Goal: Obtain resource: Obtain resource

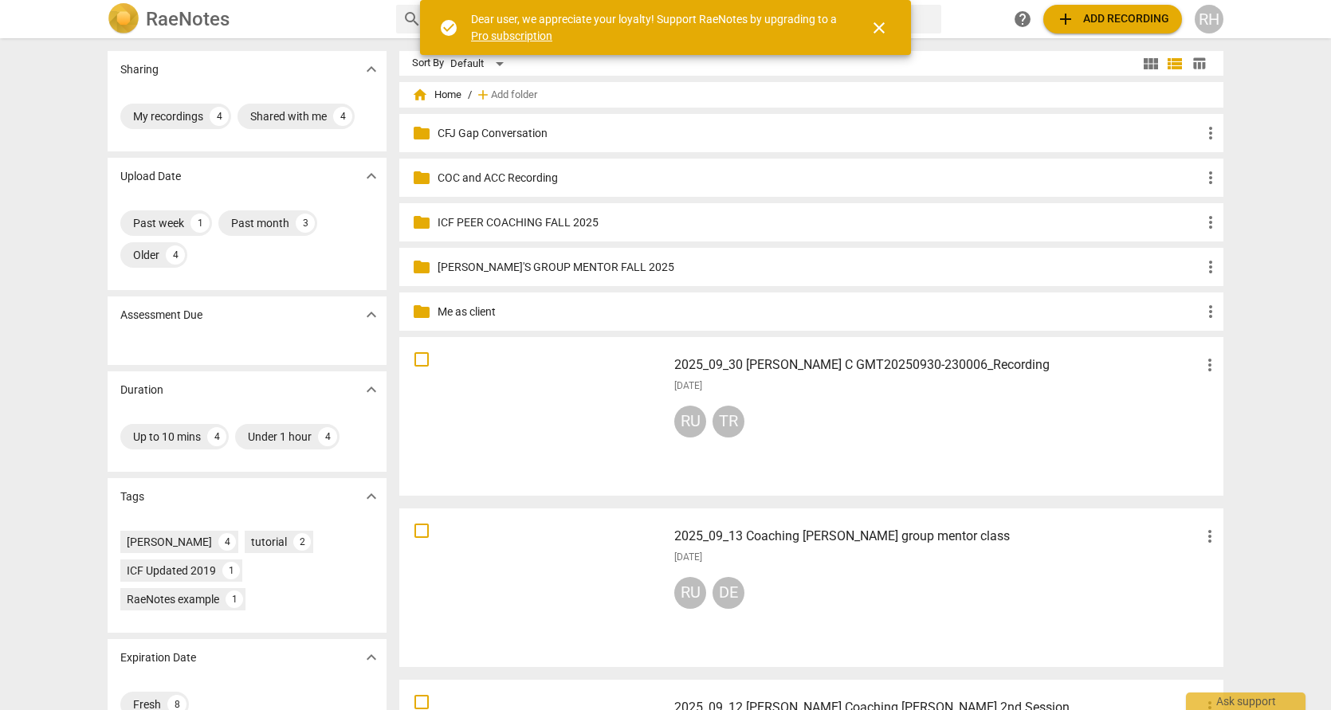
click at [883, 28] on span "close" at bounding box center [879, 27] width 19 height 19
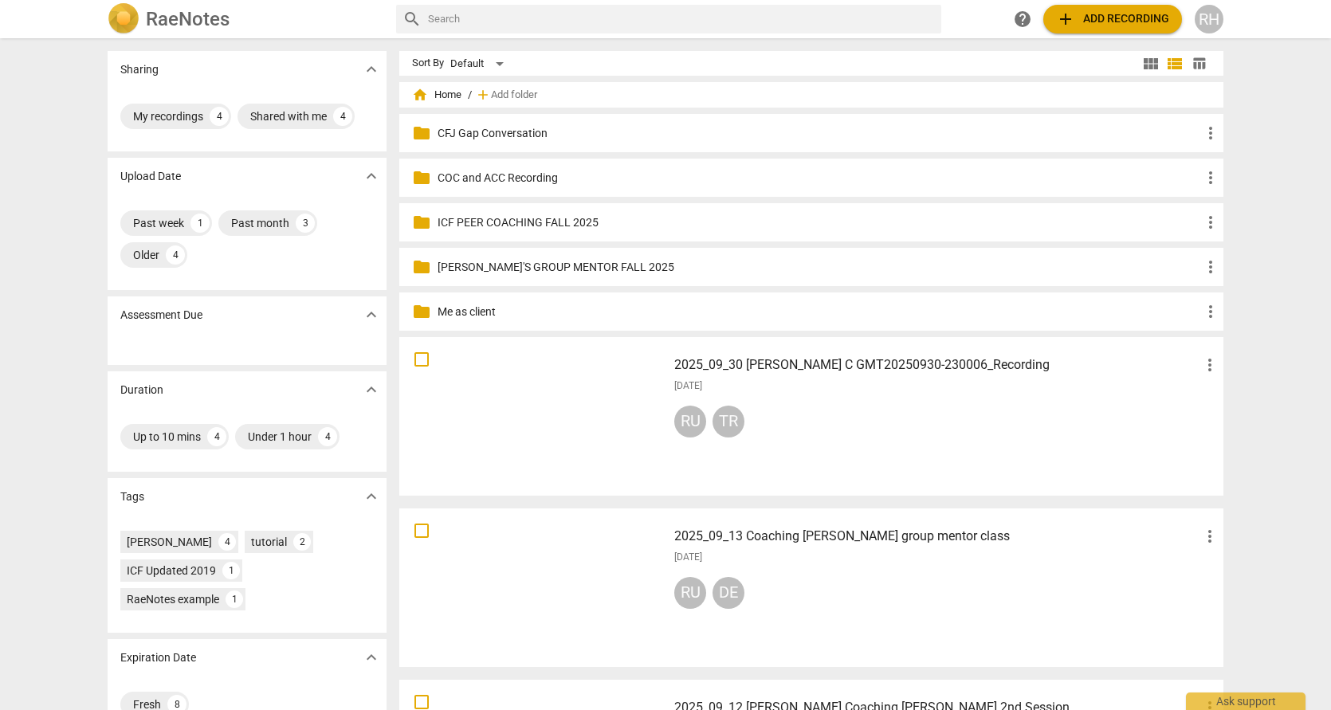
click at [804, 366] on h3 "2025_09_30 [PERSON_NAME] C GMT20250930-230006_Recording" at bounding box center [937, 365] width 526 height 19
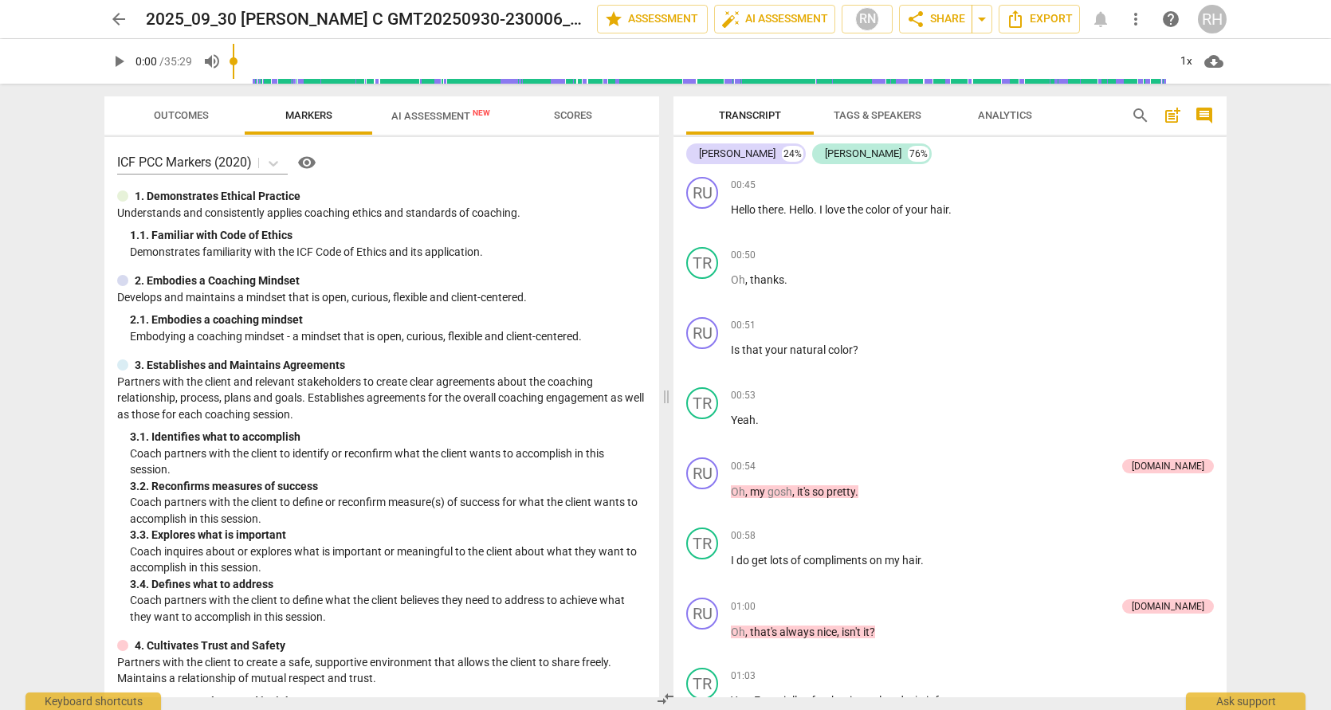
click at [892, 114] on span "Tags & Speakers" at bounding box center [878, 115] width 88 height 12
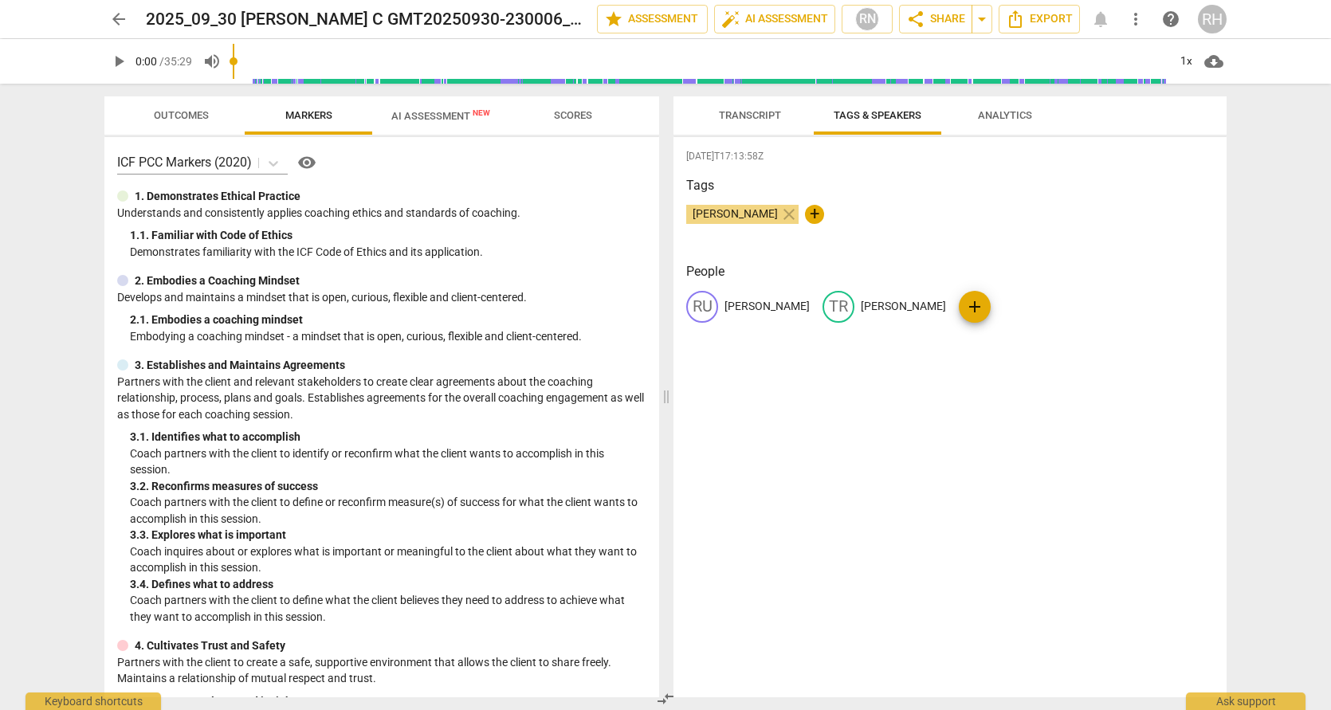
click at [1008, 112] on span "Analytics" at bounding box center [1005, 115] width 54 height 12
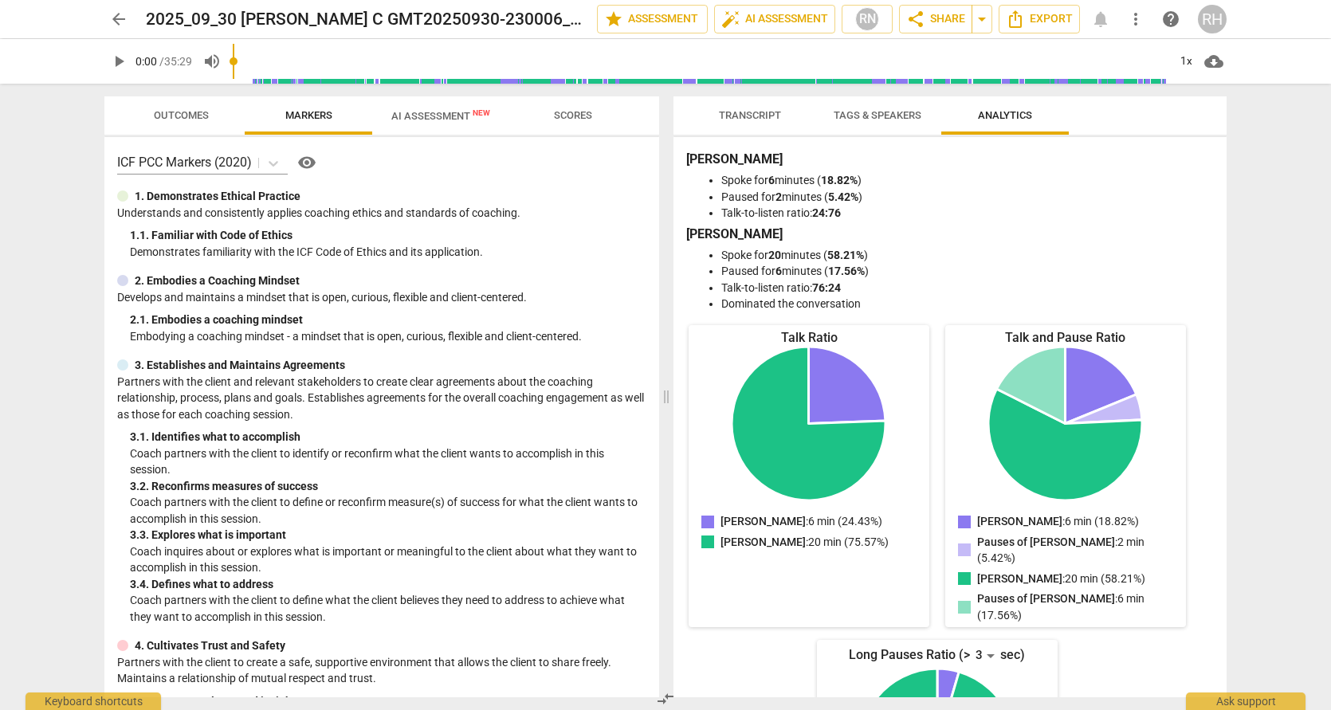
click at [757, 117] on span "Transcript" at bounding box center [750, 115] width 62 height 12
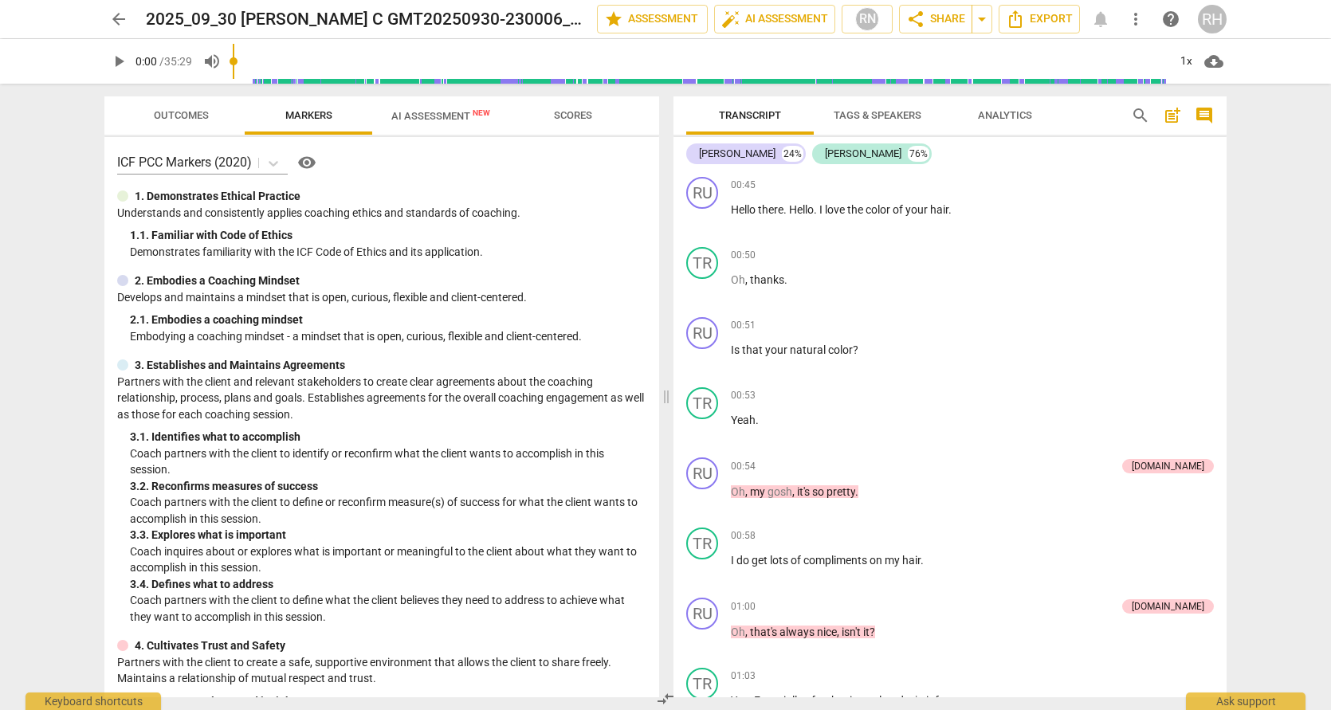
click at [441, 115] on span "AI Assessment New" at bounding box center [440, 116] width 99 height 12
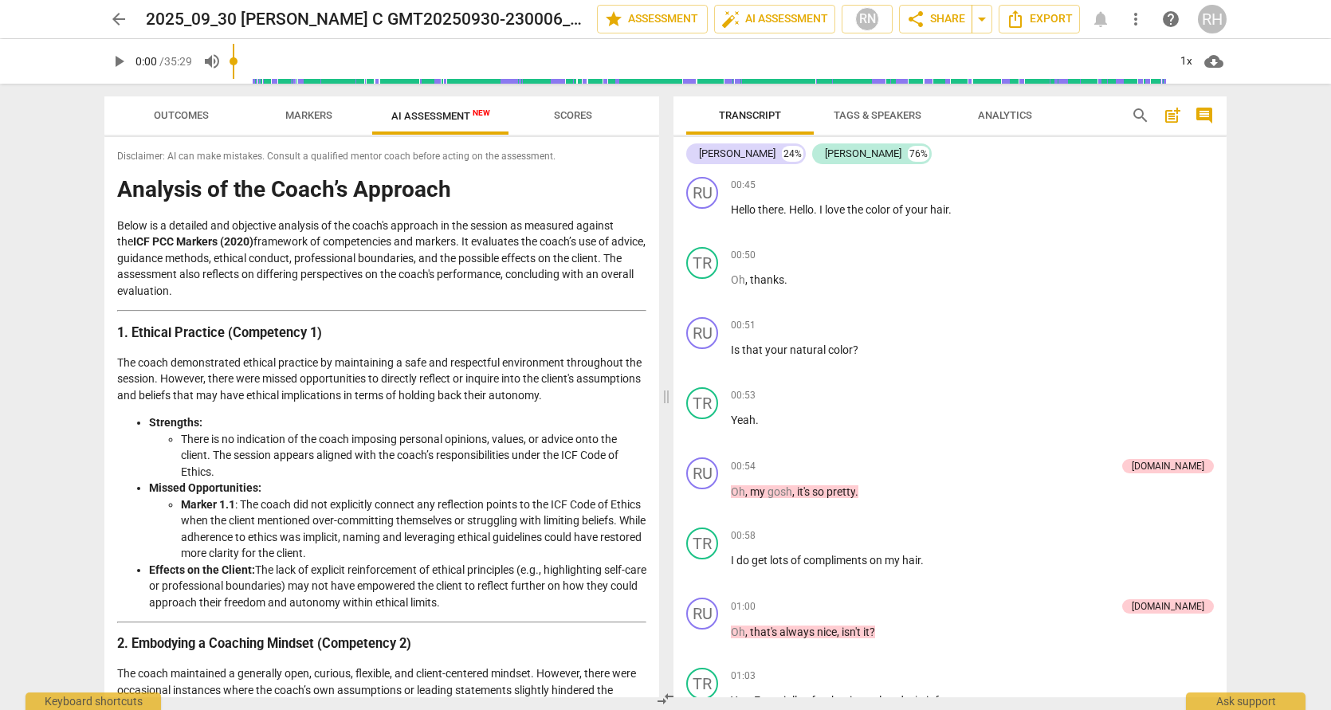
click at [580, 116] on span "Scores" at bounding box center [573, 115] width 38 height 12
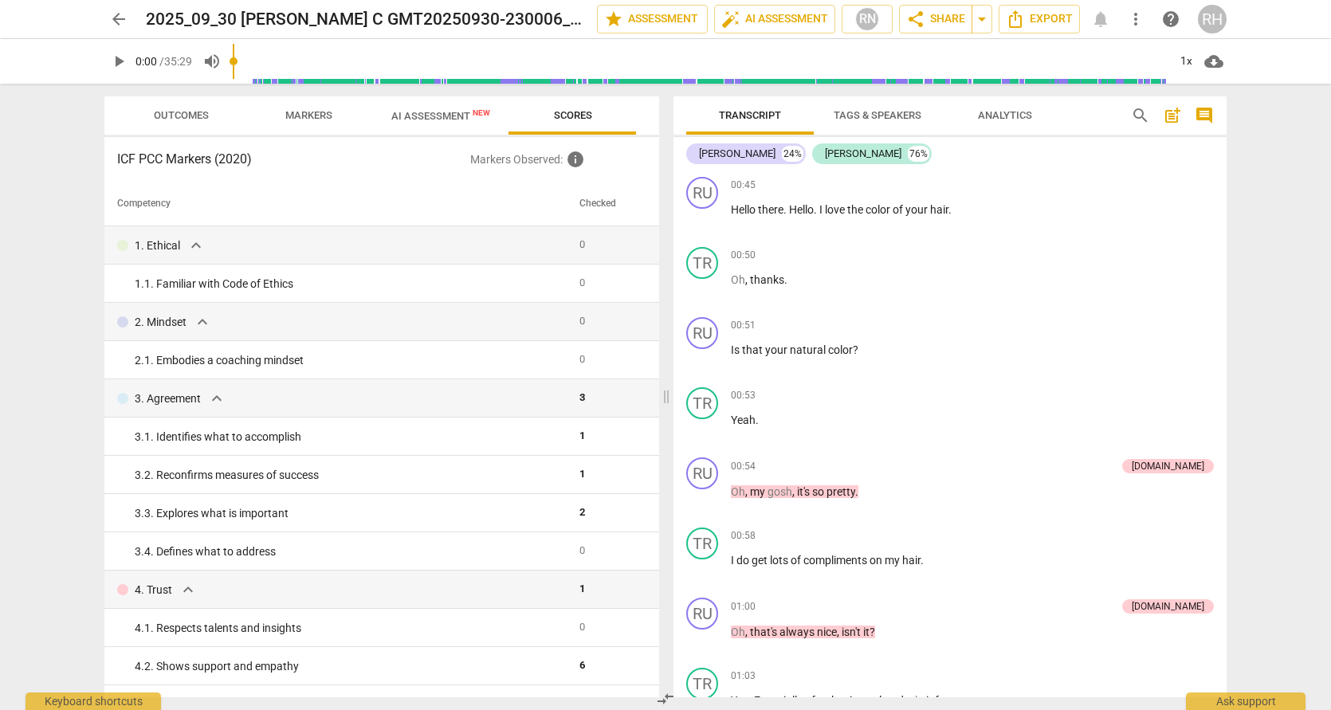
click at [428, 116] on span "AI Assessment New" at bounding box center [440, 116] width 99 height 12
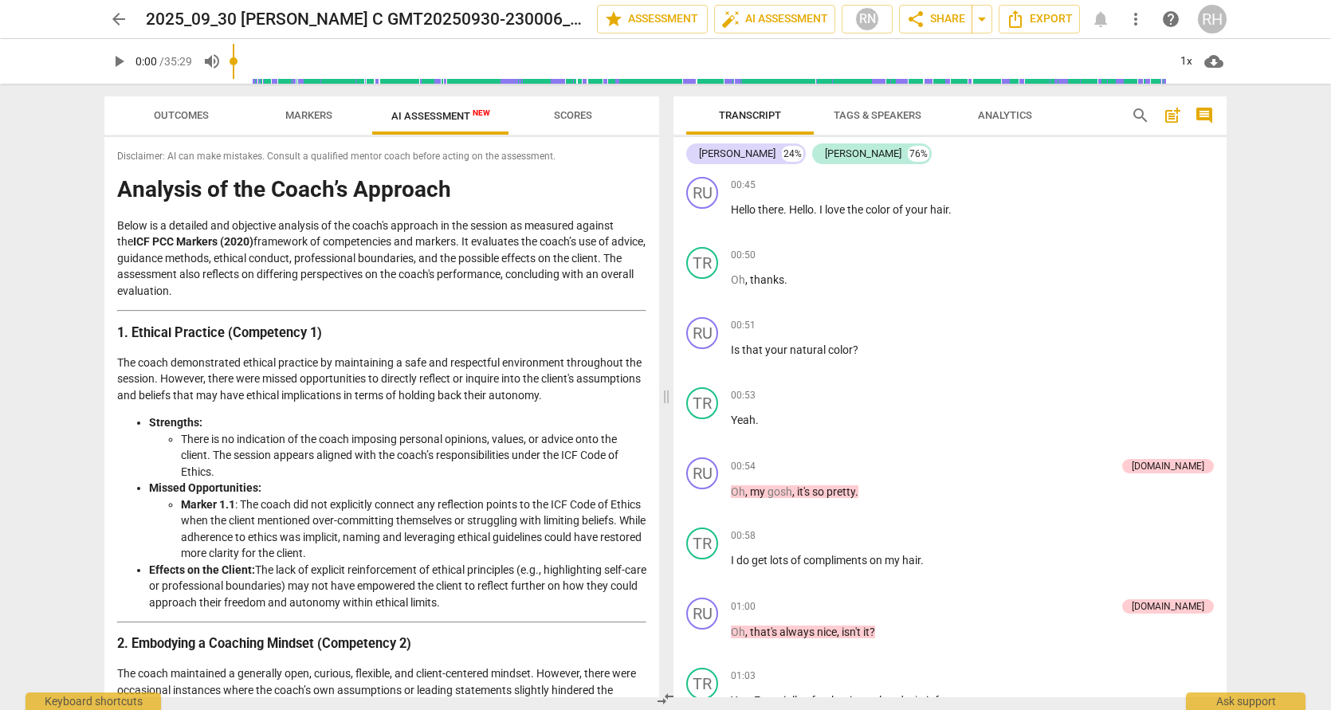
click at [185, 113] on span "Outcomes" at bounding box center [181, 115] width 55 height 12
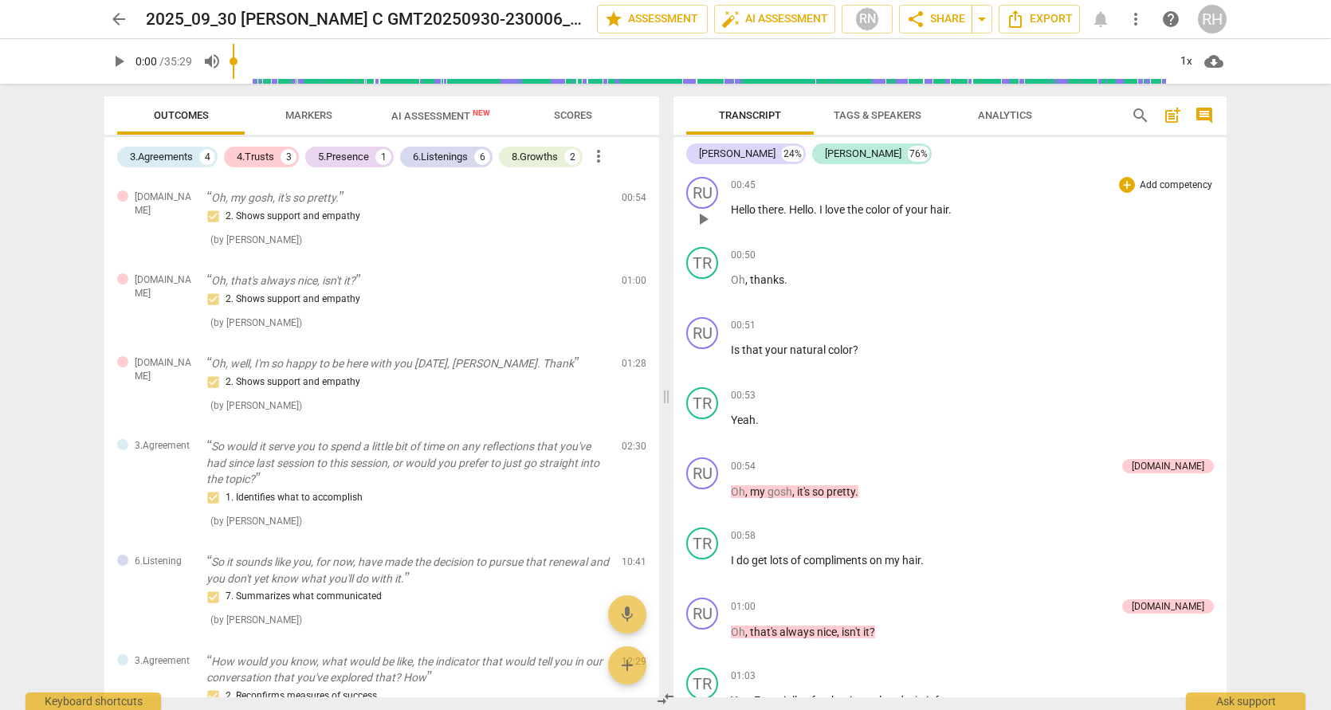
click at [872, 209] on span "color" at bounding box center [879, 209] width 27 height 13
click at [992, 193] on icon "button" at bounding box center [992, 188] width 16 height 19
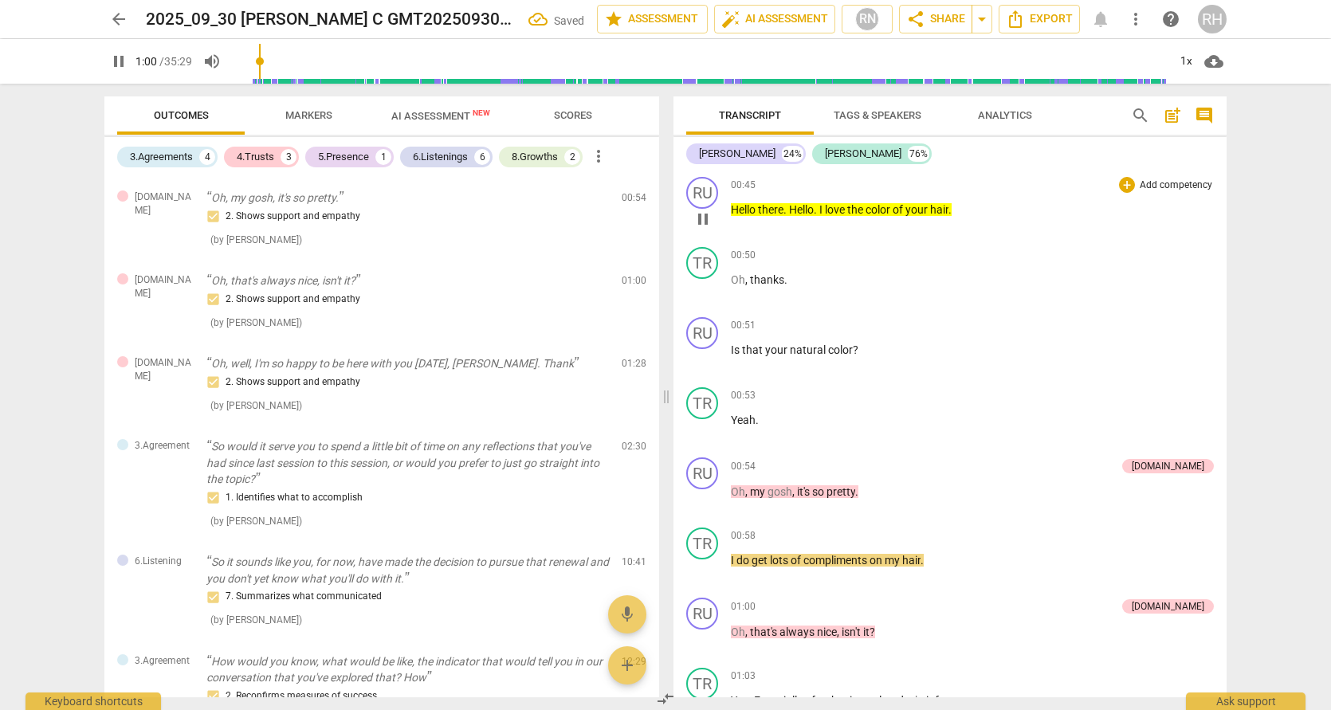
click at [941, 212] on span "hair" at bounding box center [939, 209] width 18 height 13
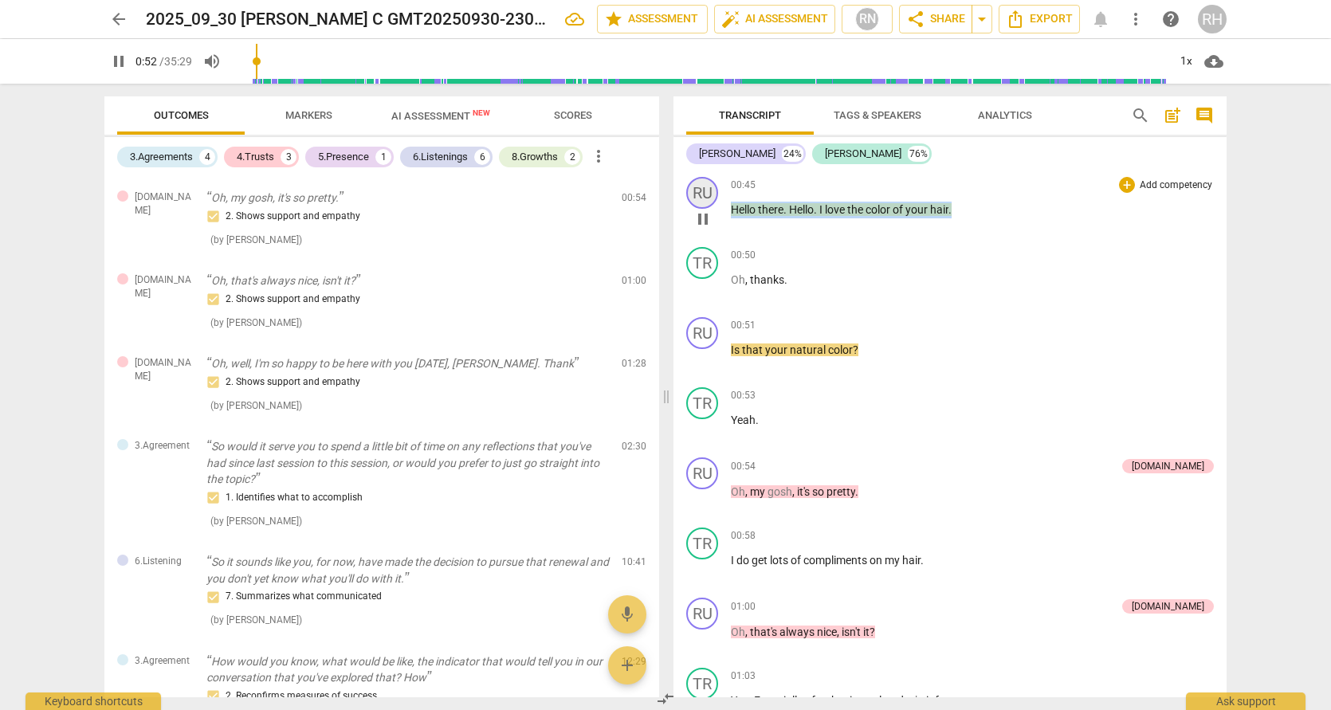
drag, startPoint x: 957, startPoint y: 209, endPoint x: 709, endPoint y: 202, distance: 248.8
click at [709, 202] on div "RU play_arrow pause 00:45 + Add competency keyboard_arrow_right Hello there . H…" at bounding box center [950, 206] width 553 height 70
click at [1009, 187] on span "keyboard_arrow_down" at bounding box center [1008, 188] width 19 height 19
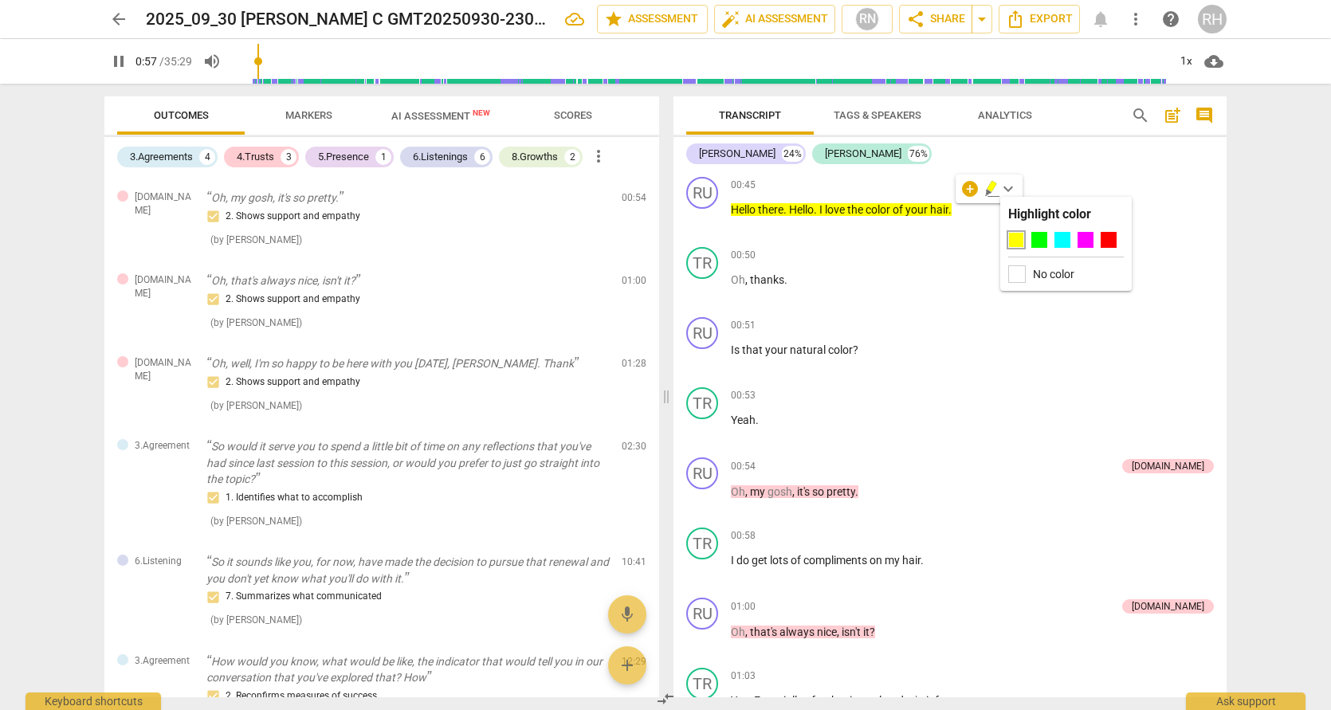
click at [1016, 234] on div at bounding box center [1016, 240] width 16 height 16
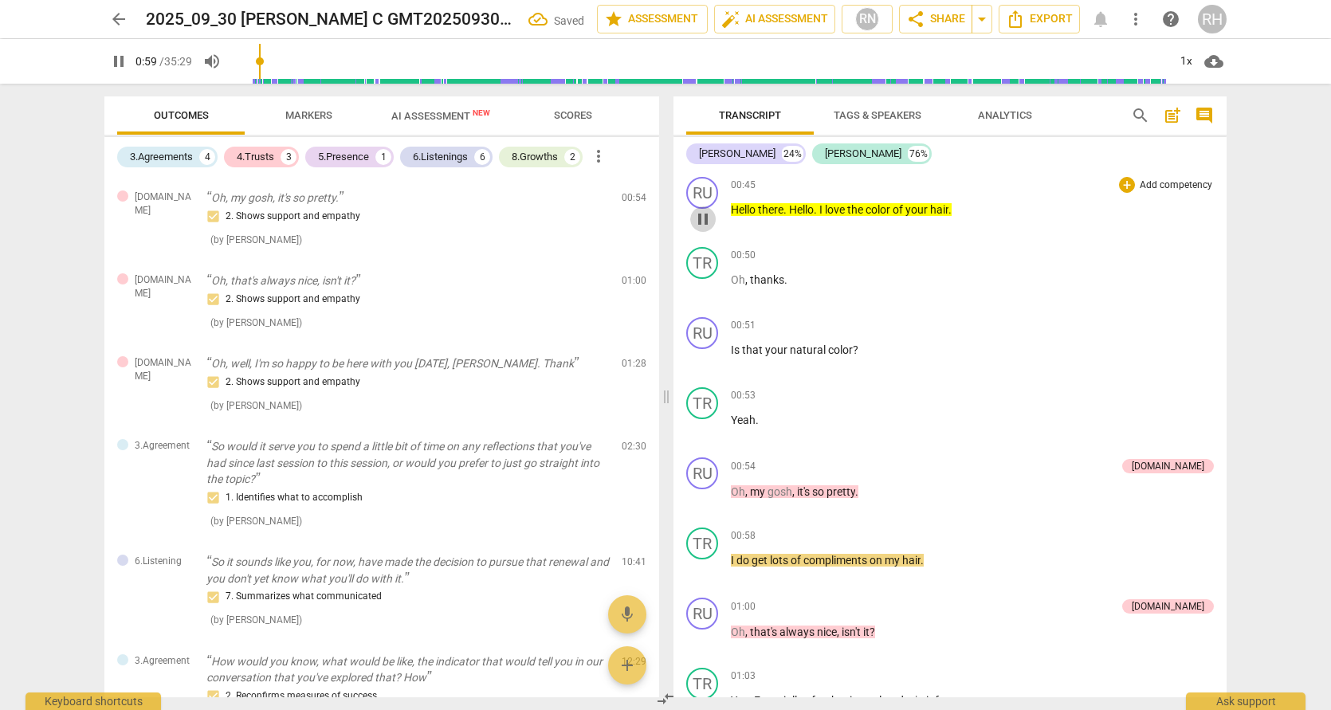
click at [705, 218] on span "pause" at bounding box center [703, 219] width 19 height 19
click at [870, 209] on span "color" at bounding box center [879, 209] width 27 height 13
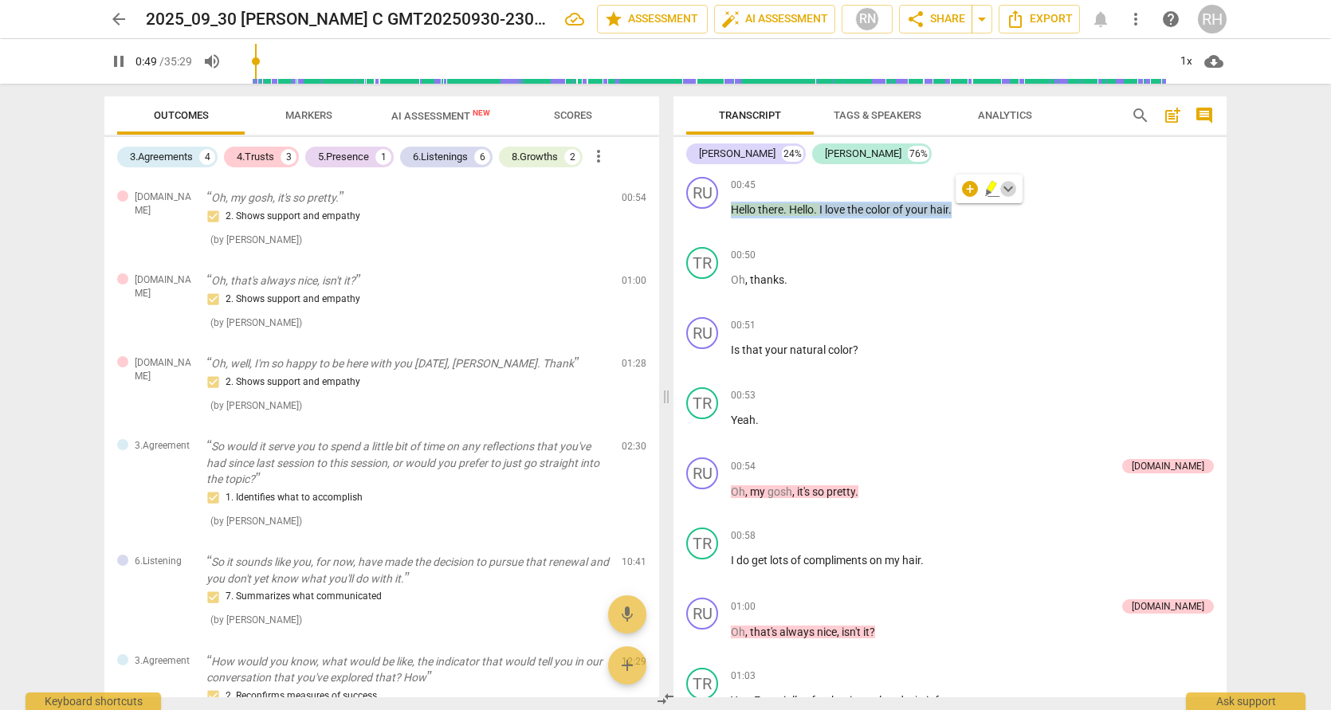
click at [1009, 191] on span "keyboard_arrow_down" at bounding box center [1008, 188] width 19 height 19
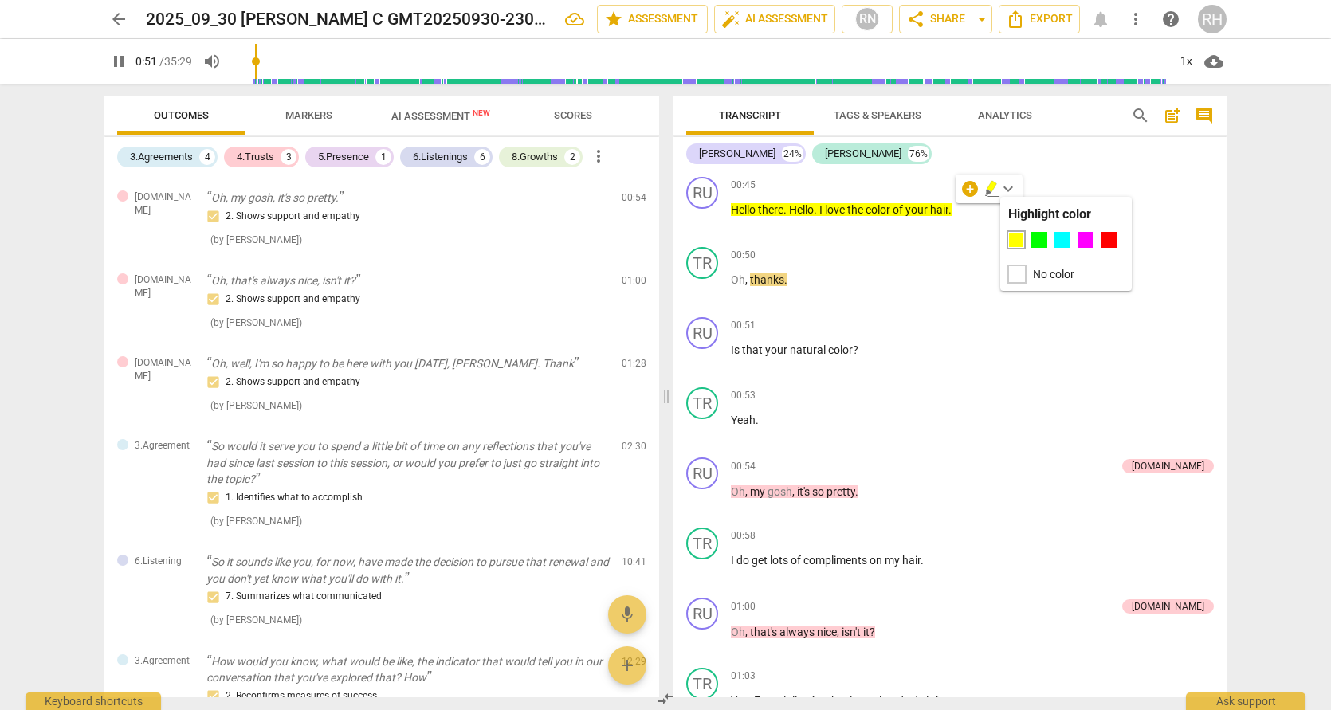
click at [1016, 273] on div at bounding box center [1017, 274] width 18 height 18
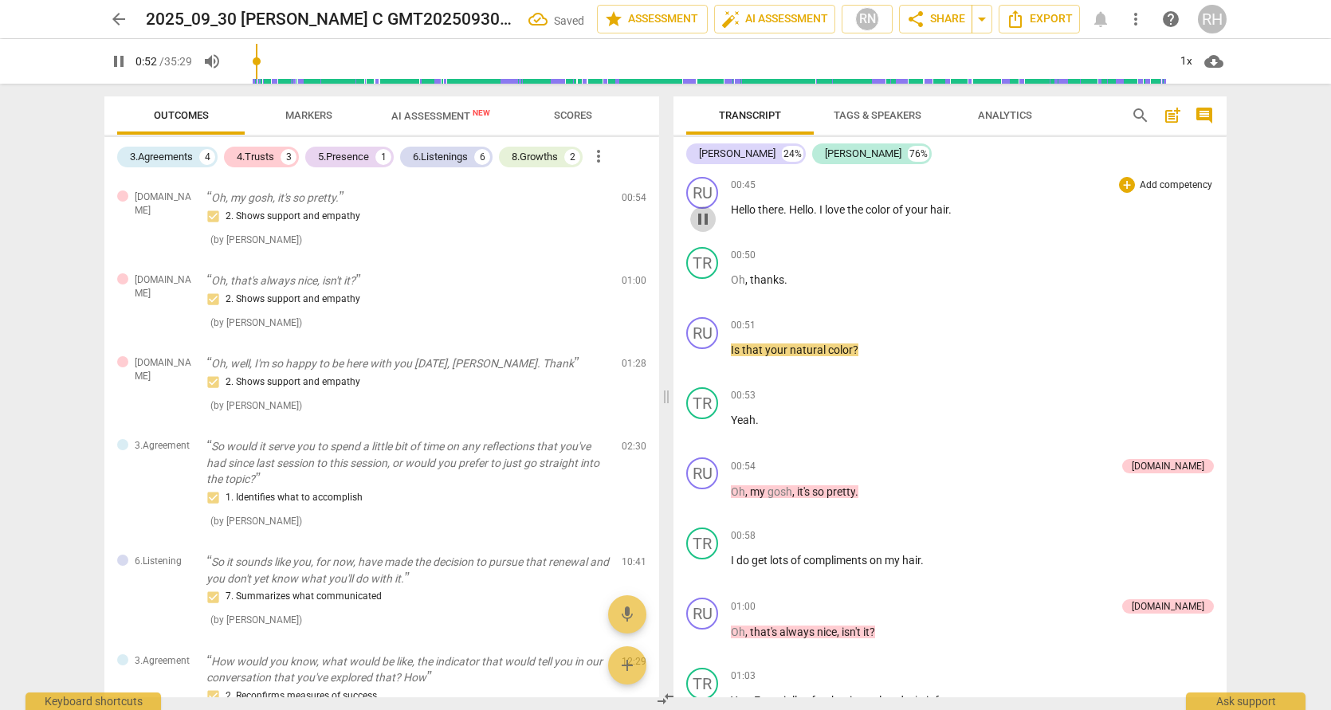
click at [701, 217] on span "pause" at bounding box center [703, 219] width 19 height 19
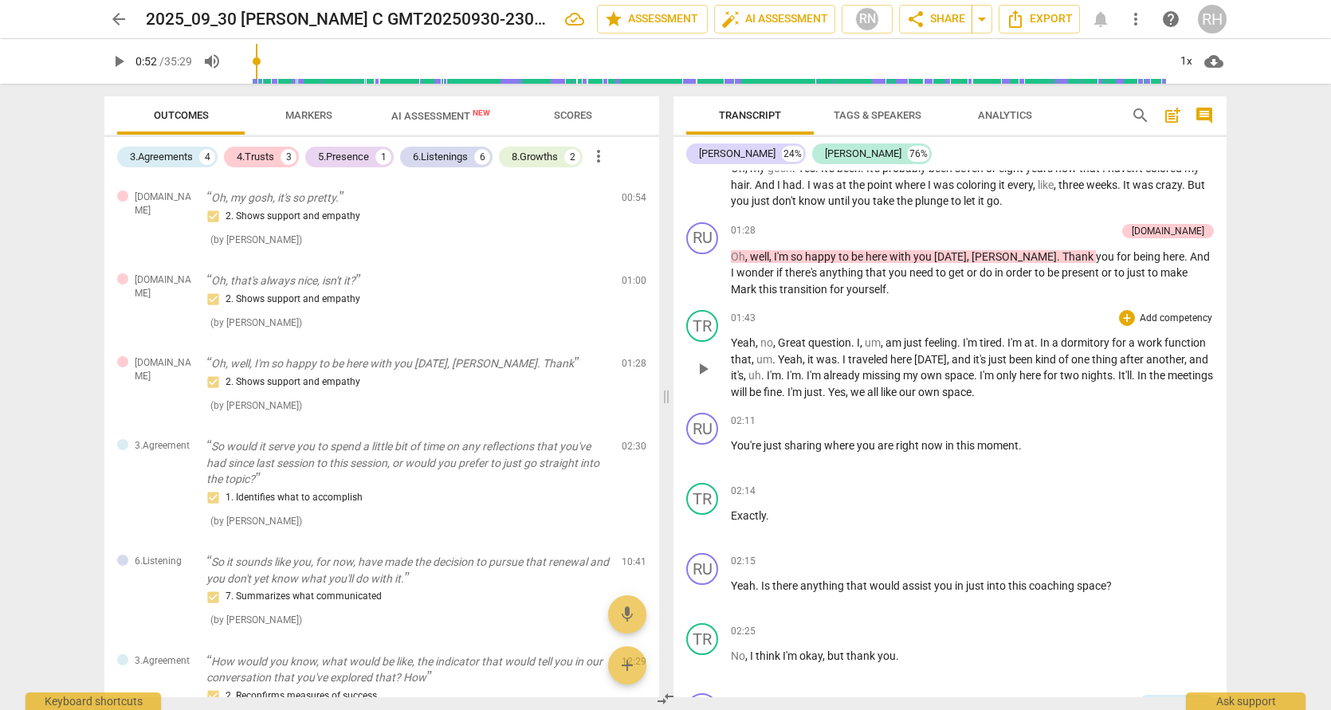
scroll to position [686, 0]
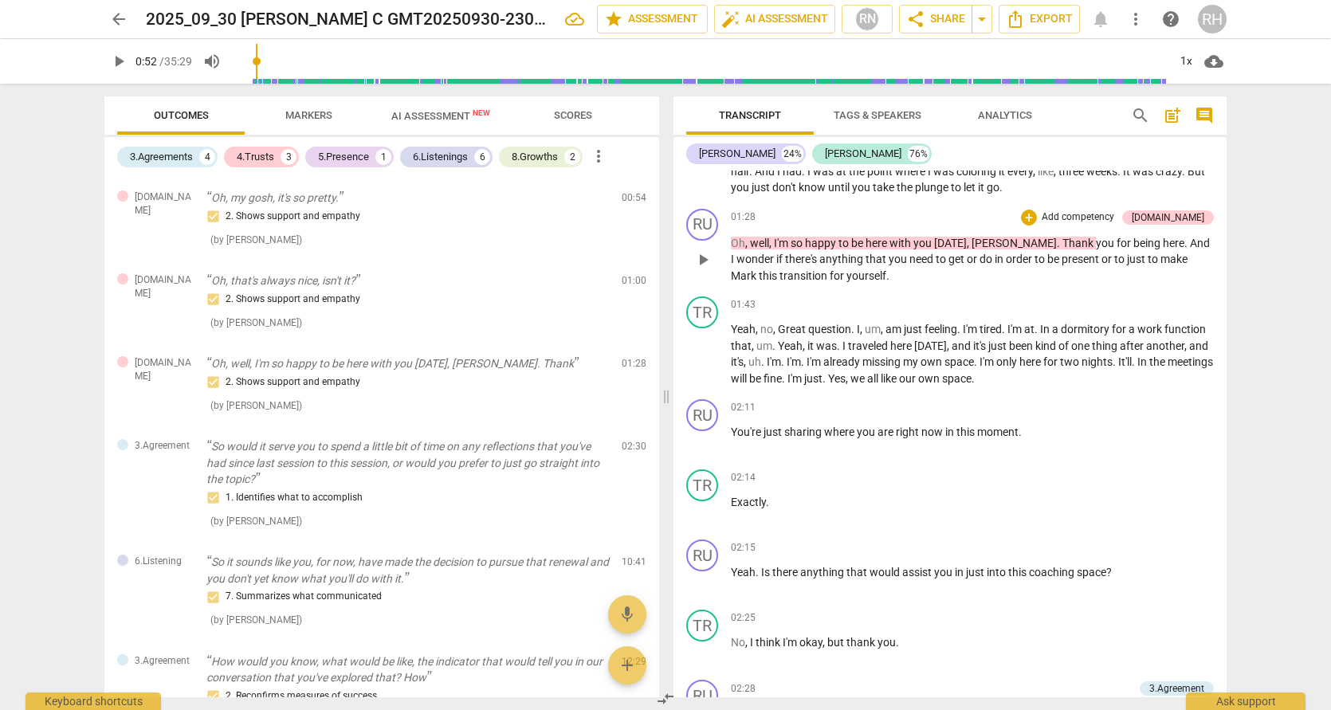
click at [866, 263] on span "that" at bounding box center [877, 259] width 23 height 13
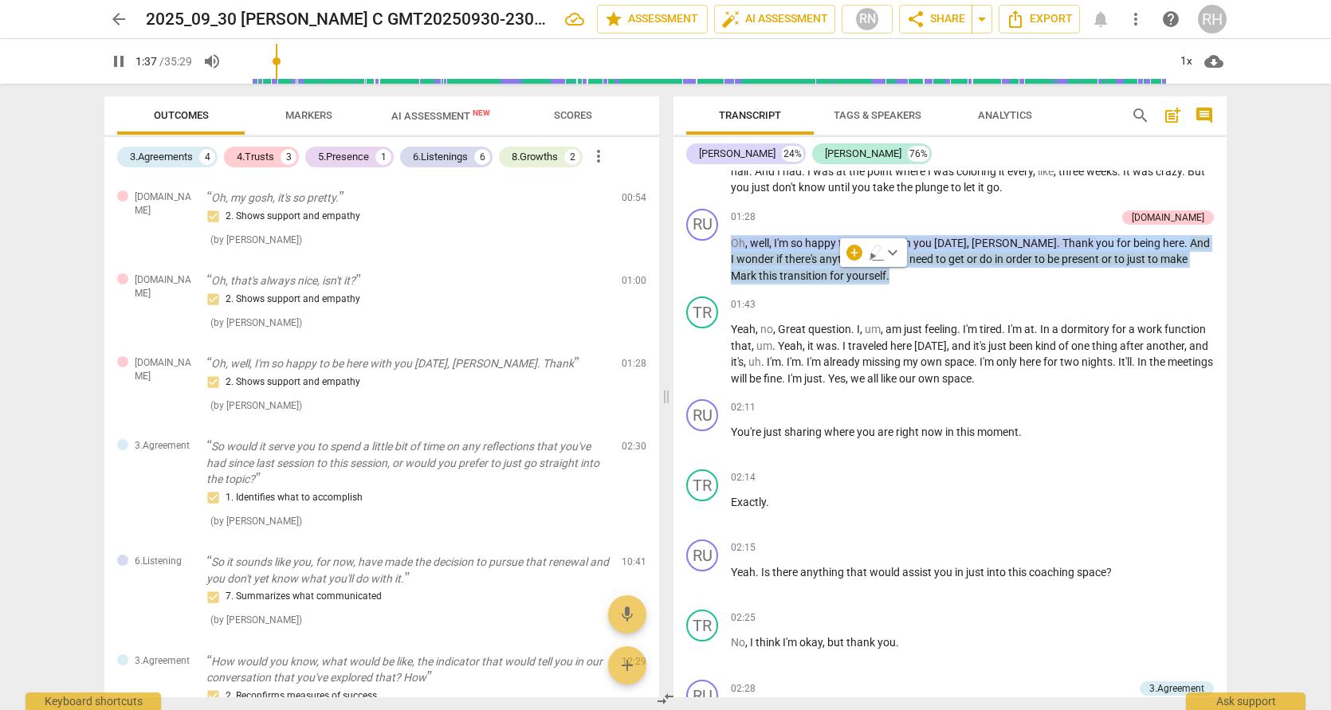
click at [890, 254] on span "keyboard_arrow_down" at bounding box center [892, 252] width 19 height 19
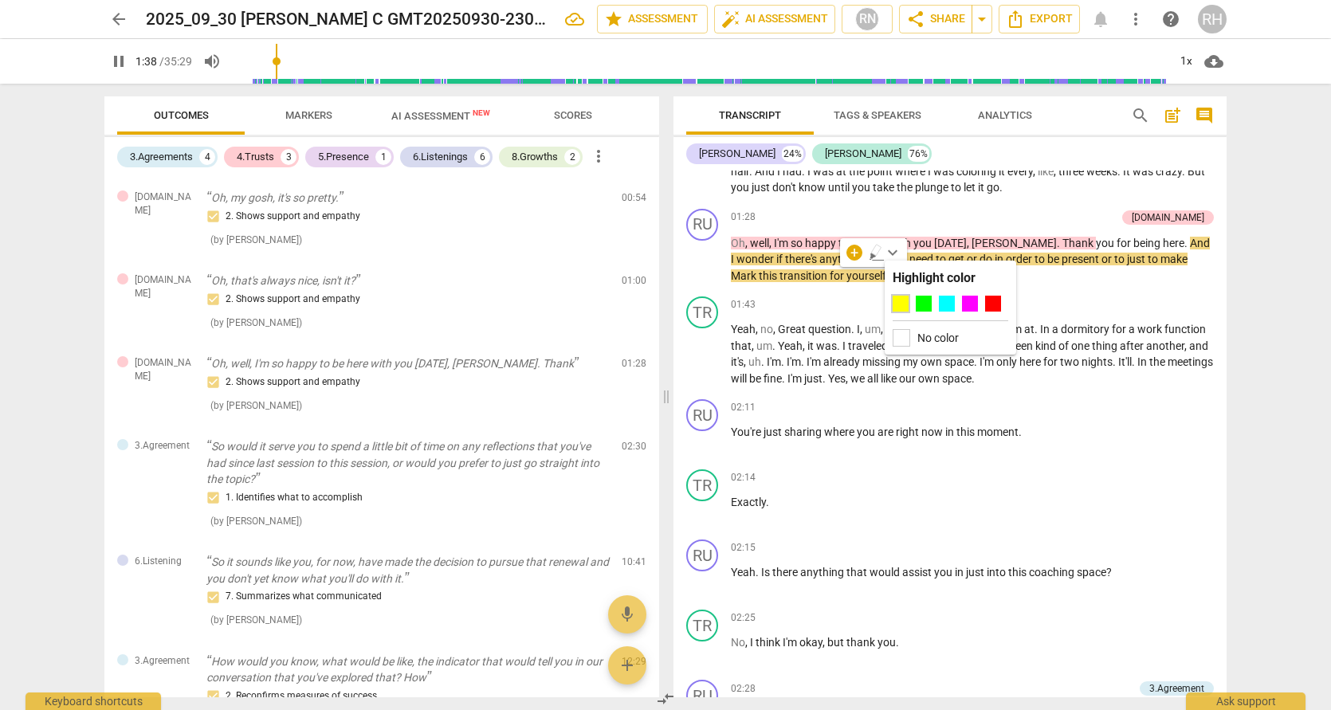
click at [899, 305] on div at bounding box center [901, 304] width 16 height 16
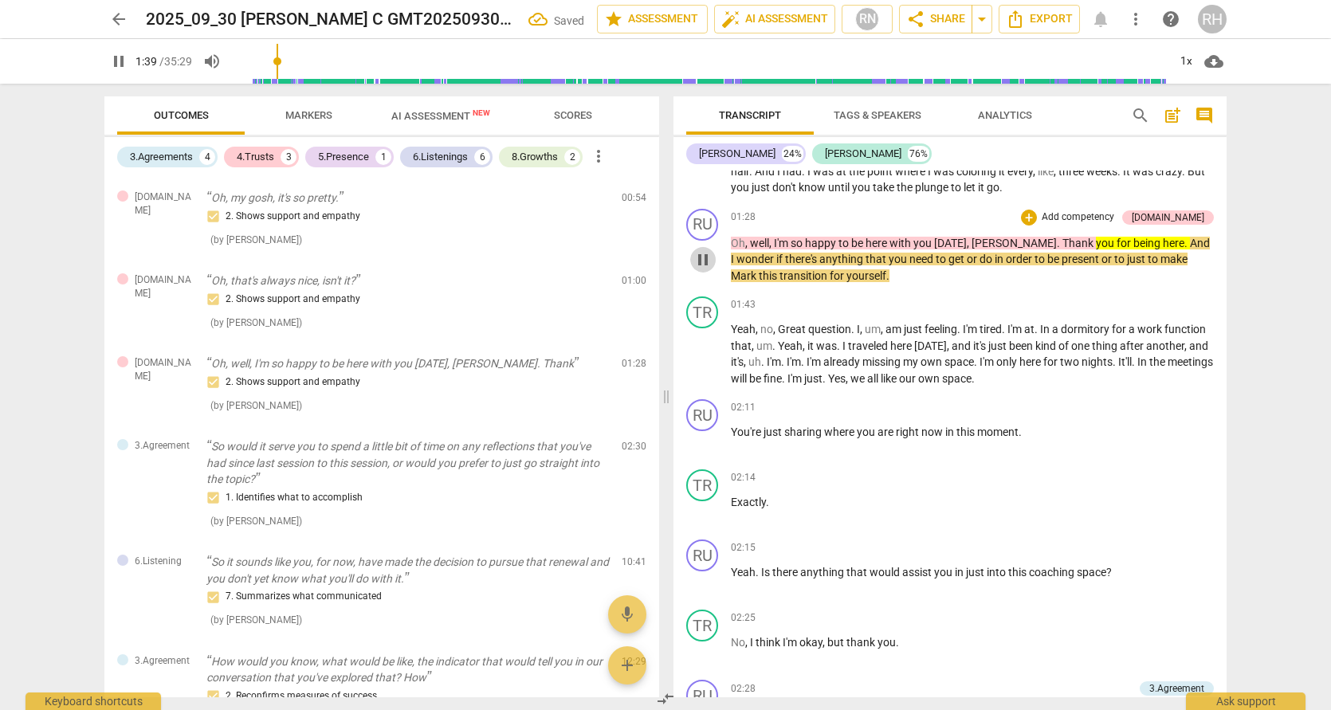
click at [704, 257] on span "pause" at bounding box center [703, 259] width 19 height 19
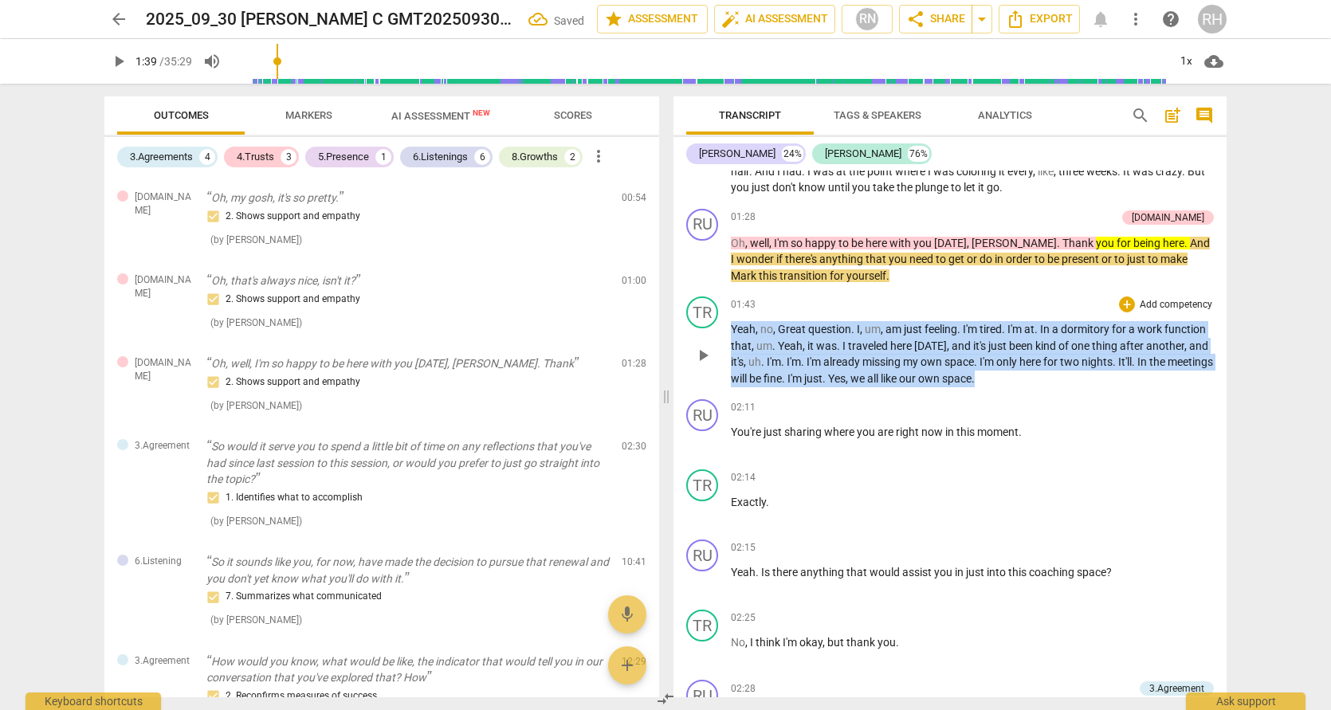
drag, startPoint x: 1029, startPoint y: 375, endPoint x: 726, endPoint y: 324, distance: 307.2
click at [726, 324] on div "TR play_arrow pause 01:43 + Add competency keyboard_arrow_right Yeah , no , Gre…" at bounding box center [950, 341] width 553 height 103
click at [1085, 353] on span "keyboard_arrow_down" at bounding box center [1081, 353] width 19 height 19
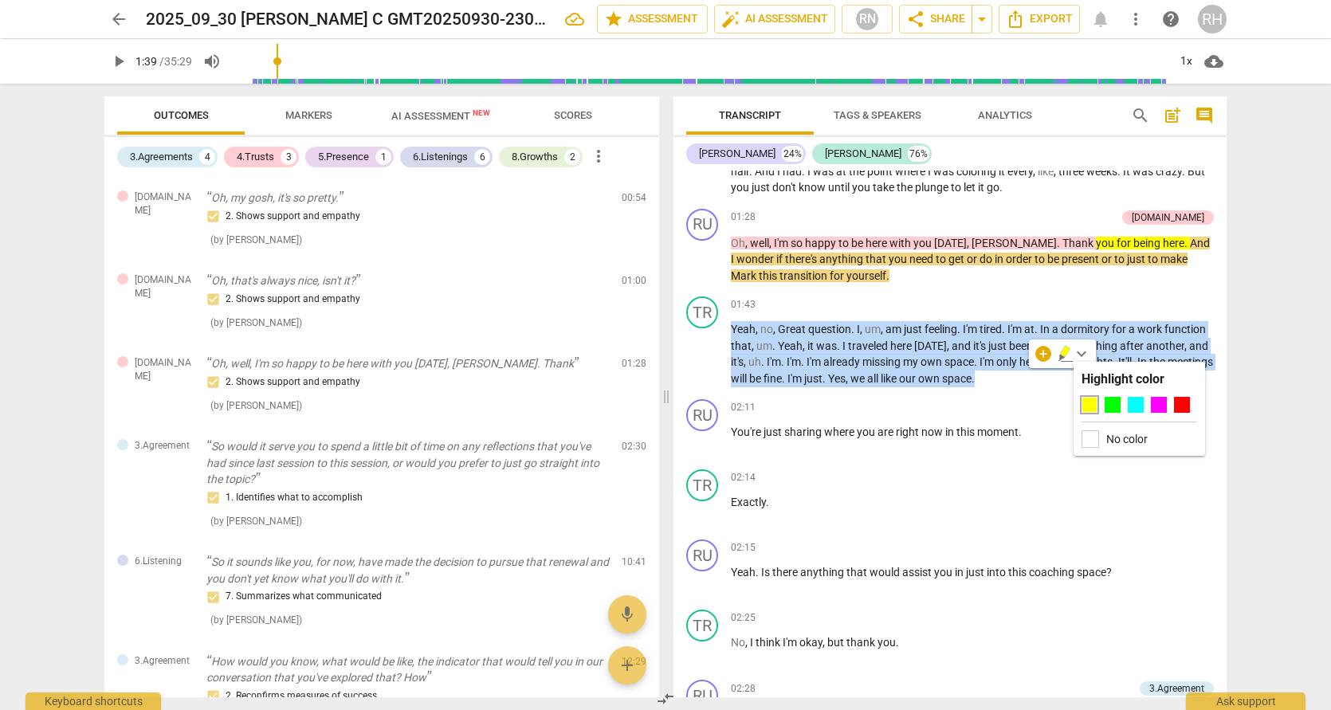
click at [1087, 405] on div at bounding box center [1090, 405] width 16 height 16
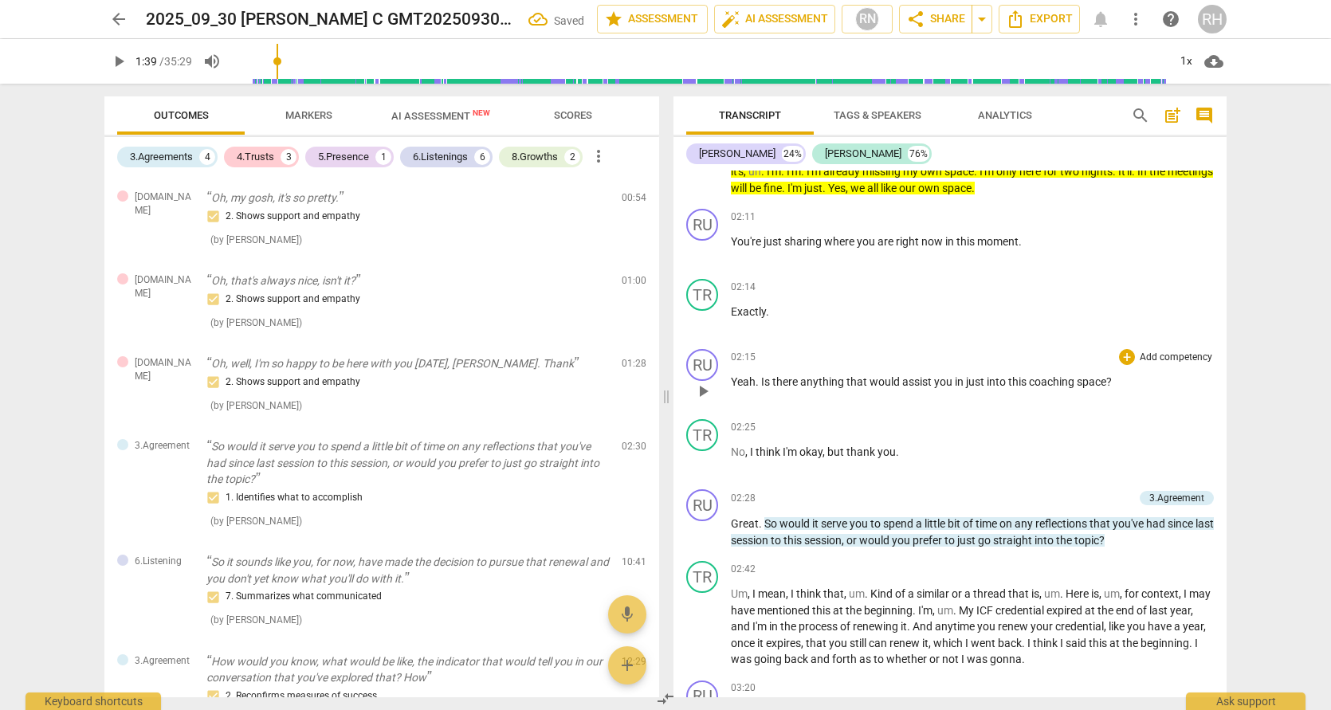
scroll to position [882, 0]
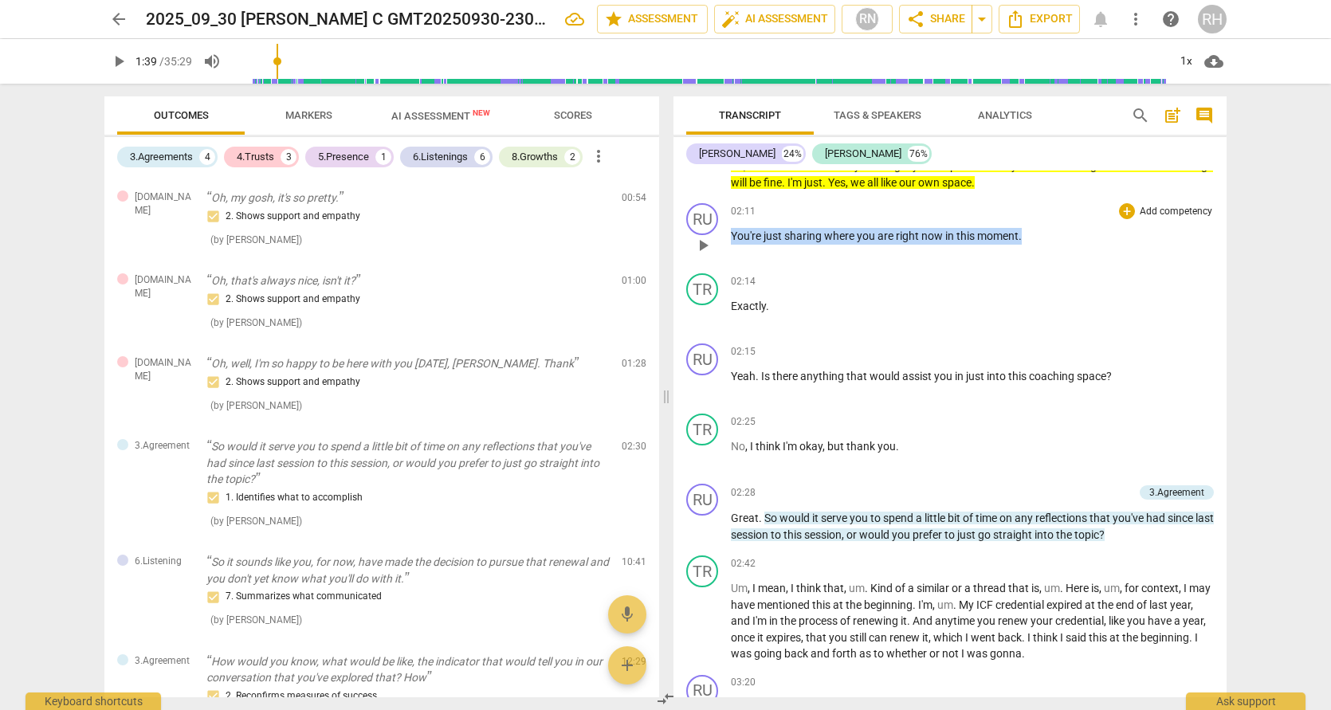
drag, startPoint x: 1024, startPoint y: 231, endPoint x: 729, endPoint y: 226, distance: 295.0
click at [729, 226] on div "RU play_arrow pause 02:11 + Add competency keyboard_arrow_right You're just sha…" at bounding box center [950, 232] width 553 height 70
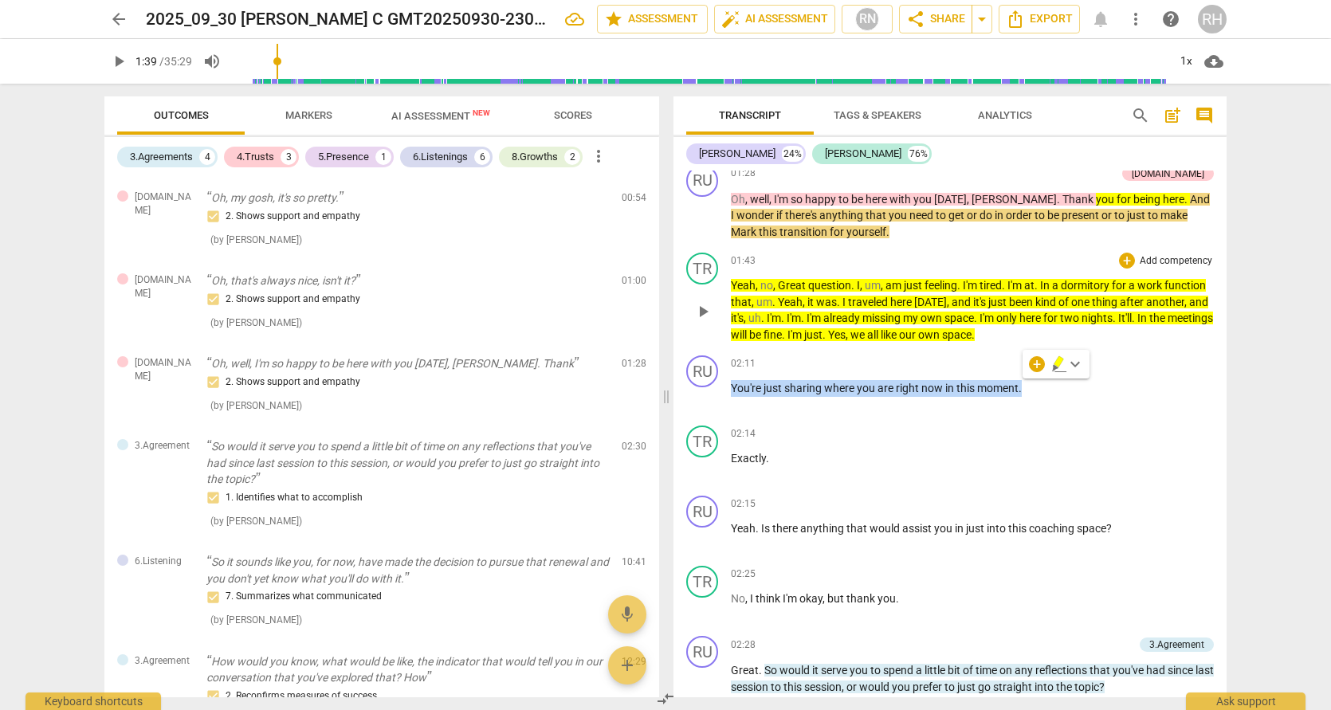
scroll to position [729, 0]
click at [1063, 367] on icon "button" at bounding box center [1059, 364] width 16 height 19
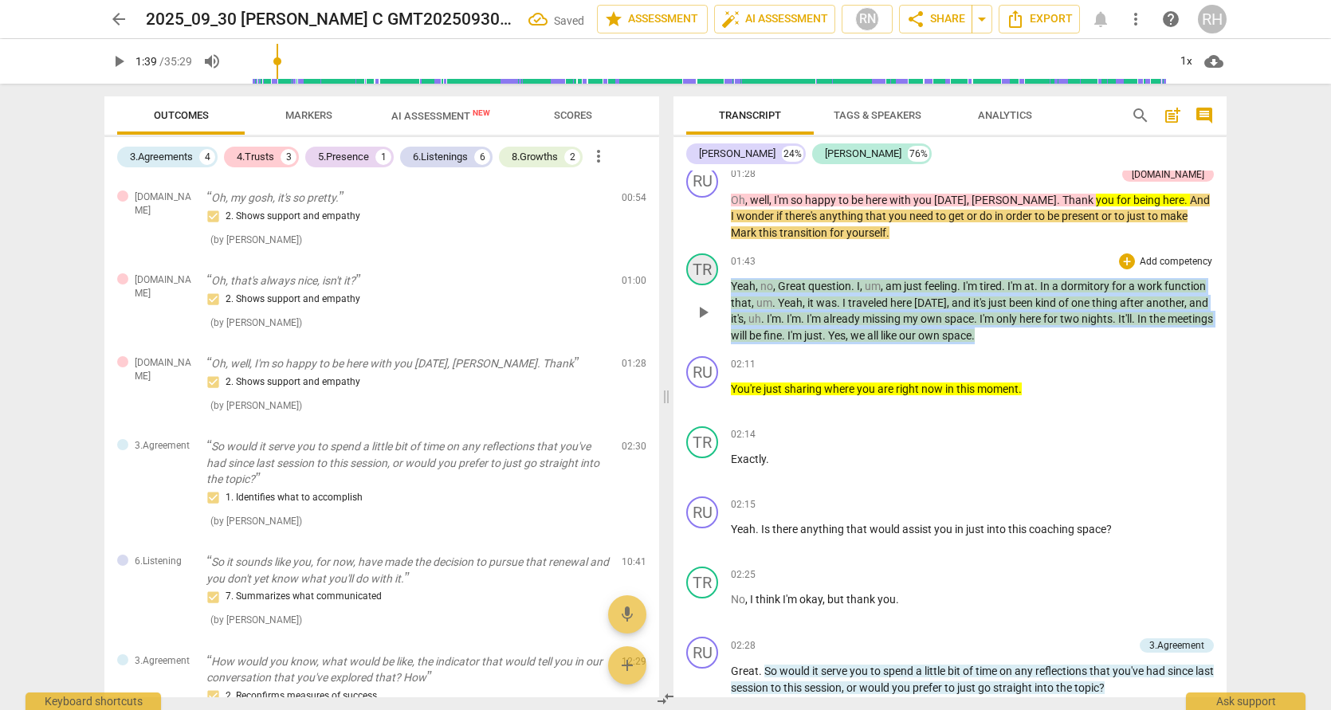
drag, startPoint x: 1031, startPoint y: 334, endPoint x: 712, endPoint y: 279, distance: 324.3
click at [712, 279] on div "TR play_arrow pause 01:43 + Add competency keyboard_arrow_right Yeah , no , Gre…" at bounding box center [950, 298] width 553 height 103
click at [1086, 312] on span "keyboard_arrow_down" at bounding box center [1081, 310] width 19 height 19
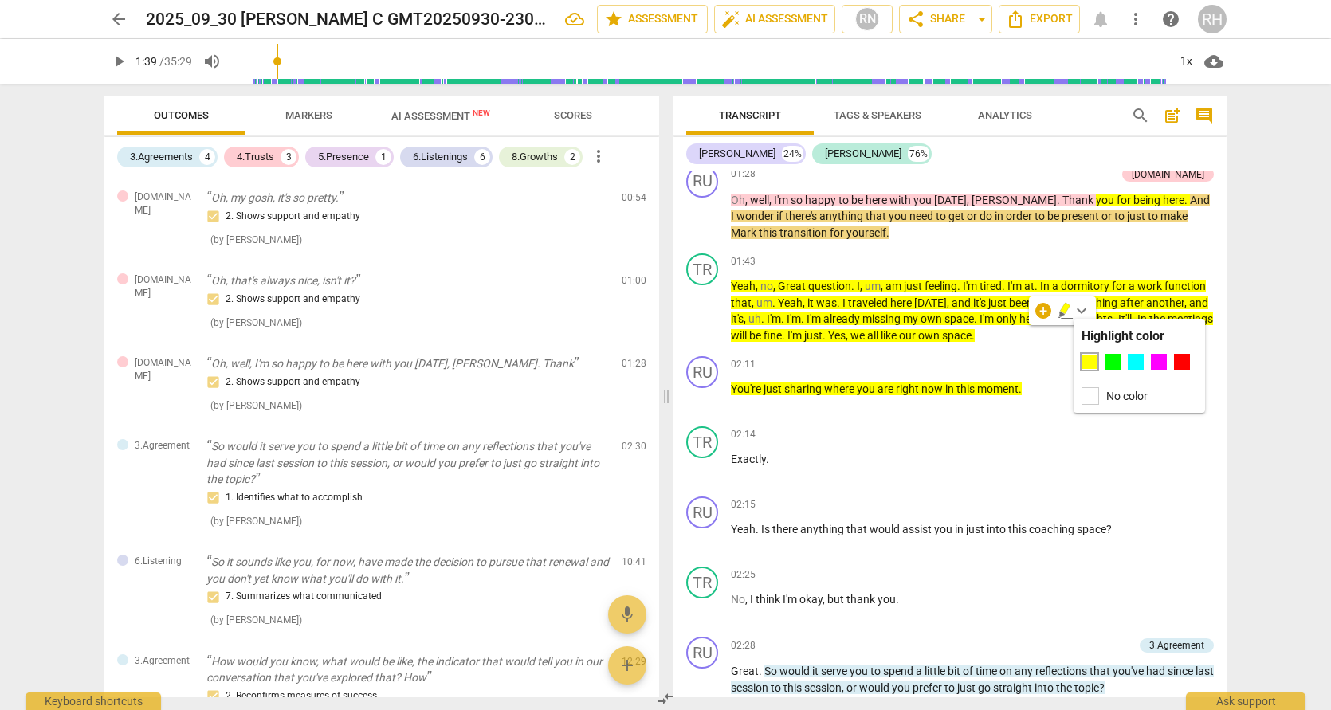
click at [1099, 398] on div "No color" at bounding box center [1140, 396] width 116 height 18
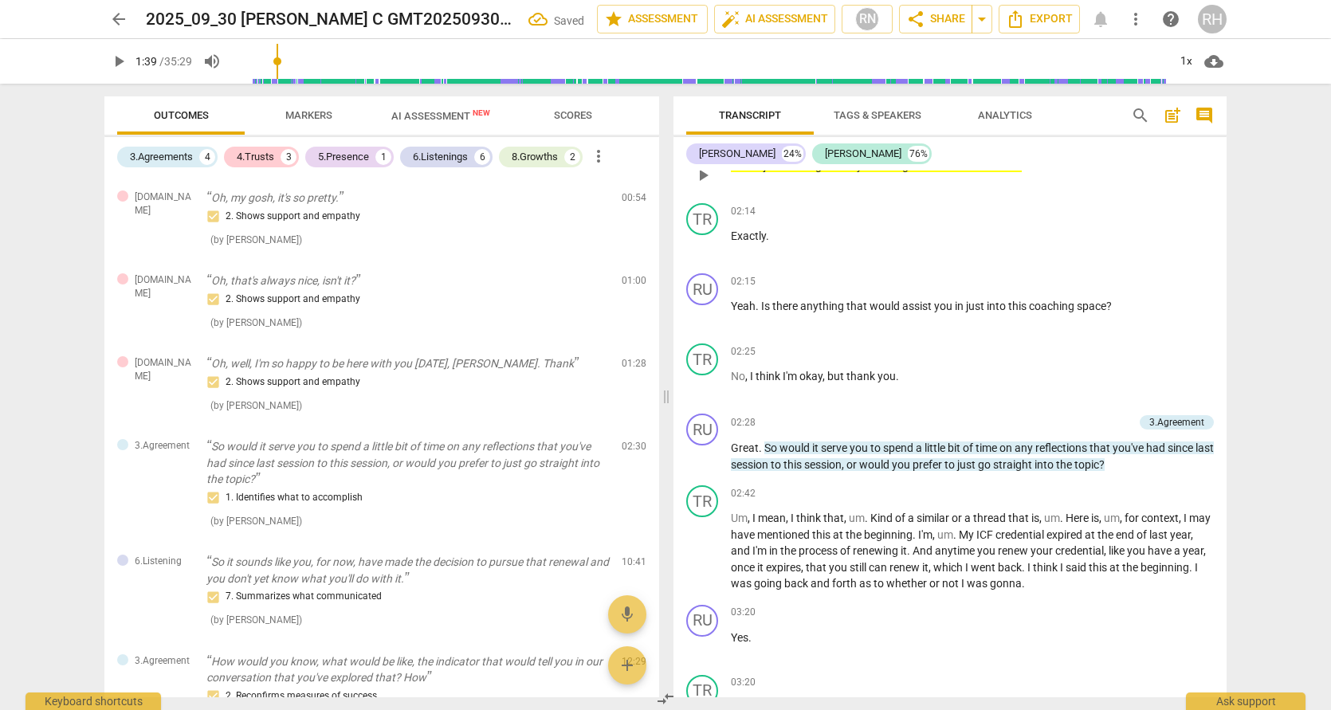
scroll to position [953, 0]
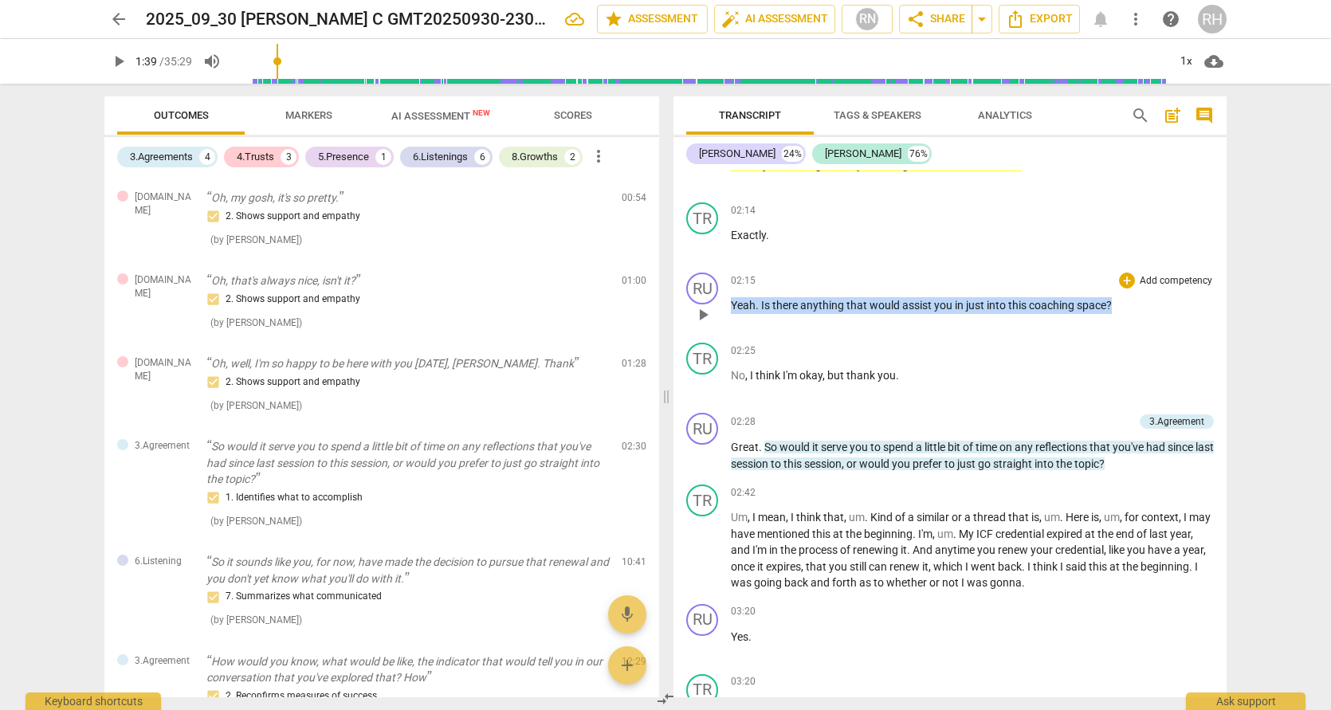
drag, startPoint x: 1113, startPoint y: 302, endPoint x: 721, endPoint y: 304, distance: 392.2
click at [721, 304] on div "RU play_arrow pause 02:15 + Add competency keyboard_arrow_right Yeah . Is there…" at bounding box center [950, 301] width 553 height 70
click at [1165, 277] on span "keyboard_arrow_down" at bounding box center [1165, 280] width 19 height 19
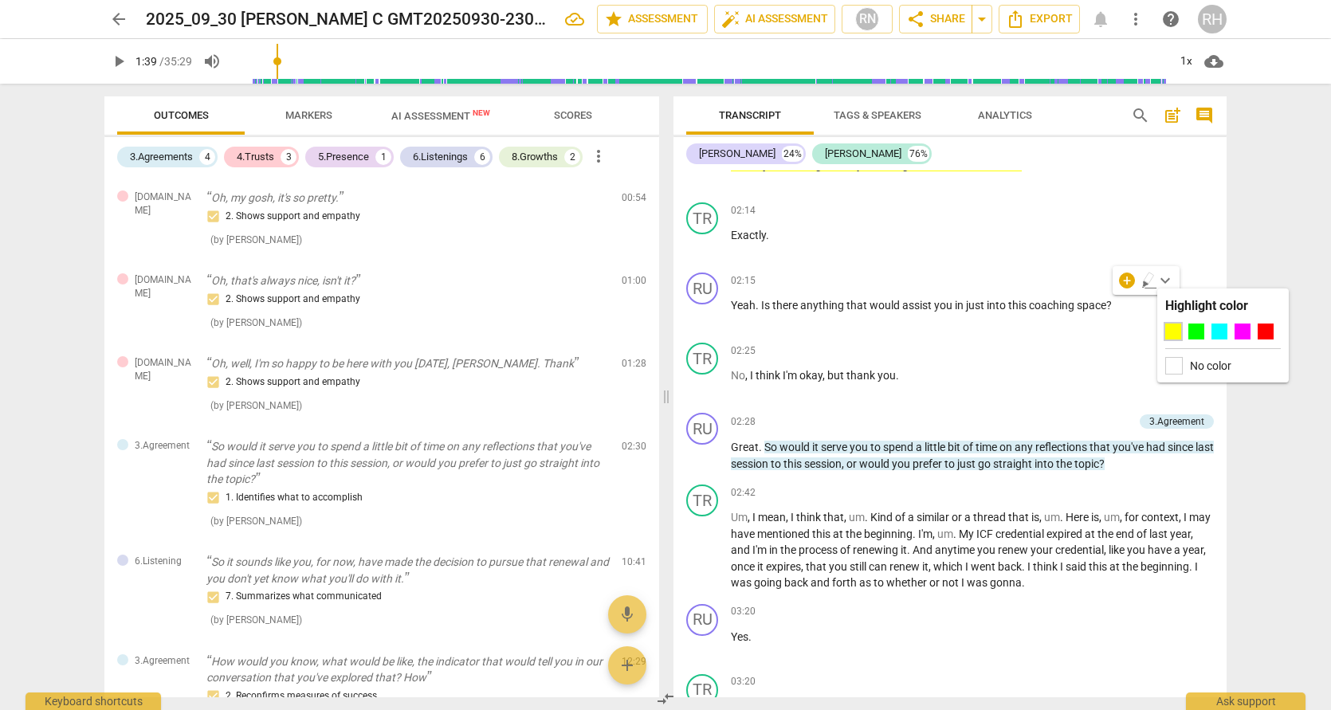
click at [1173, 336] on div at bounding box center [1173, 332] width 16 height 16
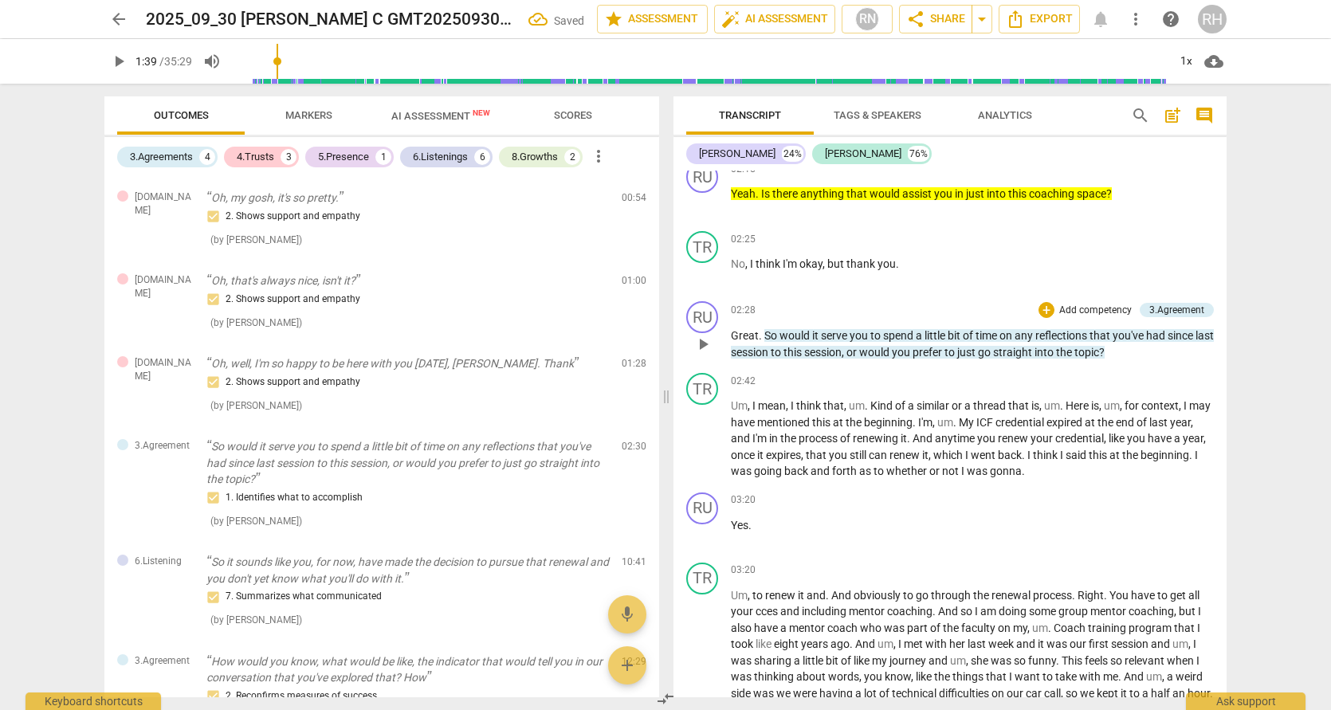
scroll to position [1119, 0]
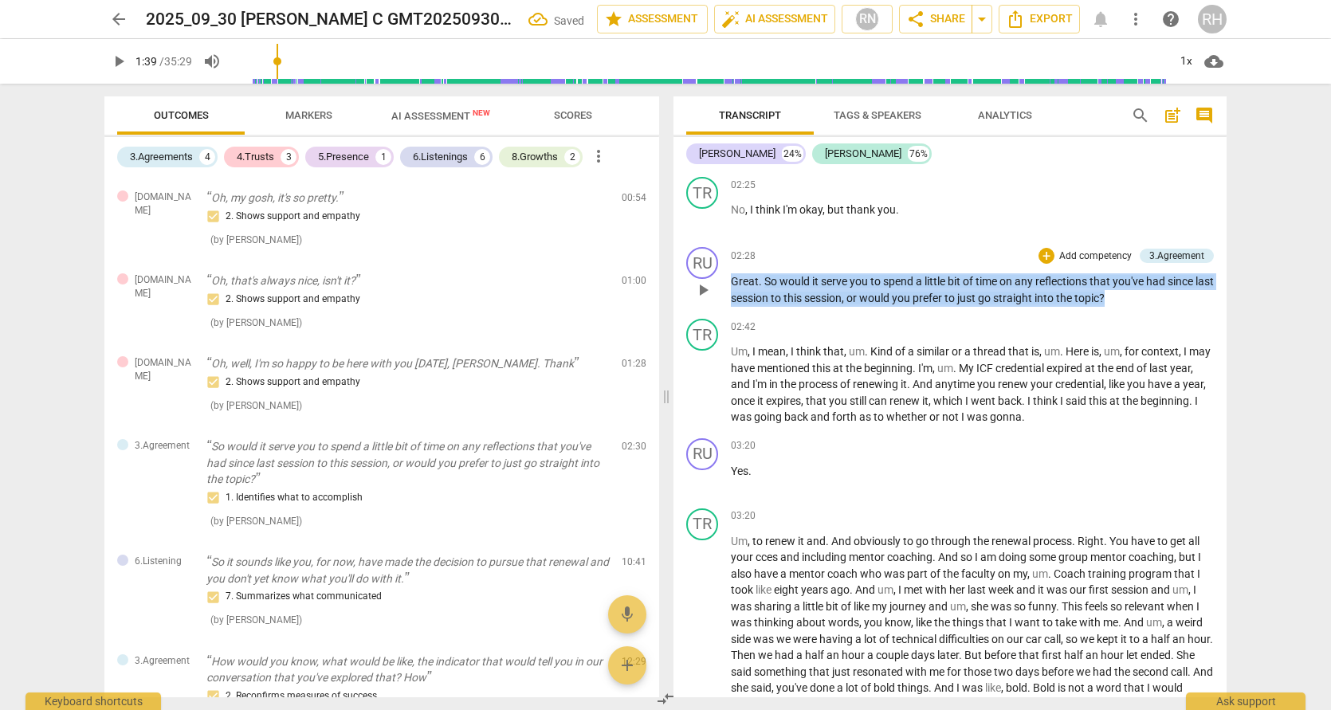
drag, startPoint x: 1141, startPoint y: 294, endPoint x: 735, endPoint y: 267, distance: 407.4
click at [735, 267] on div "02:28 + Add competency 3.Agreement keyboard_arrow_right Great . So would it ser…" at bounding box center [972, 276] width 483 height 59
click at [1158, 276] on icon "button" at bounding box center [1165, 272] width 16 height 19
drag, startPoint x: 1135, startPoint y: 297, endPoint x: 763, endPoint y: 273, distance: 373.0
click at [763, 273] on p "Great . So would it serve you to spend a little bit of time on any reflections …" at bounding box center [972, 289] width 483 height 33
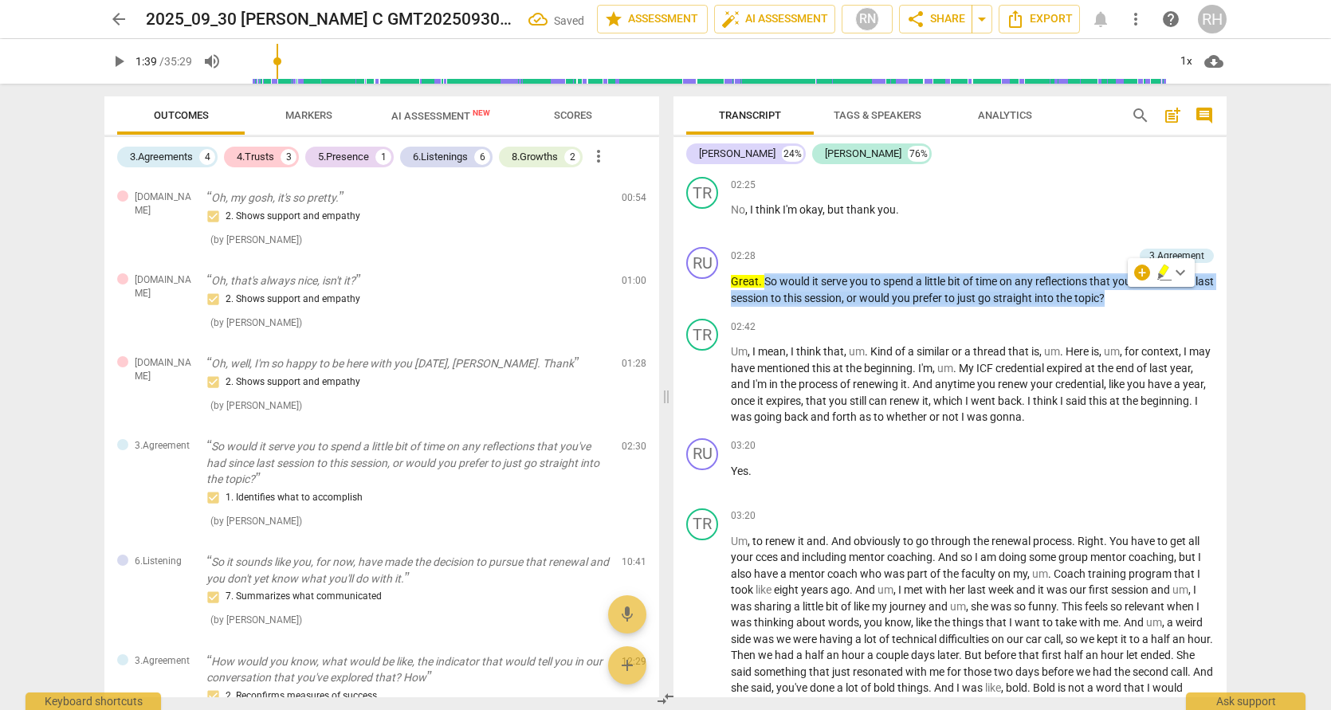
click at [1163, 271] on icon "button" at bounding box center [1164, 270] width 10 height 11
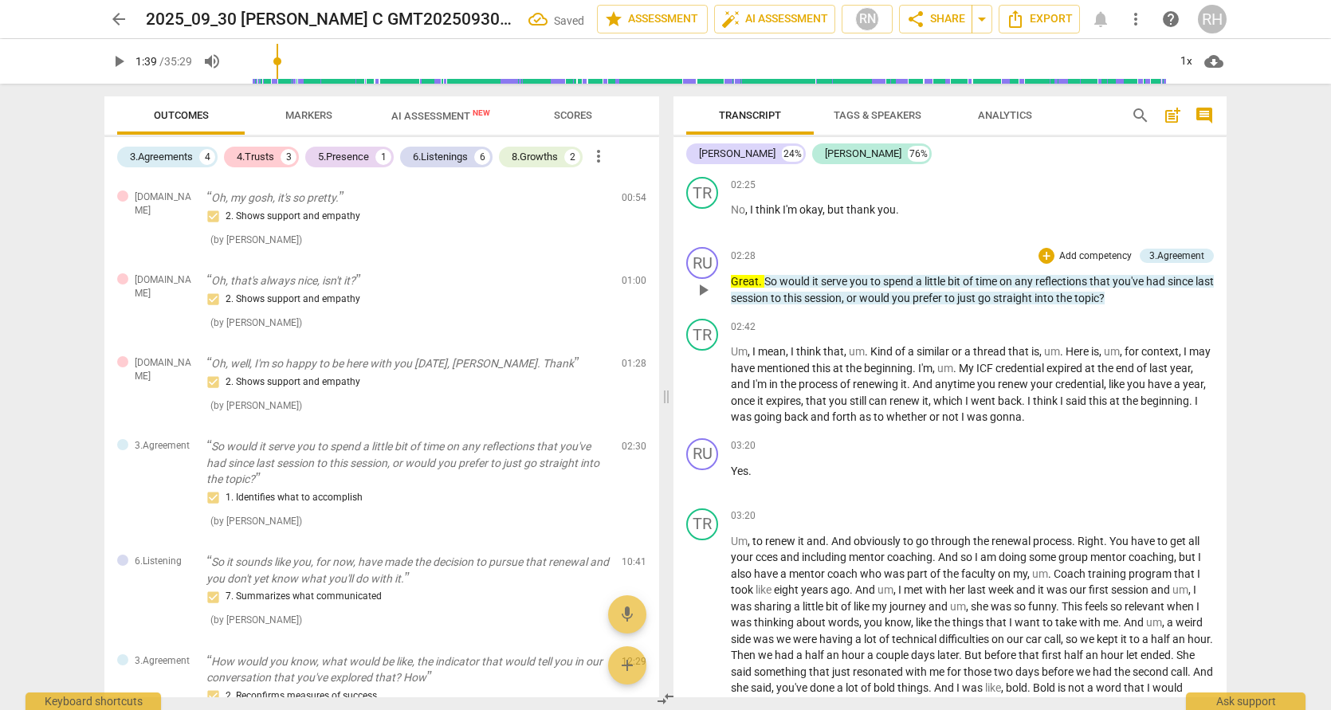
click at [1162, 297] on p "Great . So would it serve you to spend a little bit of time on any reflections …" at bounding box center [972, 289] width 483 height 33
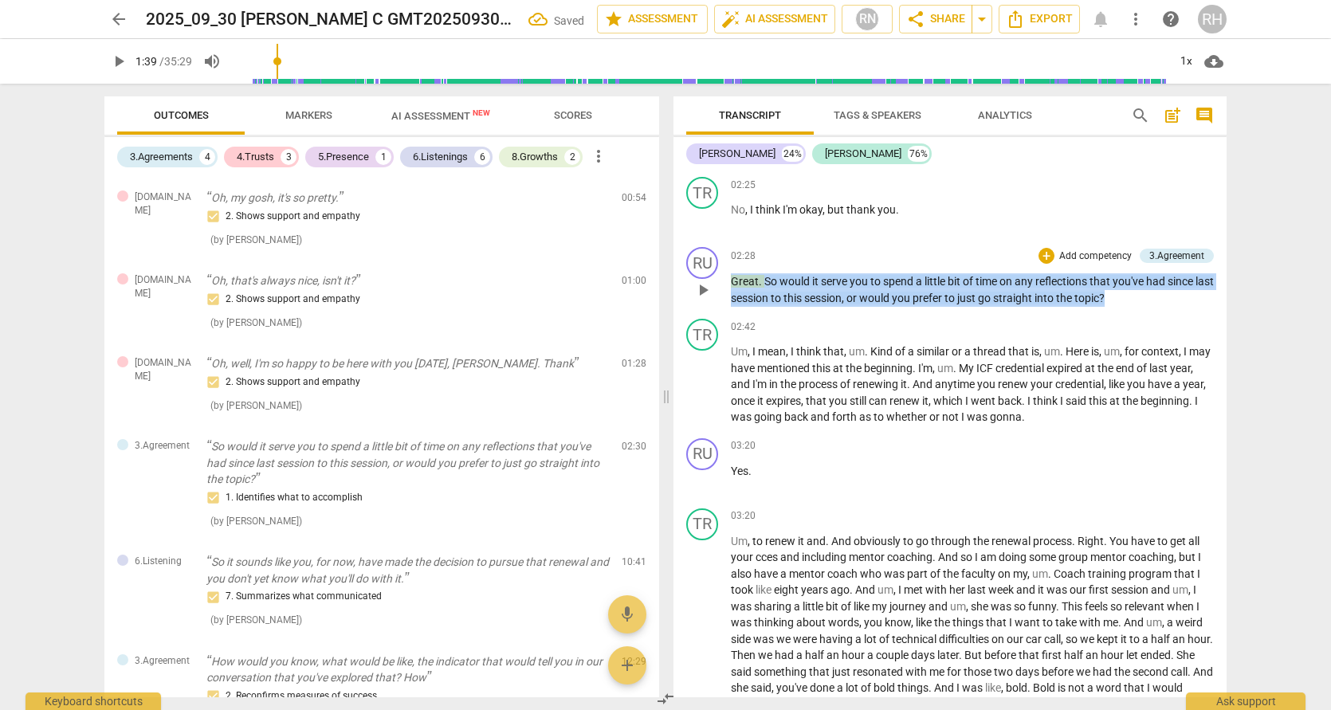
drag, startPoint x: 1139, startPoint y: 295, endPoint x: 765, endPoint y: 267, distance: 374.9
click at [765, 267] on div "02:28 + Add competency 3.Agreement keyboard_arrow_right Great . So would it ser…" at bounding box center [972, 276] width 483 height 59
click at [1181, 271] on span "keyboard_arrow_down" at bounding box center [1180, 272] width 19 height 19
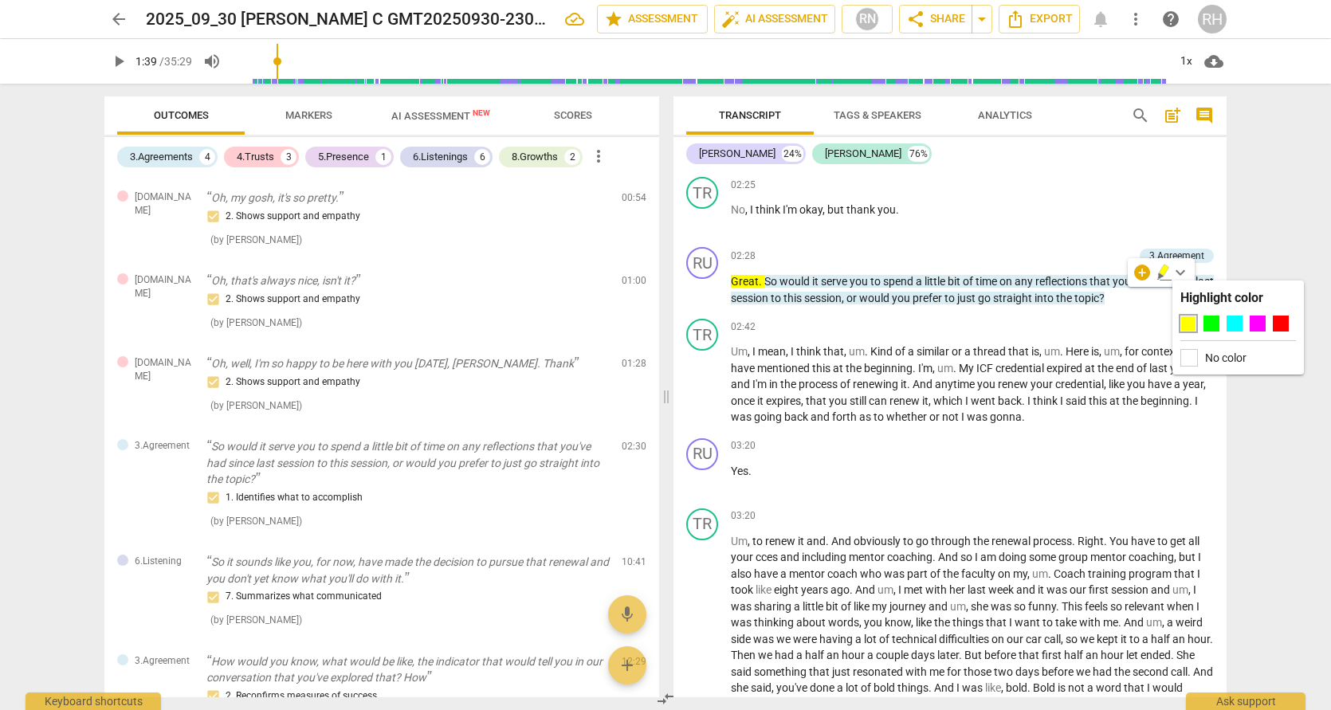
click at [1189, 320] on div at bounding box center [1189, 324] width 16 height 16
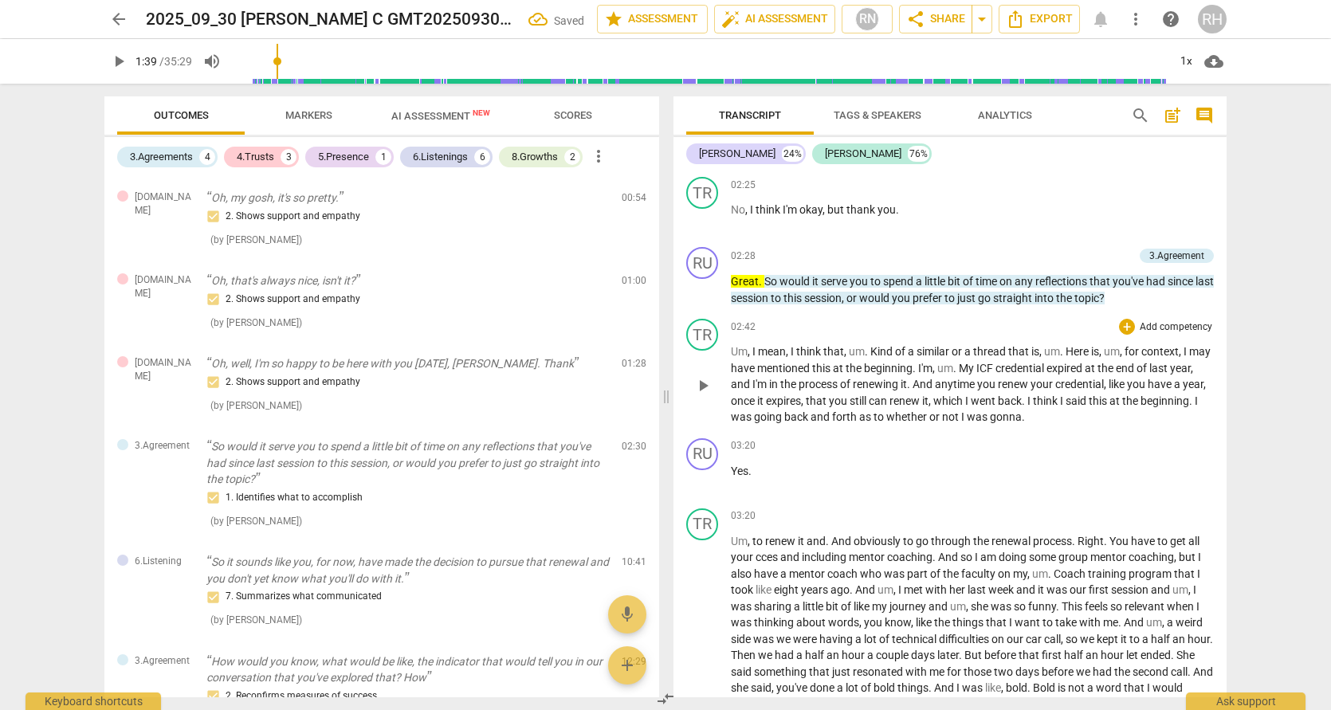
click at [1068, 313] on div "TR play_arrow pause 02:42 + Add competency keyboard_arrow_right Um , I mean , I…" at bounding box center [950, 372] width 553 height 120
click at [1143, 297] on p "Great . So would it serve you to spend a little bit of time on any reflections …" at bounding box center [972, 289] width 483 height 33
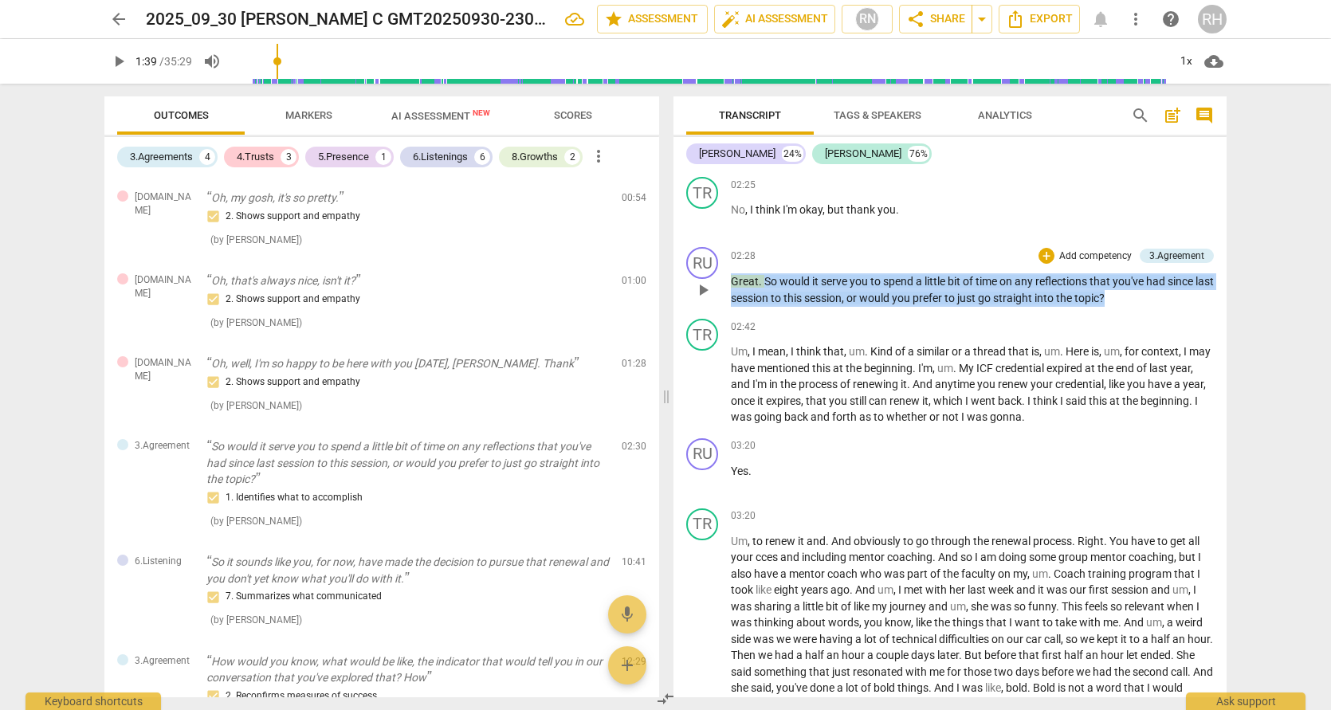
drag, startPoint x: 1134, startPoint y: 297, endPoint x: 723, endPoint y: 273, distance: 412.0
click at [723, 273] on div "RU play_arrow pause 02:28 + Add competency 3.Agreement keyboard_arrow_right Gre…" at bounding box center [950, 277] width 553 height 72
click at [1166, 276] on icon "button" at bounding box center [1165, 272] width 16 height 19
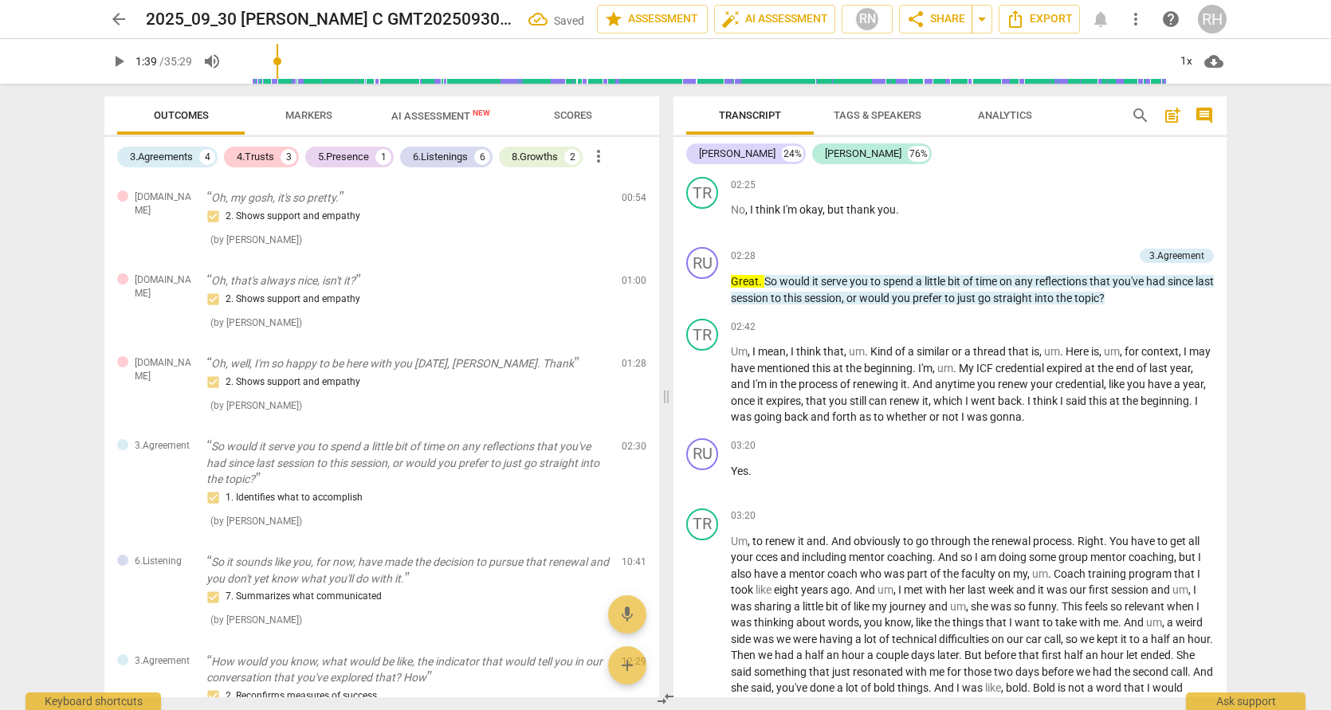
click at [1166, 276] on span "had" at bounding box center [1157, 281] width 22 height 13
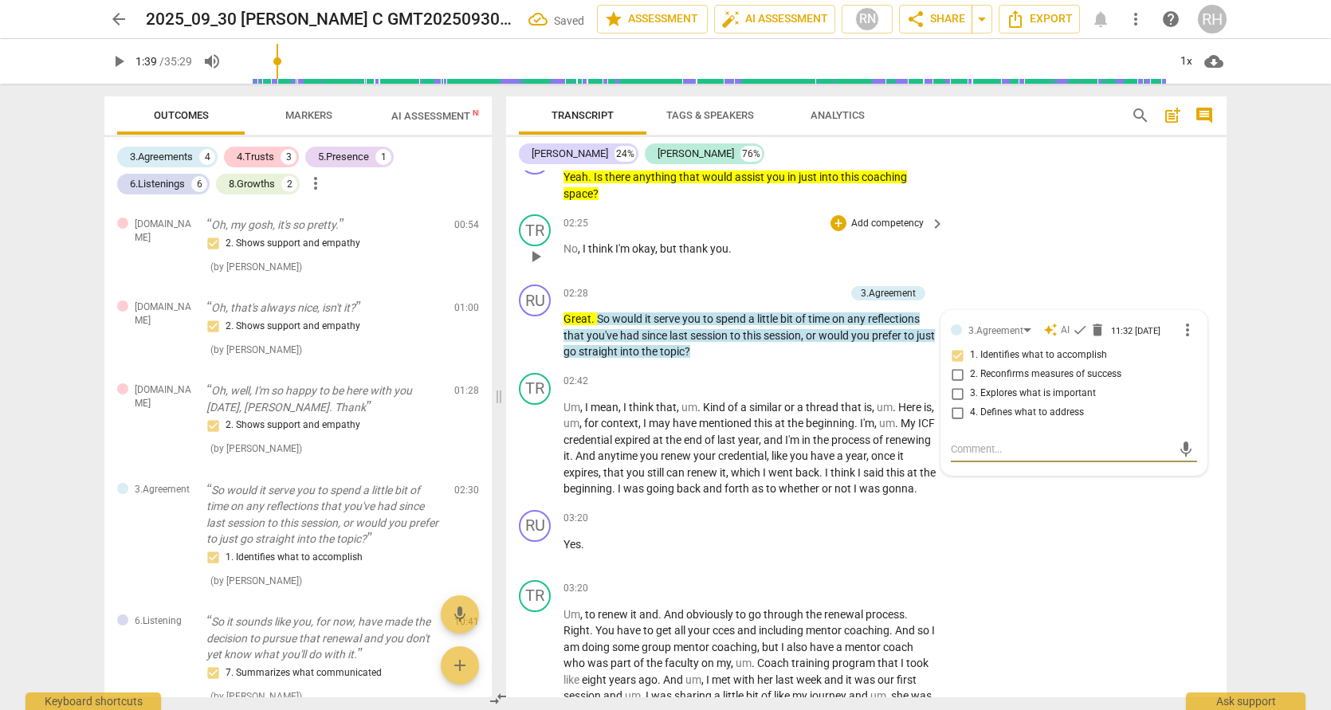
click at [1054, 252] on div "TR play_arrow pause 02:25 + Add competency keyboard_arrow_right No , I think I'…" at bounding box center [866, 243] width 721 height 70
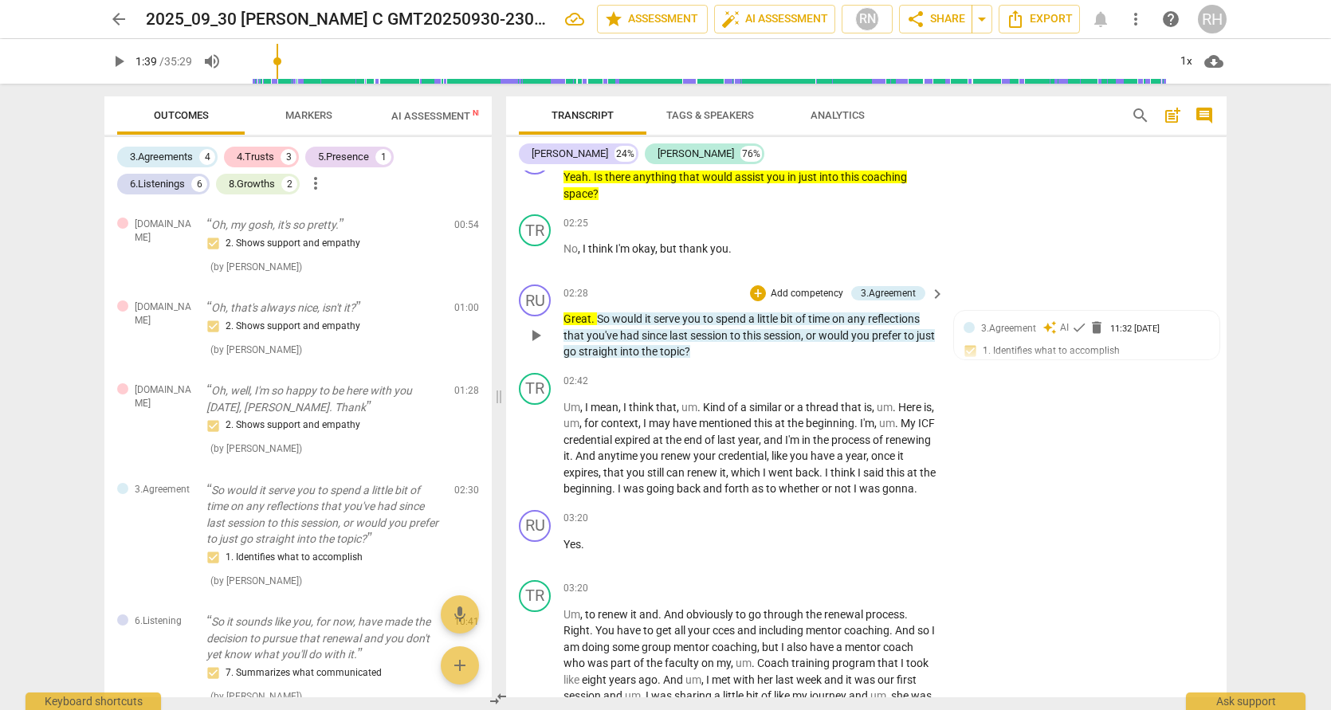
click at [574, 313] on span "Great" at bounding box center [578, 318] width 28 height 13
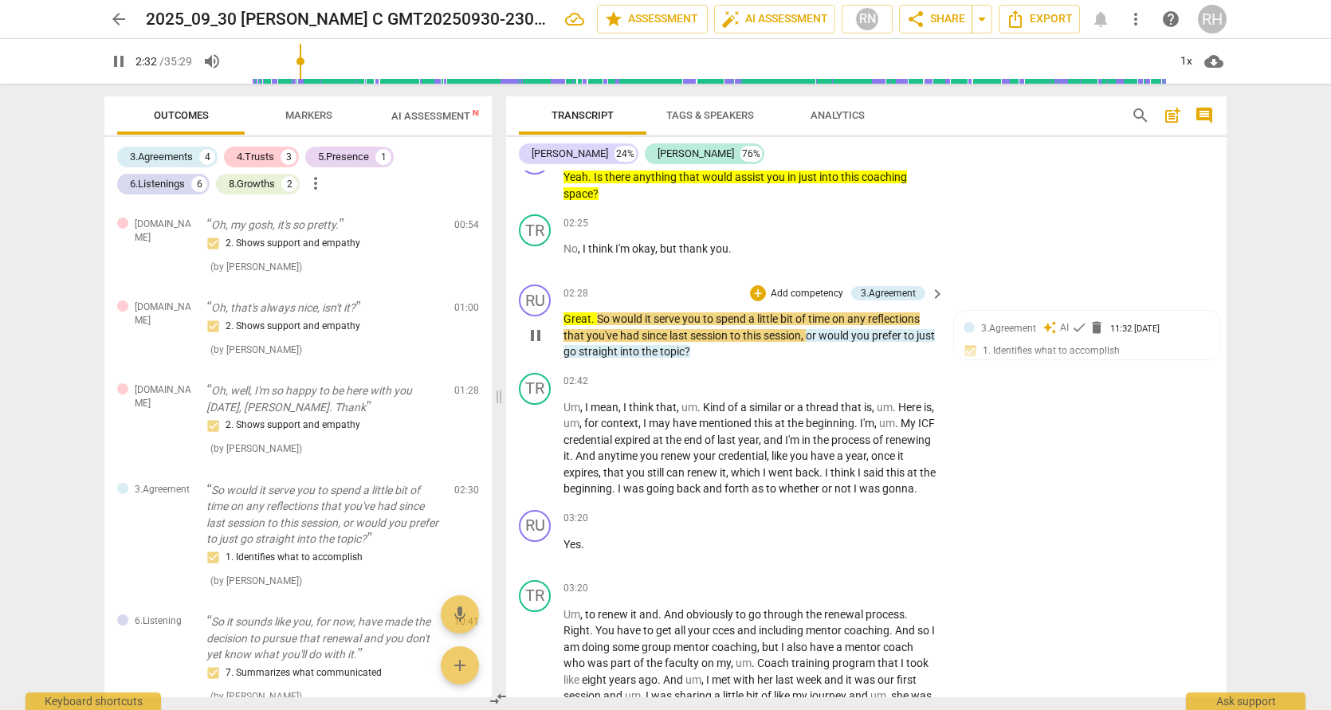
click at [534, 335] on span "pause" at bounding box center [535, 335] width 19 height 19
type input "153"
click at [989, 280] on div "RU play_arrow pause 02:28 + Add competency 3.Agreement keyboard_arrow_right Gre…" at bounding box center [866, 322] width 721 height 88
click at [773, 344] on p "Great . So would it serve you to spend a little bit of time on any reflections …" at bounding box center [750, 335] width 373 height 49
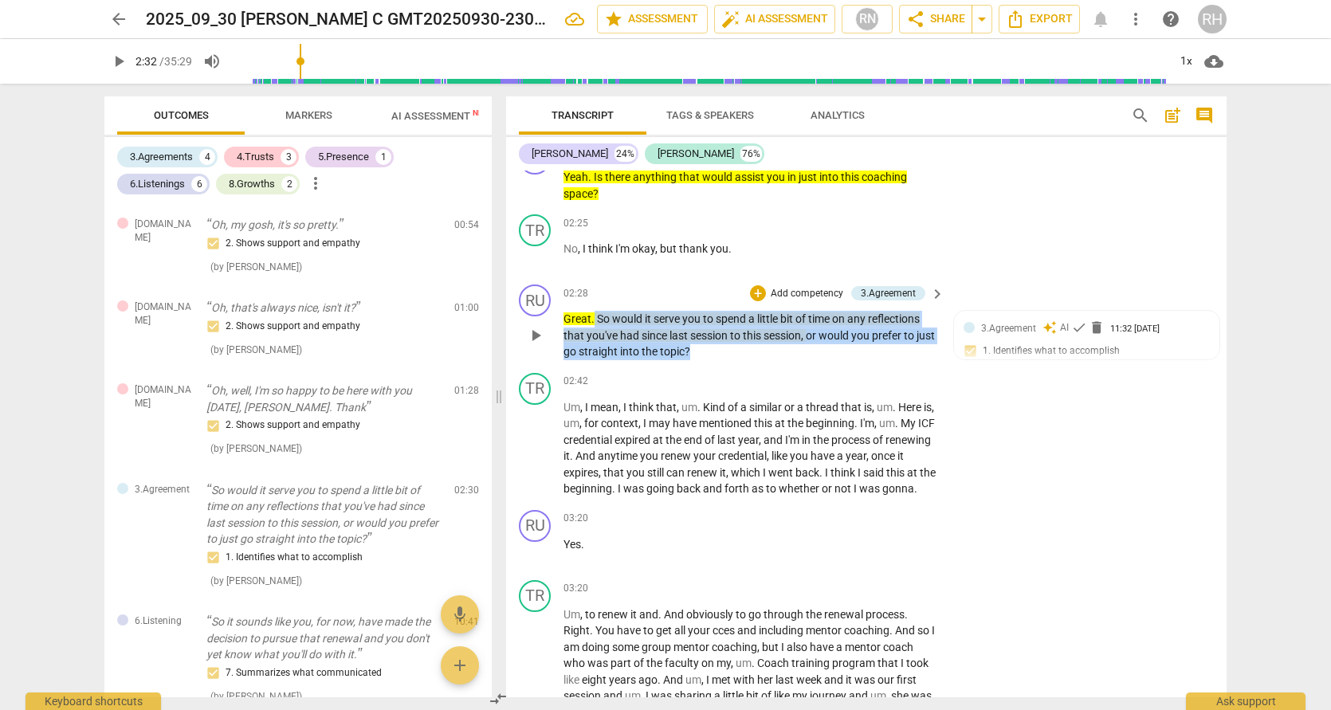
drag, startPoint x: 717, startPoint y: 344, endPoint x: 595, endPoint y: 316, distance: 125.1
click at [595, 316] on p "Great . So would it serve you to spend a little bit of time on any reflections …" at bounding box center [750, 335] width 373 height 49
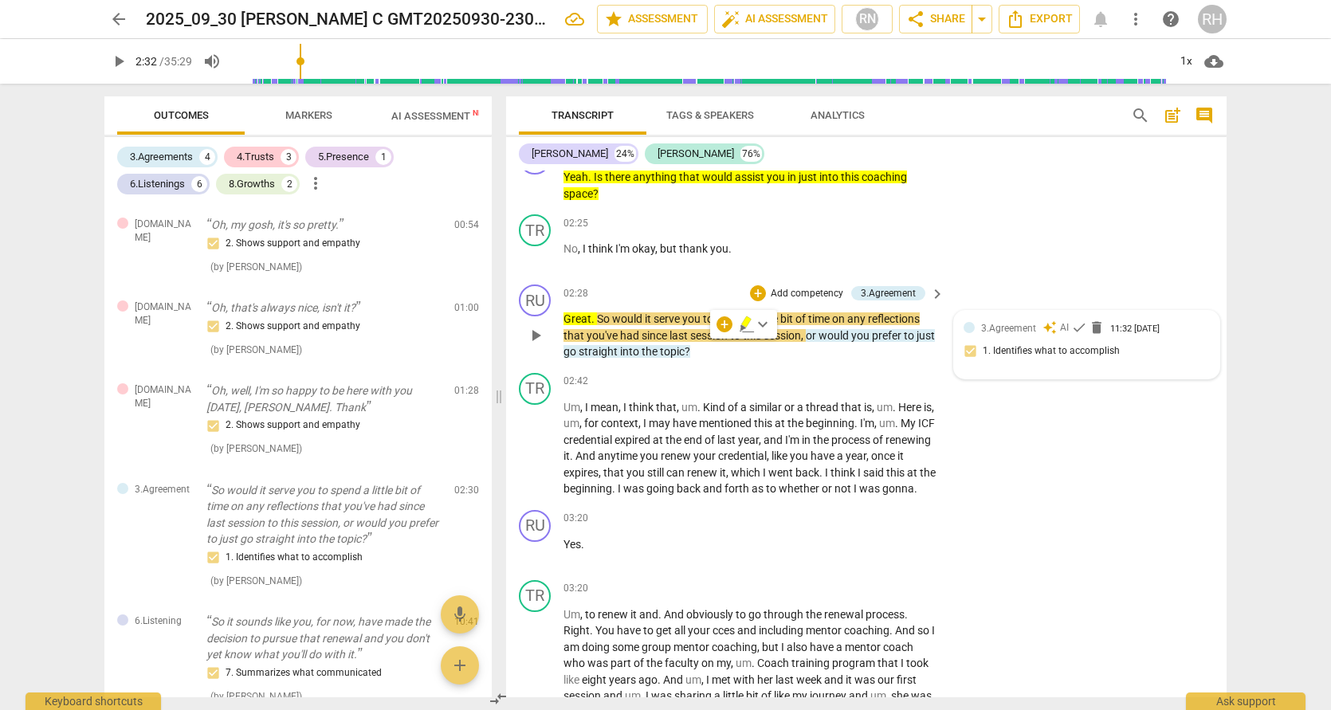
click at [966, 323] on div at bounding box center [969, 327] width 11 height 11
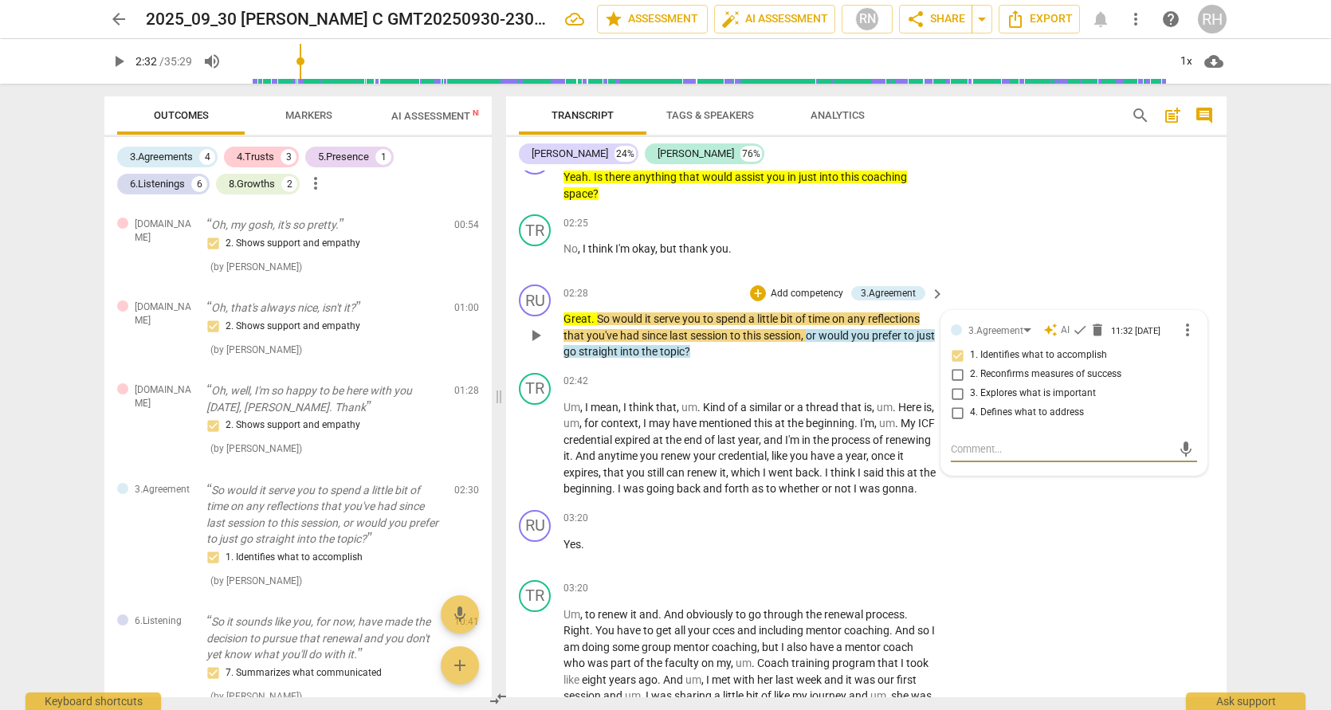
click at [984, 282] on div "RU play_arrow pause 02:28 + Add competency 3.Agreement keyboard_arrow_right Gre…" at bounding box center [866, 322] width 721 height 88
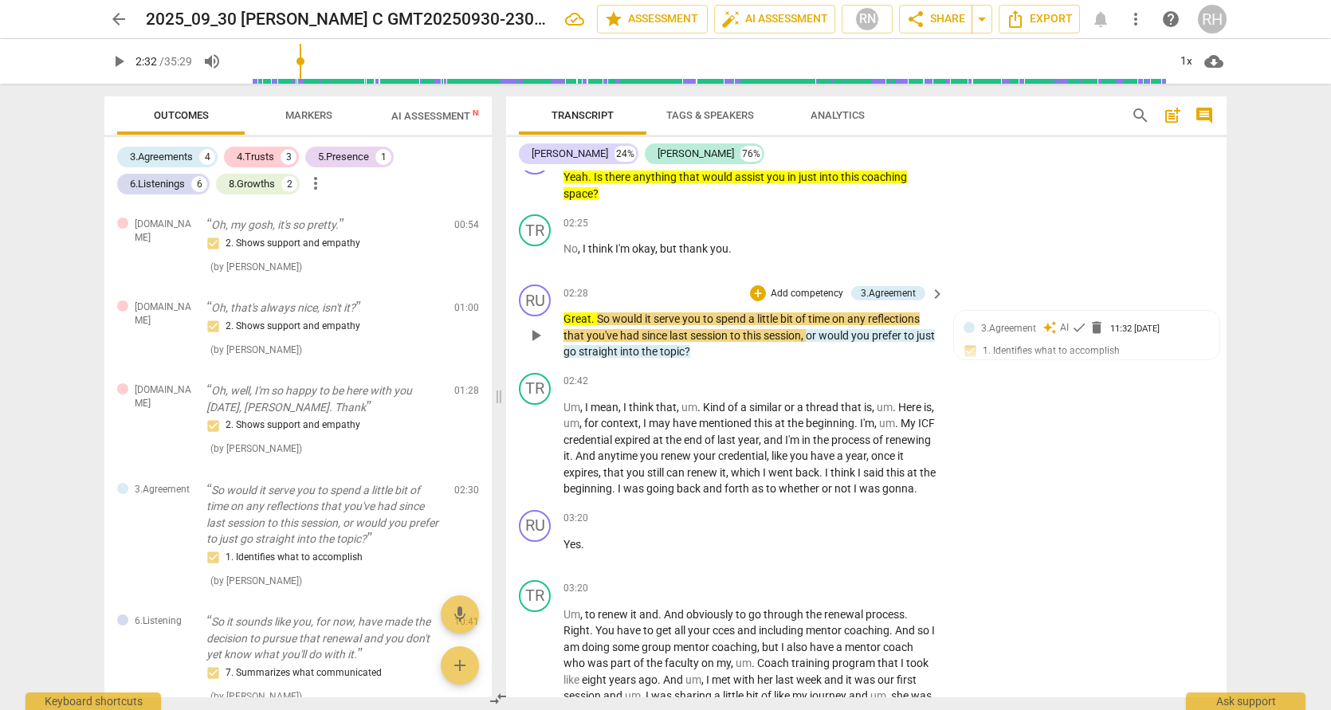
click at [984, 282] on div "RU play_arrow pause 02:28 + Add competency 3.Agreement keyboard_arrow_right Gre…" at bounding box center [866, 322] width 721 height 88
click at [798, 350] on p "Great . So would it serve you to spend a little bit of time on any reflections …" at bounding box center [750, 335] width 373 height 49
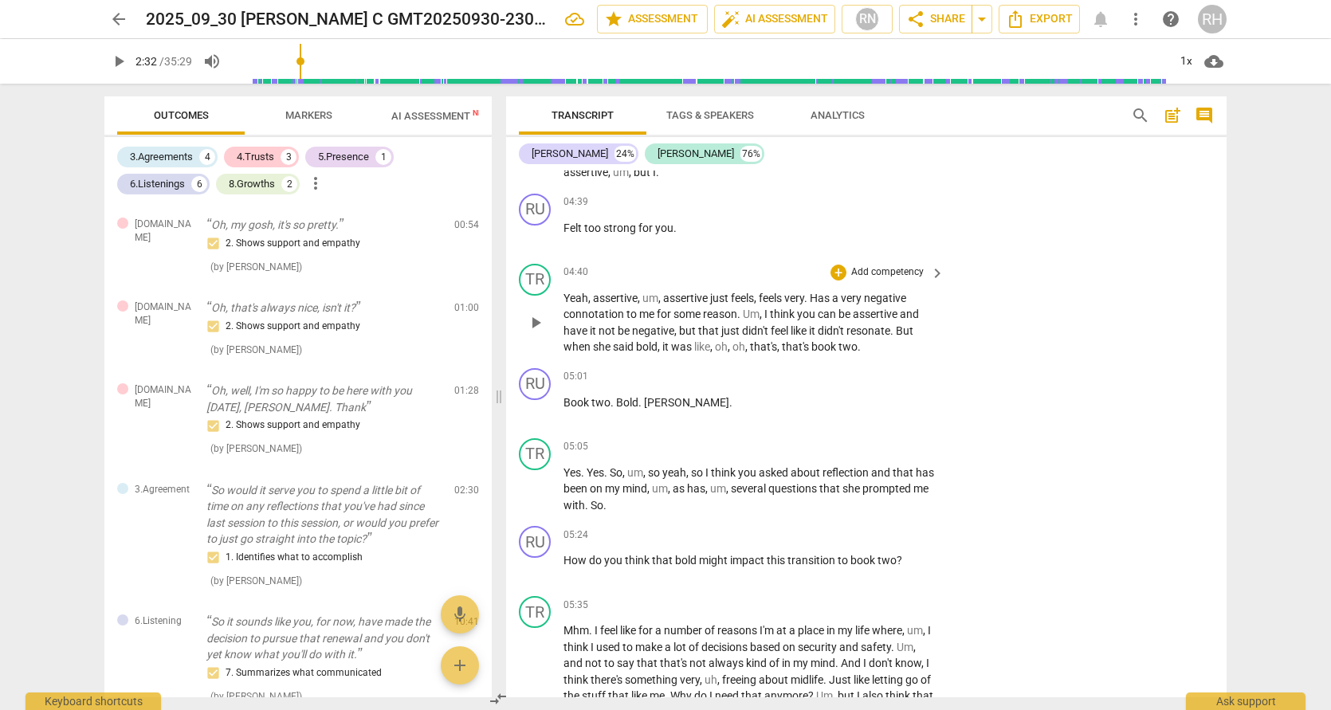
scroll to position [1813, 0]
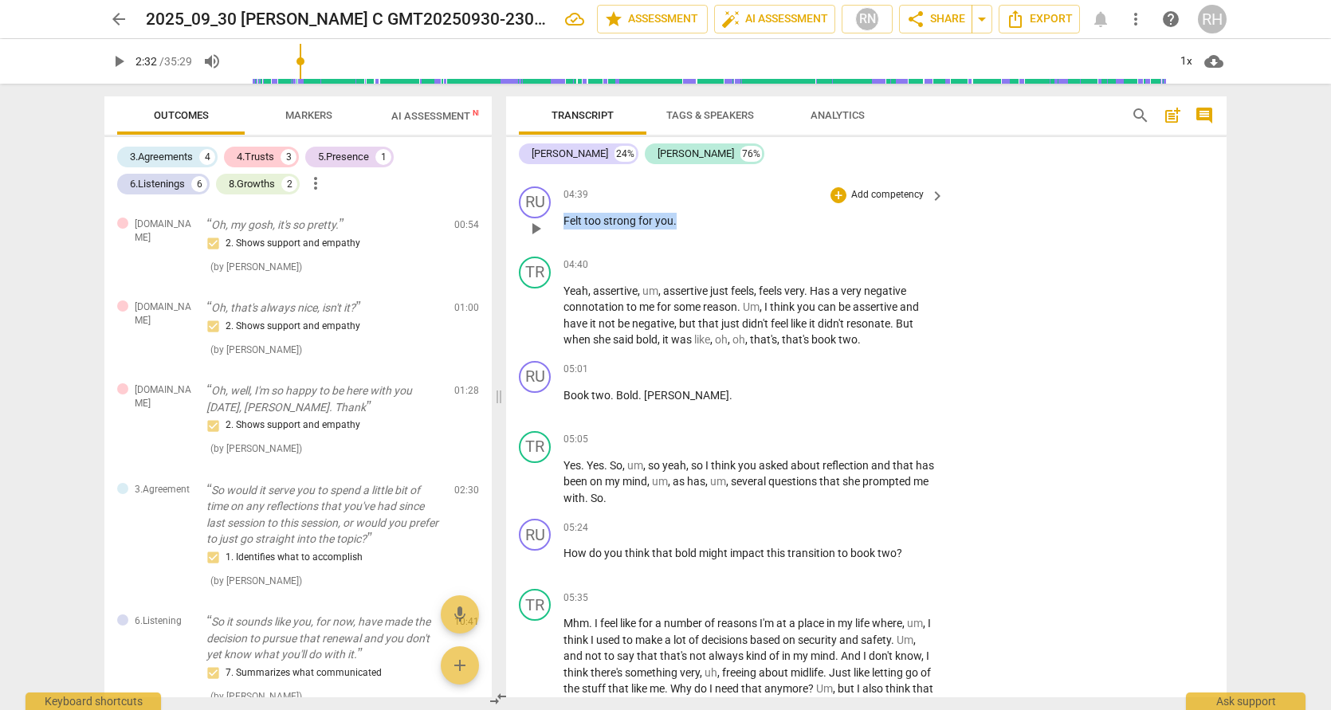
drag, startPoint x: 674, startPoint y: 222, endPoint x: 561, endPoint y: 226, distance: 113.3
click at [561, 226] on div "RU play_arrow pause 04:39 + Add competency keyboard_arrow_right Felt too strong…" at bounding box center [866, 215] width 721 height 70
click at [712, 198] on icon "button" at bounding box center [712, 197] width 10 height 11
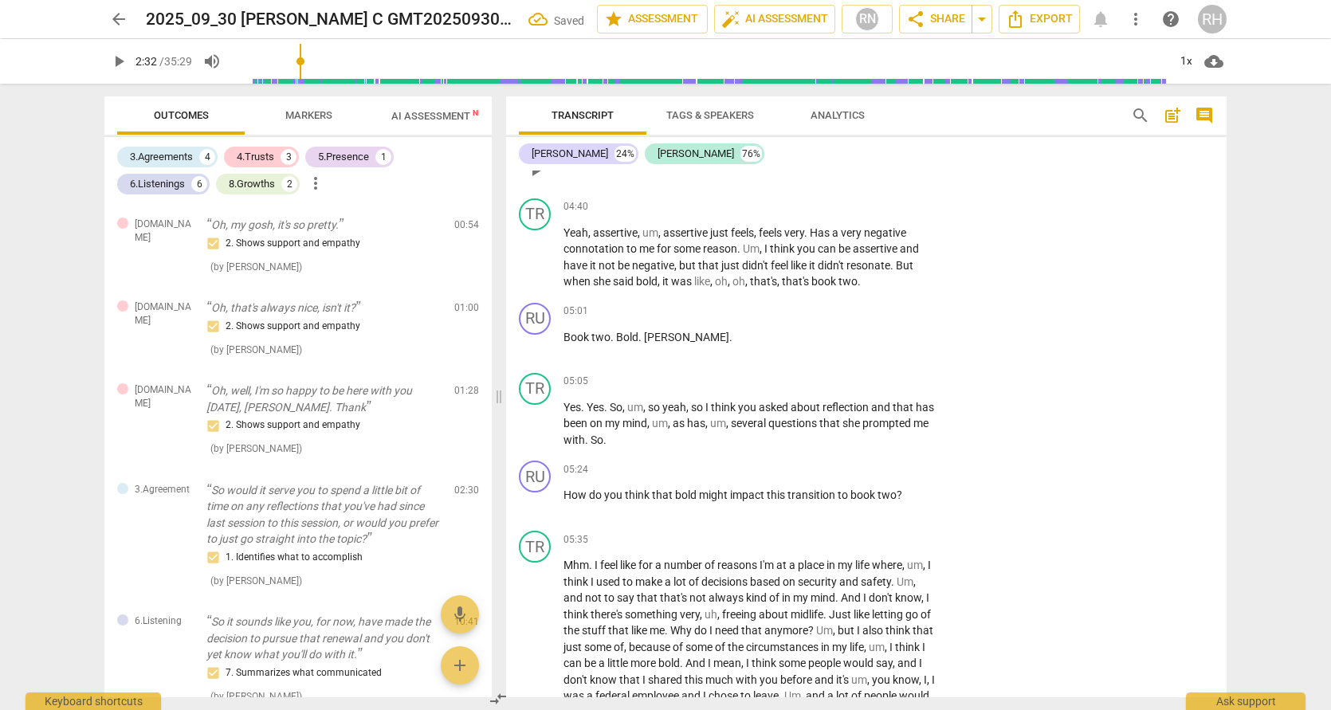
scroll to position [1872, 0]
drag, startPoint x: 673, startPoint y: 334, endPoint x: 562, endPoint y: 336, distance: 110.8
click at [562, 336] on div "RU play_arrow pause 05:01 + Add competency keyboard_arrow_right Book two . Bold…" at bounding box center [866, 331] width 721 height 70
click at [713, 308] on icon "button" at bounding box center [710, 311] width 10 height 11
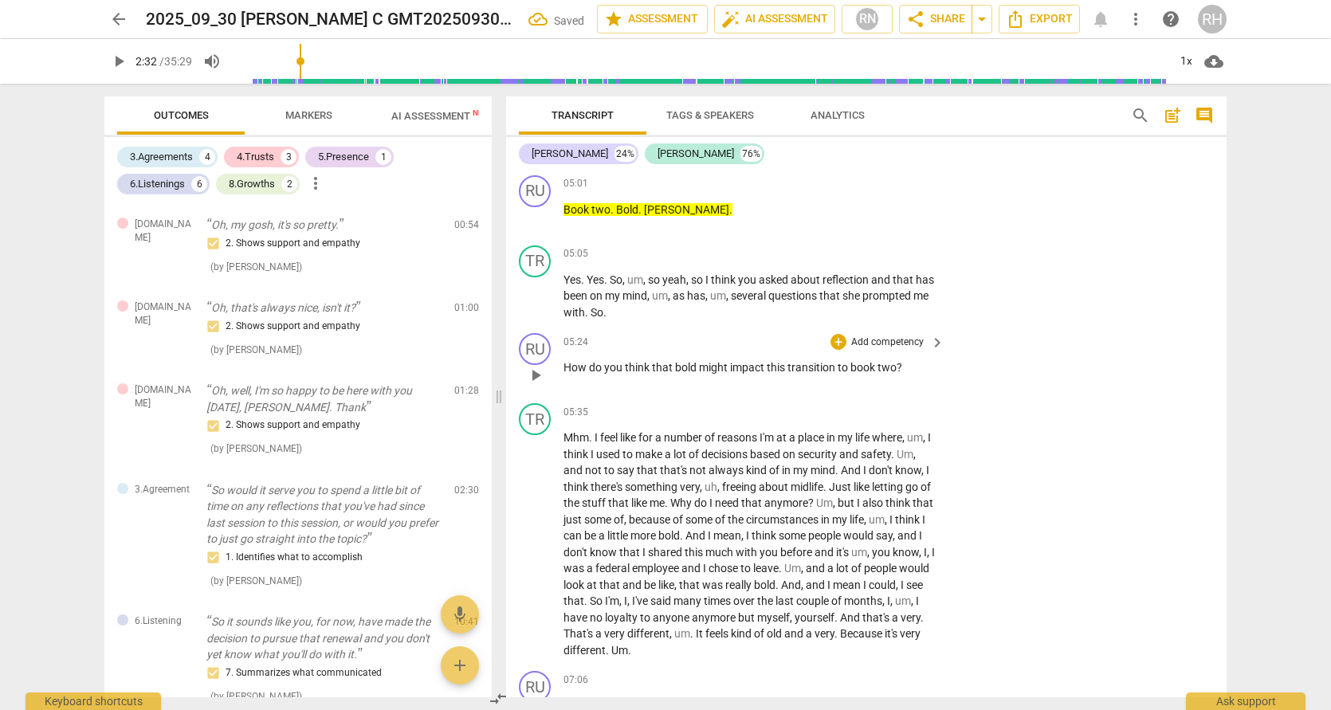
scroll to position [2037, 0]
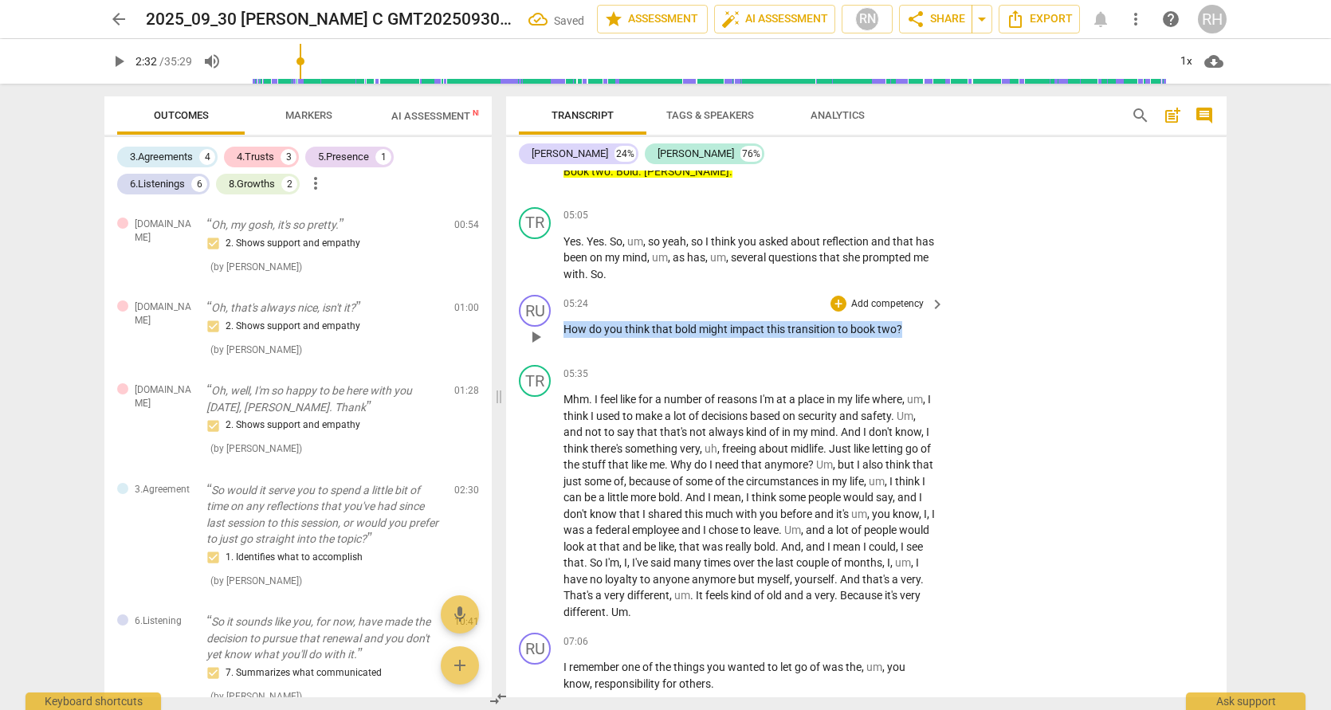
drag, startPoint x: 904, startPoint y: 326, endPoint x: 566, endPoint y: 330, distance: 338.0
click at [566, 330] on p "How do you think that bold might impact this transition to book two ?" at bounding box center [750, 329] width 373 height 17
click at [940, 306] on icon "button" at bounding box center [938, 306] width 16 height 19
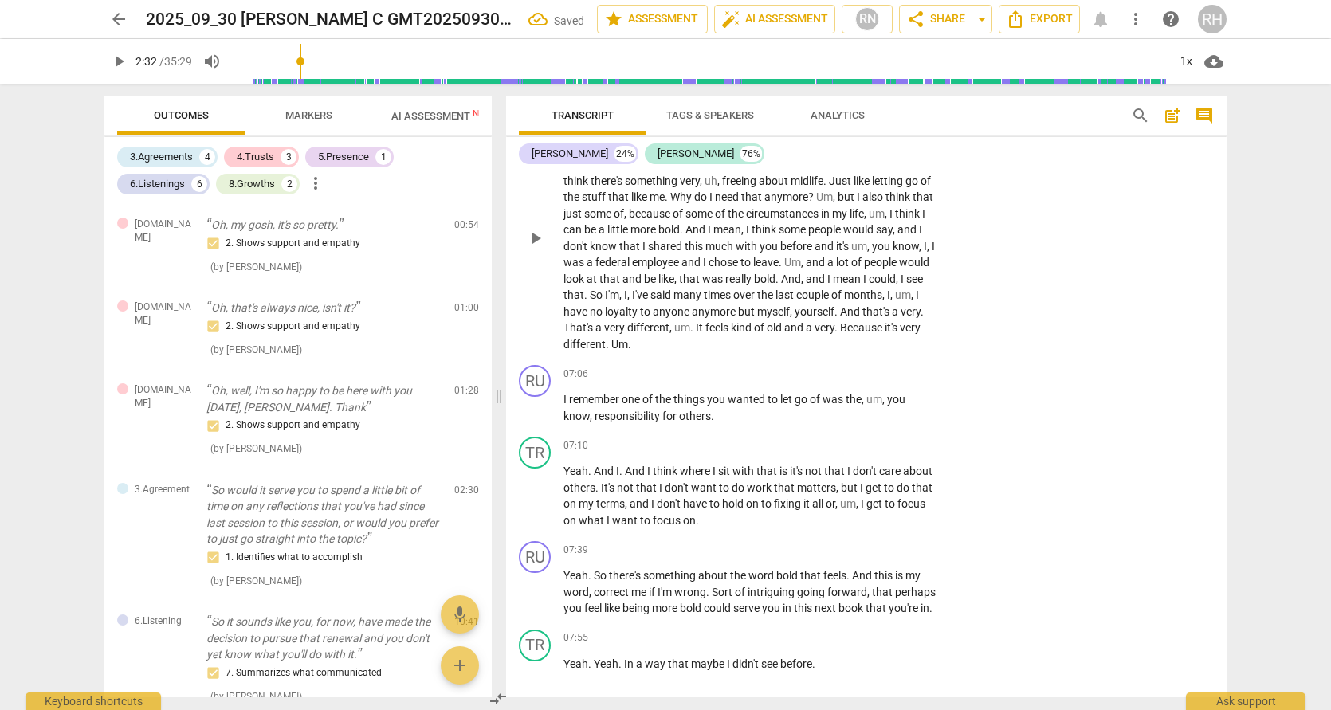
scroll to position [2380, 0]
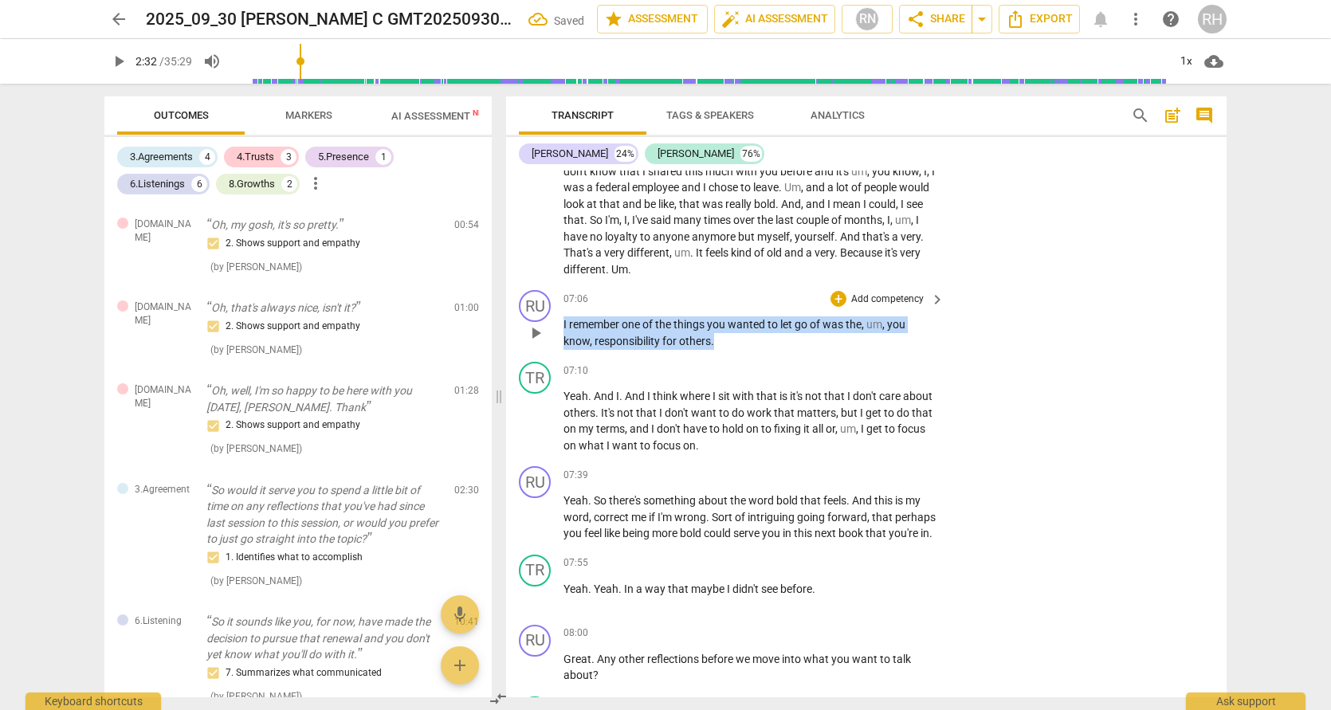
drag, startPoint x: 720, startPoint y: 329, endPoint x: 559, endPoint y: 320, distance: 161.3
click at [559, 320] on div "RU play_arrow pause 07:06 + Add competency keyboard_arrow_right I remember one …" at bounding box center [866, 320] width 721 height 72
click at [752, 315] on icon "button" at bounding box center [752, 311] width 16 height 19
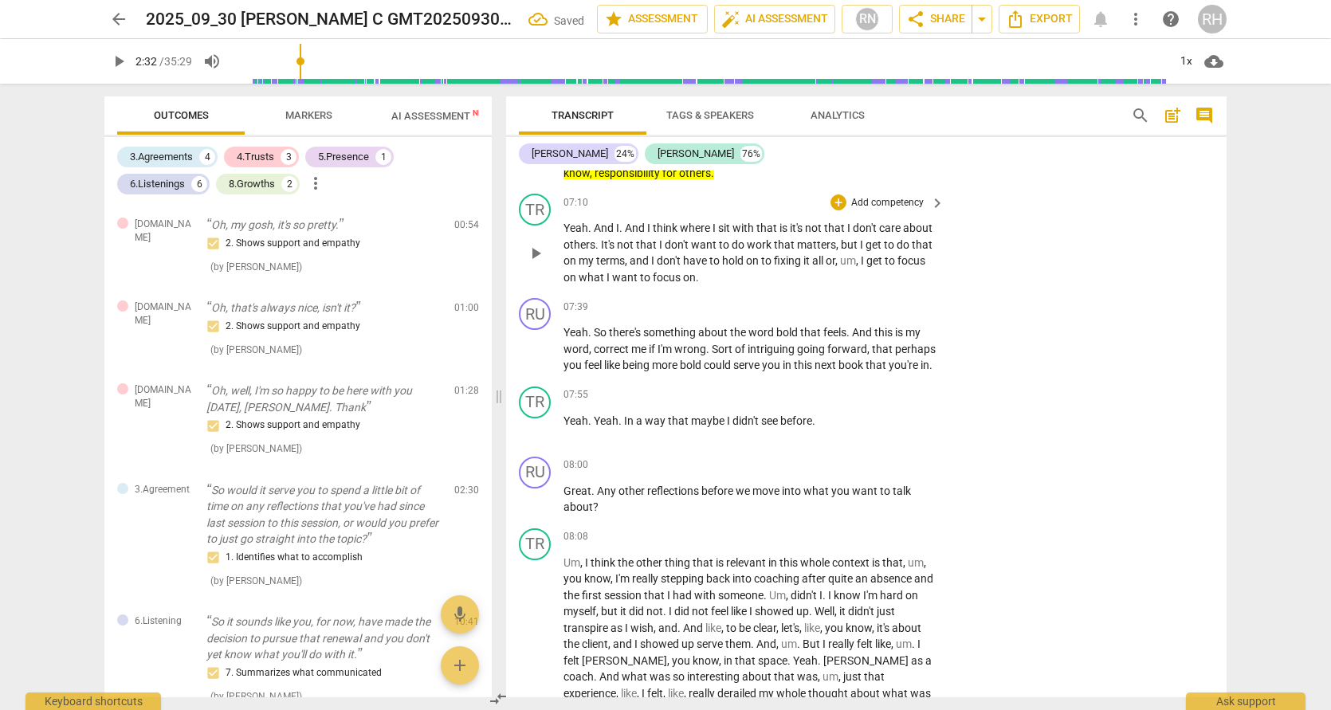
scroll to position [2552, 0]
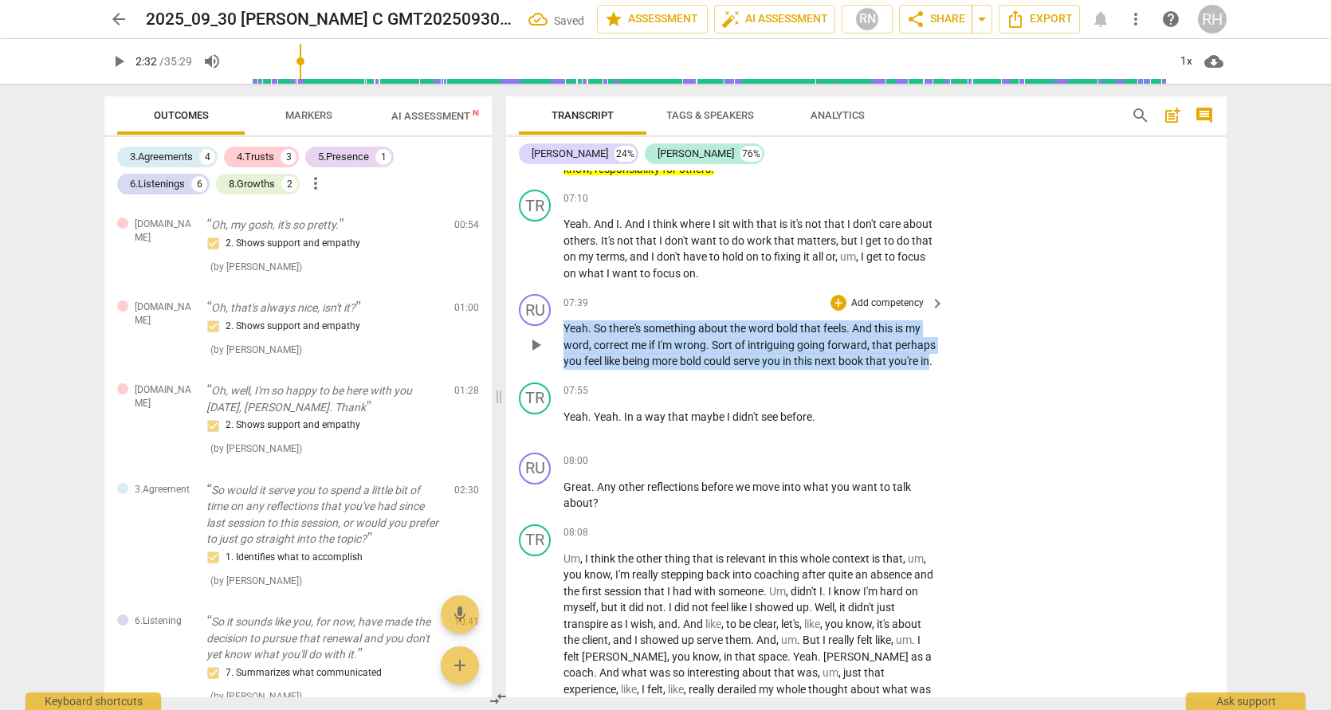
drag, startPoint x: 627, startPoint y: 364, endPoint x: 560, endPoint y: 321, distance: 79.6
click at [560, 321] on div "RU play_arrow pause 07:39 + Add competency keyboard_arrow_right Yeah . So there…" at bounding box center [866, 332] width 721 height 88
click at [658, 347] on icon "button" at bounding box center [660, 349] width 6 height 6
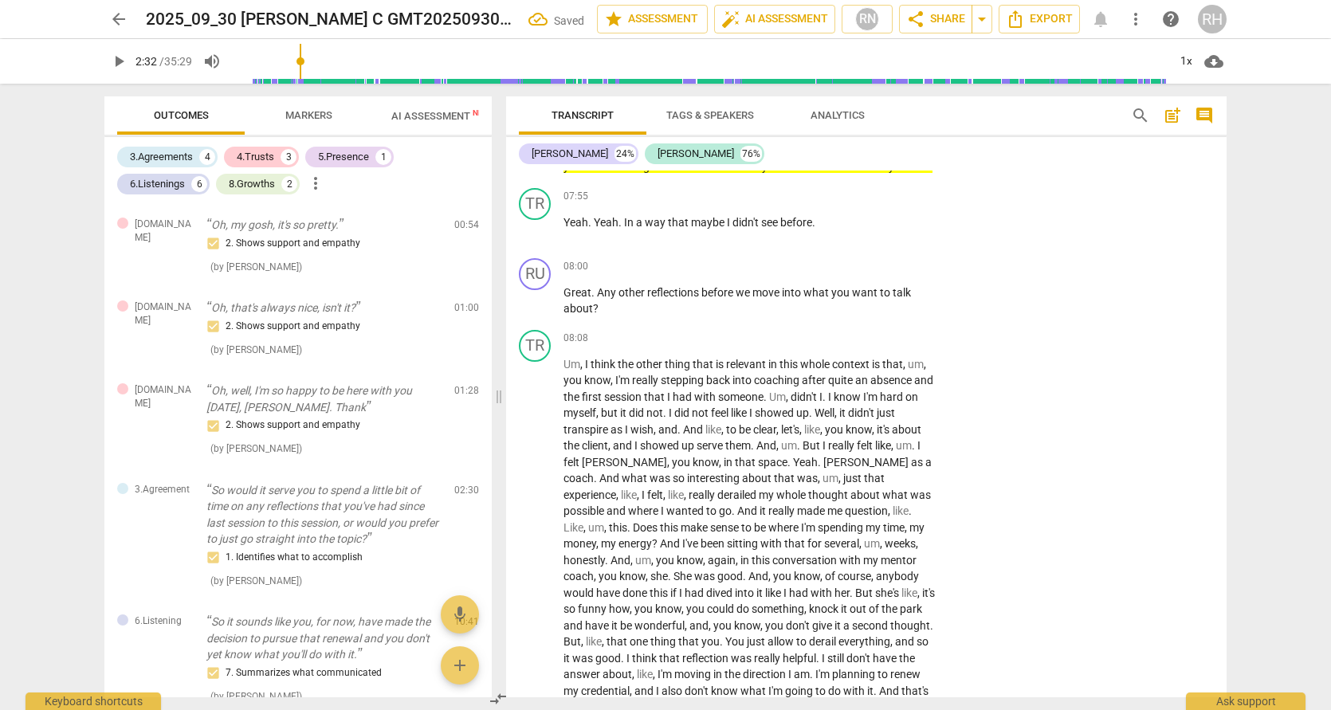
scroll to position [2748, 0]
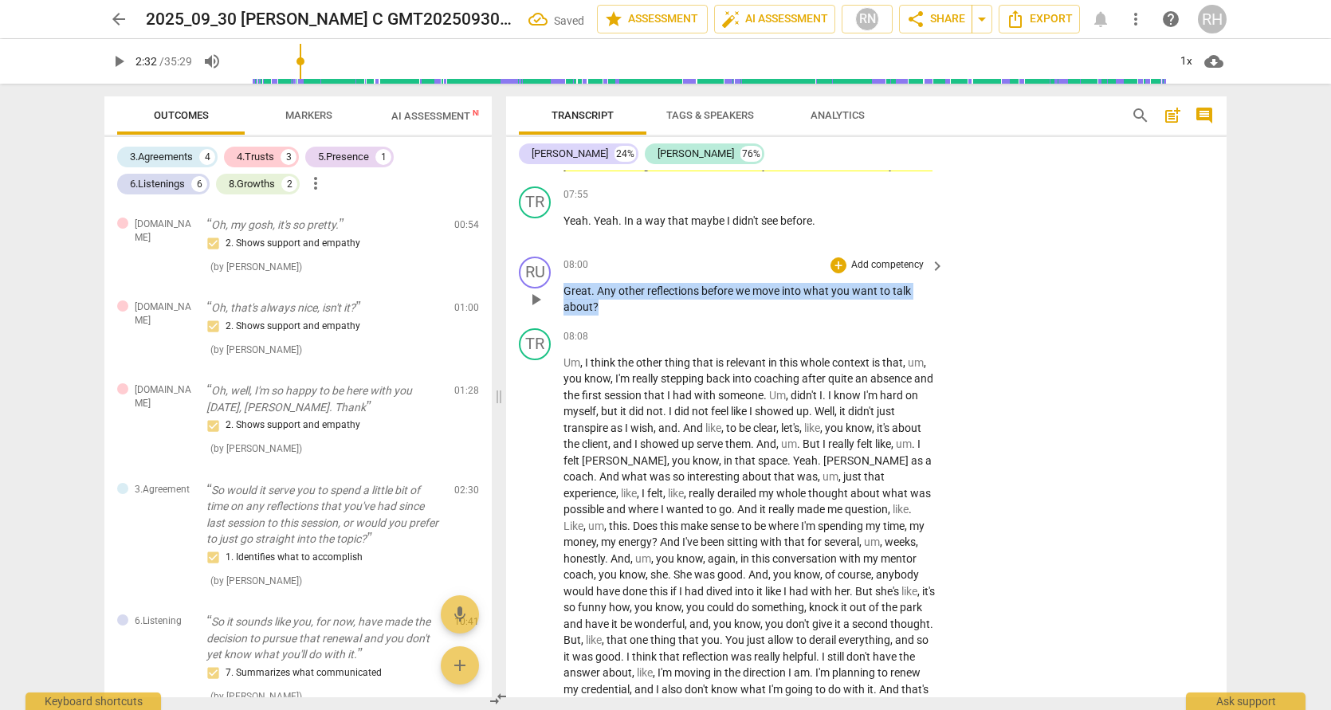
drag, startPoint x: 604, startPoint y: 308, endPoint x: 553, endPoint y: 299, distance: 51.8
click at [553, 299] on div "RU play_arrow pause 08:00 + Add competency keyboard_arrow_right Great . Any oth…" at bounding box center [866, 286] width 721 height 72
click at [635, 289] on icon "button" at bounding box center [633, 287] width 10 height 11
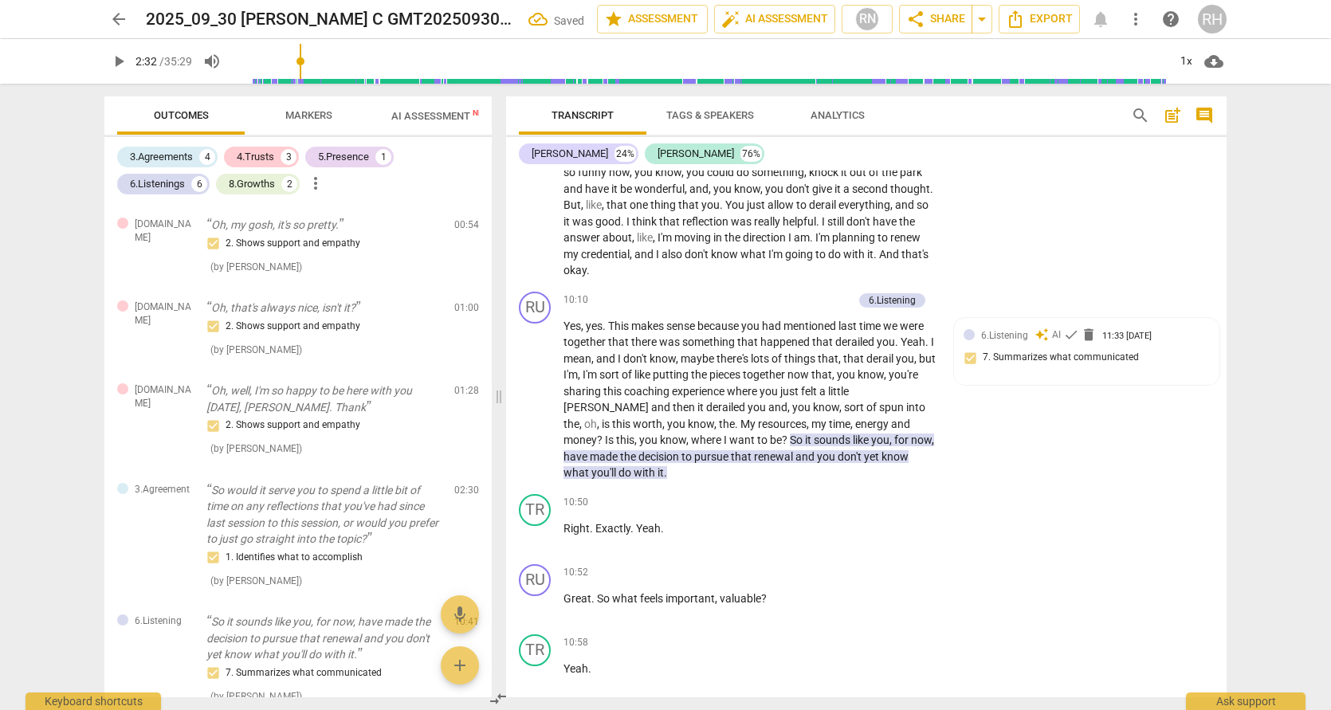
scroll to position [3186, 0]
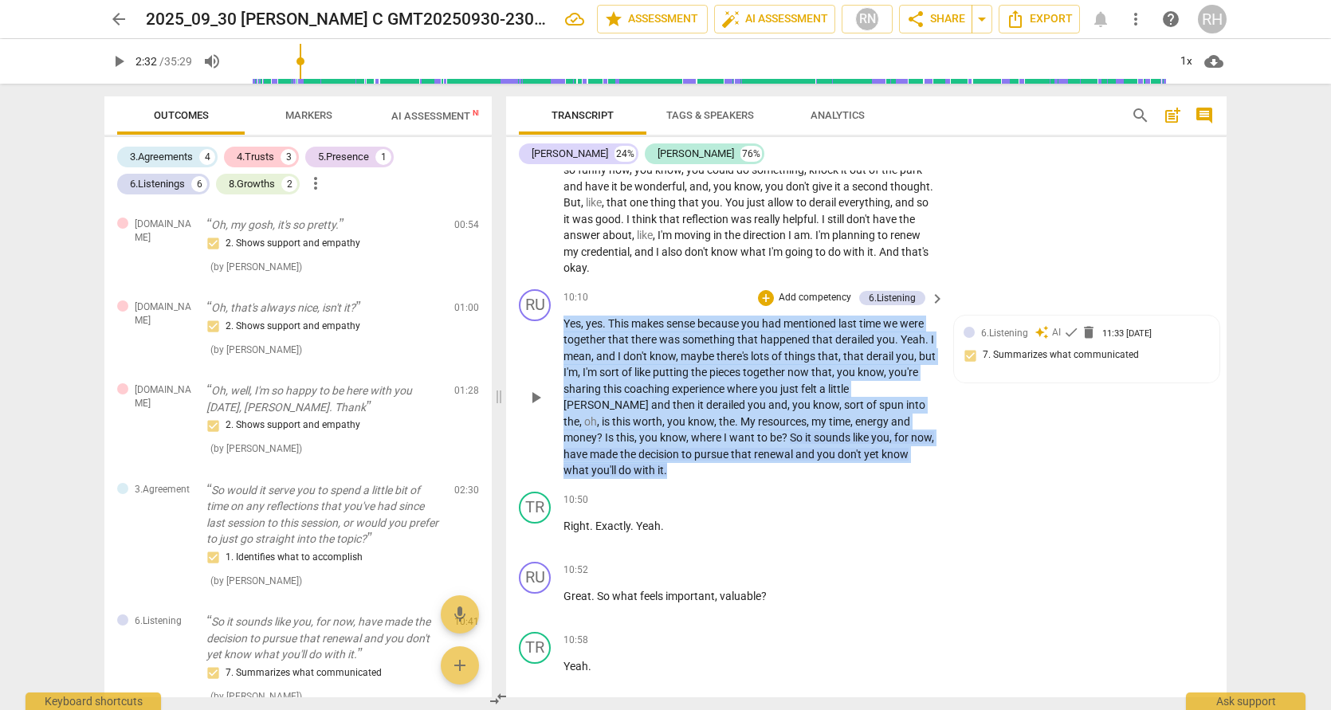
drag, startPoint x: 593, startPoint y: 444, endPoint x: 556, endPoint y: 297, distance: 151.4
click at [556, 297] on div "RU play_arrow pause 10:10 + Add competency 6.Listening keyboard_arrow_right Yes…" at bounding box center [866, 384] width 721 height 202
click at [608, 419] on icon "button" at bounding box center [609, 422] width 10 height 11
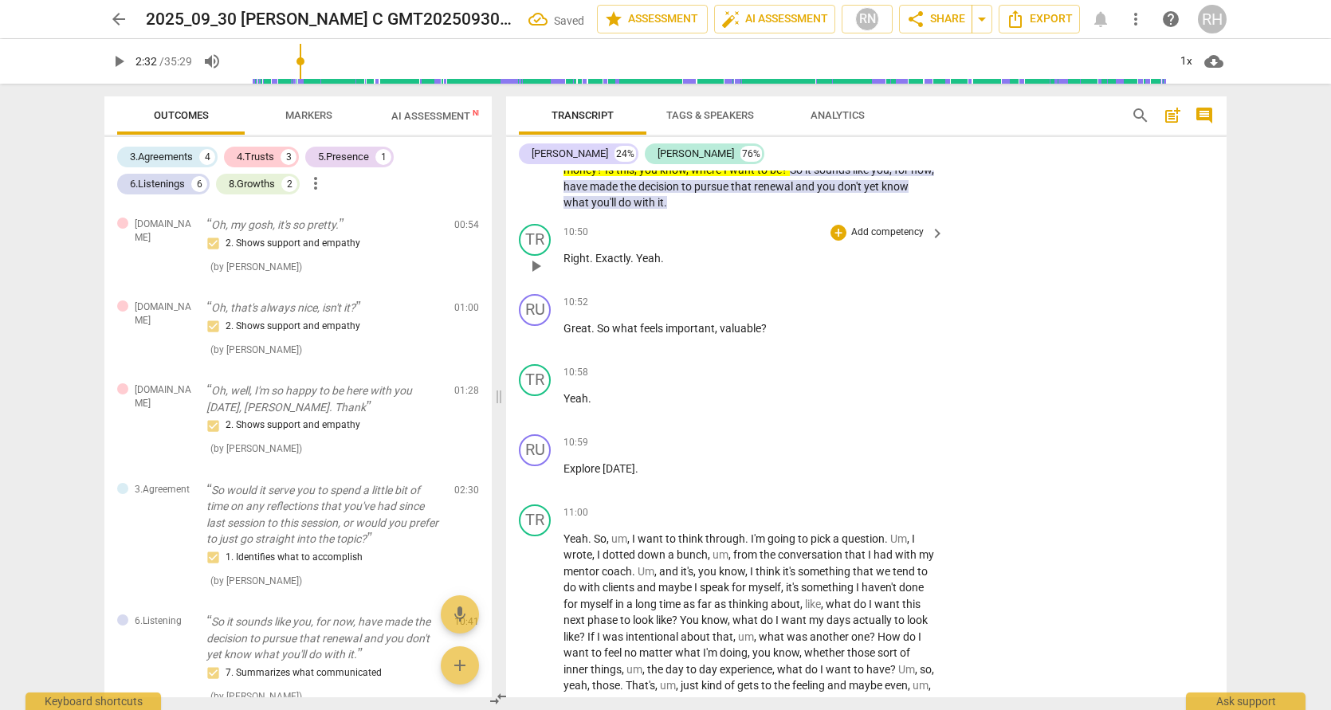
scroll to position [3455, 0]
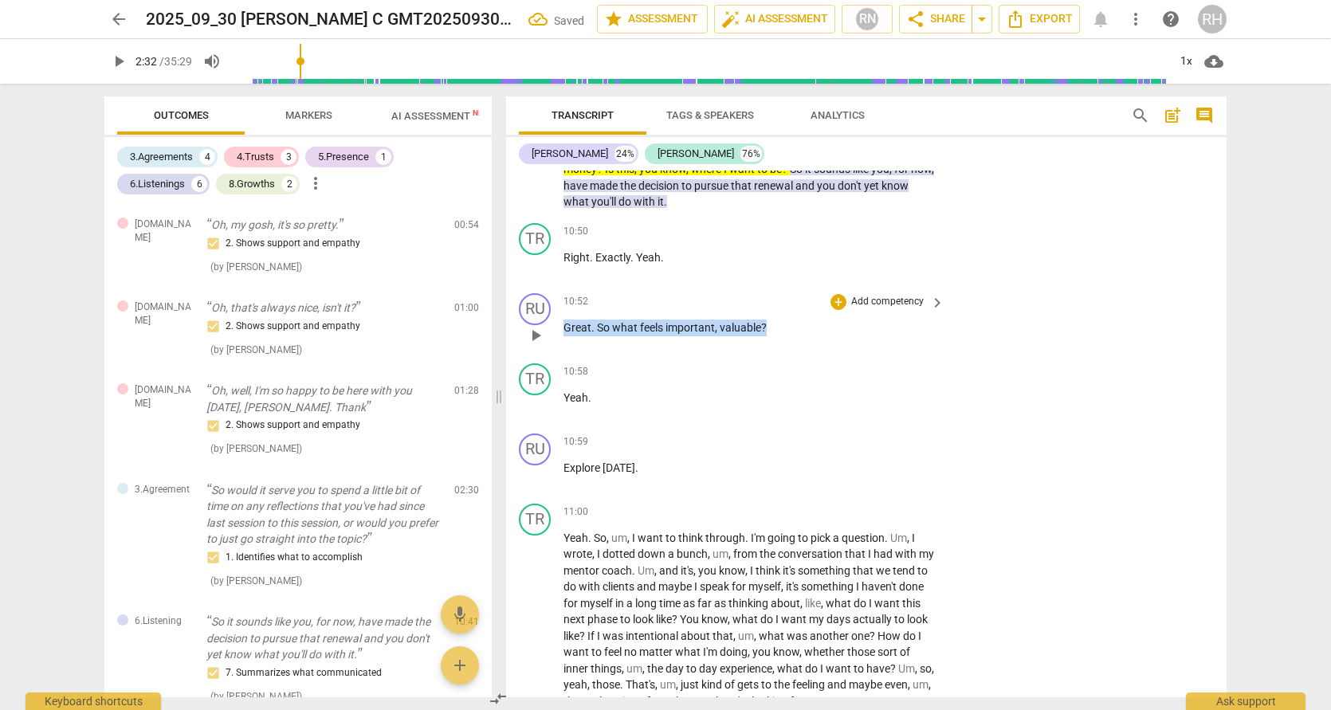
drag, startPoint x: 768, startPoint y: 305, endPoint x: 564, endPoint y: 305, distance: 204.1
click at [564, 320] on p "Great . So what feels important , valuable ?" at bounding box center [750, 328] width 373 height 17
click at [800, 285] on icon "button" at bounding box center [799, 285] width 6 height 6
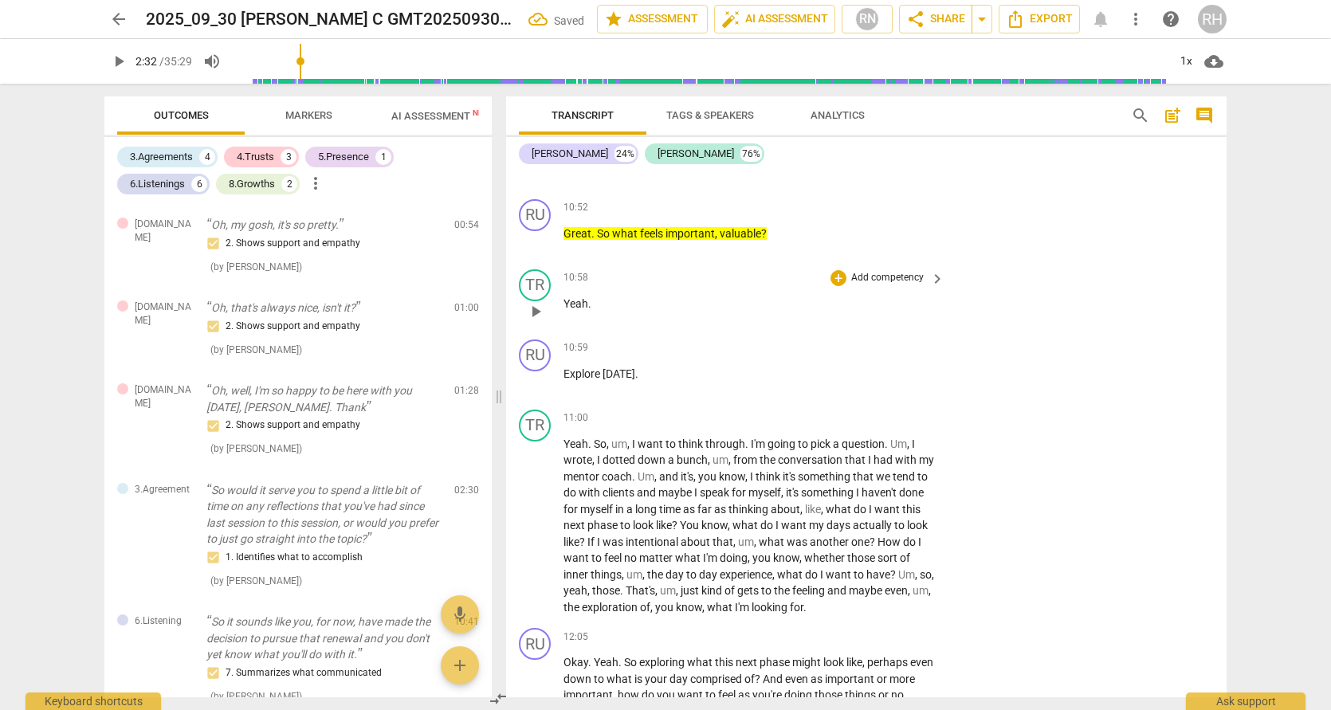
scroll to position [3584, 0]
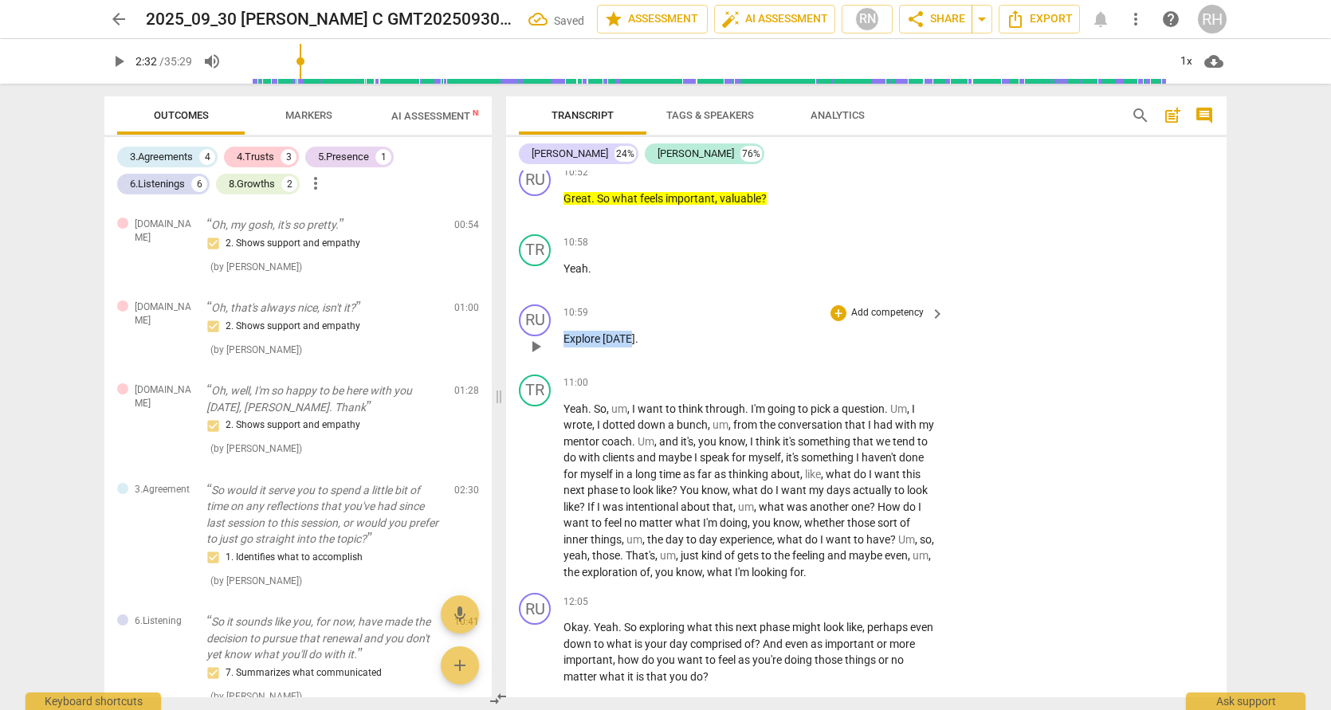
drag, startPoint x: 631, startPoint y: 315, endPoint x: 556, endPoint y: 312, distance: 75.0
click at [556, 312] on div "RU play_arrow pause 10:59 + Add competency keyboard_arrow_right Explore [DATE] ." at bounding box center [866, 333] width 721 height 70
click at [668, 294] on icon "button" at bounding box center [667, 292] width 16 height 19
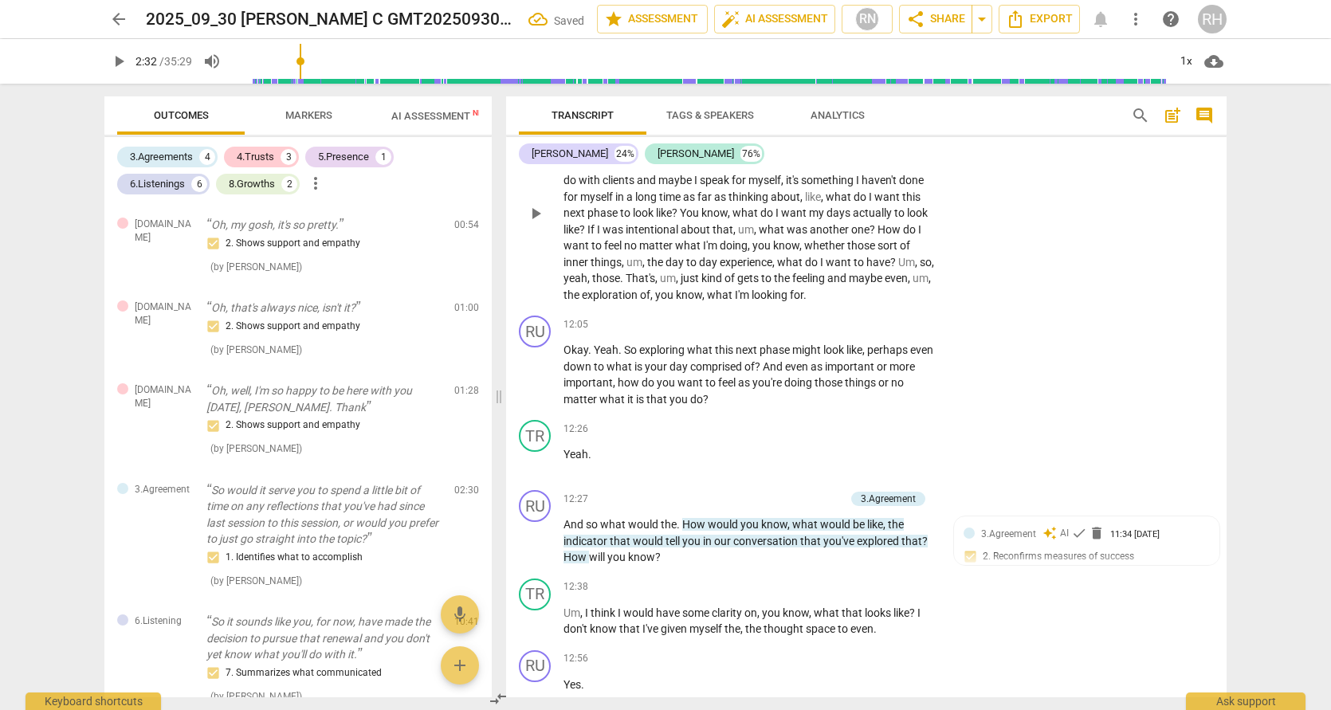
scroll to position [3862, 0]
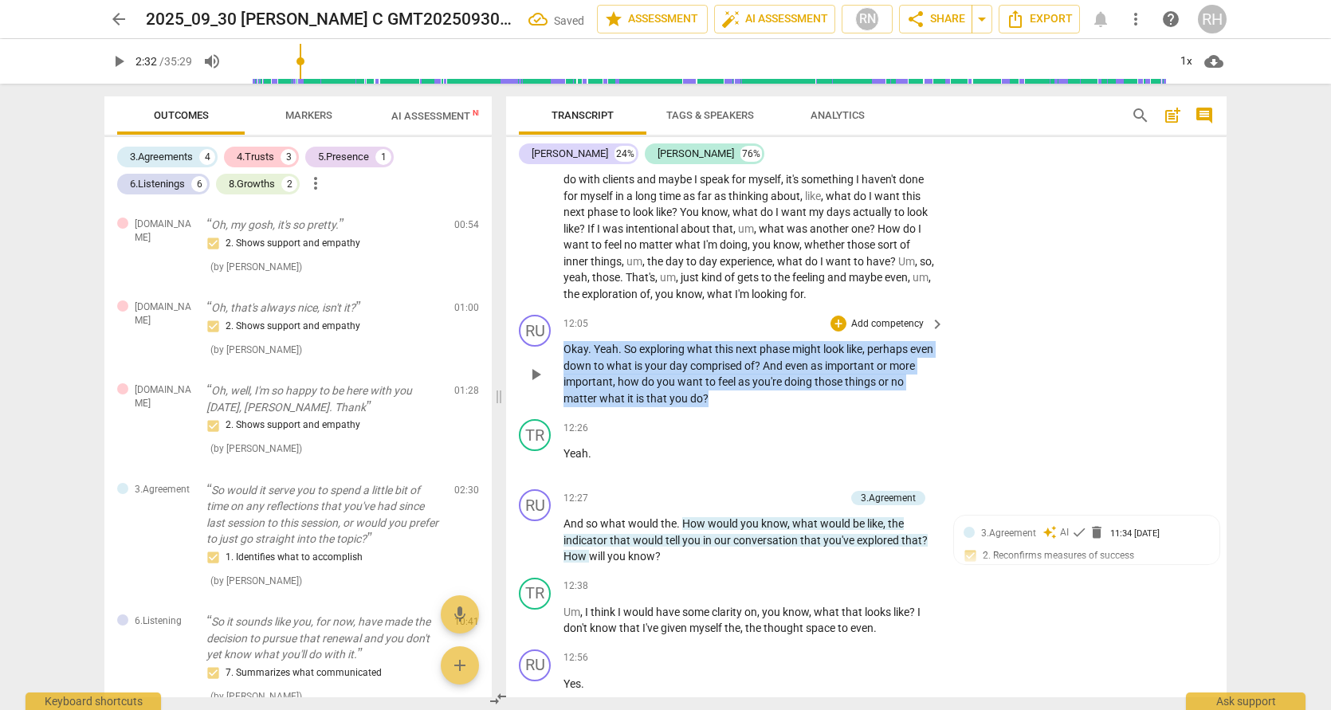
drag, startPoint x: 707, startPoint y: 367, endPoint x: 560, endPoint y: 323, distance: 153.8
click at [560, 323] on div "RU play_arrow pause 12:05 + Add competency keyboard_arrow_right Okay . Yeah . S…" at bounding box center [866, 360] width 721 height 104
click at [741, 348] on icon "button" at bounding box center [743, 344] width 10 height 11
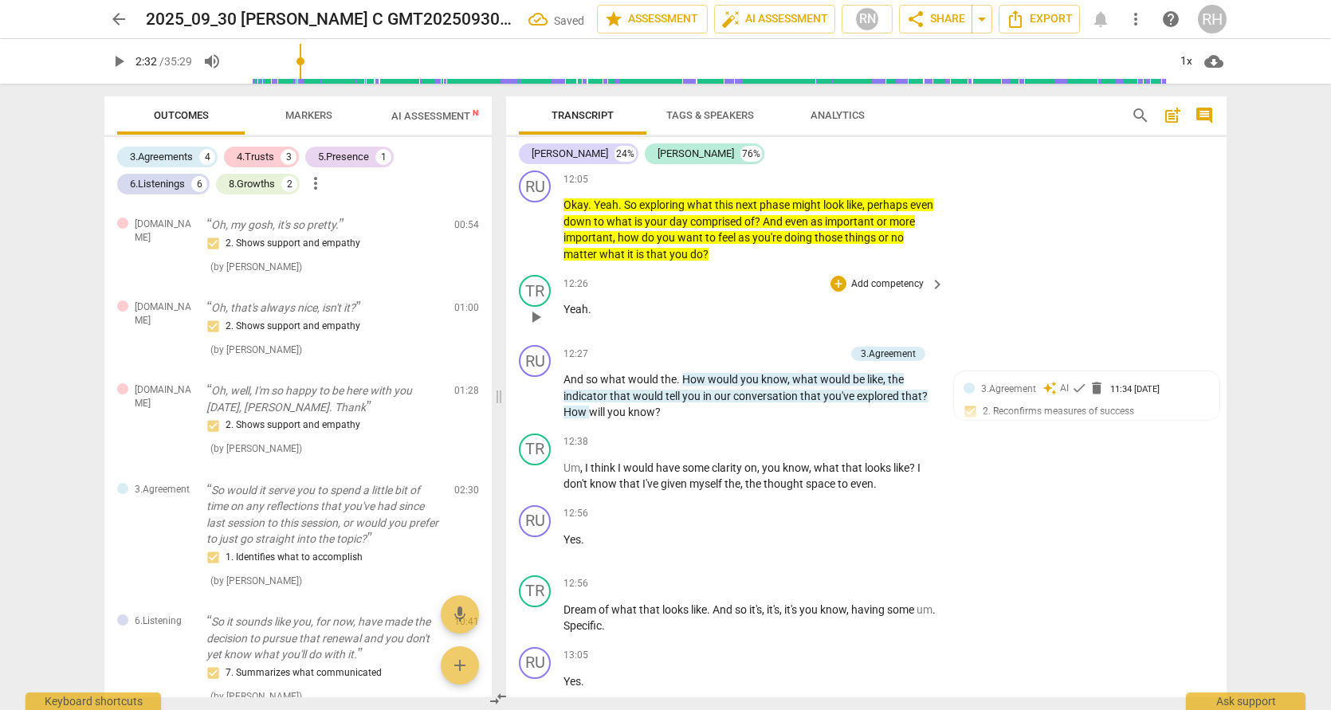
scroll to position [4013, 0]
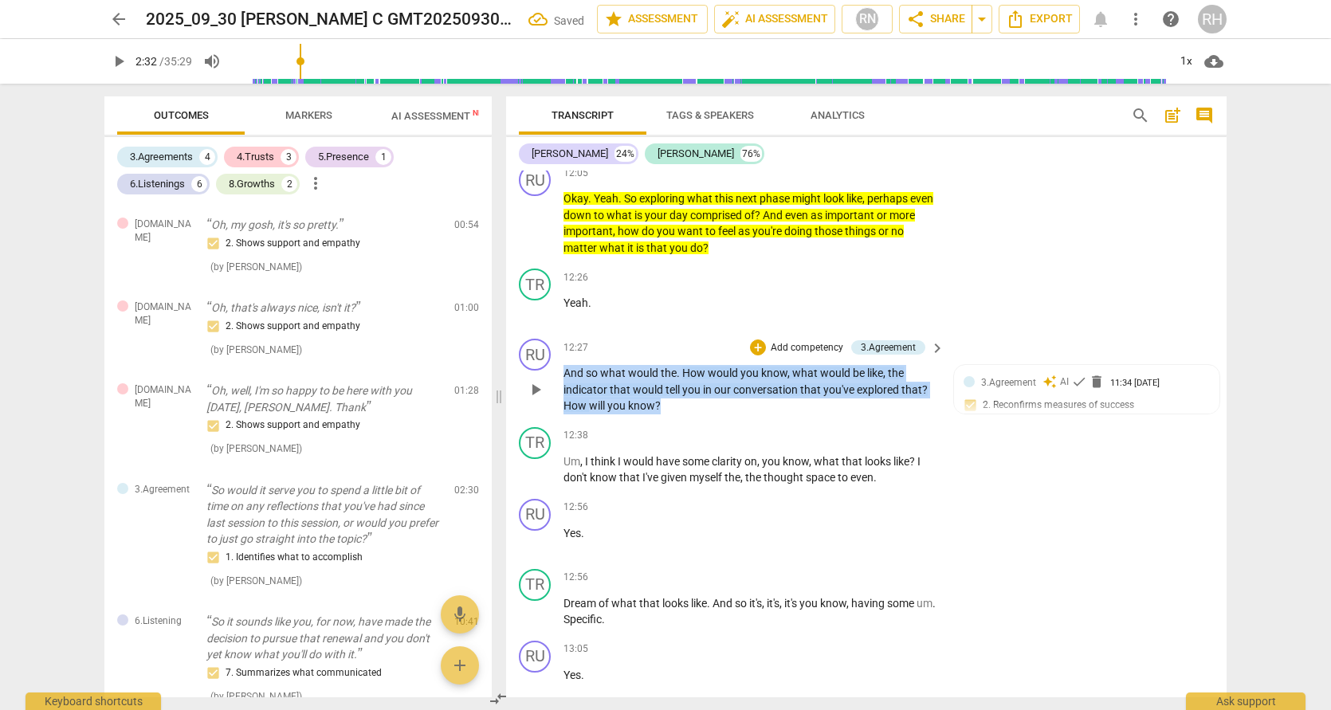
drag, startPoint x: 674, startPoint y: 374, endPoint x: 556, endPoint y: 344, distance: 121.6
click at [556, 344] on div "RU play_arrow pause 12:27 + Add competency 3.Agreement keyboard_arrow_right And…" at bounding box center [866, 376] width 721 height 88
click at [695, 352] on icon "button" at bounding box center [697, 350] width 10 height 11
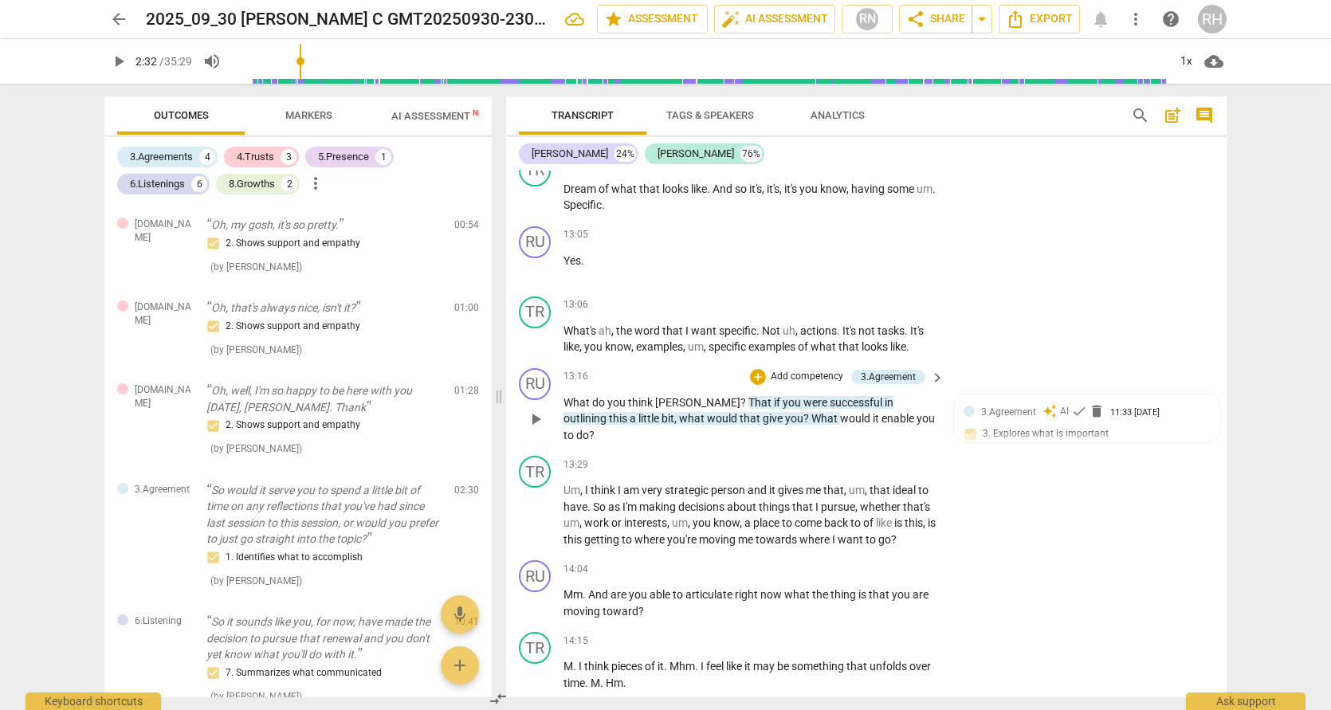
scroll to position [4433, 0]
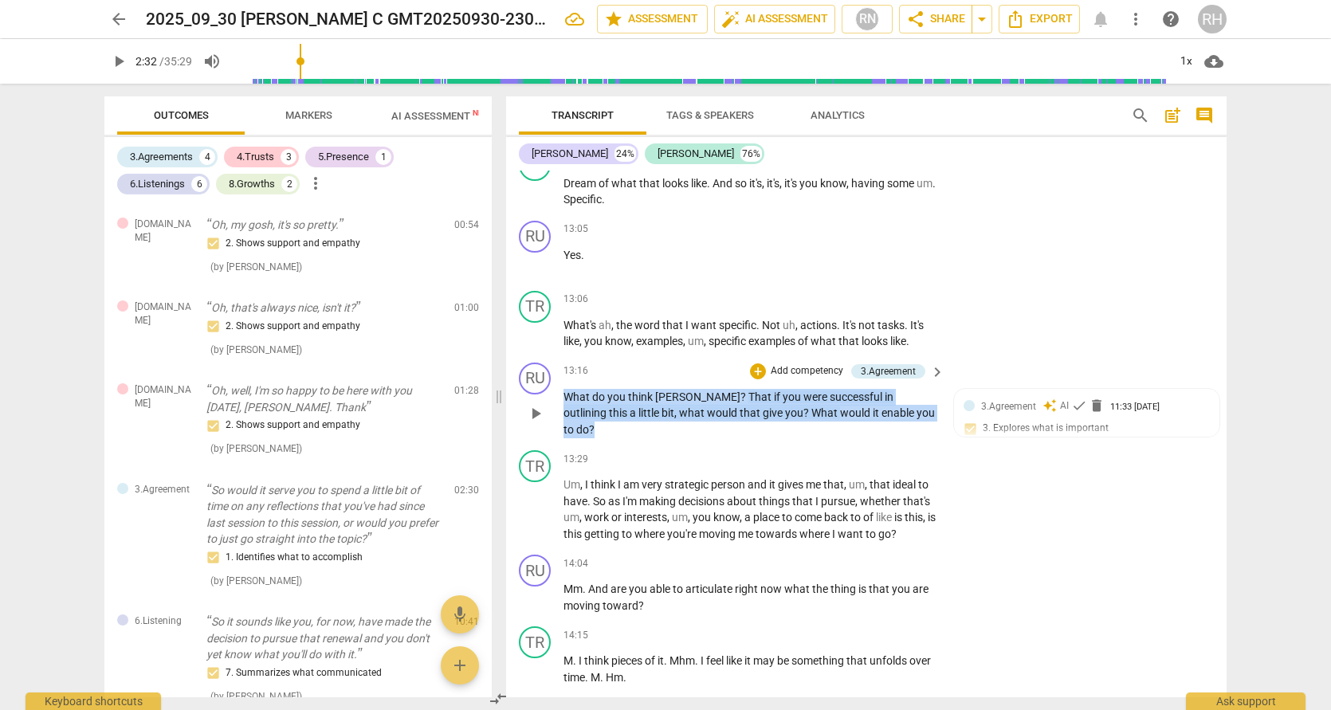
drag, startPoint x: 895, startPoint y: 378, endPoint x: 562, endPoint y: 362, distance: 333.6
click at [562, 362] on div "RU play_arrow pause 13:16 + Add competency 3.Agreement keyboard_arrow_right Wha…" at bounding box center [866, 400] width 721 height 88
click at [933, 356] on icon "button" at bounding box center [930, 357] width 16 height 19
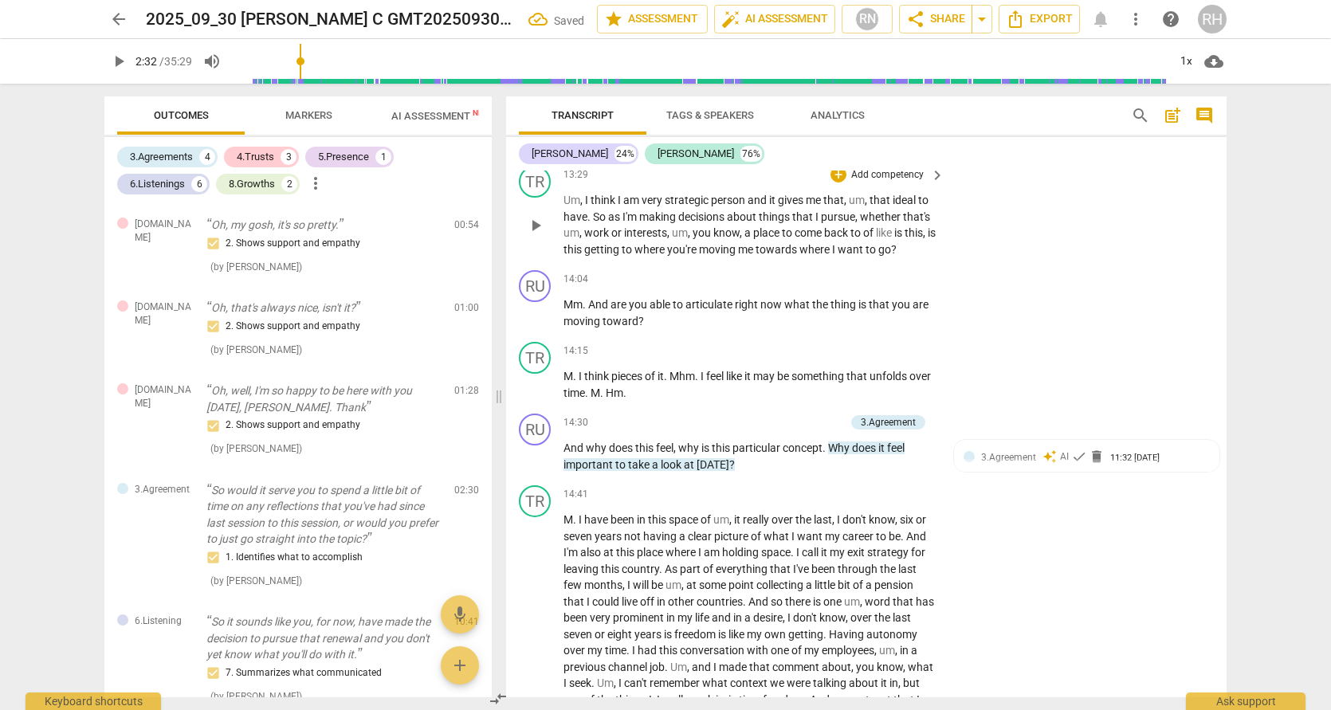
scroll to position [4727, 0]
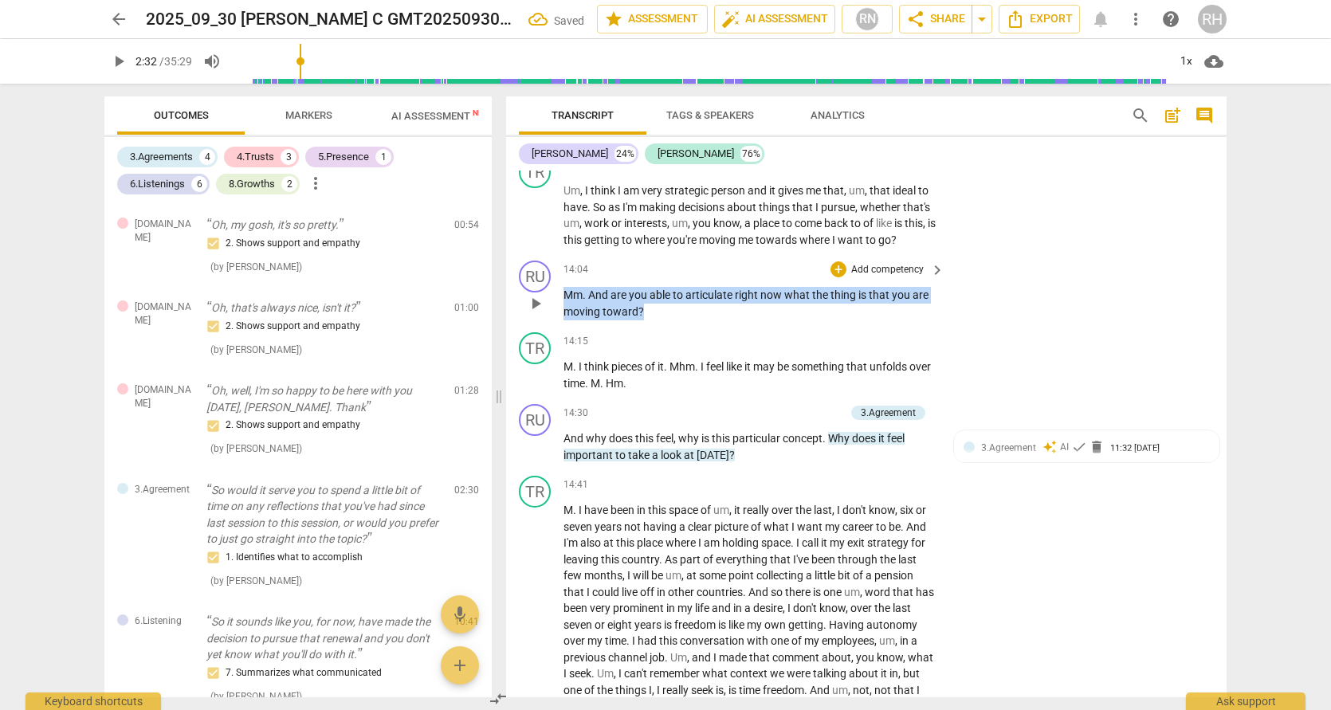
drag, startPoint x: 650, startPoint y: 261, endPoint x: 563, endPoint y: 242, distance: 89.7
click at [563, 254] on div "RU play_arrow pause 14:04 + Add competency keyboard_arrow_right Mm . And are yo…" at bounding box center [866, 290] width 721 height 72
click at [679, 238] on icon "button" at bounding box center [679, 234] width 10 height 11
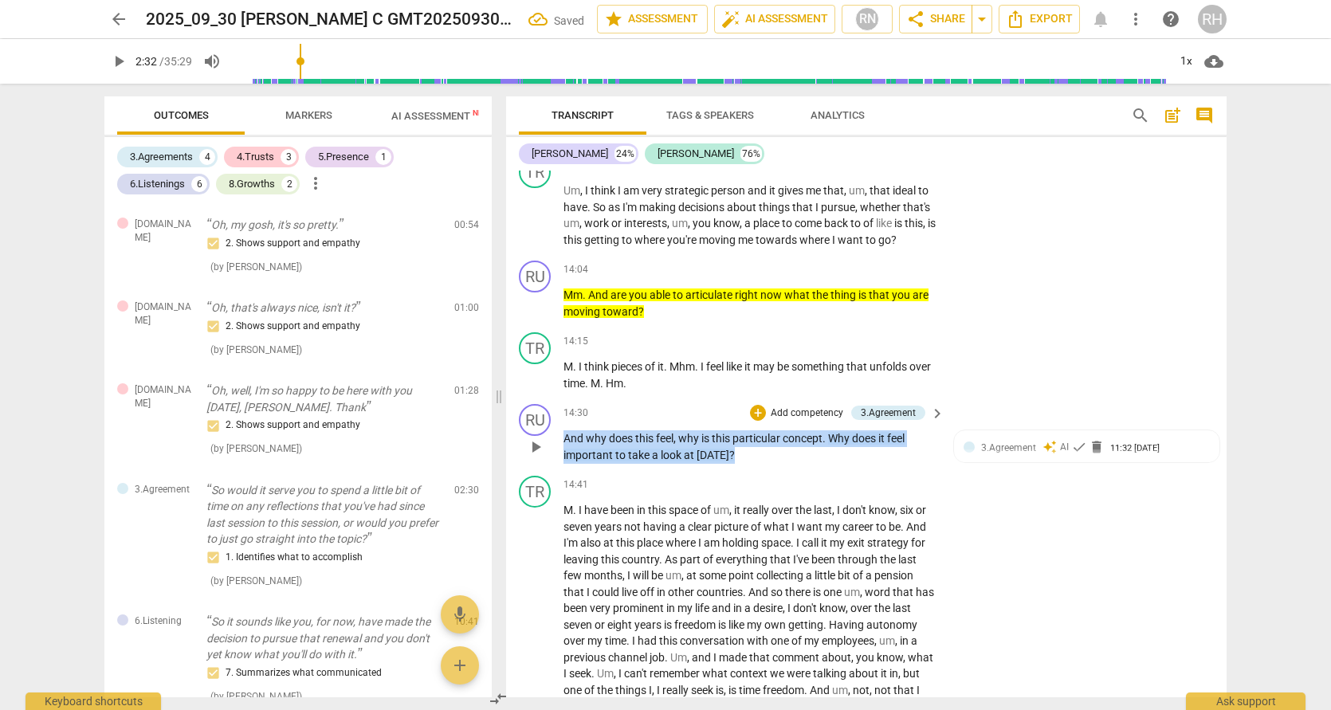
drag, startPoint x: 741, startPoint y: 399, endPoint x: 561, endPoint y: 382, distance: 180.1
click at [561, 398] on div "RU play_arrow pause 14:30 + Add competency 3.Agreement keyboard_arrow_right And…" at bounding box center [866, 434] width 721 height 72
click at [761, 383] on icon "button" at bounding box center [763, 382] width 6 height 6
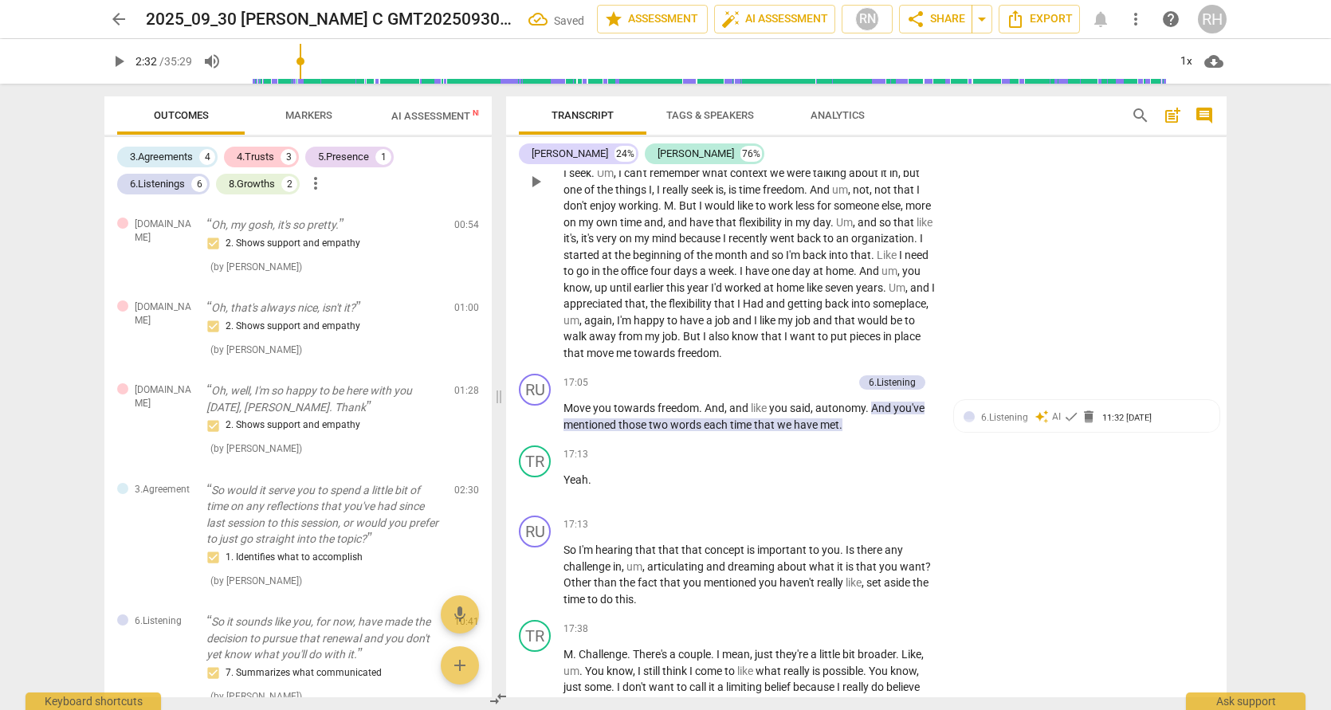
scroll to position [5229, 0]
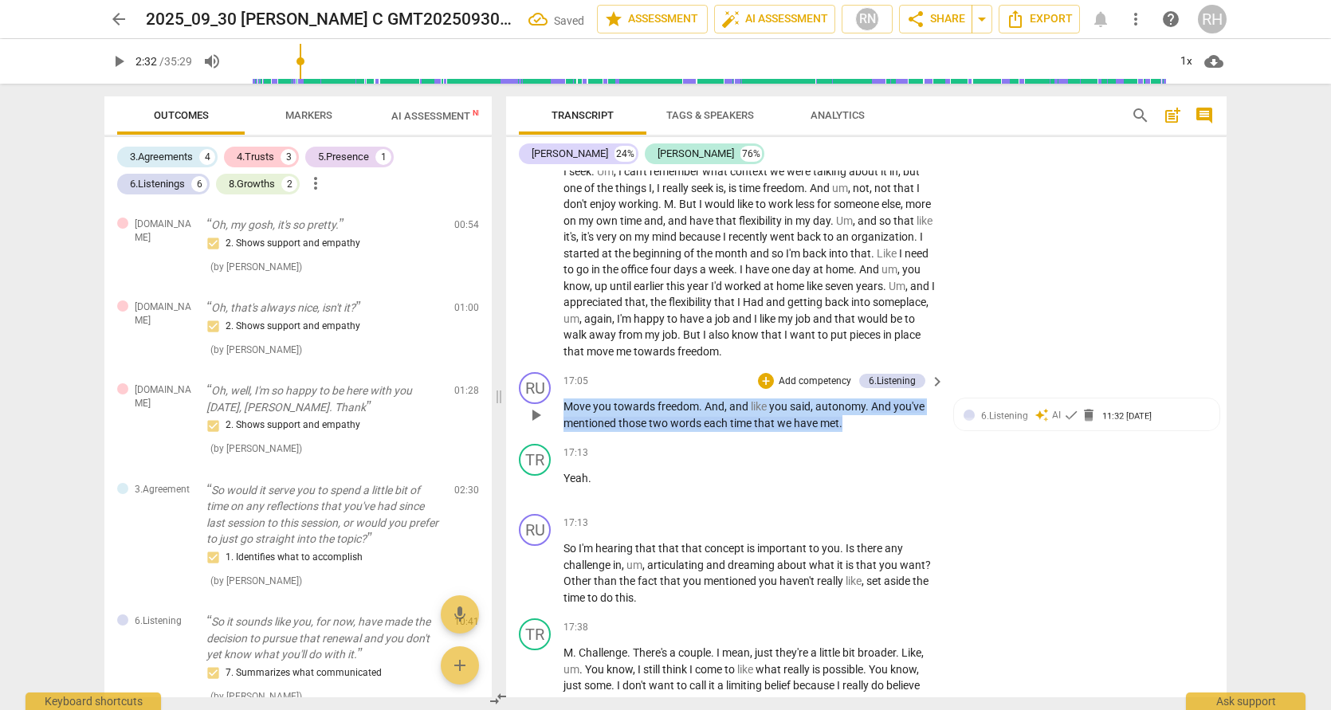
drag, startPoint x: 847, startPoint y: 360, endPoint x: 552, endPoint y: 344, distance: 296.2
click at [552, 366] on div "RU play_arrow pause 17:05 + Add competency 6.Listening keyboard_arrow_right Mov…" at bounding box center [866, 402] width 721 height 72
click at [875, 337] on icon "button" at bounding box center [879, 334] width 10 height 11
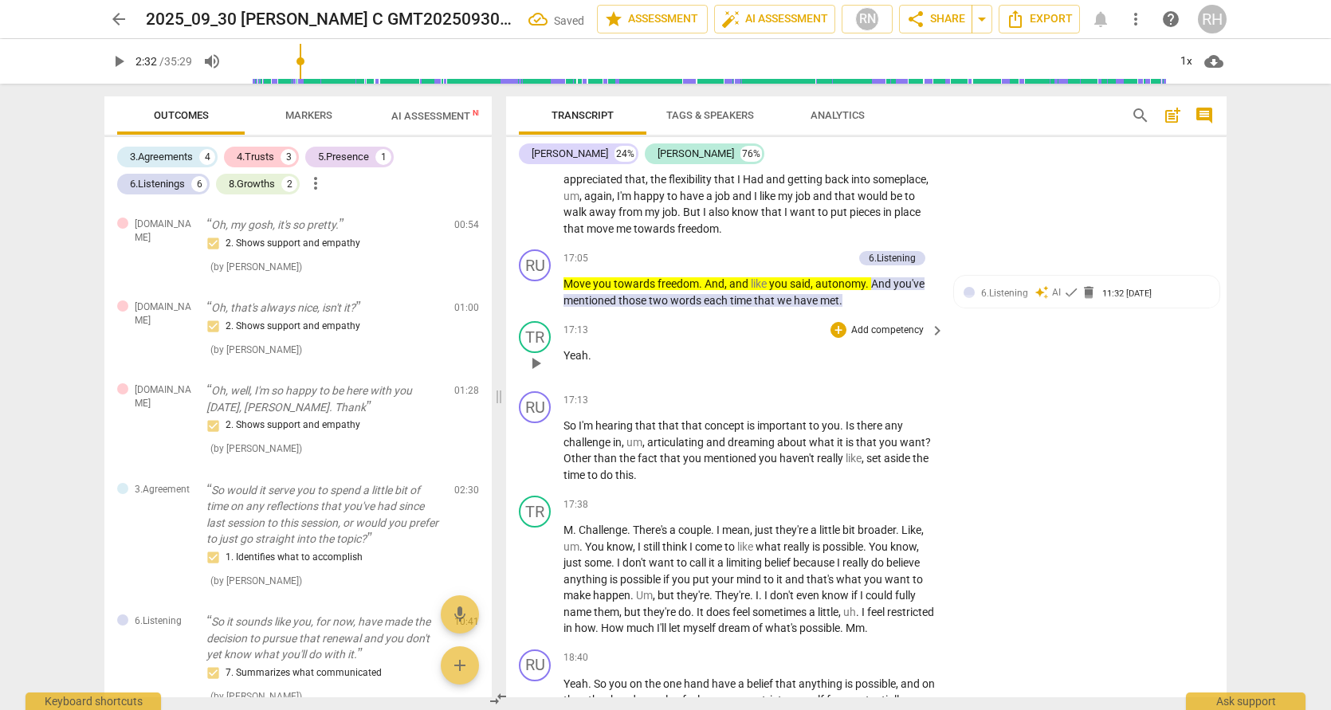
scroll to position [5361, 0]
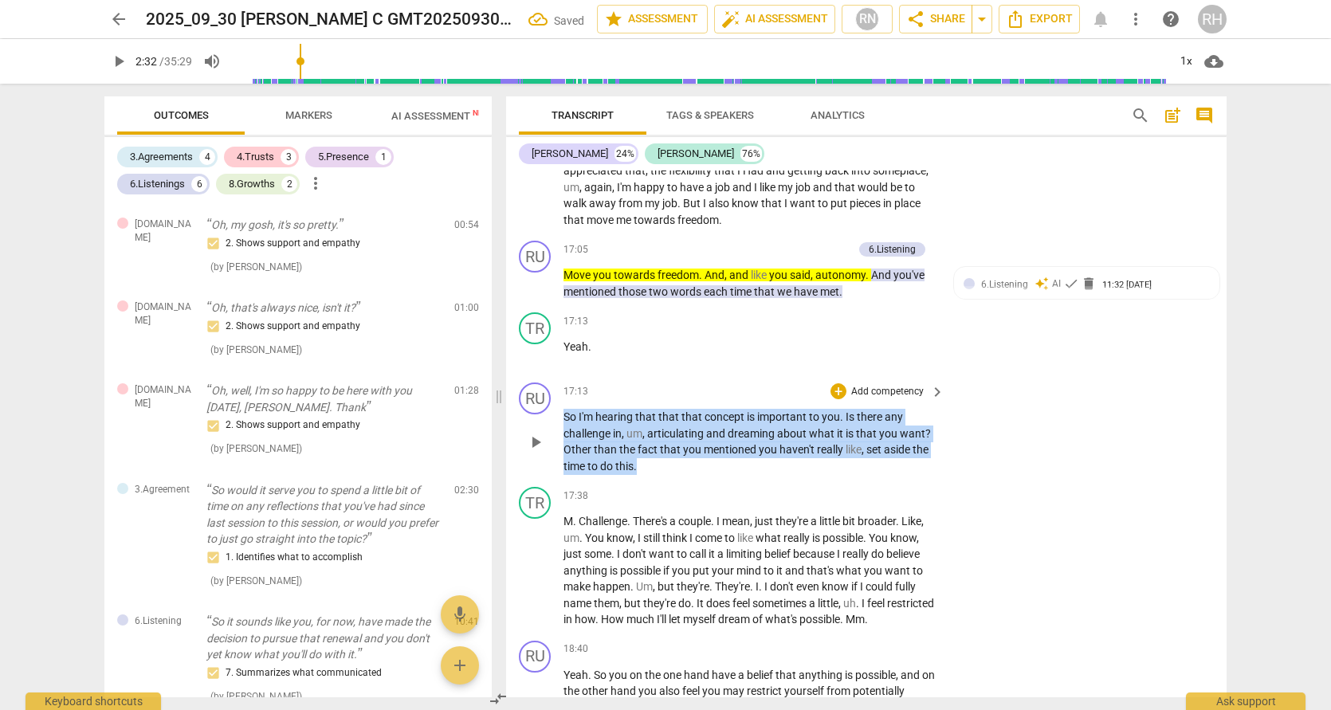
drag, startPoint x: 653, startPoint y: 402, endPoint x: 562, endPoint y: 355, distance: 102.3
click at [562, 376] on div "RU play_arrow pause 17:13 + Add competency keyboard_arrow_right So I'm hearing …" at bounding box center [866, 428] width 721 height 104
click at [674, 381] on icon "button" at bounding box center [674, 376] width 10 height 11
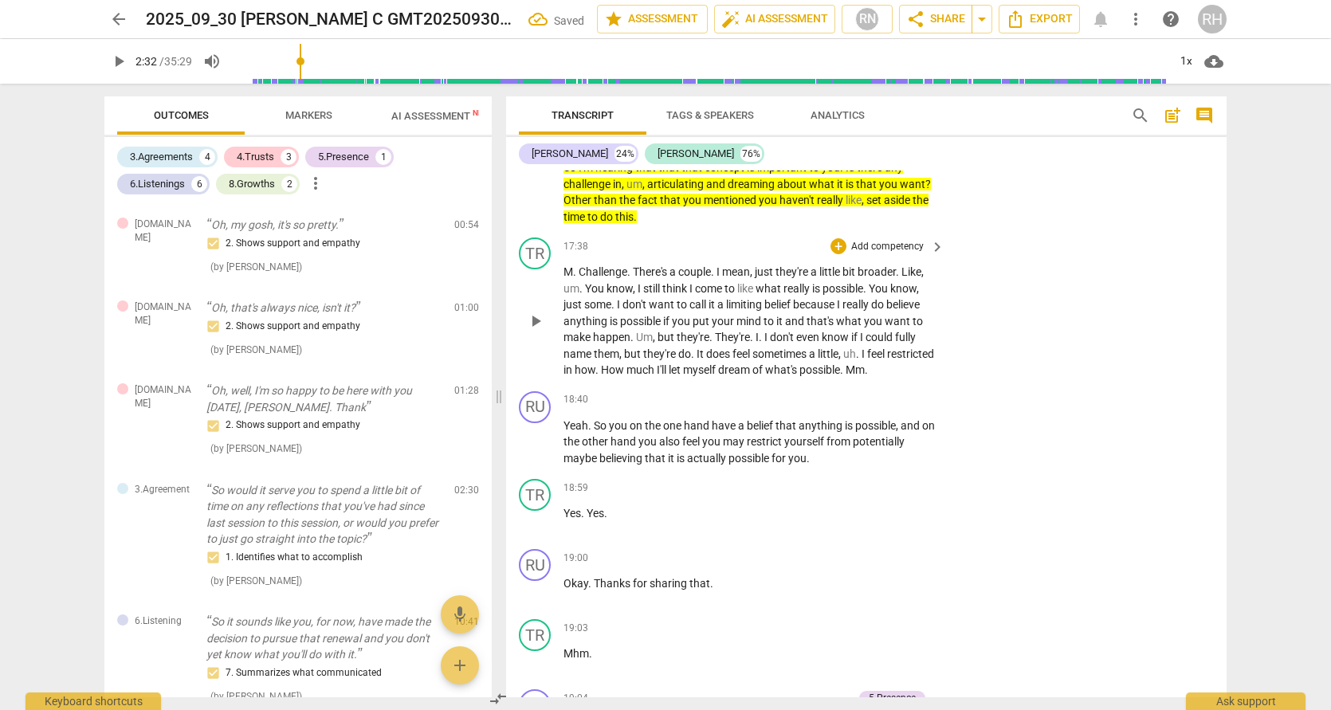
scroll to position [5627, 0]
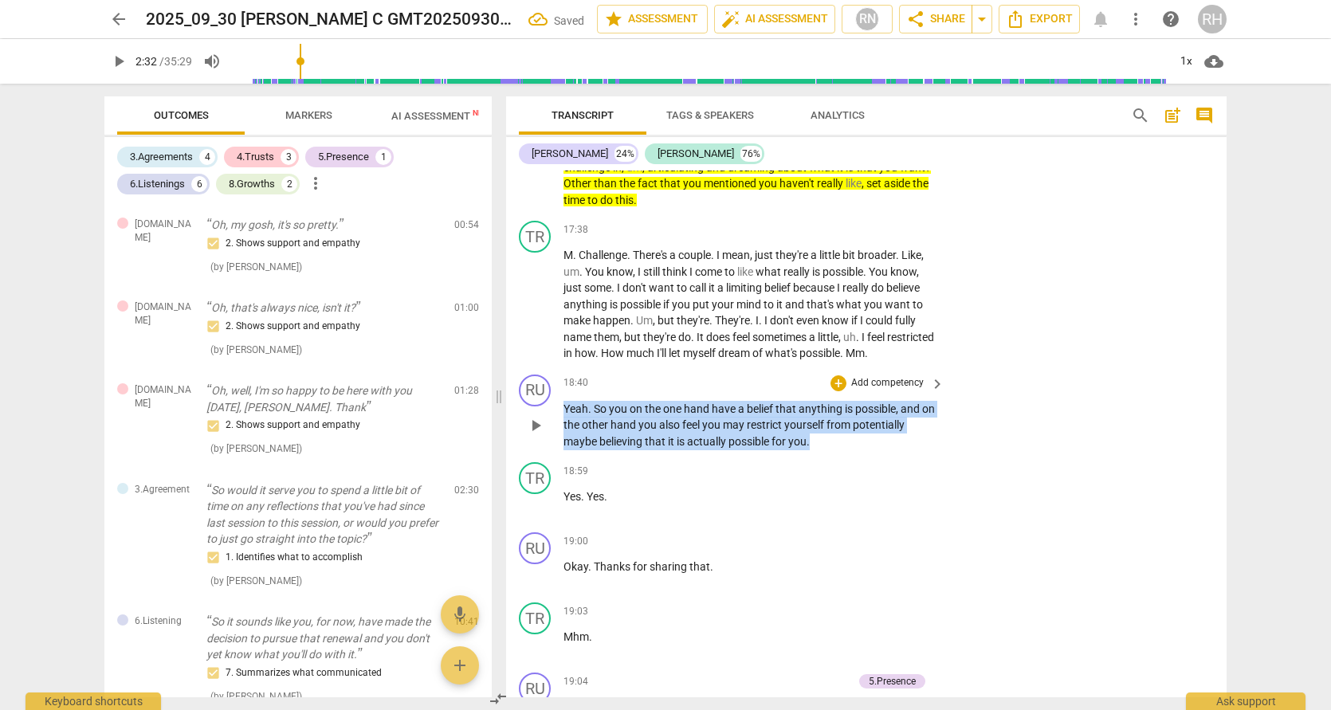
drag, startPoint x: 821, startPoint y: 375, endPoint x: 560, endPoint y: 340, distance: 263.0
click at [560, 368] on div "RU play_arrow pause 18:40 + Add competency keyboard_arrow_right Yeah . So you o…" at bounding box center [866, 412] width 721 height 88
click at [845, 347] on icon "button" at bounding box center [849, 349] width 16 height 19
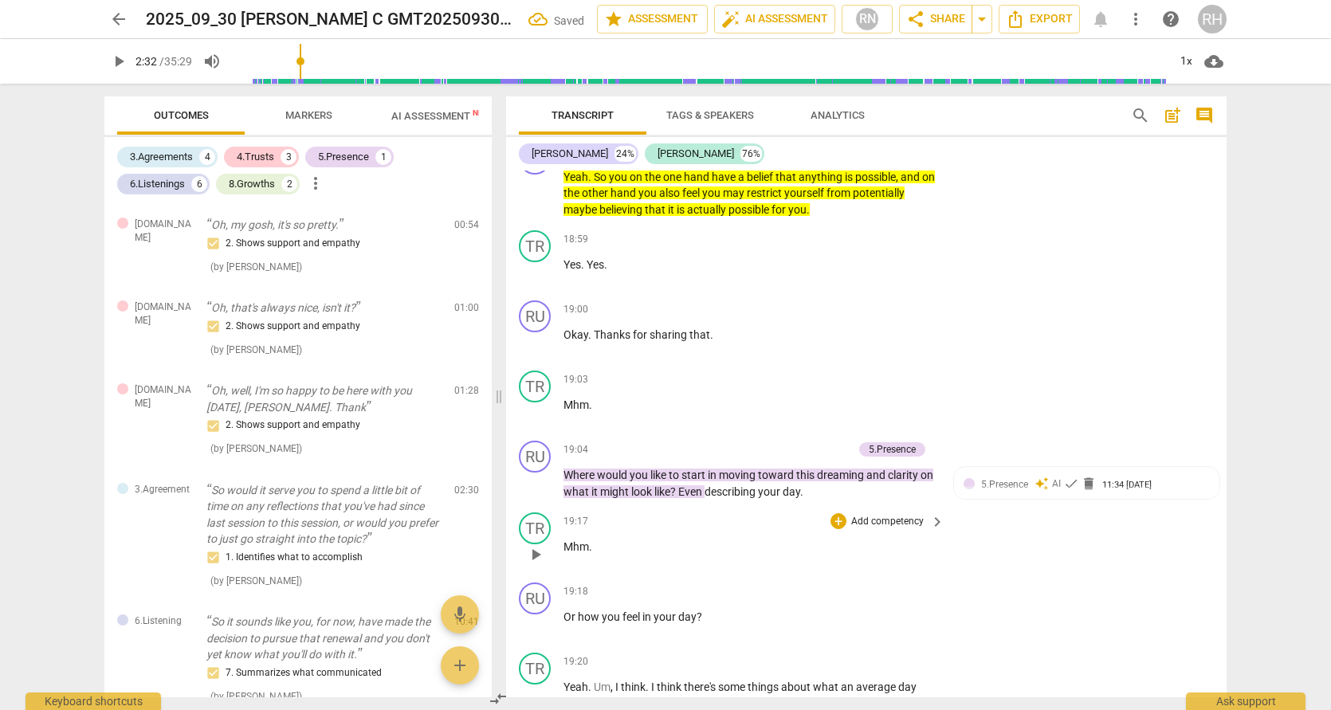
scroll to position [5850, 0]
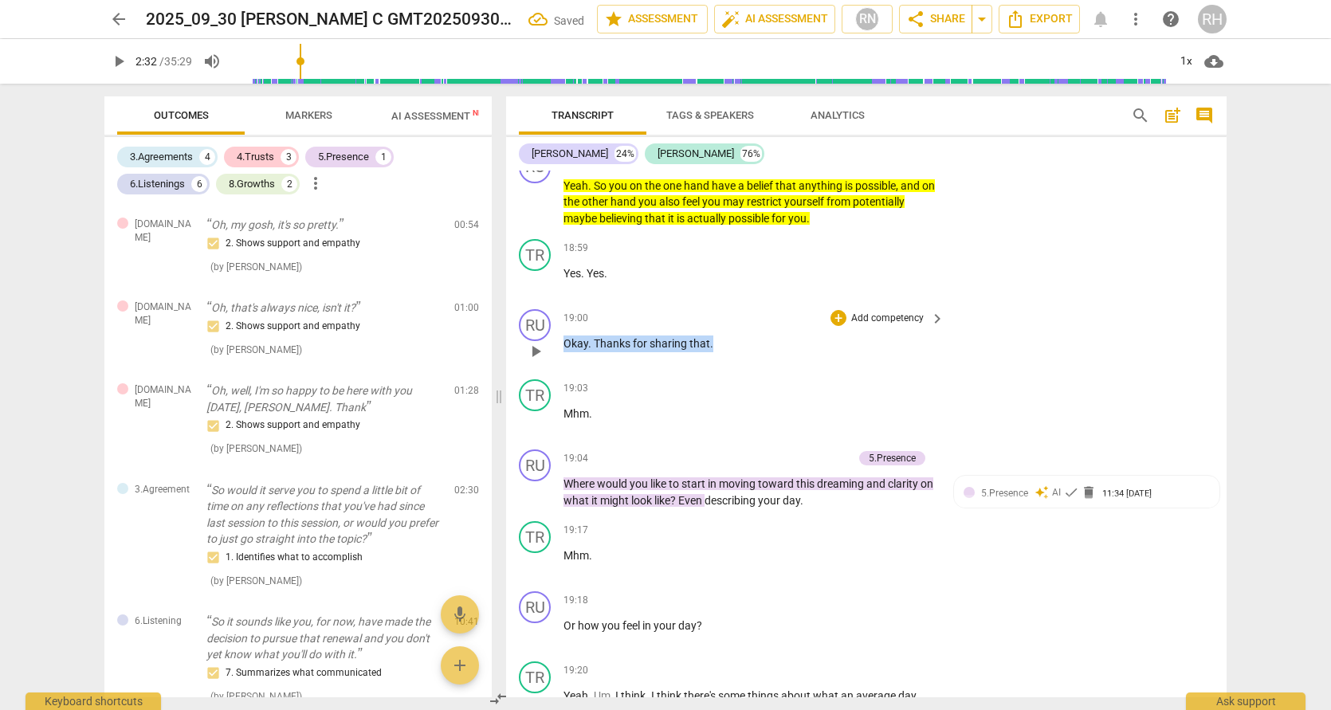
drag, startPoint x: 715, startPoint y: 280, endPoint x: 551, endPoint y: 275, distance: 164.3
click at [551, 303] on div "RU play_arrow pause 19:00 + Add competency keyboard_arrow_right Okay . Thanks f…" at bounding box center [866, 338] width 721 height 70
click at [745, 250] on icon "button" at bounding box center [748, 249] width 10 height 11
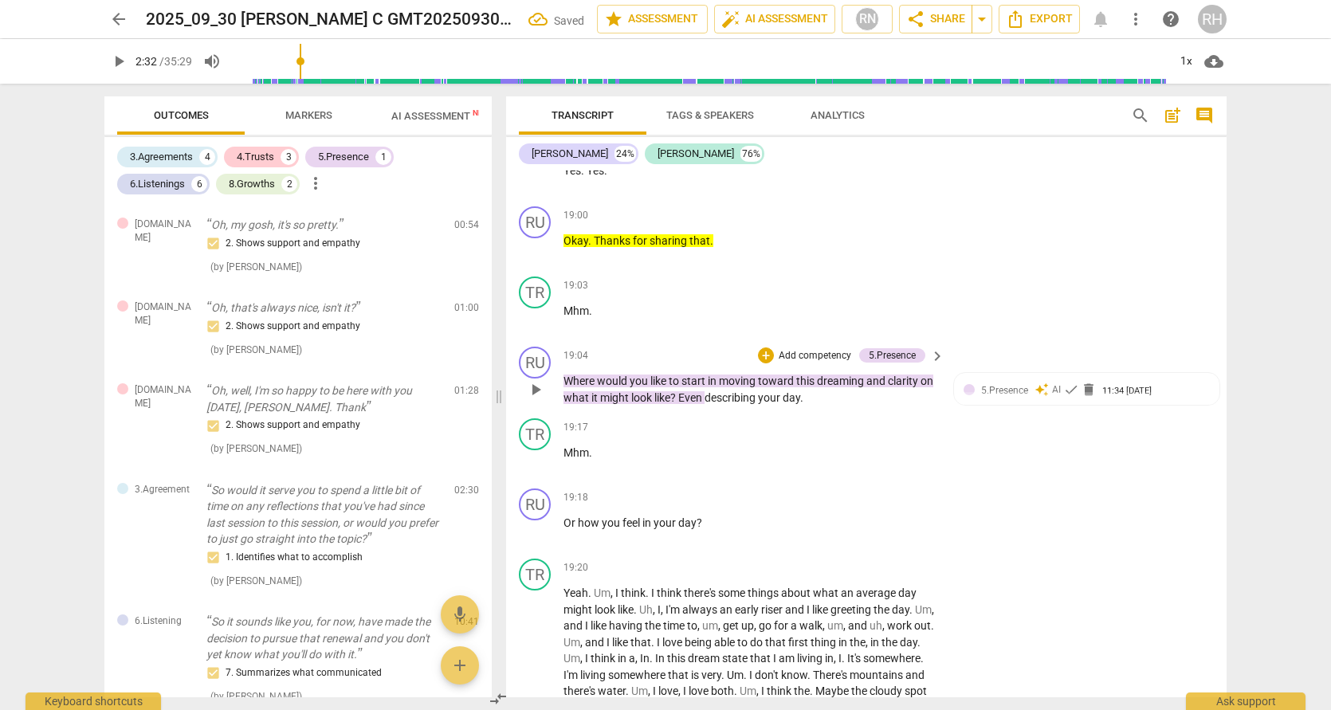
scroll to position [5967, 0]
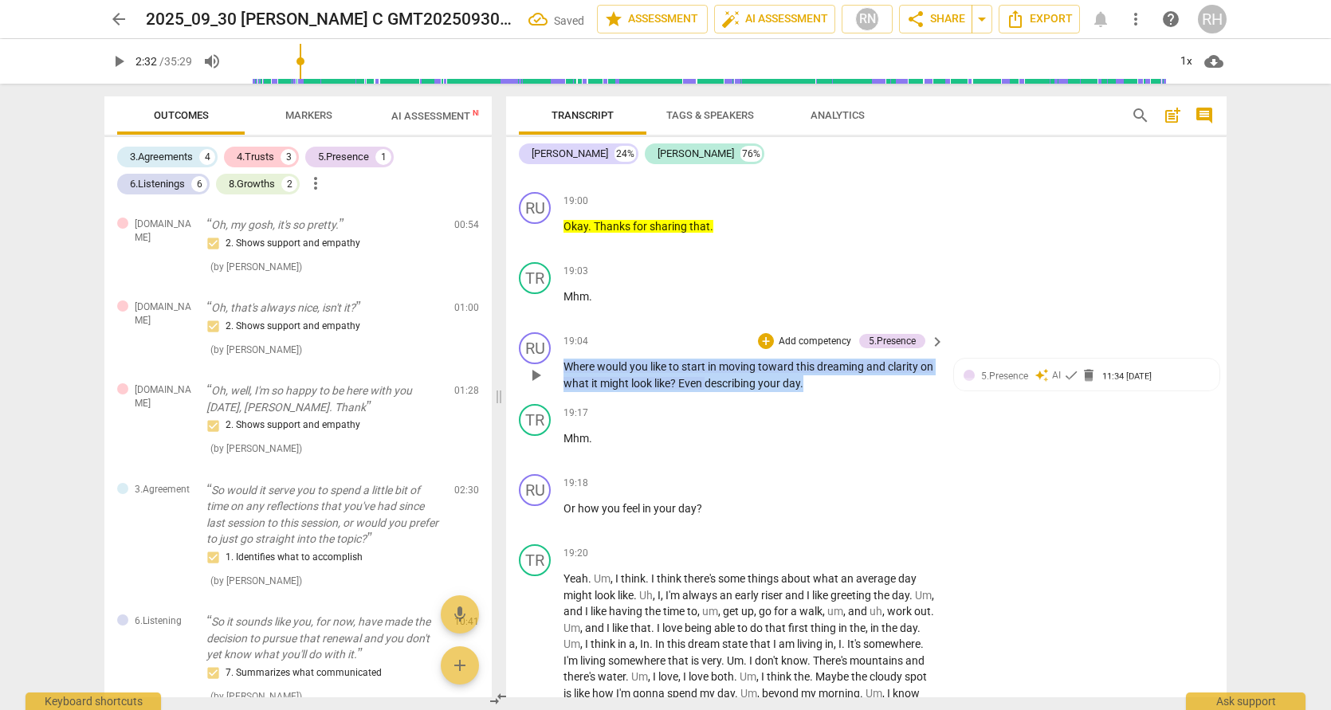
drag, startPoint x: 834, startPoint y: 316, endPoint x: 564, endPoint y: 300, distance: 269.9
click at [564, 359] on p "Where would you like to start in moving toward this dreaming and clarity on wha…" at bounding box center [750, 375] width 373 height 33
click at [852, 288] on icon "button" at bounding box center [858, 290] width 16 height 19
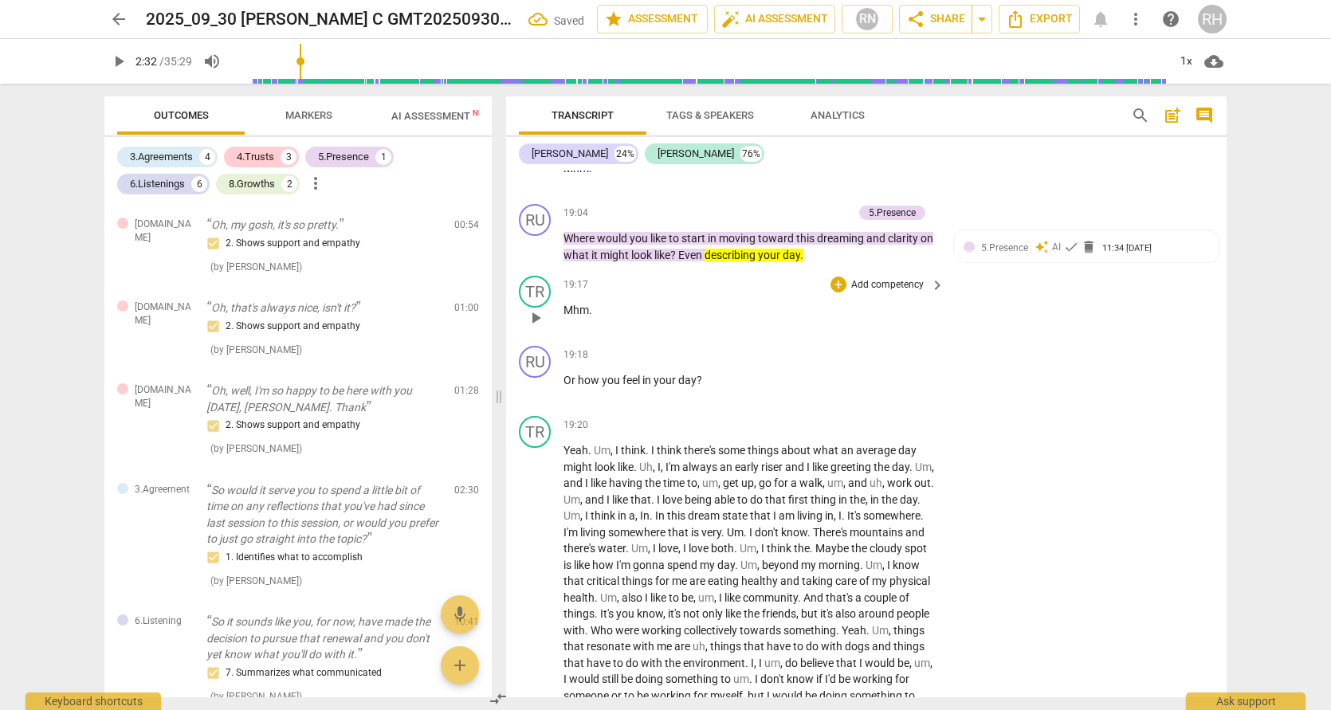
scroll to position [6096, 0]
drag, startPoint x: 707, startPoint y: 306, endPoint x: 556, endPoint y: 307, distance: 150.7
click at [556, 339] on div "RU play_arrow pause 19:18 + Add competency keyboard_arrow_right Or how you feel…" at bounding box center [866, 374] width 721 height 70
click at [736, 281] on icon "button" at bounding box center [738, 286] width 16 height 19
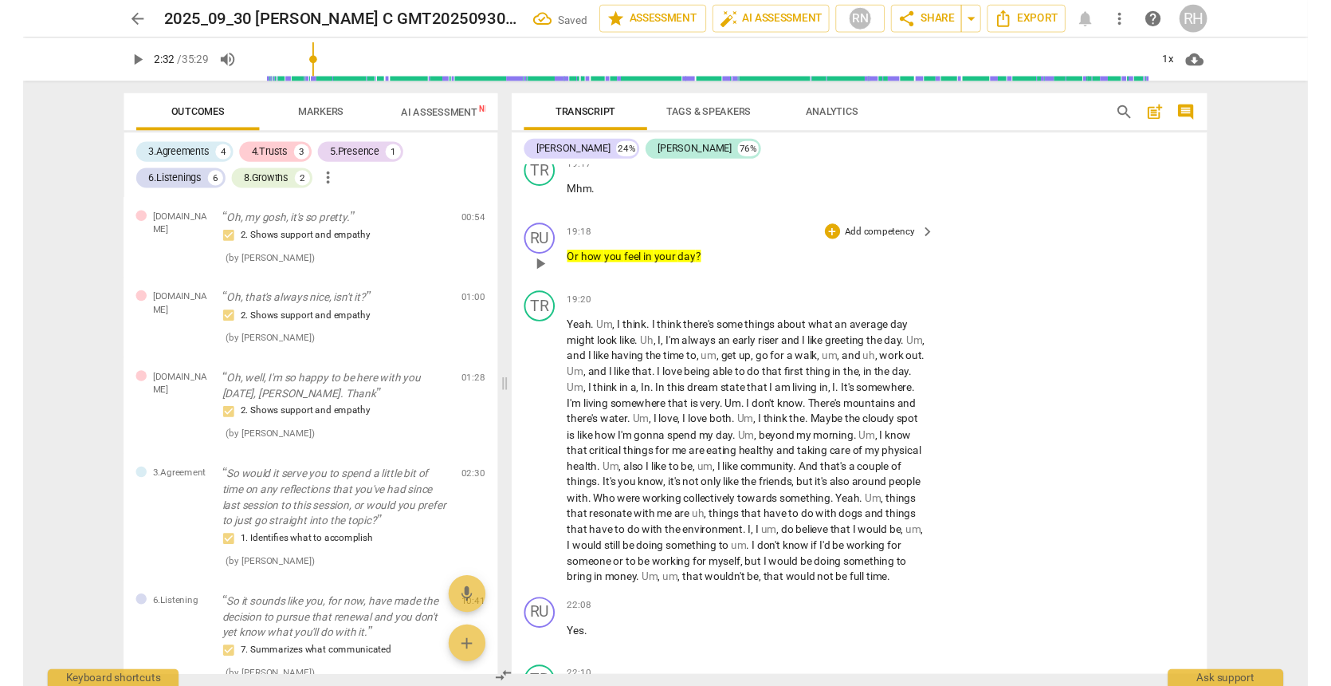
scroll to position [6216, 0]
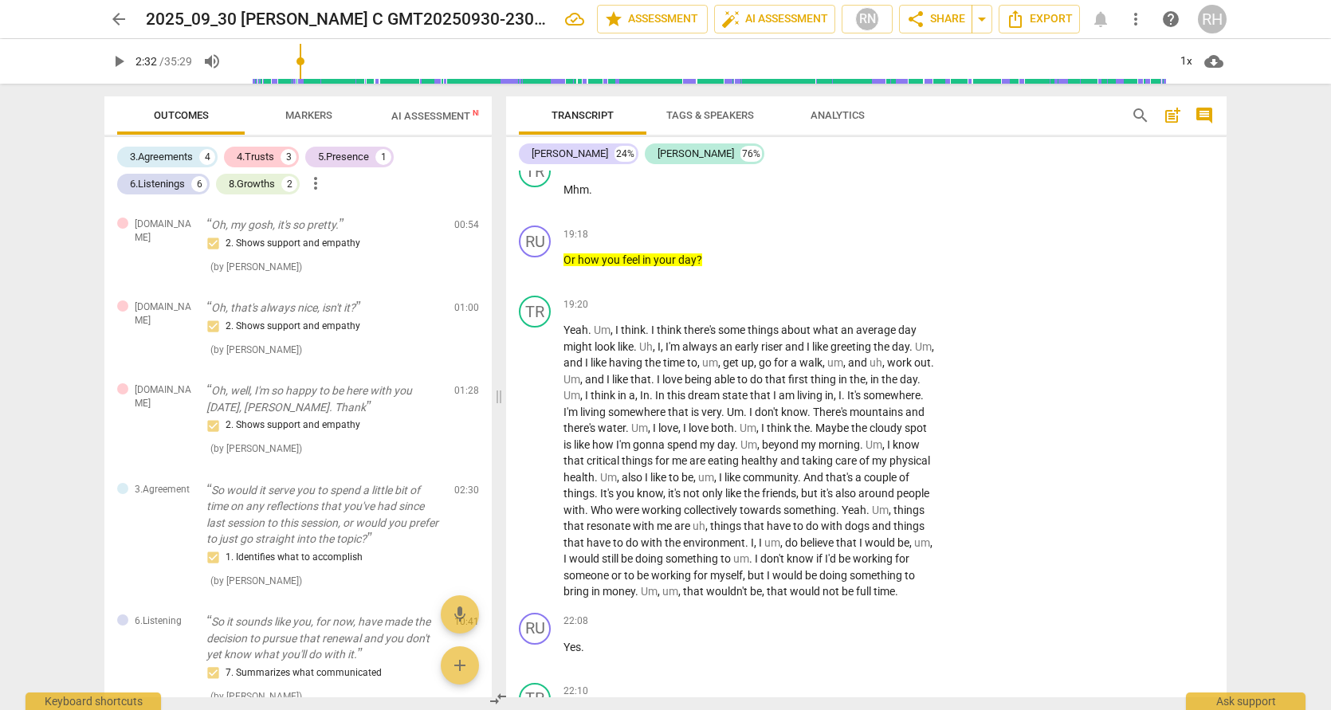
click at [1138, 19] on span "more_vert" at bounding box center [1135, 19] width 19 height 19
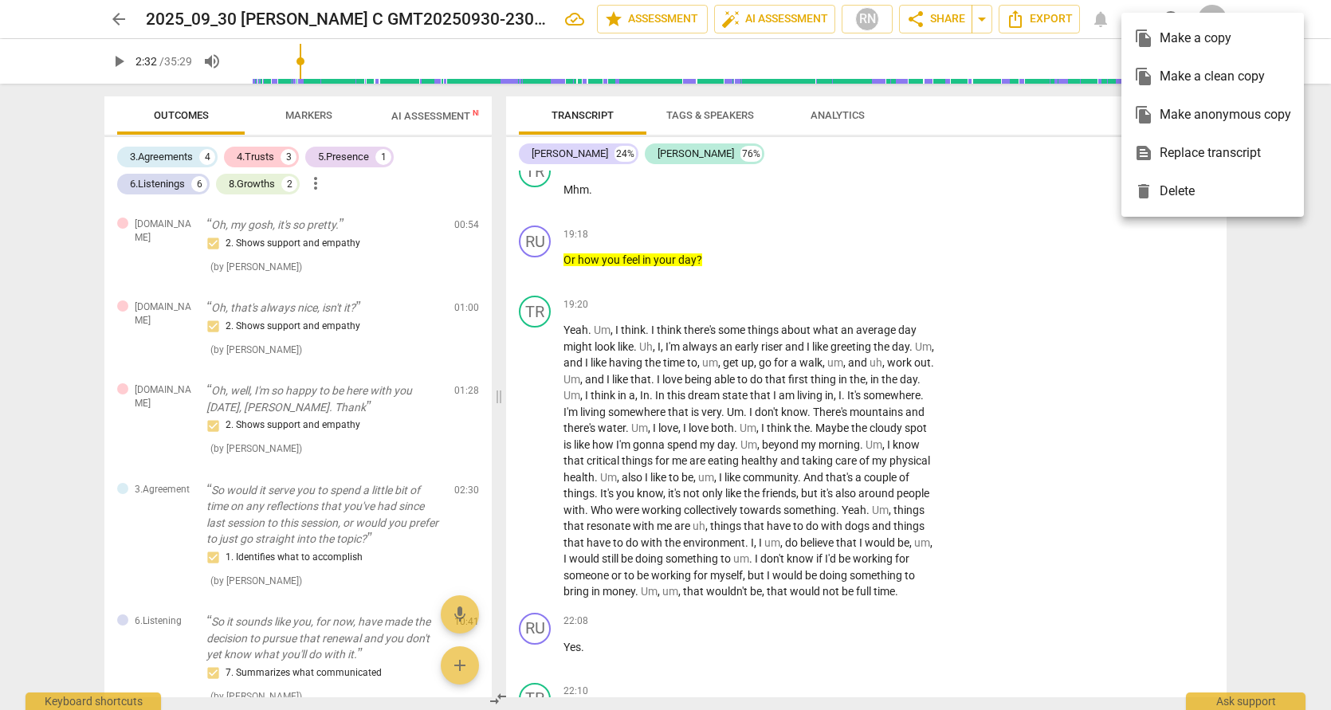
click at [1080, 285] on div at bounding box center [665, 355] width 1331 height 710
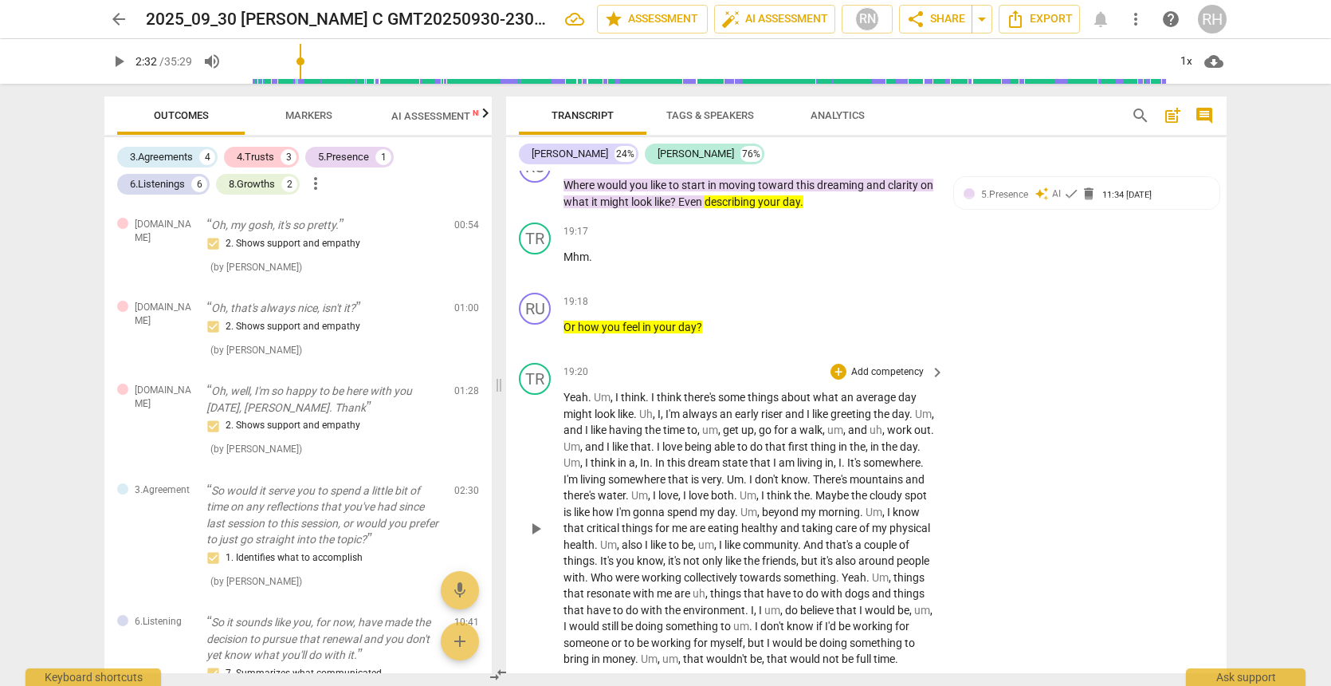
scroll to position [6152, 0]
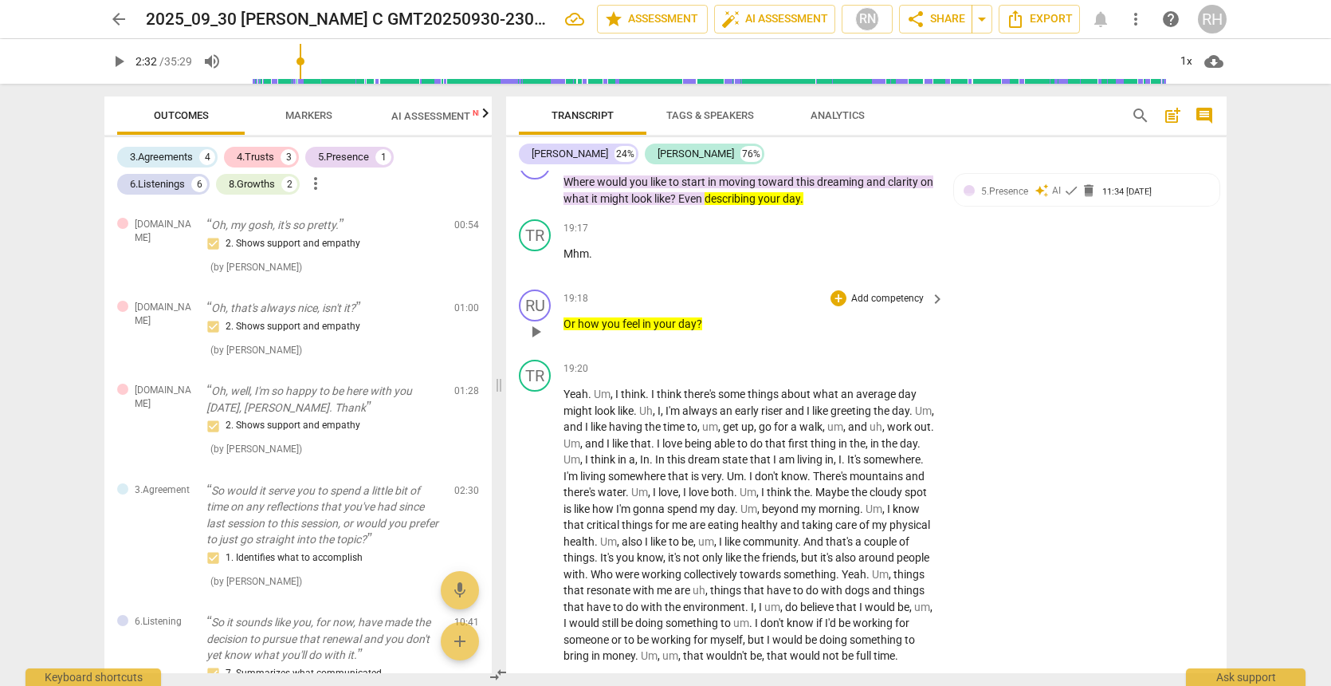
click at [1074, 283] on div "RU play_arrow pause 19:18 + Add competency keyboard_arrow_right Or how you feel…" at bounding box center [866, 318] width 721 height 70
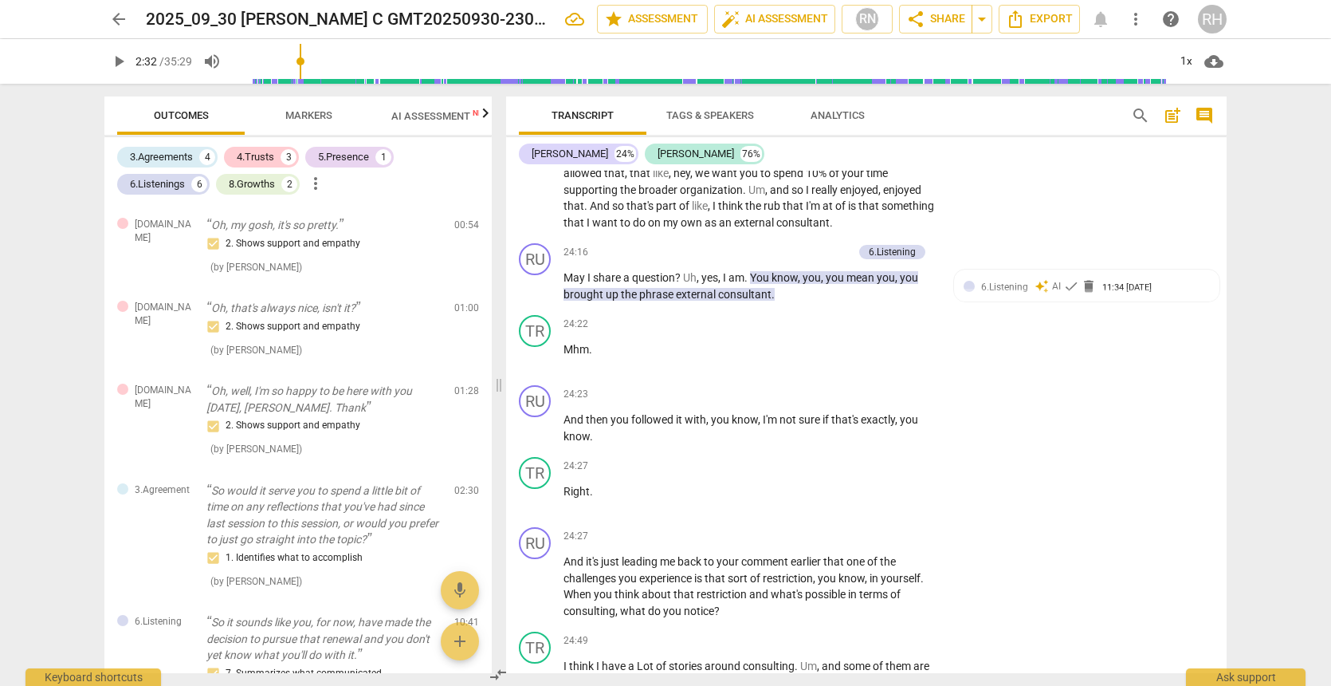
scroll to position [7064, 0]
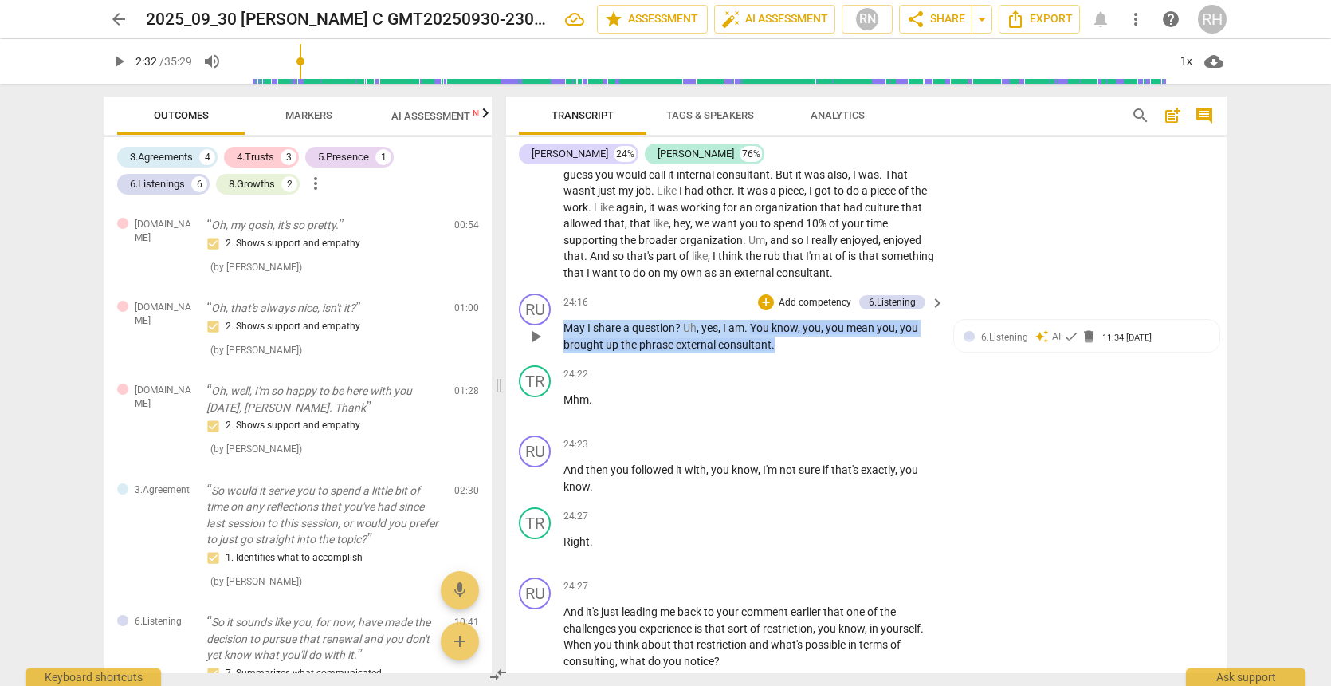
drag, startPoint x: 787, startPoint y: 277, endPoint x: 559, endPoint y: 254, distance: 229.1
click at [559, 287] on div "RU play_arrow pause 24:16 + Add competency 6.Listening keyboard_arrow_right May…" at bounding box center [866, 323] width 721 height 72
click at [808, 248] on icon "button" at bounding box center [809, 250] width 10 height 11
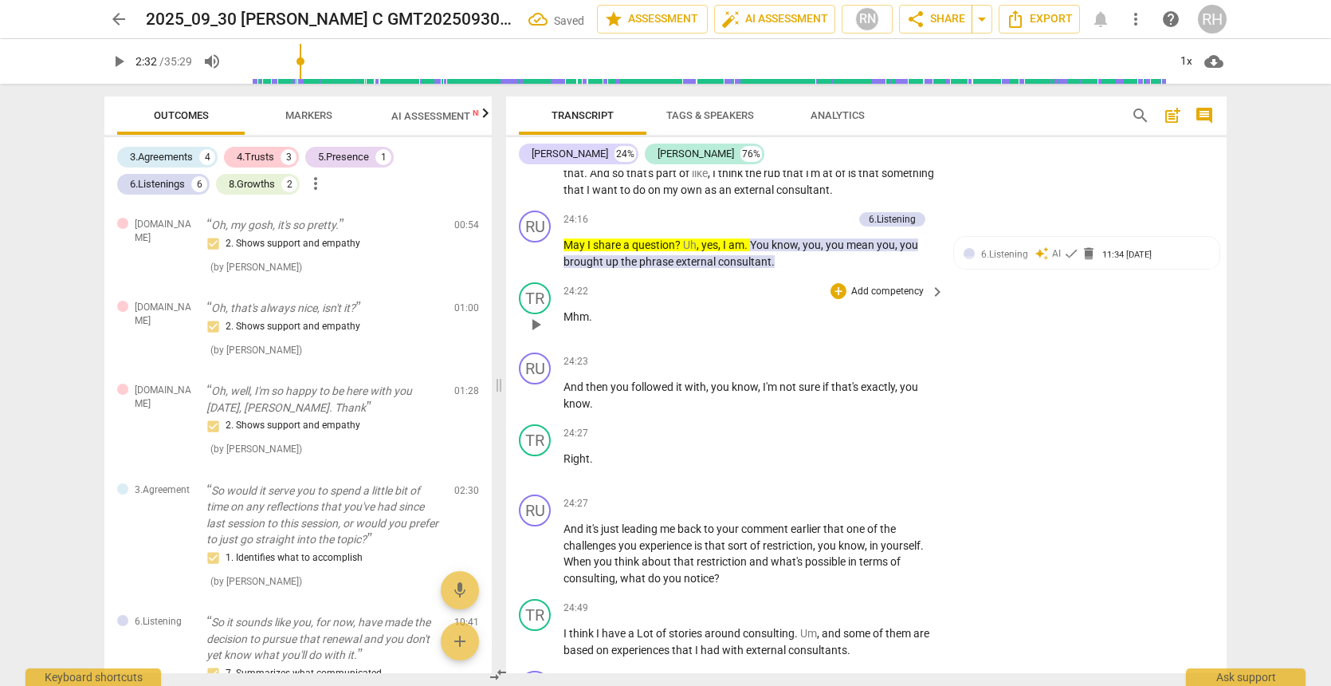
scroll to position [7149, 0]
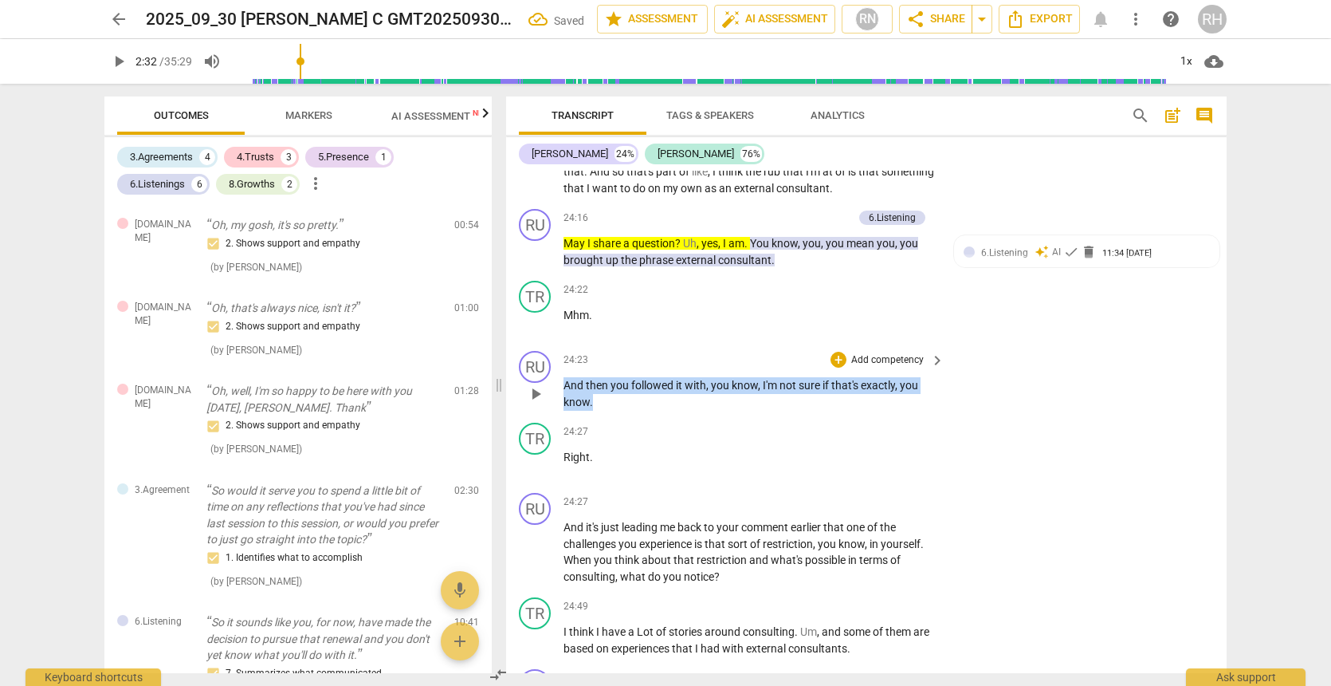
drag, startPoint x: 607, startPoint y: 330, endPoint x: 560, endPoint y: 319, distance: 48.3
click at [560, 344] on div "RU play_arrow pause 24:23 + Add competency keyboard_arrow_right And then you fo…" at bounding box center [866, 380] width 721 height 72
click at [628, 309] on icon "button" at bounding box center [629, 306] width 10 height 11
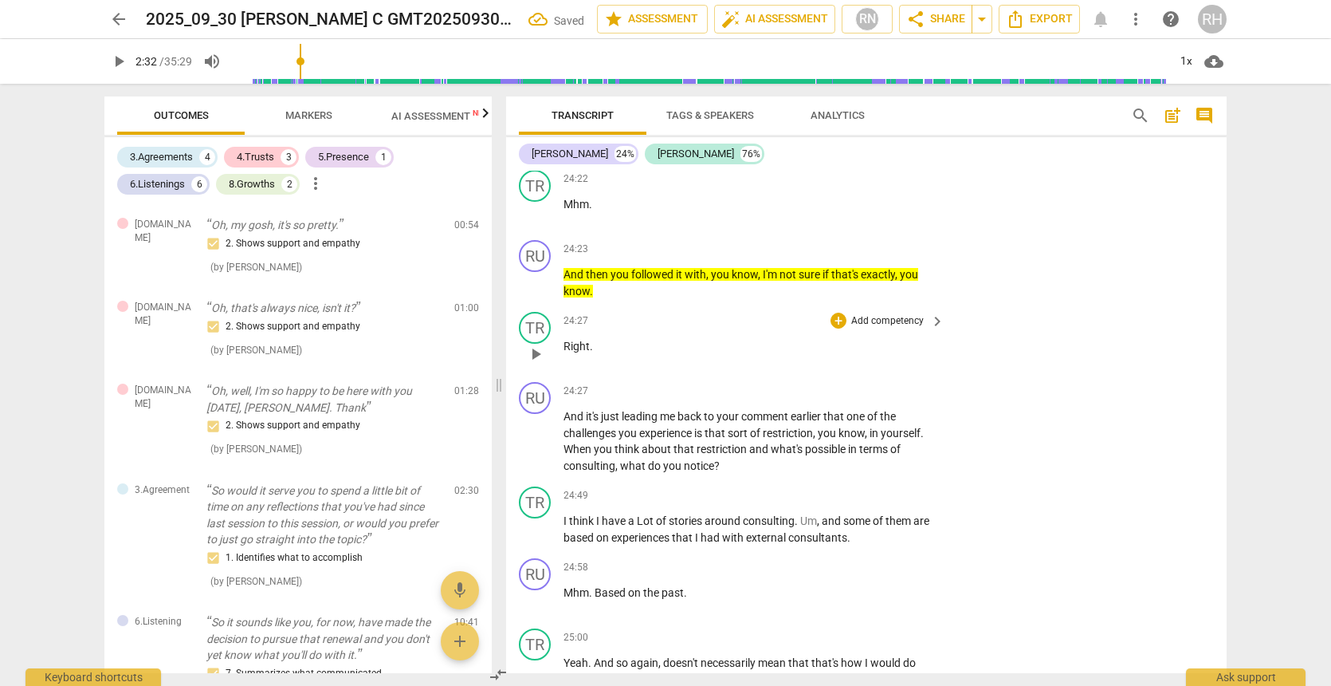
scroll to position [7263, 0]
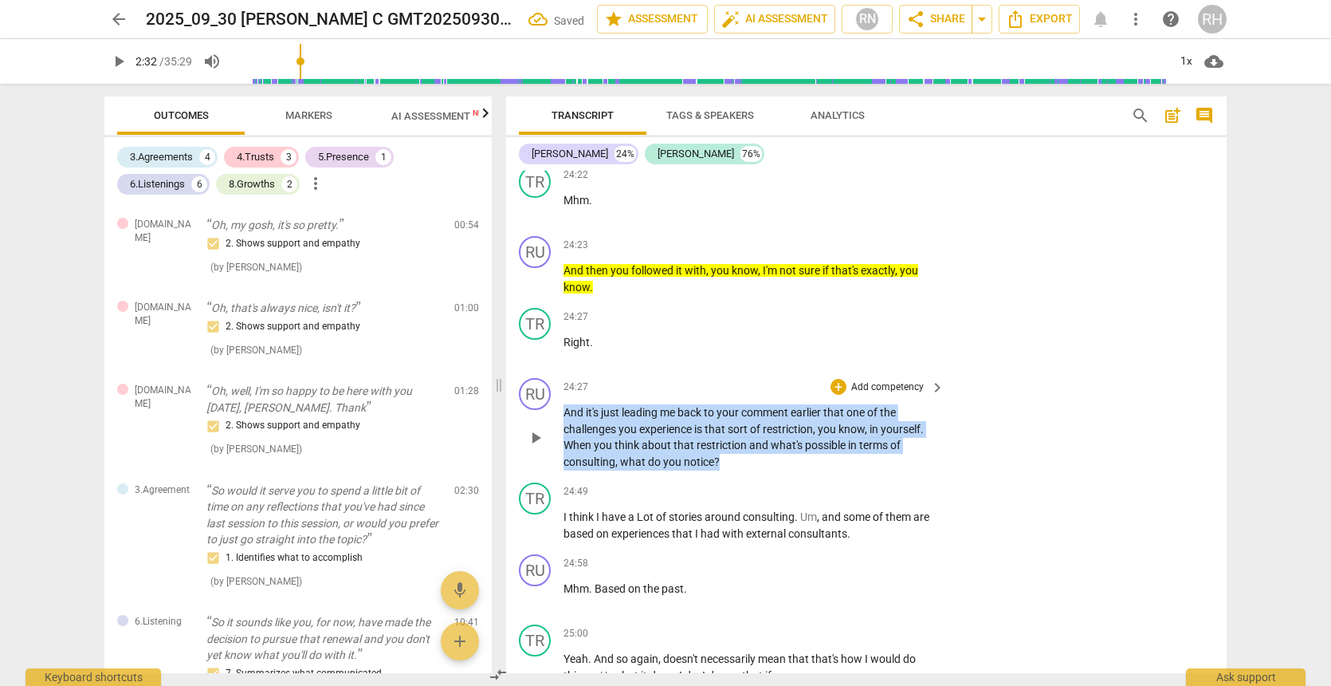
drag, startPoint x: 732, startPoint y: 391, endPoint x: 557, endPoint y: 342, distance: 181.2
click at [557, 371] on div "RU play_arrow pause 24:27 + Add competency keyboard_arrow_right And it's just l…" at bounding box center [866, 423] width 721 height 104
click at [752, 363] on icon "button" at bounding box center [756, 367] width 16 height 19
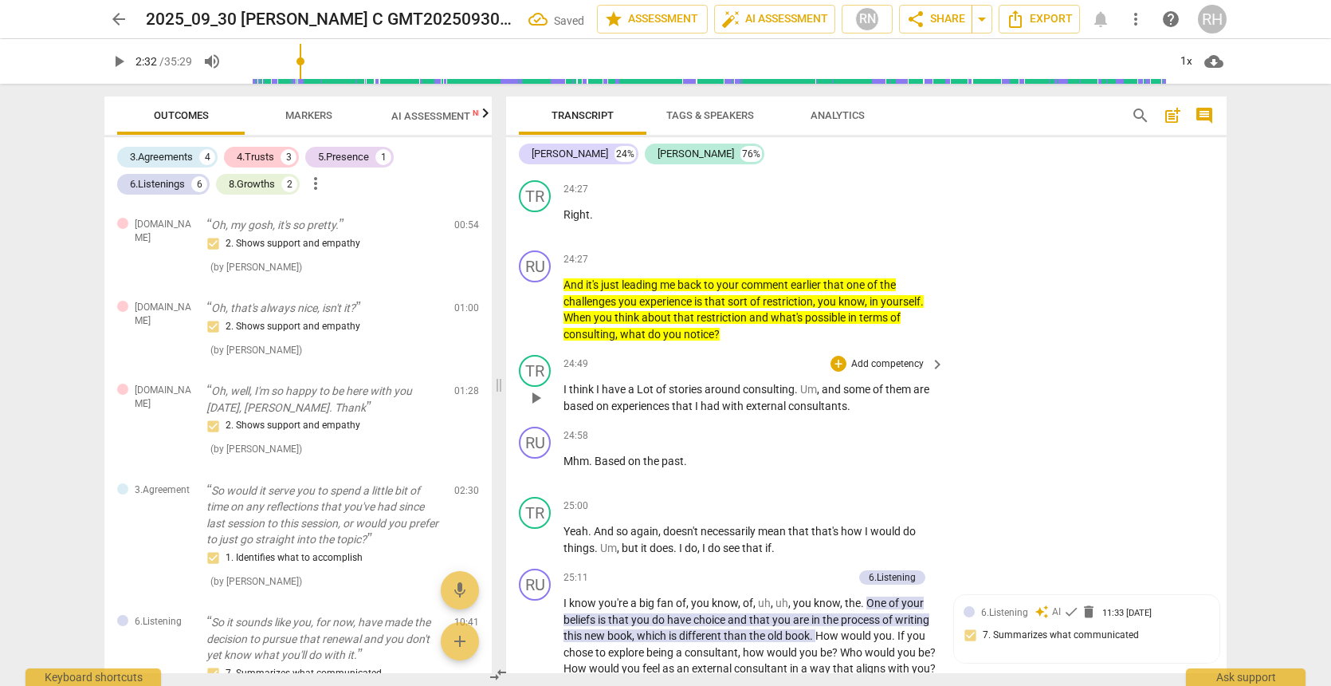
scroll to position [7405, 0]
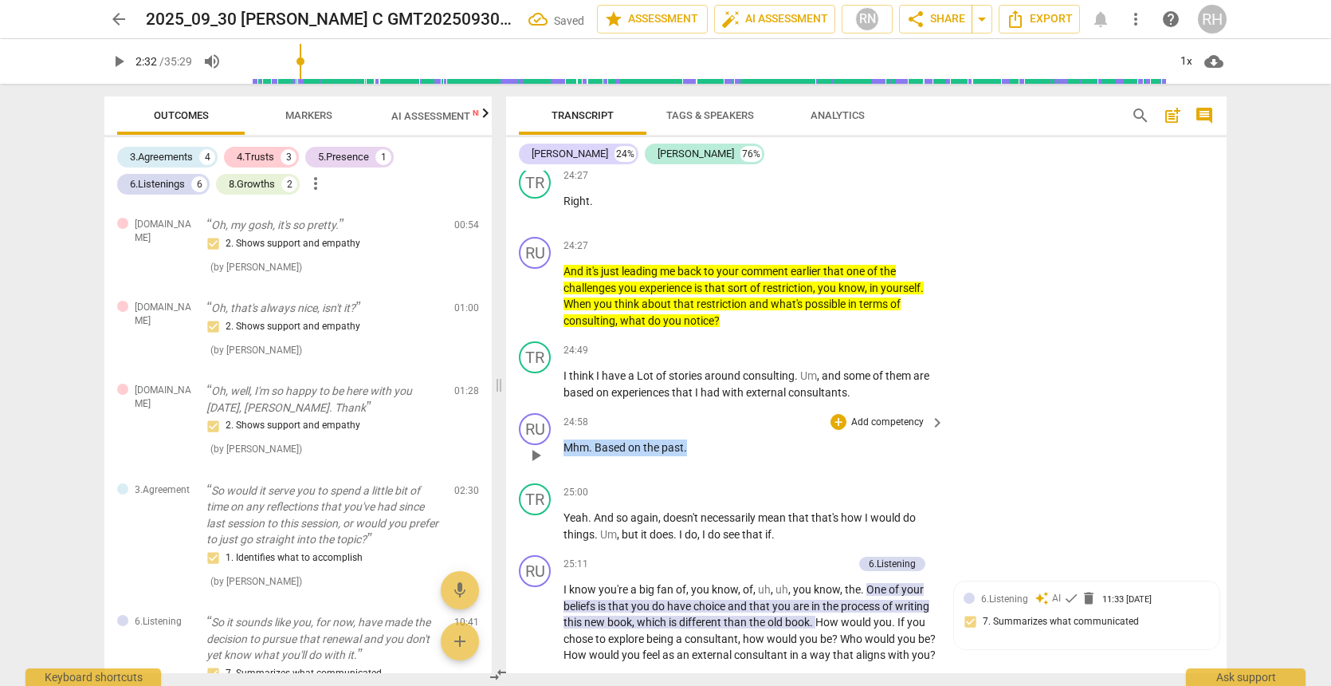
drag, startPoint x: 690, startPoint y: 375, endPoint x: 559, endPoint y: 367, distance: 131.0
click at [559, 407] on div "RU play_arrow pause 24:58 + Add competency keyboard_arrow_right Mhm . Based on …" at bounding box center [866, 442] width 721 height 70
click at [725, 346] on icon "button" at bounding box center [723, 349] width 10 height 11
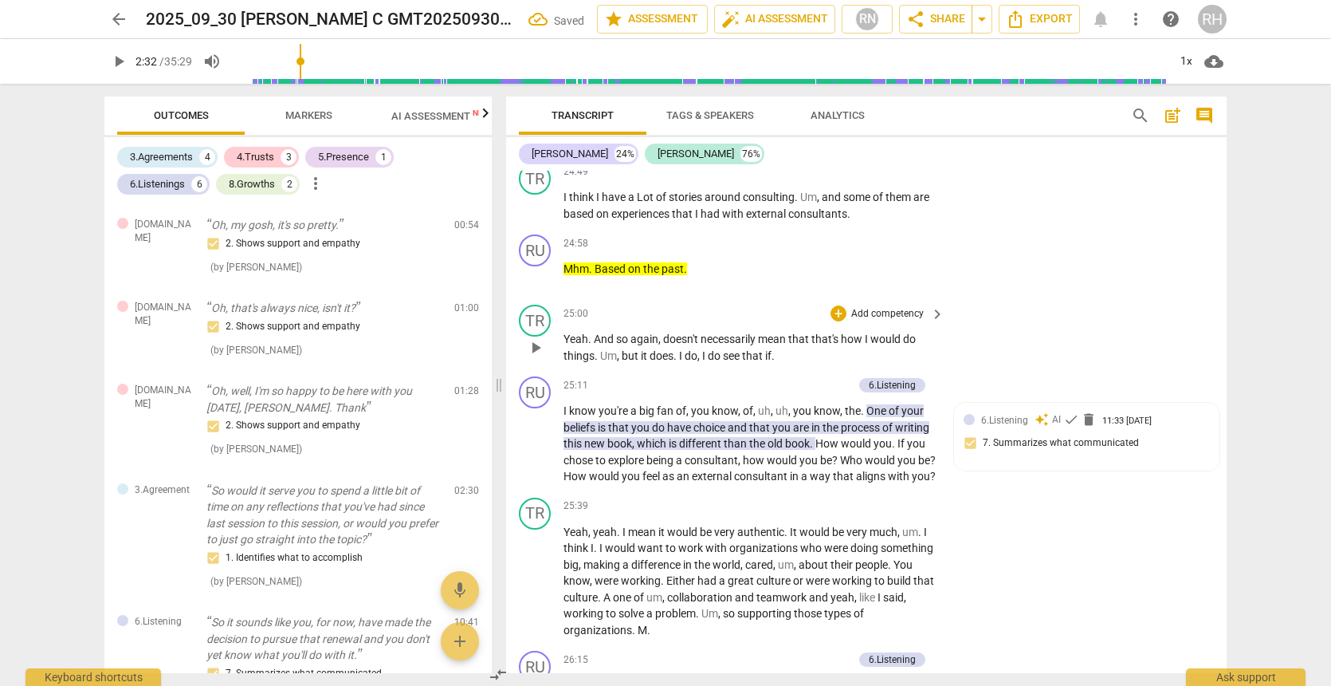
scroll to position [7588, 0]
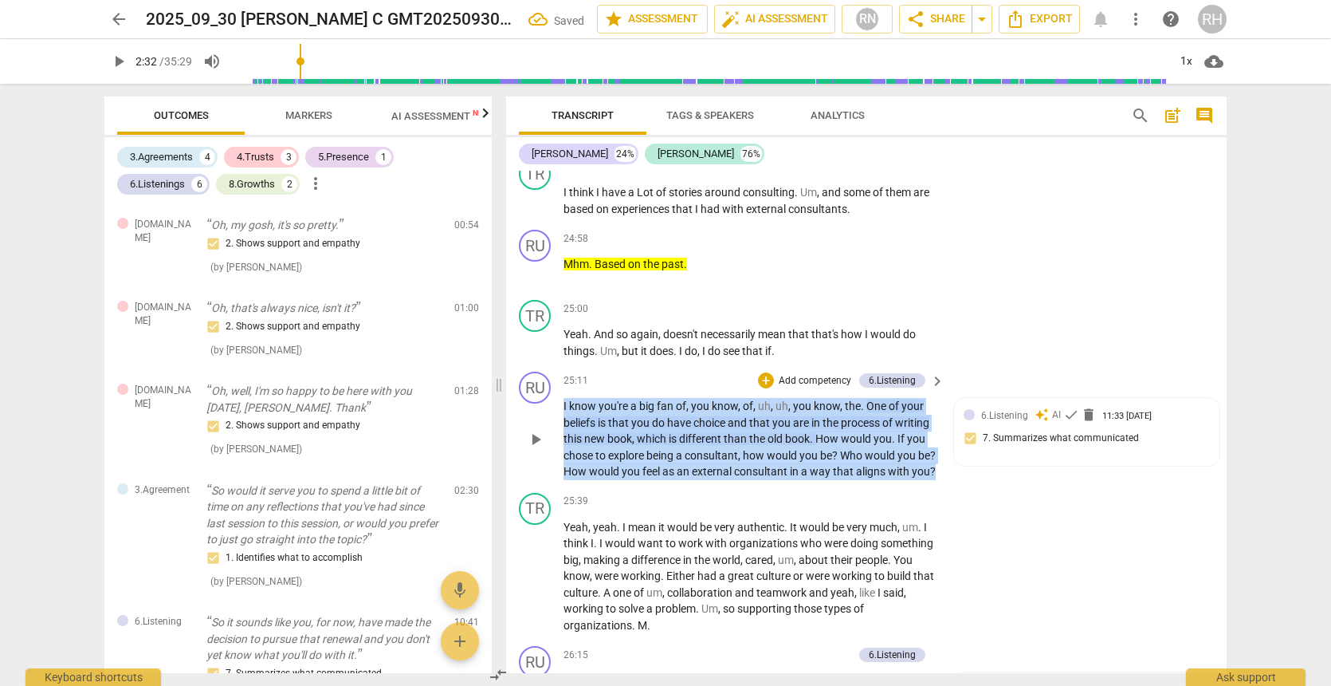
drag, startPoint x: 587, startPoint y: 410, endPoint x: 553, endPoint y: 330, distance: 86.8
click at [553, 365] on div "RU play_arrow pause 25:11 + Add competency 6.Listening keyboard_arrow_right I k…" at bounding box center [866, 425] width 721 height 121
click at [626, 387] on icon "button" at bounding box center [623, 387] width 10 height 11
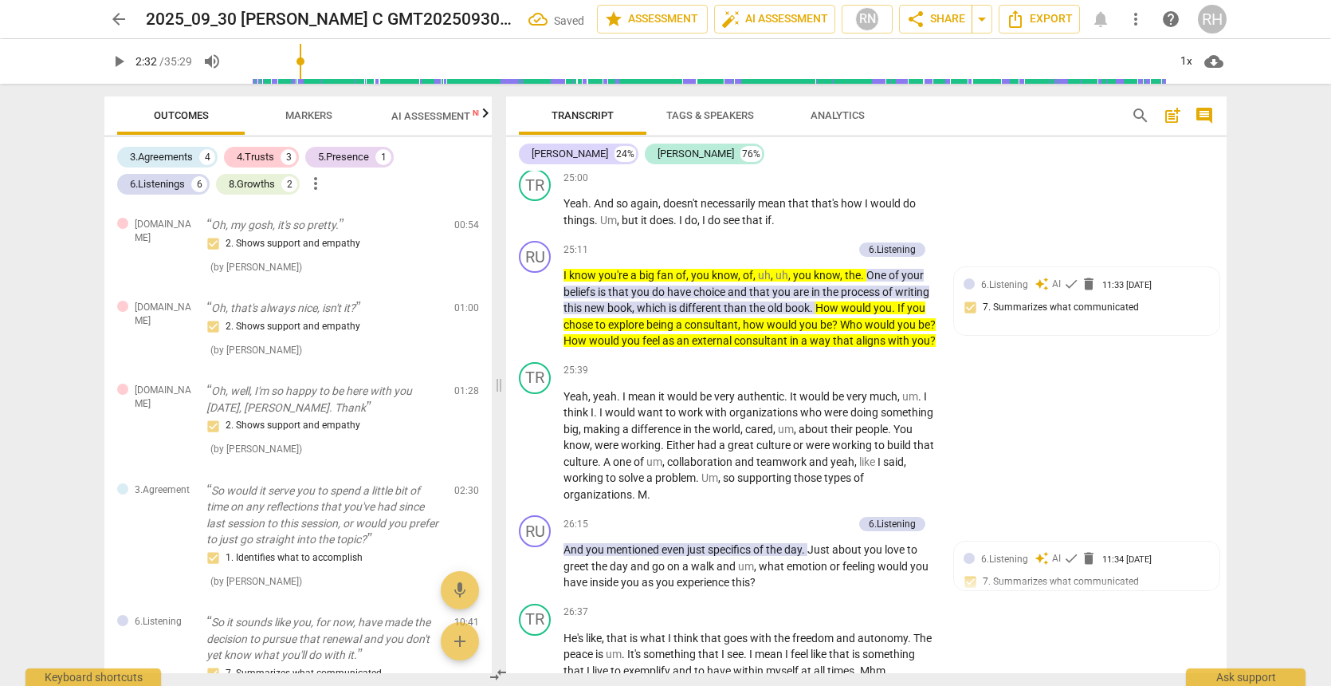
scroll to position [7762, 0]
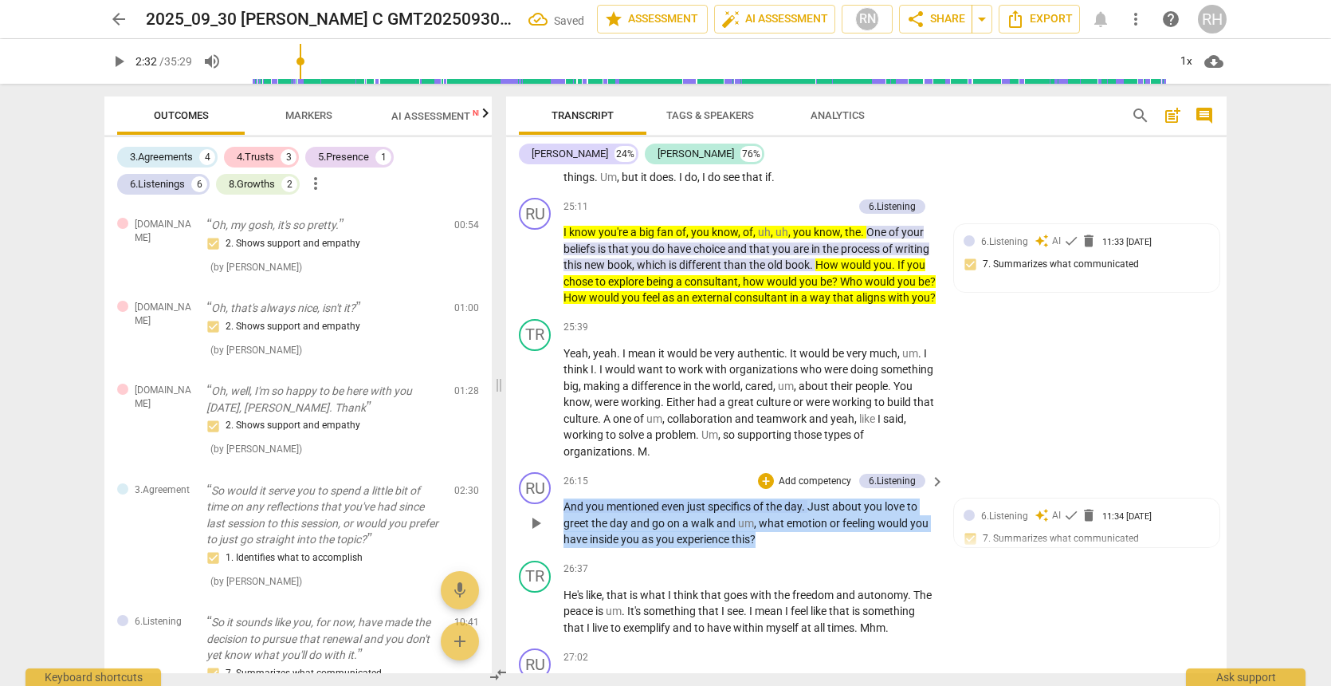
drag, startPoint x: 761, startPoint y: 475, endPoint x: 564, endPoint y: 443, distance: 200.2
click at [564, 498] on p "And you mentioned even just specifics of the day . Just about you love to greet…" at bounding box center [750, 522] width 373 height 49
click at [789, 453] on icon "button" at bounding box center [795, 453] width 16 height 19
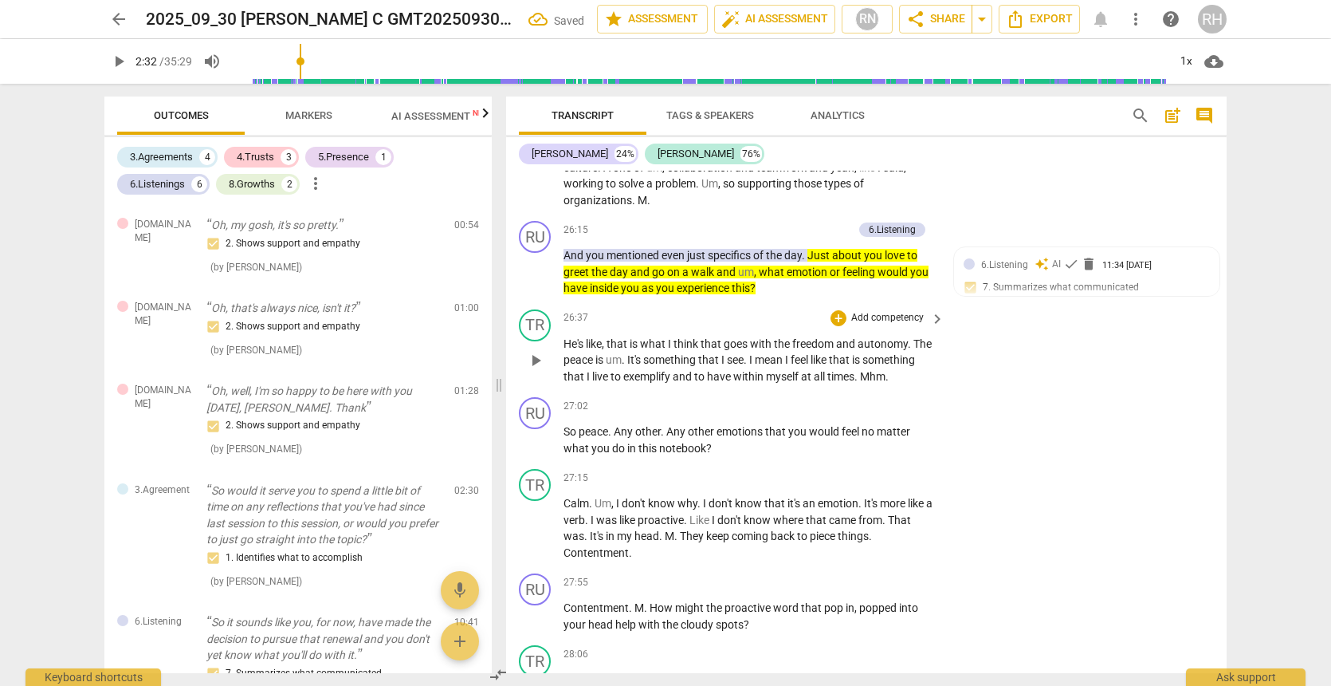
scroll to position [8016, 0]
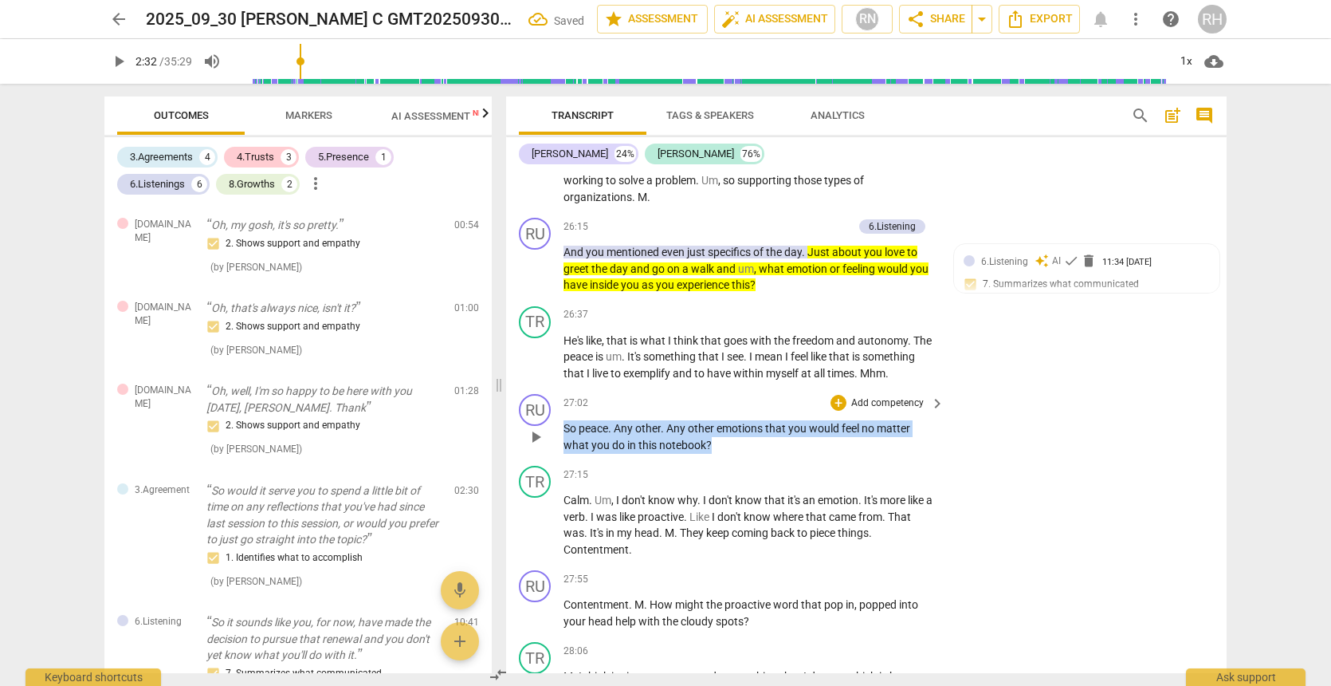
drag, startPoint x: 725, startPoint y: 395, endPoint x: 546, endPoint y: 375, distance: 179.6
click at [546, 387] on div "RU play_arrow pause 27:02 + Add competency keyboard_arrow_right So peace . Any …" at bounding box center [866, 423] width 721 height 72
click at [745, 375] on icon "button" at bounding box center [748, 372] width 16 height 19
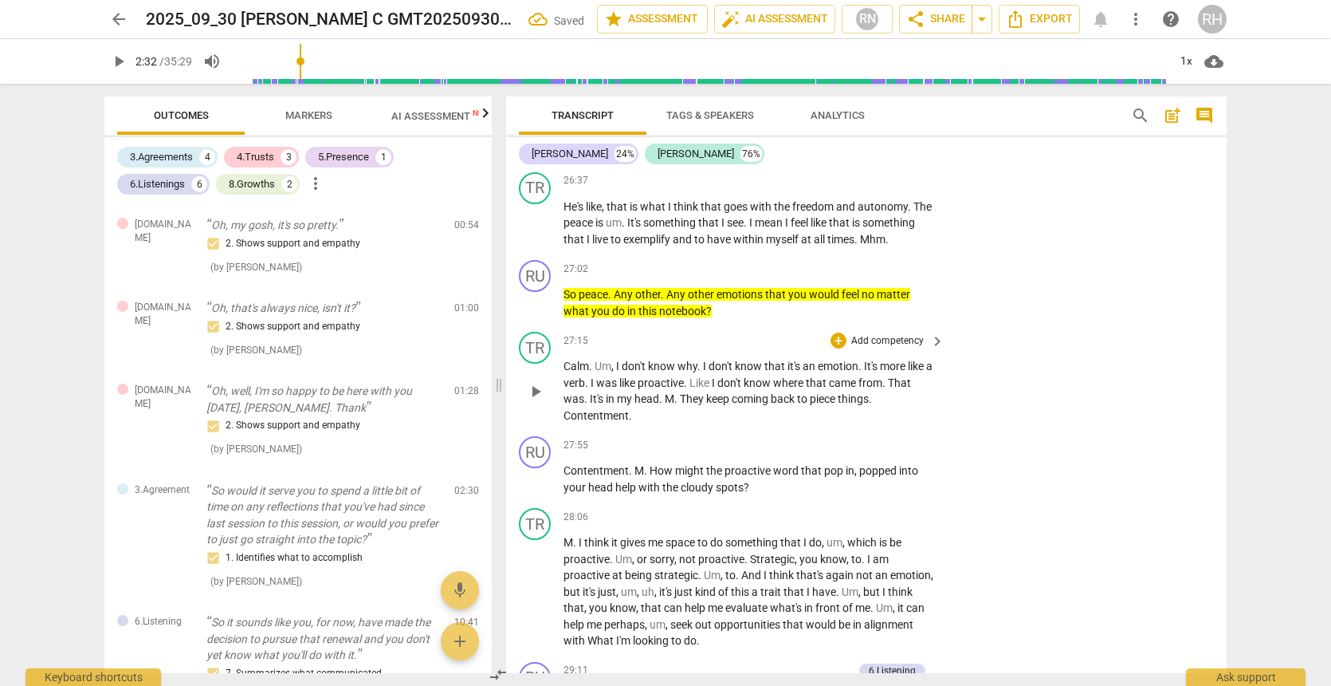
scroll to position [8155, 0]
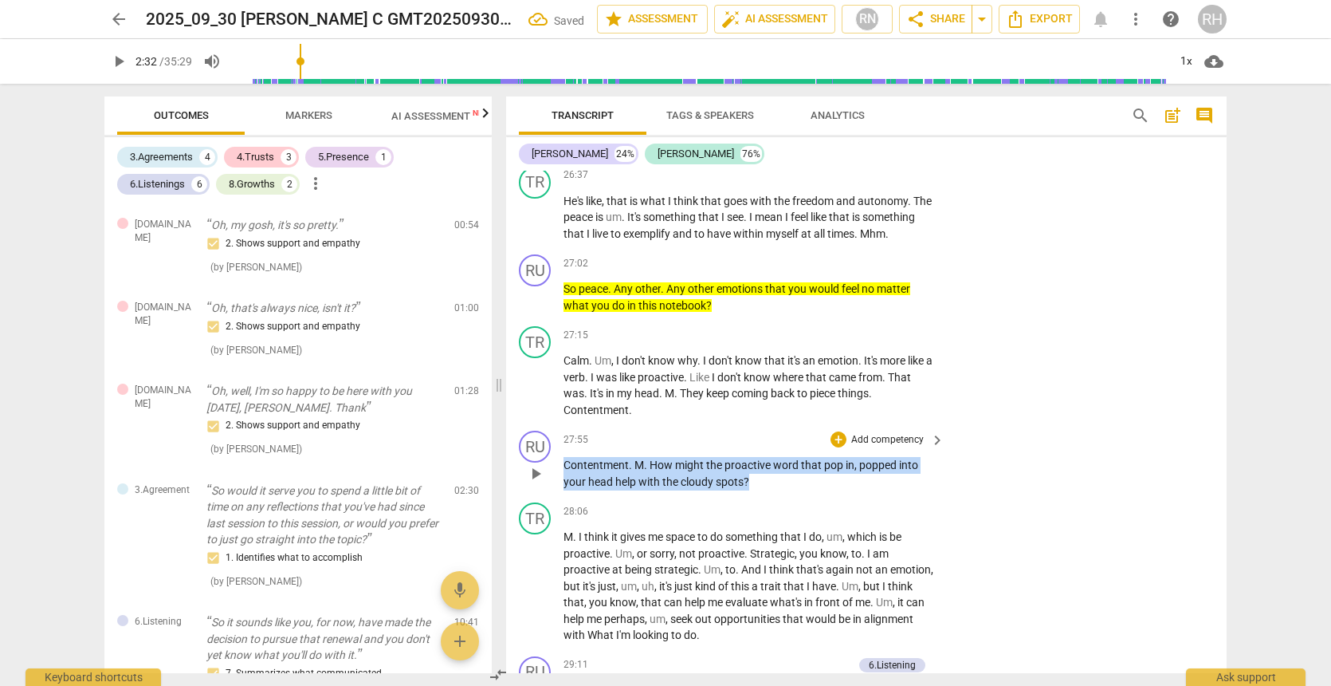
drag, startPoint x: 769, startPoint y: 429, endPoint x: 548, endPoint y: 411, distance: 221.6
click at [548, 424] on div "RU play_arrow pause 27:55 + Add competency keyboard_arrow_right Contentment . M…" at bounding box center [866, 460] width 721 height 72
click at [782, 403] on icon "button" at bounding box center [786, 407] width 16 height 19
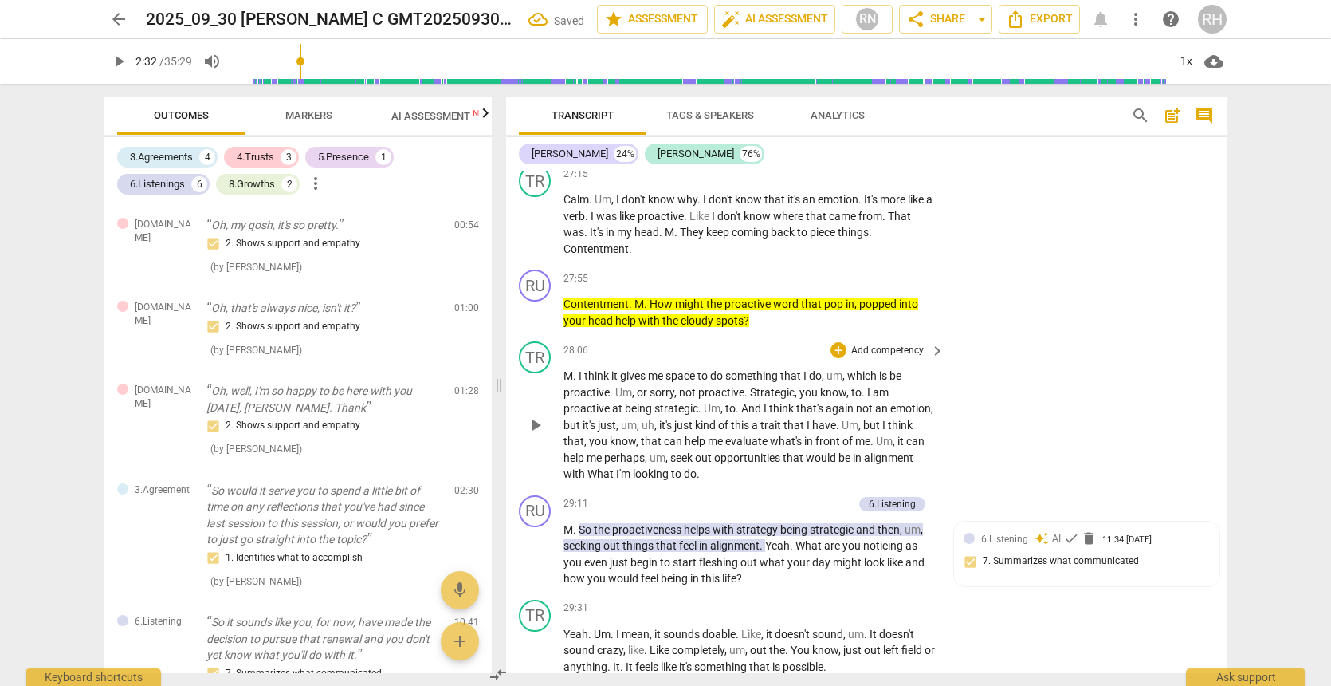
scroll to position [8409, 0]
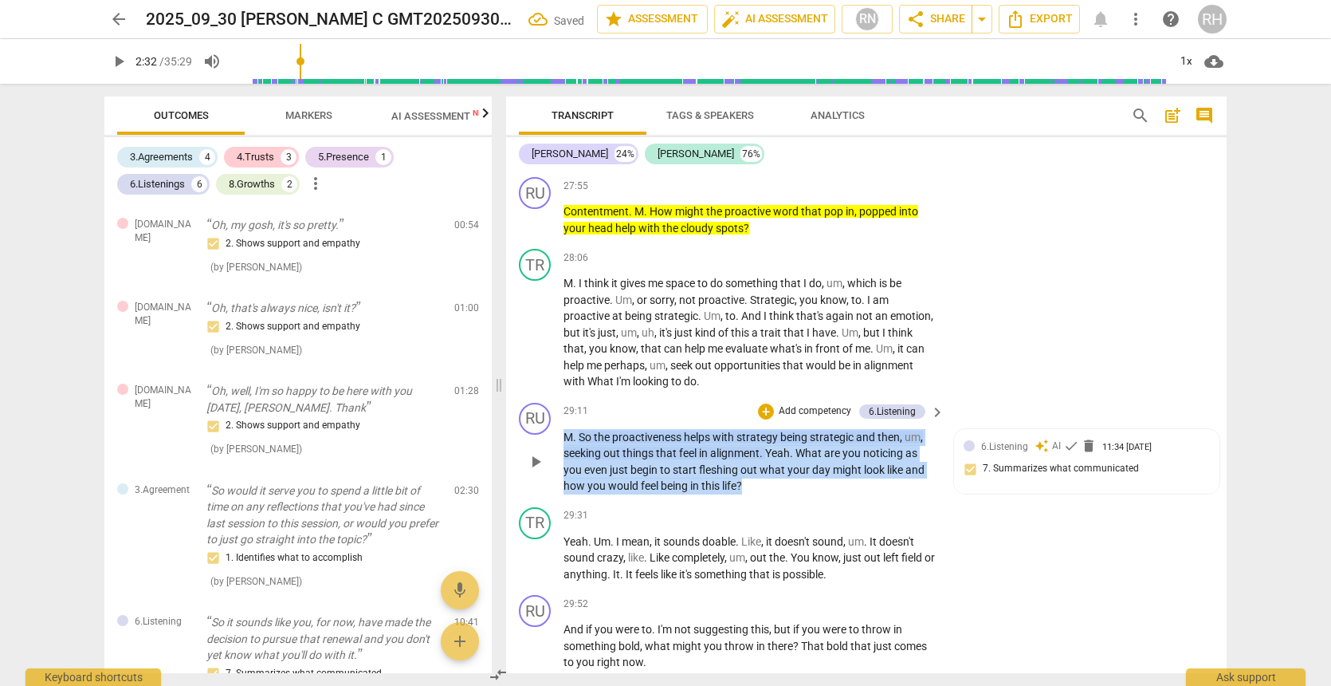
drag, startPoint x: 759, startPoint y: 430, endPoint x: 564, endPoint y: 380, distance: 201.6
click at [564, 429] on p "M . So the proactiveness helps with strategy being strategic and then , um , se…" at bounding box center [750, 461] width 373 height 65
click at [778, 407] on icon "button" at bounding box center [781, 404] width 10 height 11
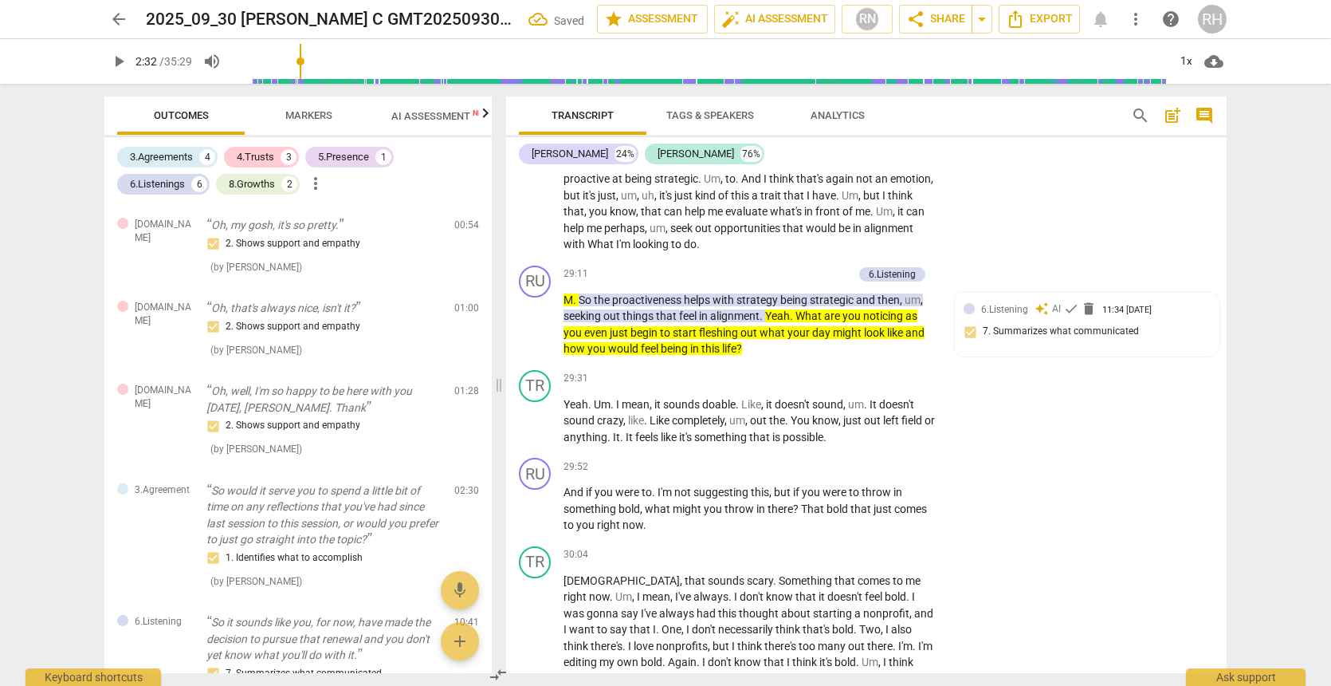
scroll to position [8560, 0]
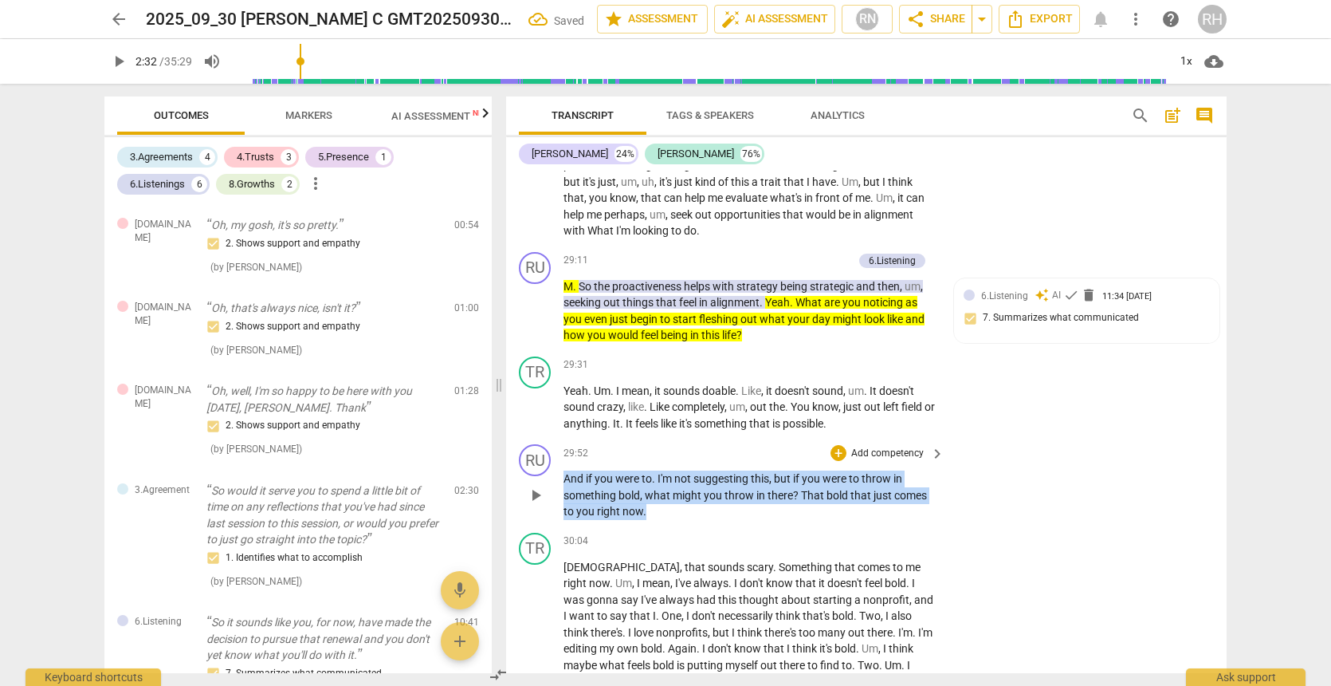
drag, startPoint x: 646, startPoint y: 450, endPoint x: 563, endPoint y: 417, distance: 89.9
click at [563, 438] on div "RU play_arrow pause 29:52 + Add competency keyboard_arrow_right And if you were…" at bounding box center [866, 482] width 721 height 88
click at [680, 427] on icon "button" at bounding box center [682, 427] width 10 height 11
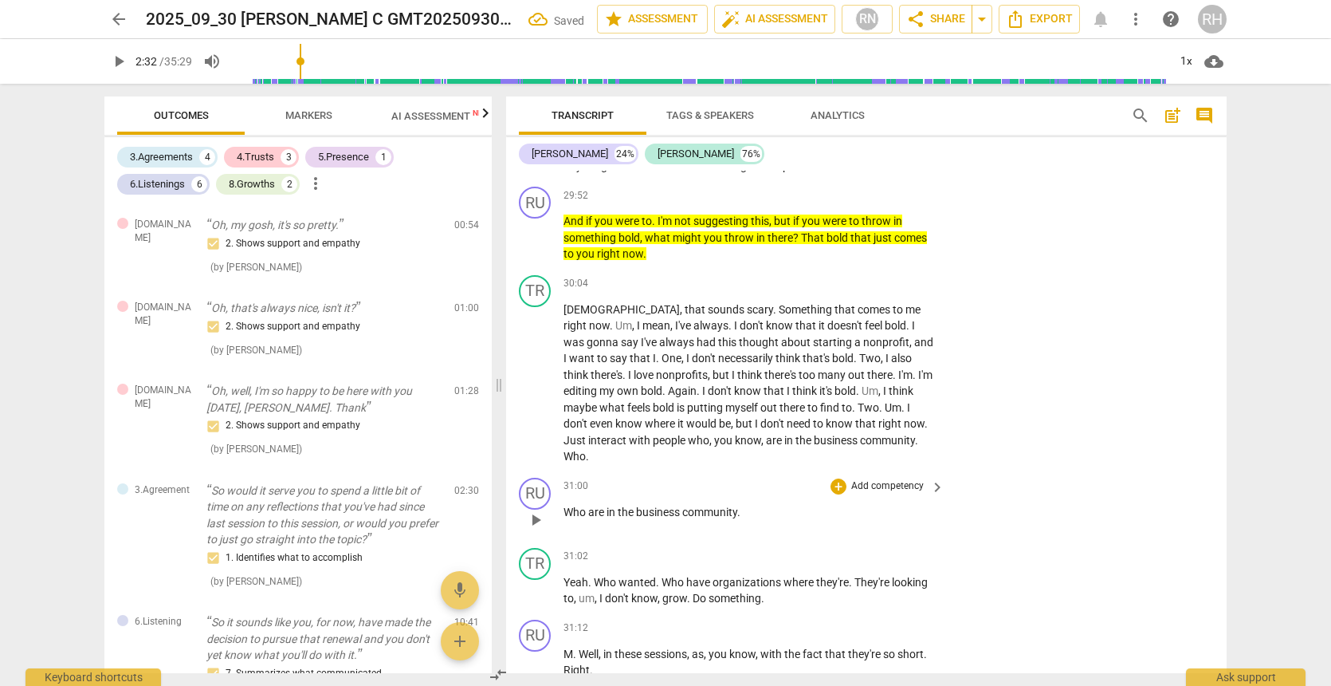
scroll to position [8820, 0]
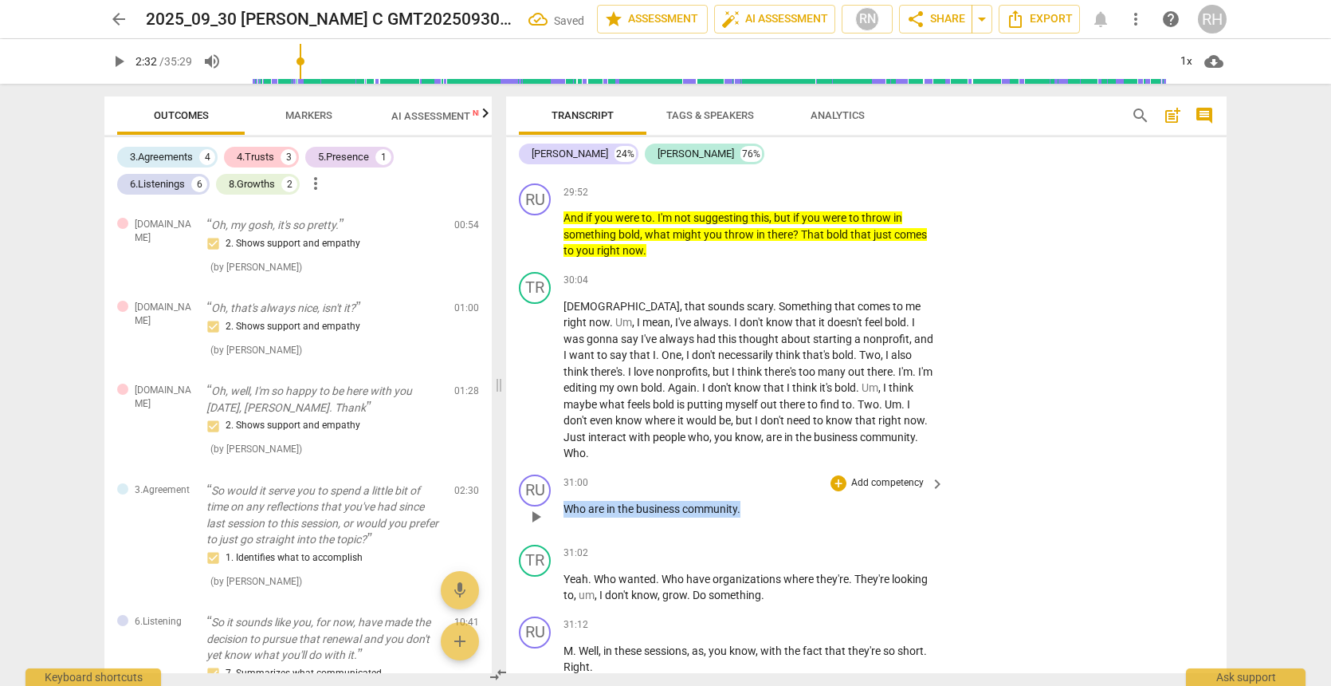
drag, startPoint x: 766, startPoint y: 426, endPoint x: 556, endPoint y: 430, distance: 209.7
click at [556, 468] on div "RU play_arrow pause 31:00 + Add competency keyboard_arrow_right Who are in the …" at bounding box center [866, 503] width 721 height 70
click at [638, 544] on div "31:02 + Add competency keyboard_arrow_right" at bounding box center [755, 553] width 383 height 18
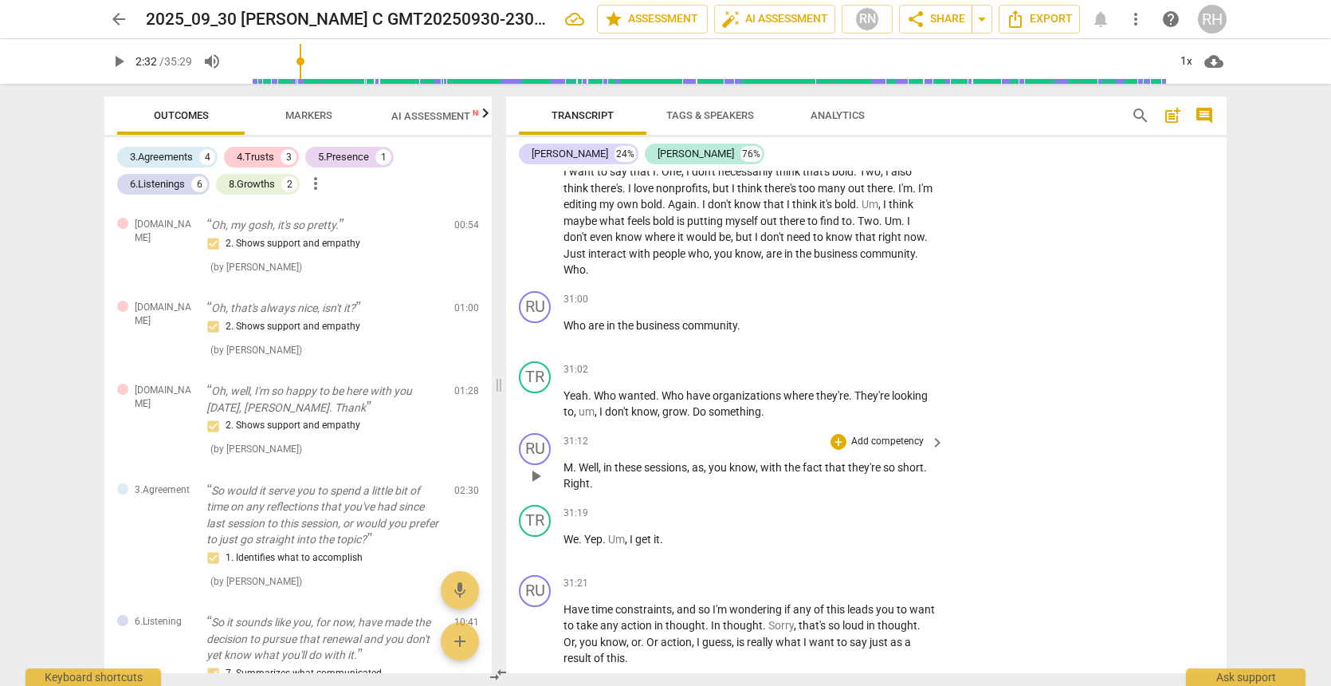
scroll to position [9020, 0]
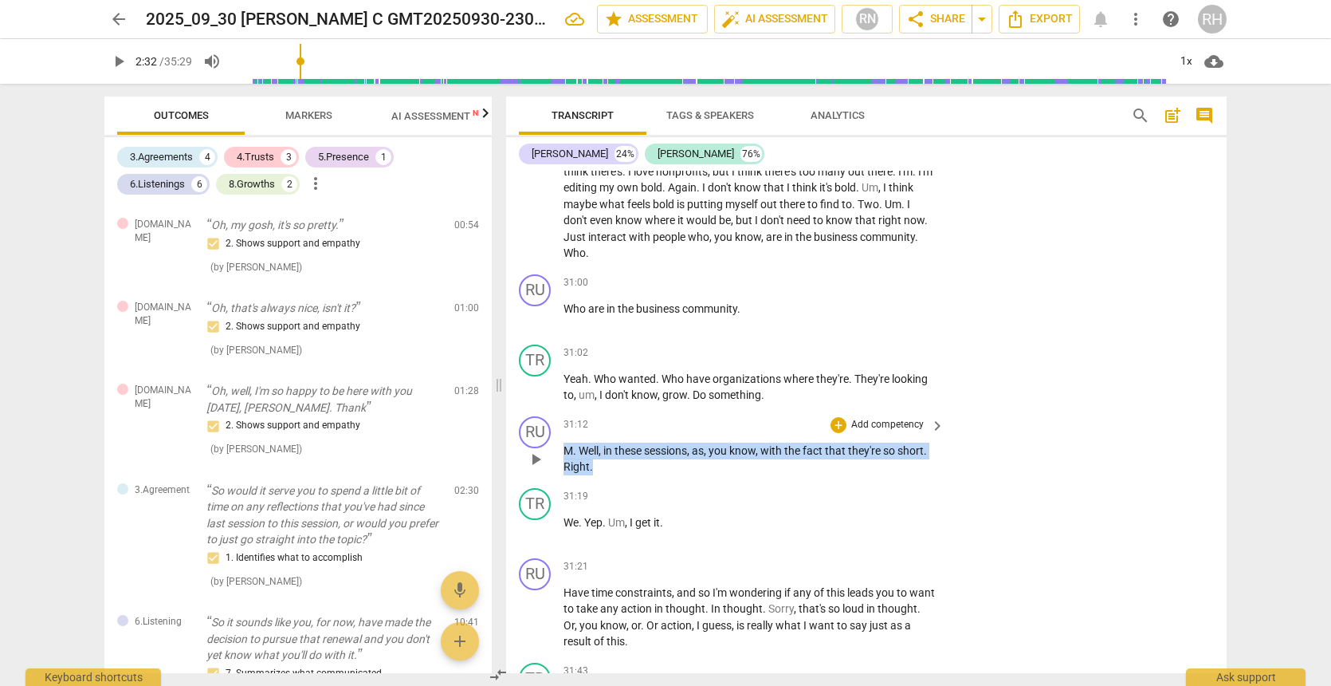
drag, startPoint x: 597, startPoint y: 387, endPoint x: 558, endPoint y: 367, distance: 44.2
click at [558, 410] on div "RU play_arrow pause 31:12 + Add competency keyboard_arrow_right M . Well , in t…" at bounding box center [866, 446] width 721 height 72
click at [625, 366] on icon "button" at bounding box center [626, 368] width 6 height 6
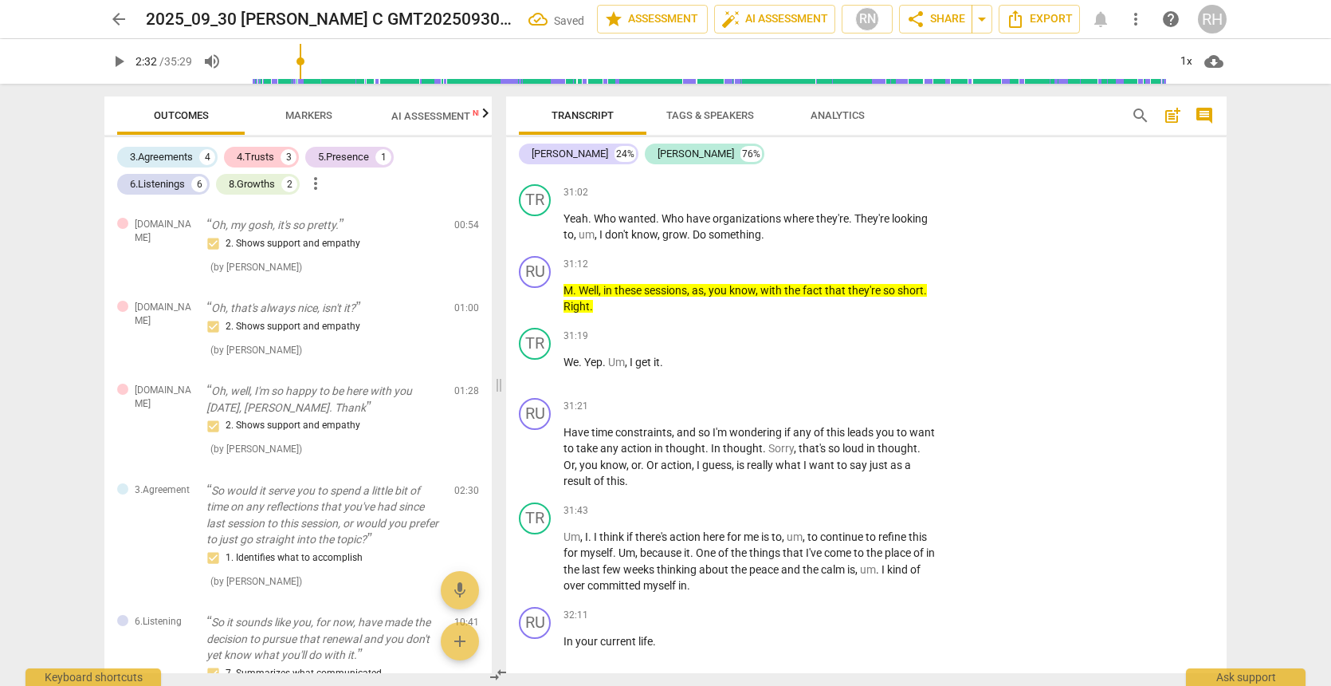
scroll to position [9183, 0]
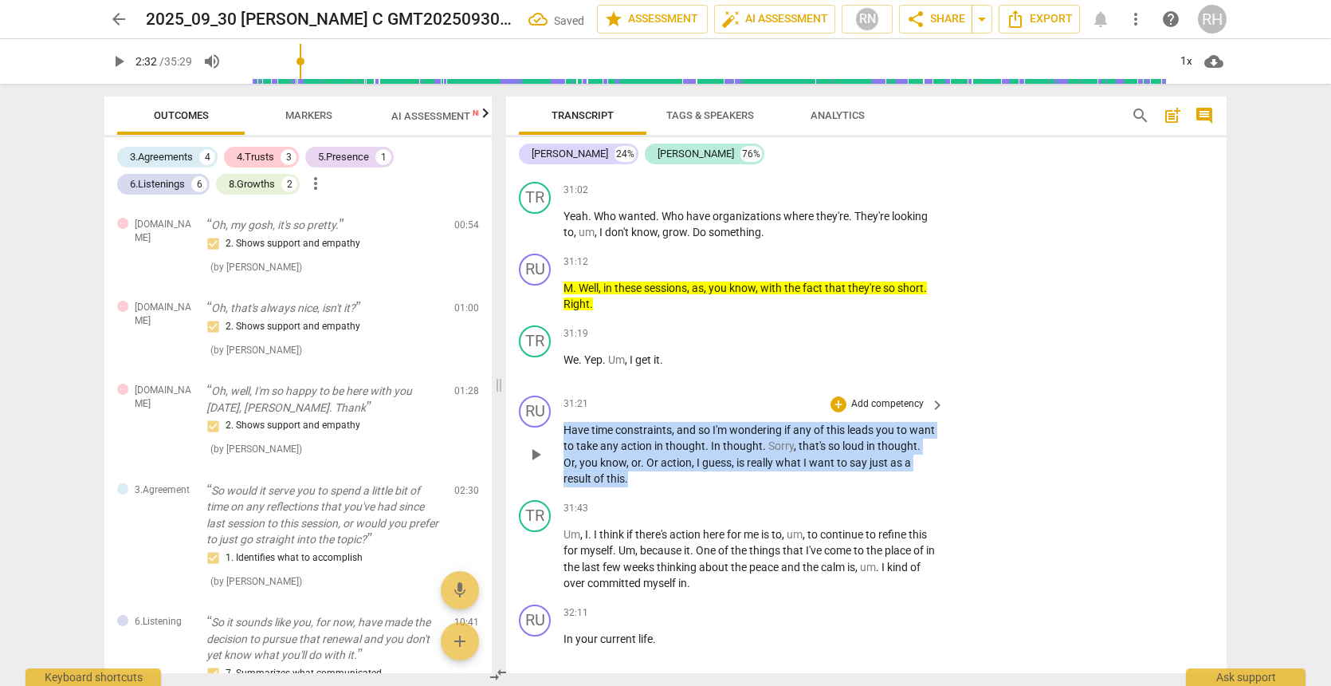
drag, startPoint x: 677, startPoint y: 396, endPoint x: 557, endPoint y: 352, distance: 127.6
click at [557, 389] on div "RU play_arrow pause 31:21 + Add competency keyboard_arrow_right Have time const…" at bounding box center [866, 441] width 721 height 104
click at [708, 374] on icon "button" at bounding box center [709, 372] width 10 height 11
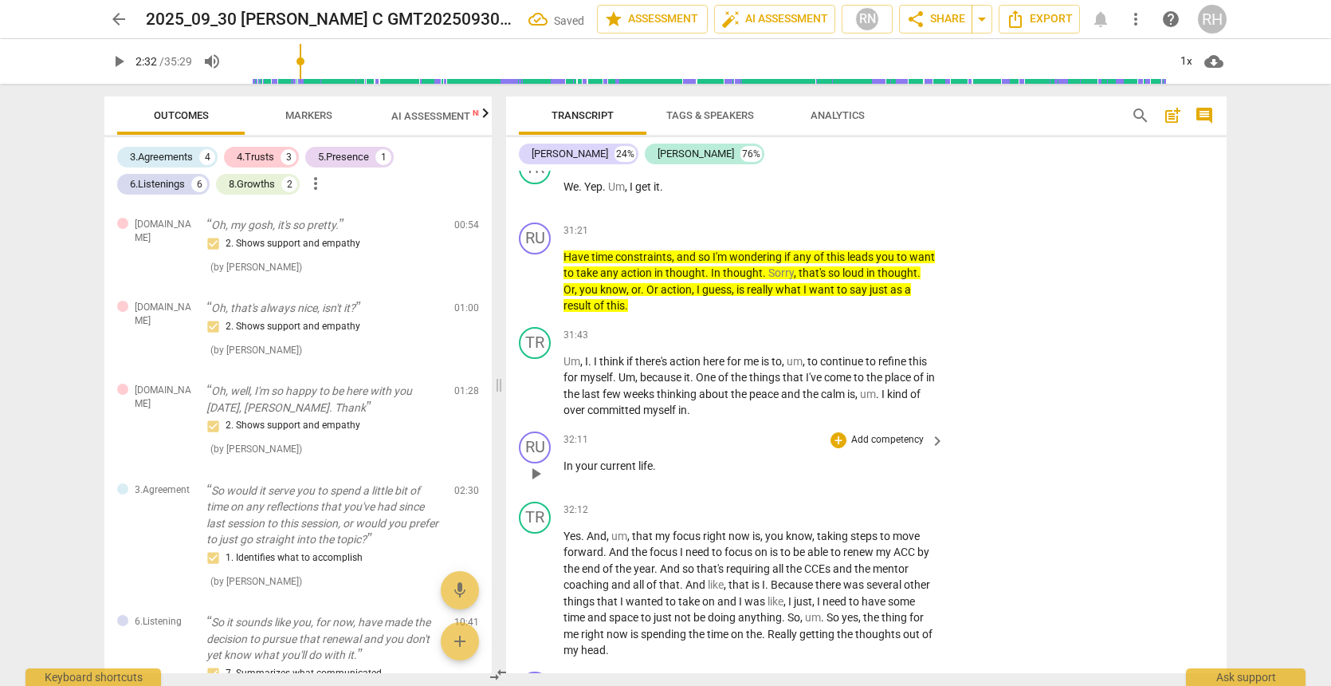
scroll to position [9357, 0]
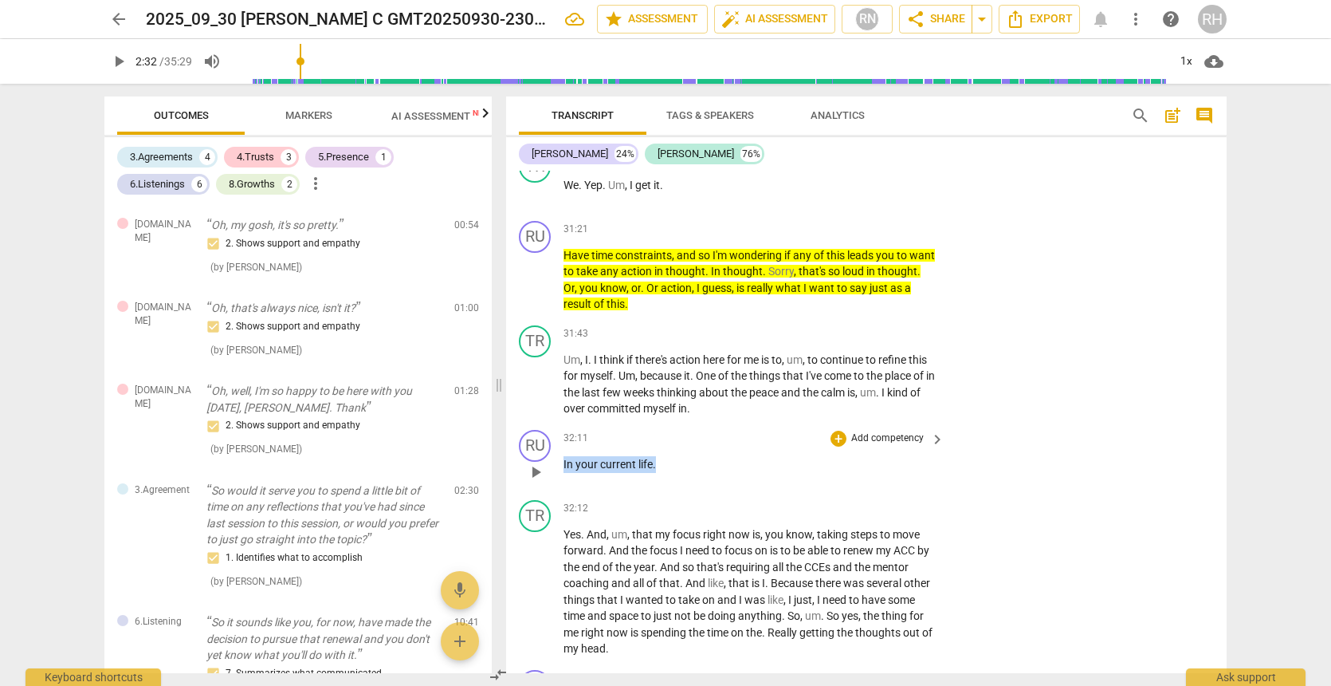
drag, startPoint x: 660, startPoint y: 377, endPoint x: 556, endPoint y: 373, distance: 104.5
click at [556, 423] on div "RU play_arrow pause 32:11 + Add competency keyboard_arrow_right In your current…" at bounding box center [866, 458] width 721 height 70
click at [694, 359] on icon "button" at bounding box center [693, 357] width 16 height 19
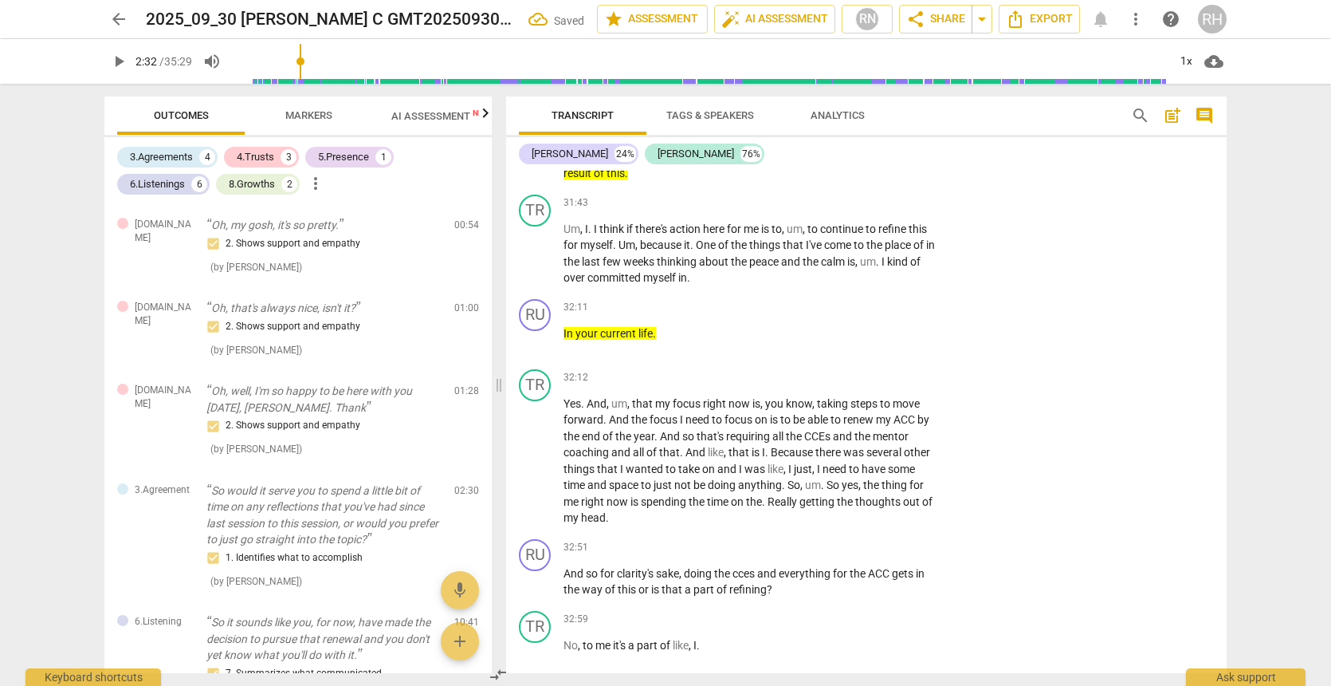
scroll to position [9547, 0]
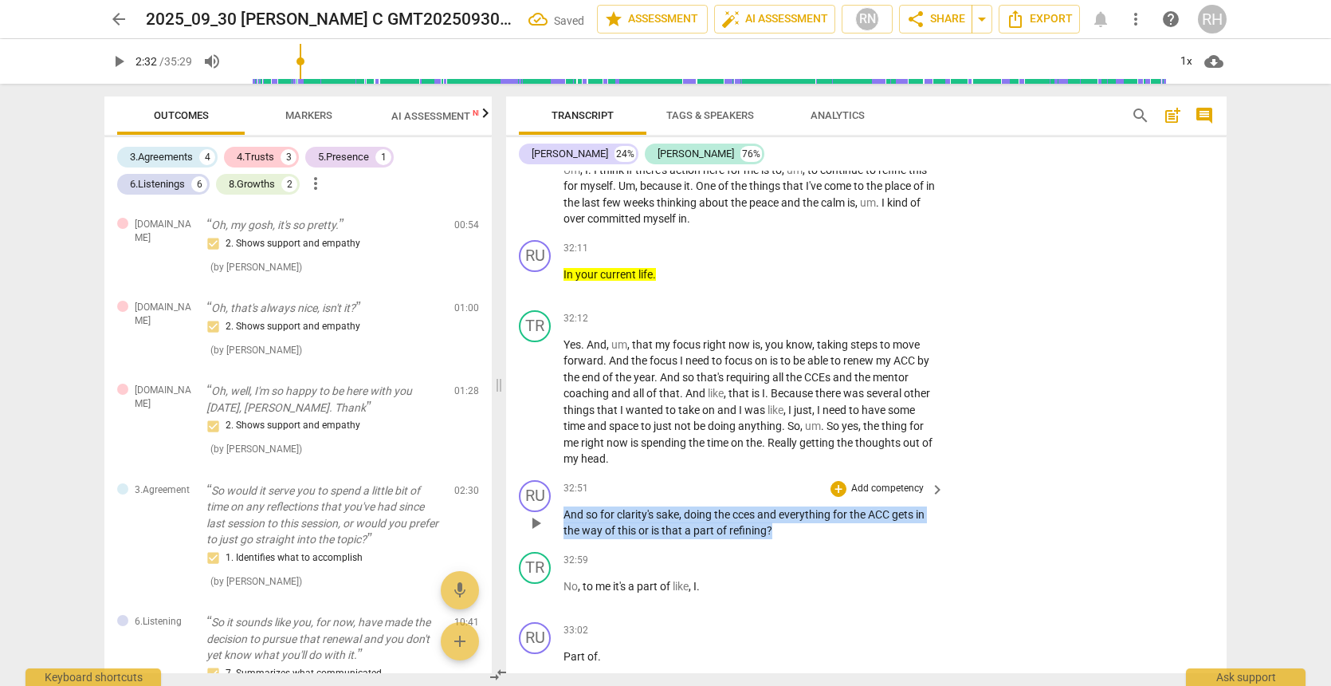
drag, startPoint x: 785, startPoint y: 441, endPoint x: 564, endPoint y: 424, distance: 222.2
click at [564, 506] on p "And so for clarity's sake , doing the cces and everything for the ACC gets in t…" at bounding box center [750, 522] width 373 height 33
click at [807, 419] on icon "button" at bounding box center [808, 418] width 10 height 11
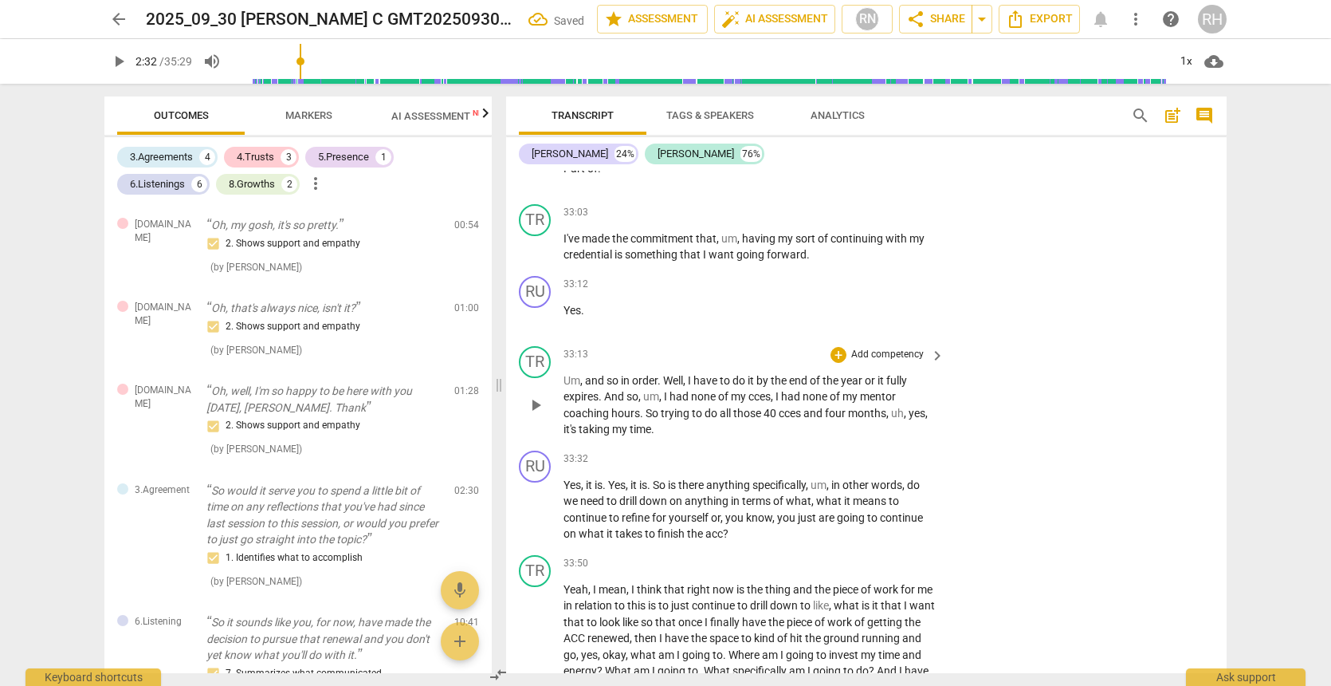
scroll to position [10054, 0]
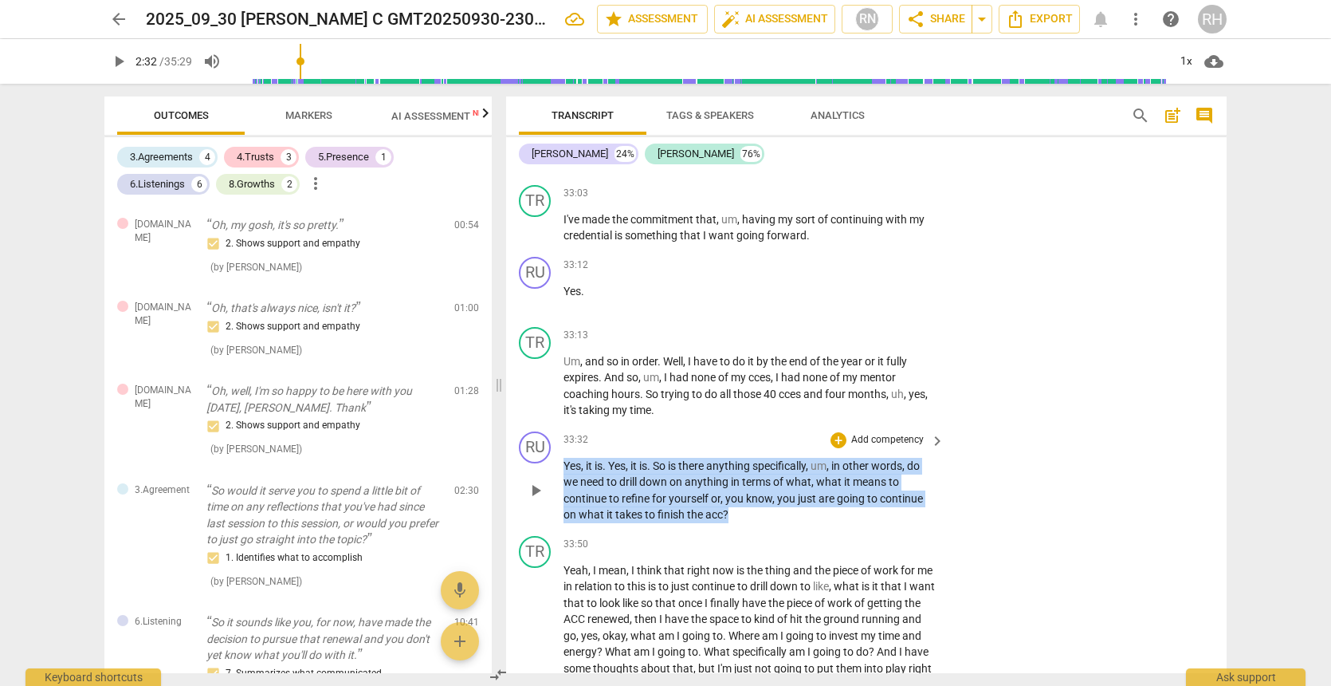
drag, startPoint x: 738, startPoint y: 422, endPoint x: 560, endPoint y: 375, distance: 184.9
click at [560, 425] on div "RU play_arrow pause 33:32 + Add competency keyboard_arrow_right Yes , it is . Y…" at bounding box center [866, 477] width 721 height 104
click at [760, 403] on icon "button" at bounding box center [762, 405] width 6 height 6
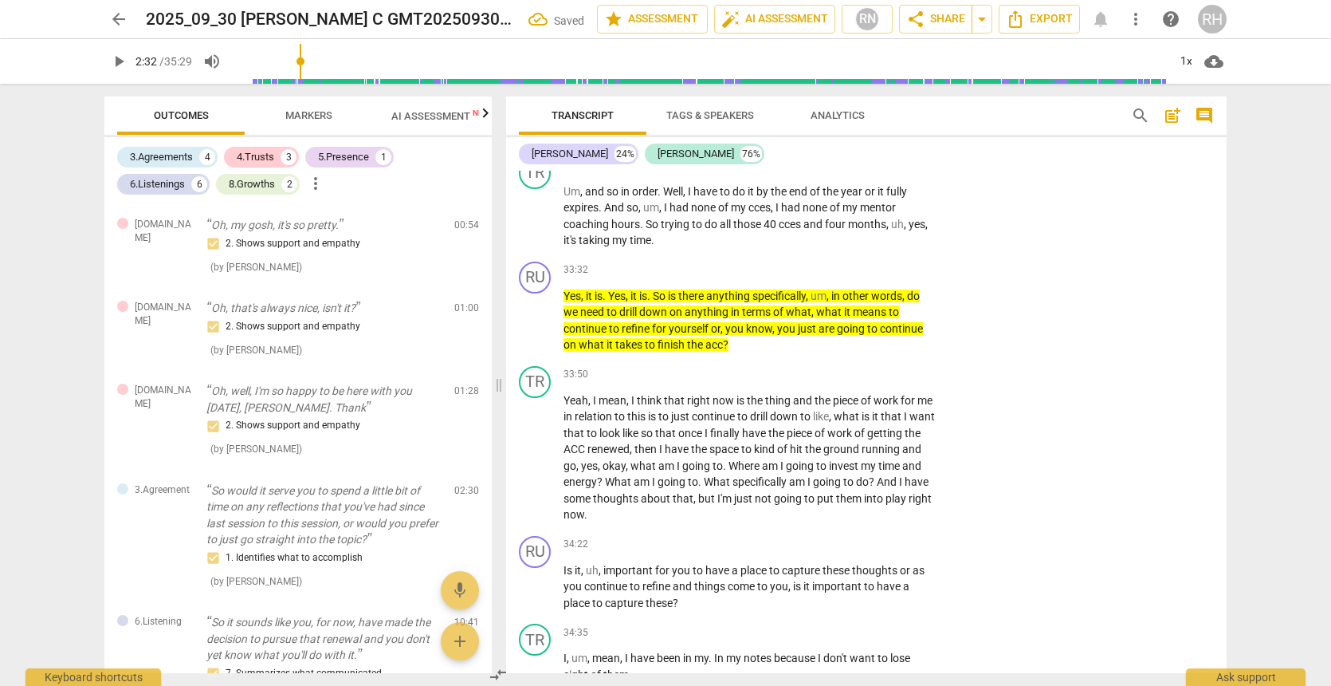
scroll to position [10255, 0]
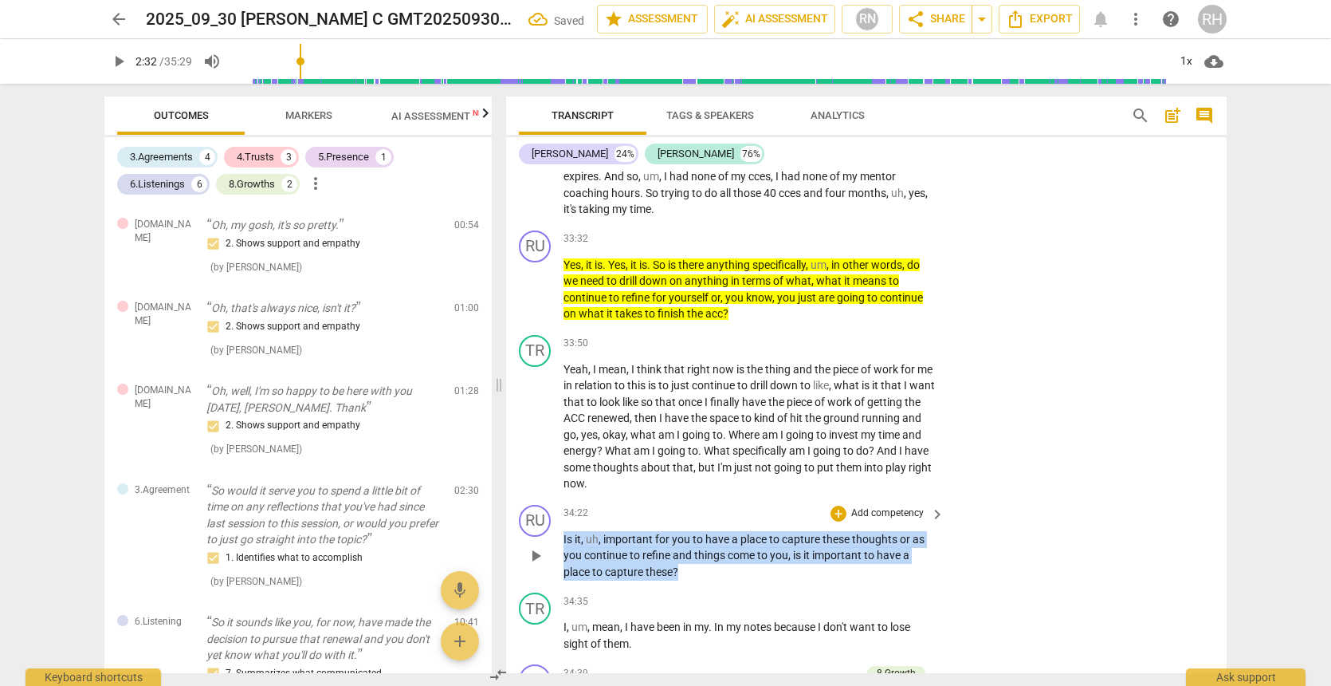
drag, startPoint x: 691, startPoint y: 474, endPoint x: 563, endPoint y: 445, distance: 131.7
click at [563, 498] on div "RU play_arrow pause 34:22 + Add competency keyboard_arrow_right Is it , uh , im…" at bounding box center [866, 542] width 721 height 88
click at [713, 452] on icon "button" at bounding box center [715, 451] width 10 height 11
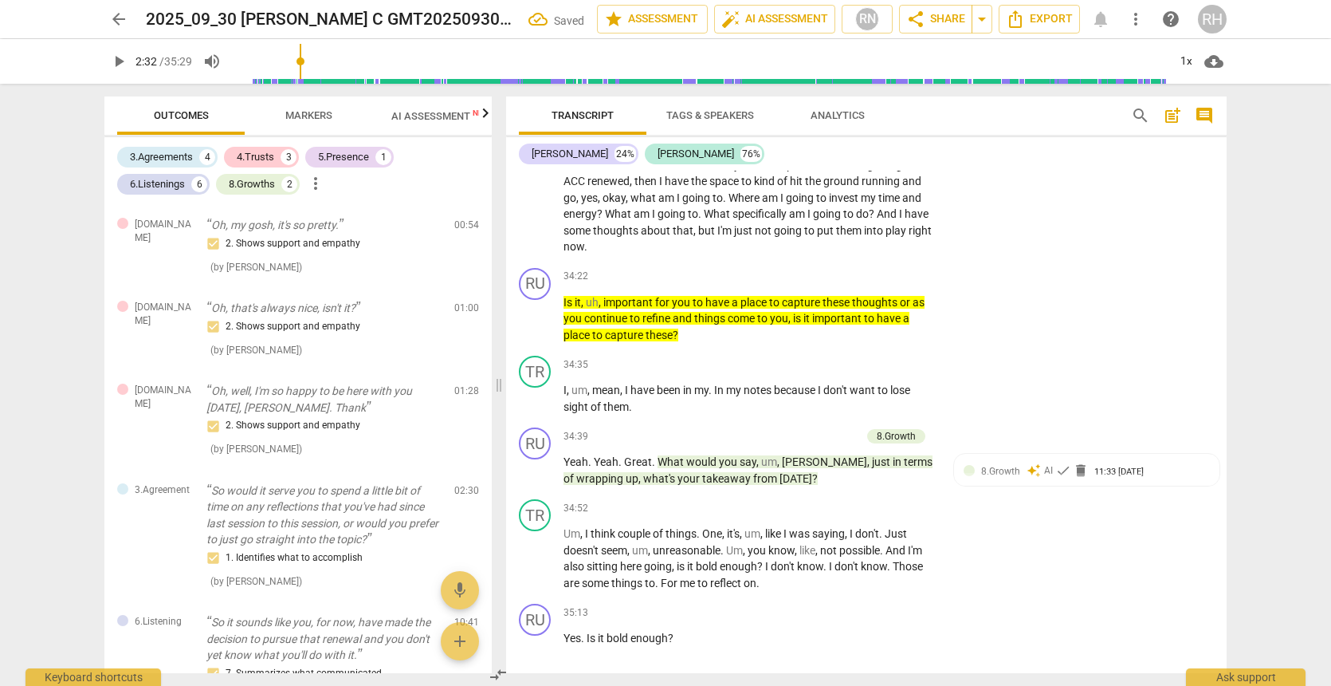
scroll to position [10493, 0]
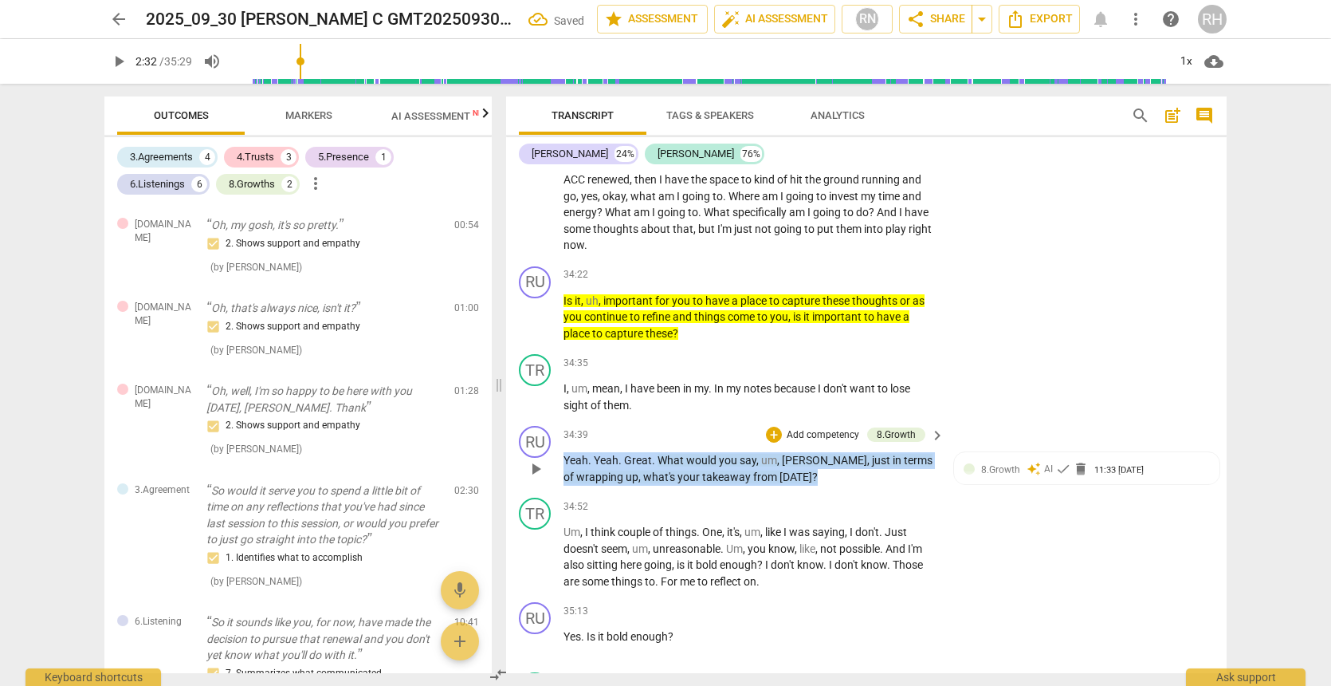
drag, startPoint x: 807, startPoint y: 378, endPoint x: 560, endPoint y: 366, distance: 248.2
click at [560, 419] on div "RU play_arrow pause 34:39 + Add competency 8.Growth keyboard_arrow_right Yeah .…" at bounding box center [866, 455] width 721 height 72
click at [827, 354] on icon "button" at bounding box center [834, 357] width 16 height 19
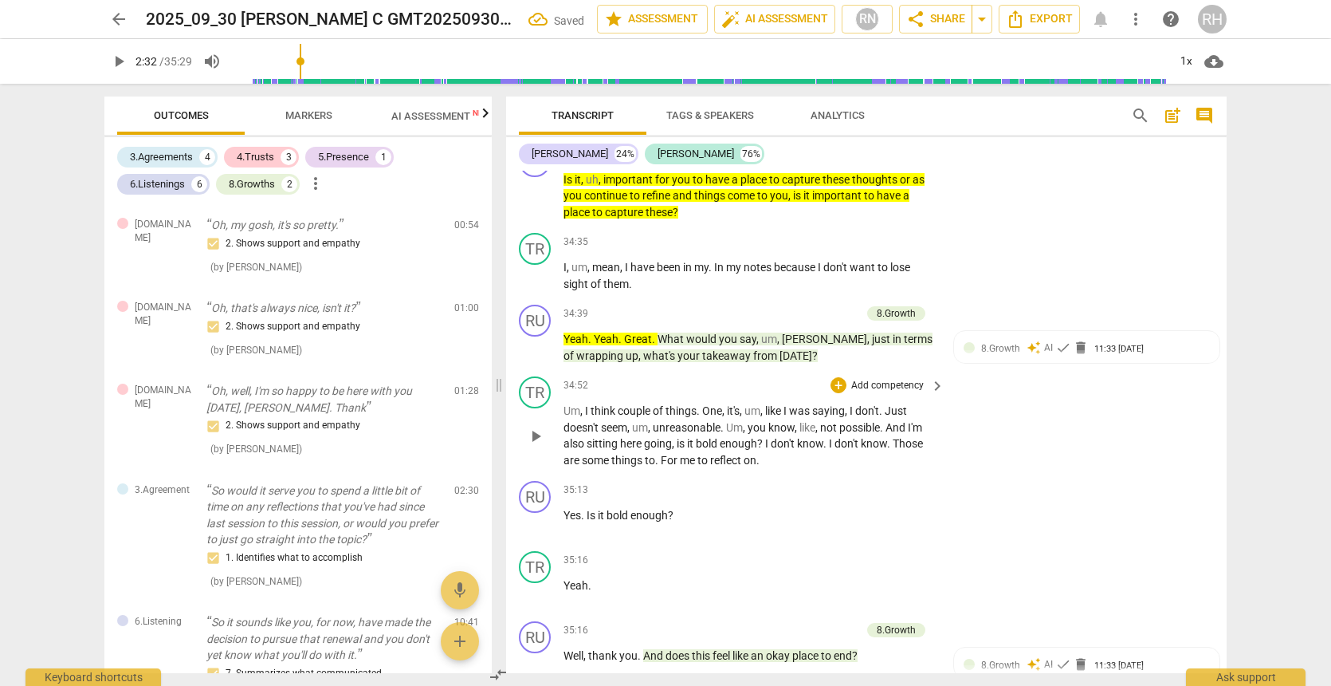
scroll to position [10621, 0]
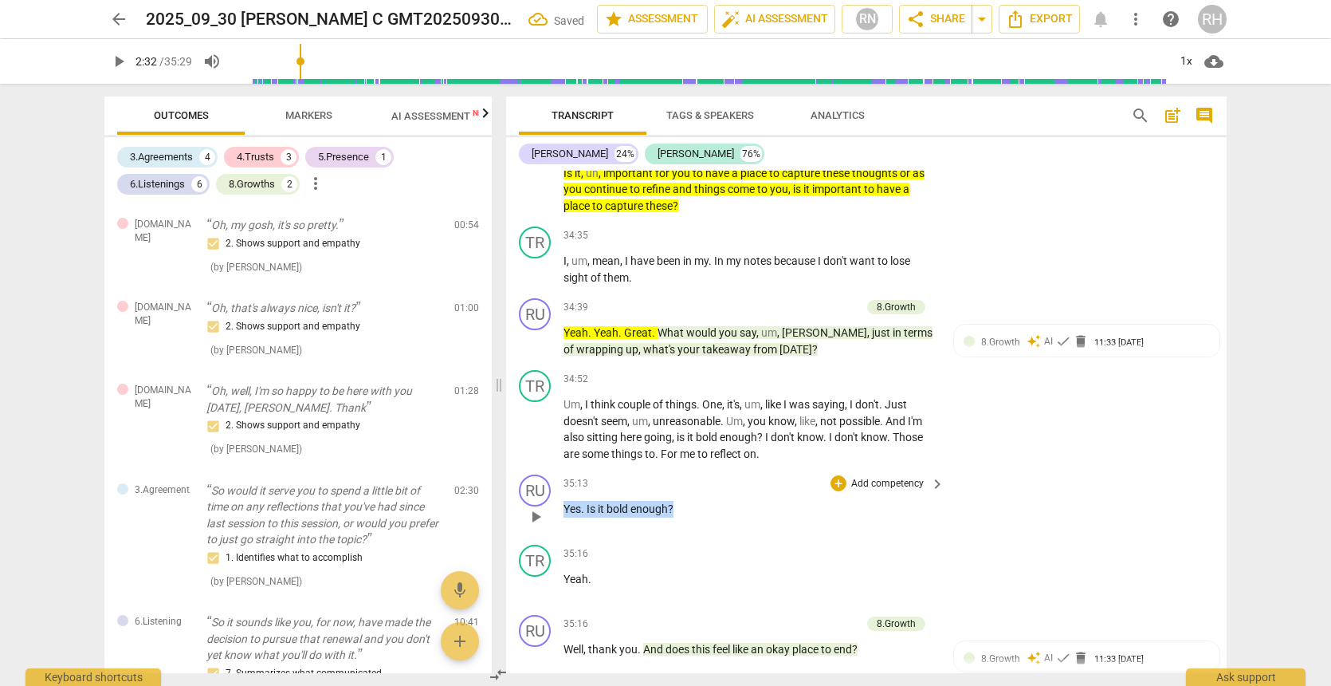
drag, startPoint x: 680, startPoint y: 410, endPoint x: 562, endPoint y: 407, distance: 118.0
click at [562, 468] on div "RU play_arrow pause 35:13 + Add competency keyboard_arrow_right Yes . Is it bol…" at bounding box center [866, 503] width 721 height 70
click at [708, 387] on icon "button" at bounding box center [710, 384] width 10 height 11
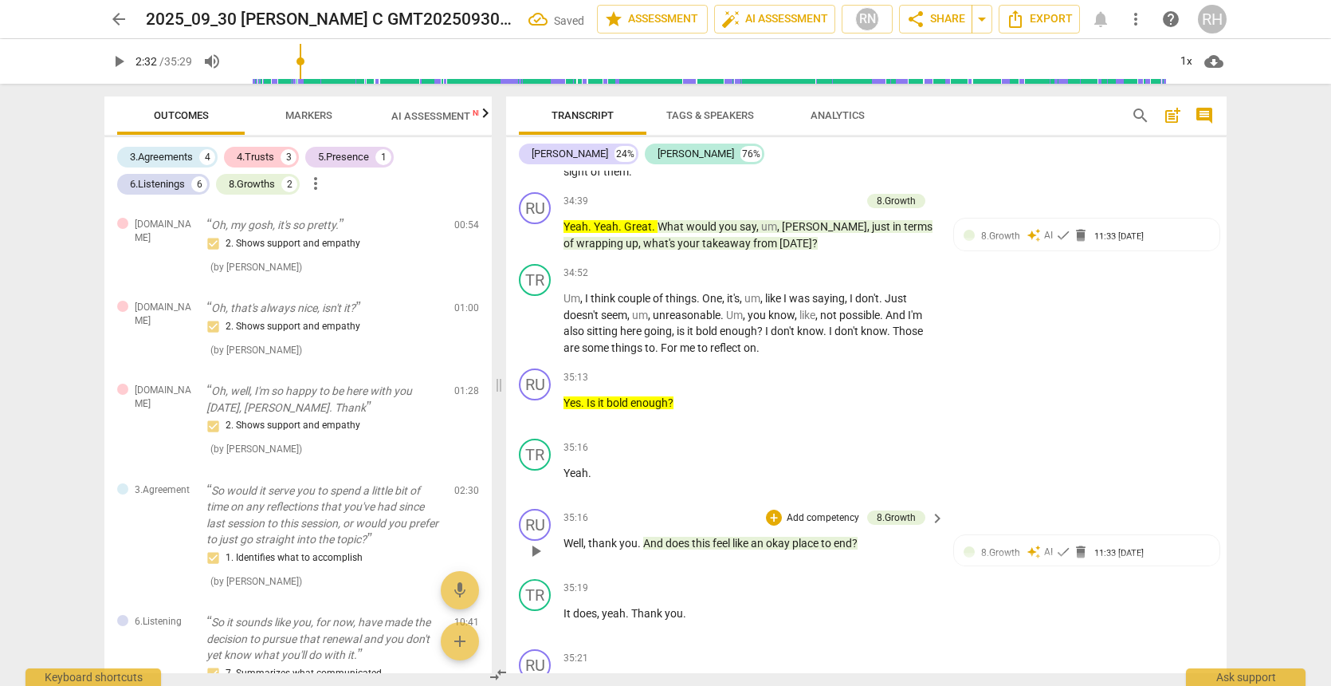
scroll to position [10726, 0]
drag, startPoint x: 870, startPoint y: 445, endPoint x: 564, endPoint y: 446, distance: 306.9
click at [564, 536] on p "Well , thank you . And does this feel like an okay place to end ?" at bounding box center [750, 544] width 373 height 17
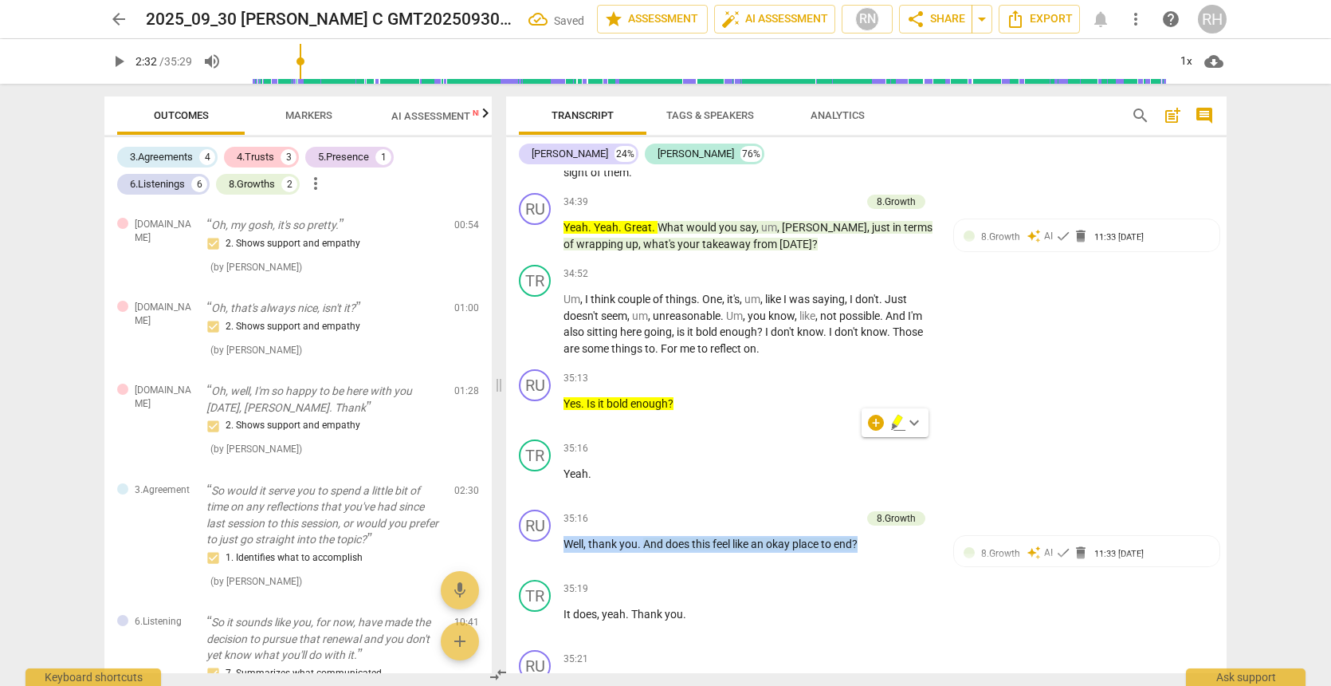
click at [897, 422] on icon "button" at bounding box center [898, 420] width 10 height 11
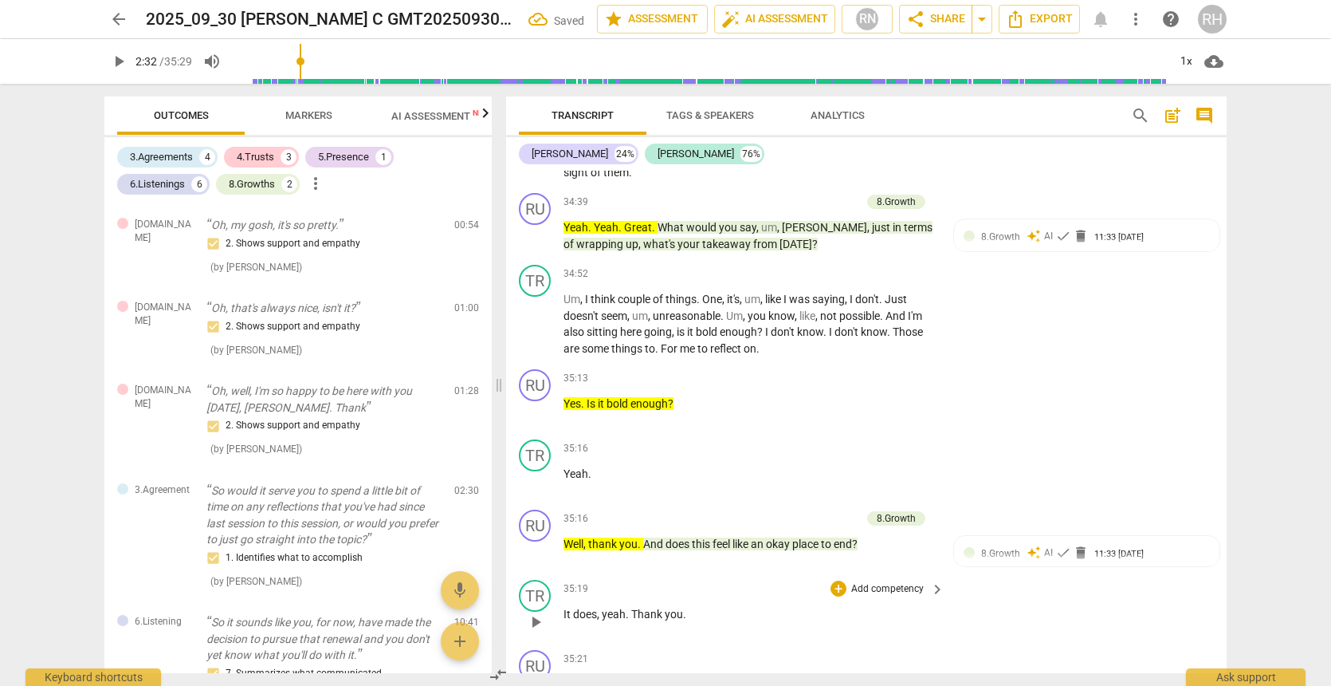
scroll to position [0, 0]
drag, startPoint x: 717, startPoint y: 600, endPoint x: 556, endPoint y: 583, distance: 161.2
click at [556, 643] on div "RU play_arrow pause 35:21 + Add competency keyboard_arrow_right Okay , excellen…" at bounding box center [866, 679] width 721 height 72
click at [742, 572] on icon "button" at bounding box center [744, 578] width 16 height 19
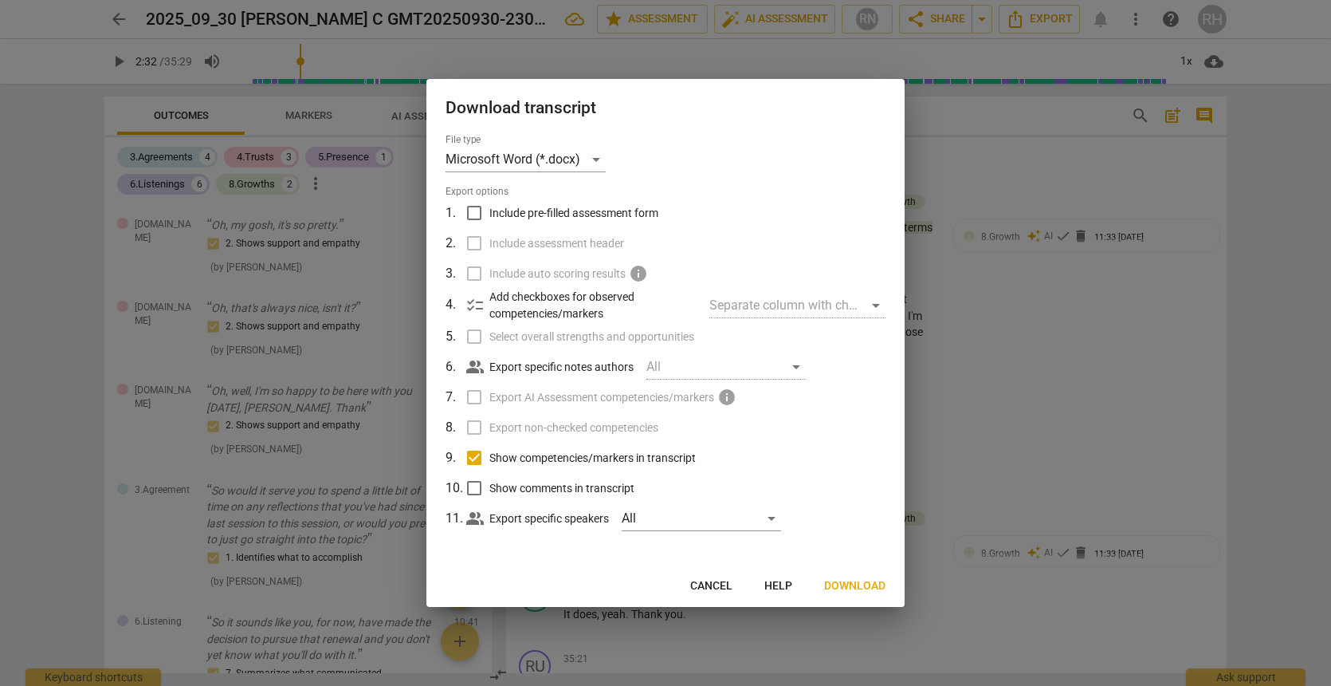
click at [848, 582] on span "Download" at bounding box center [854, 586] width 61 height 16
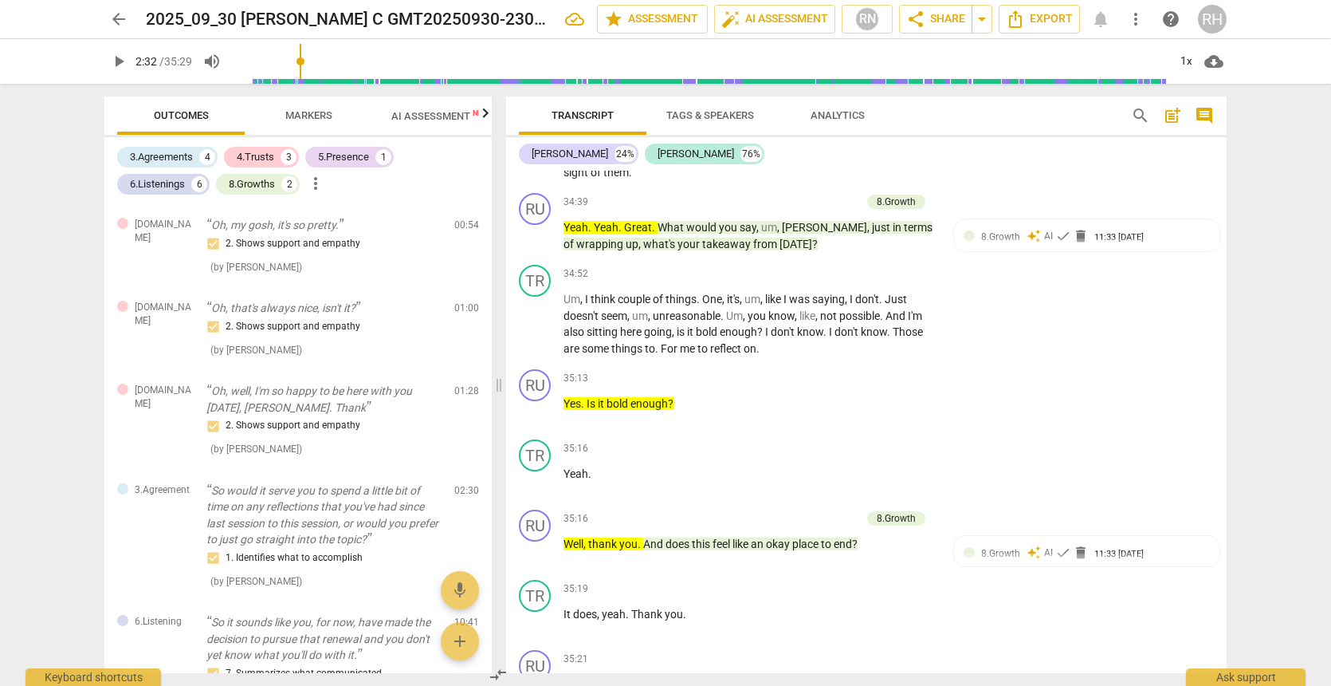
click at [418, 117] on span "AI Assessment New" at bounding box center [440, 116] width 99 height 12
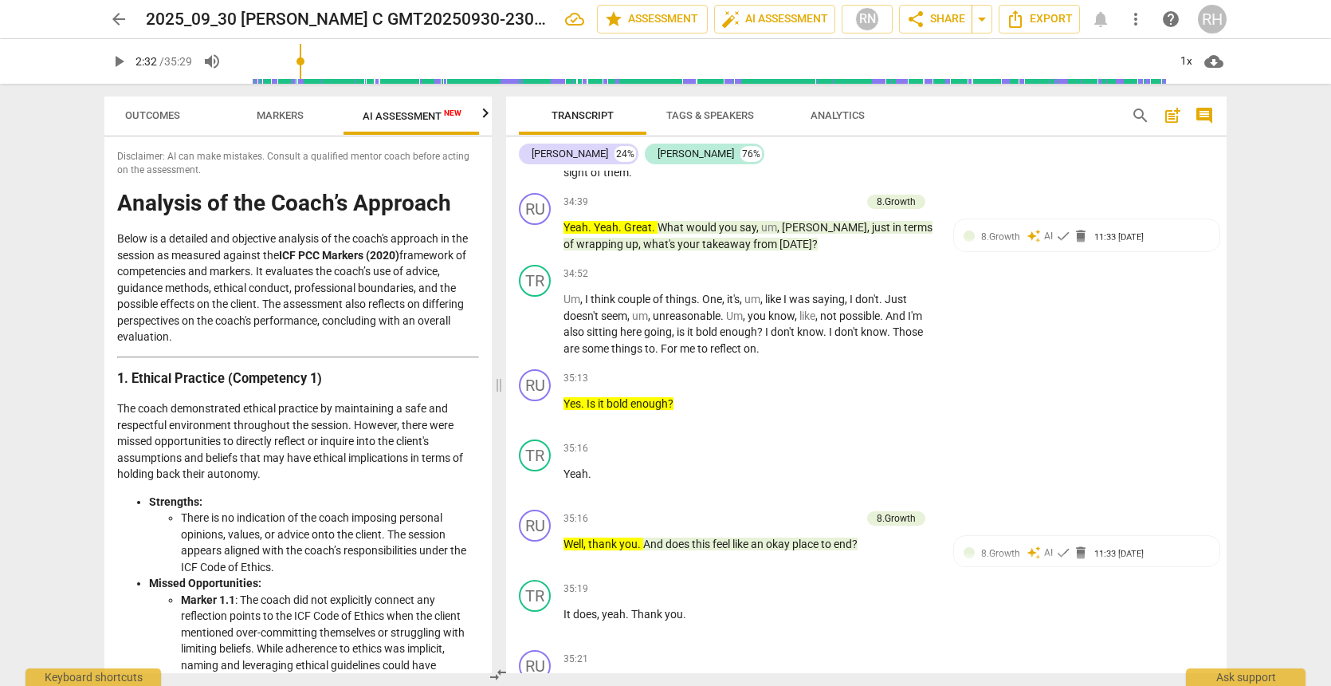
scroll to position [0, 29]
click at [219, 181] on div "Disclaimer: AI can make mistakes. Consult a qualified mentor coach before actin…" at bounding box center [297, 405] width 387 height 536
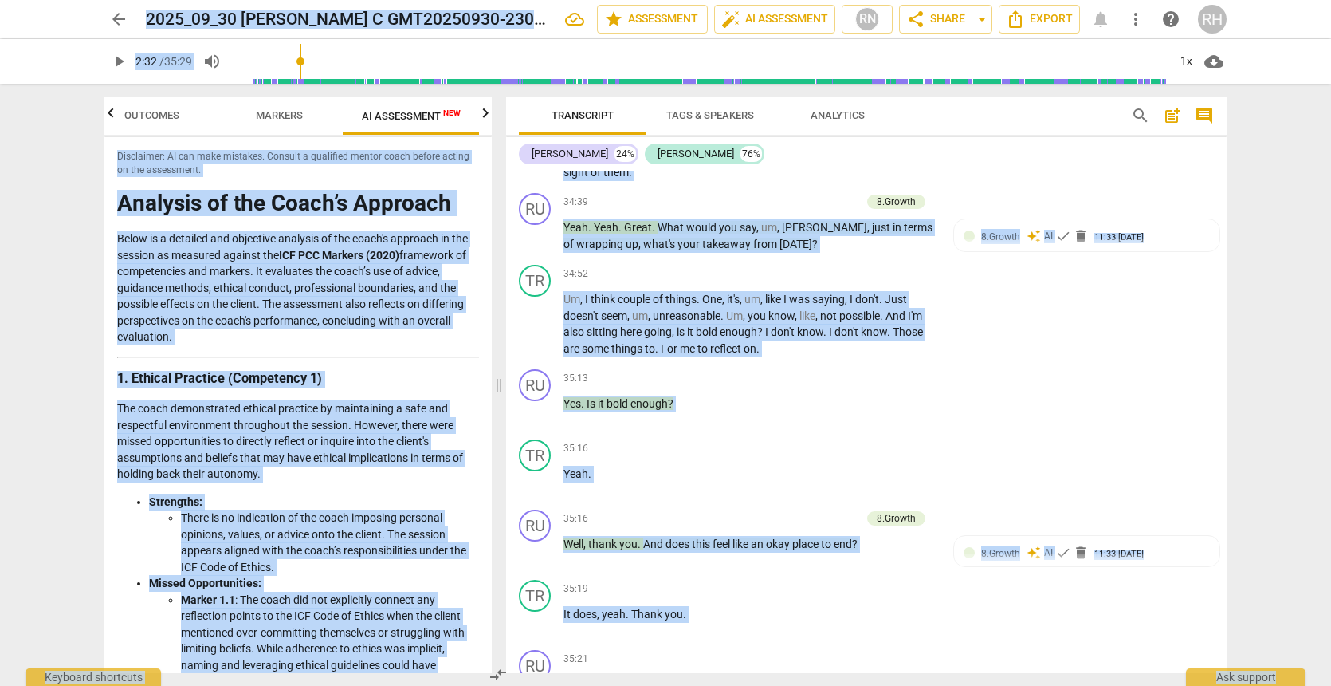
click at [219, 181] on div "Disclaimer: AI can make mistakes. Consult a qualified mentor coach before actin…" at bounding box center [297, 405] width 387 height 536
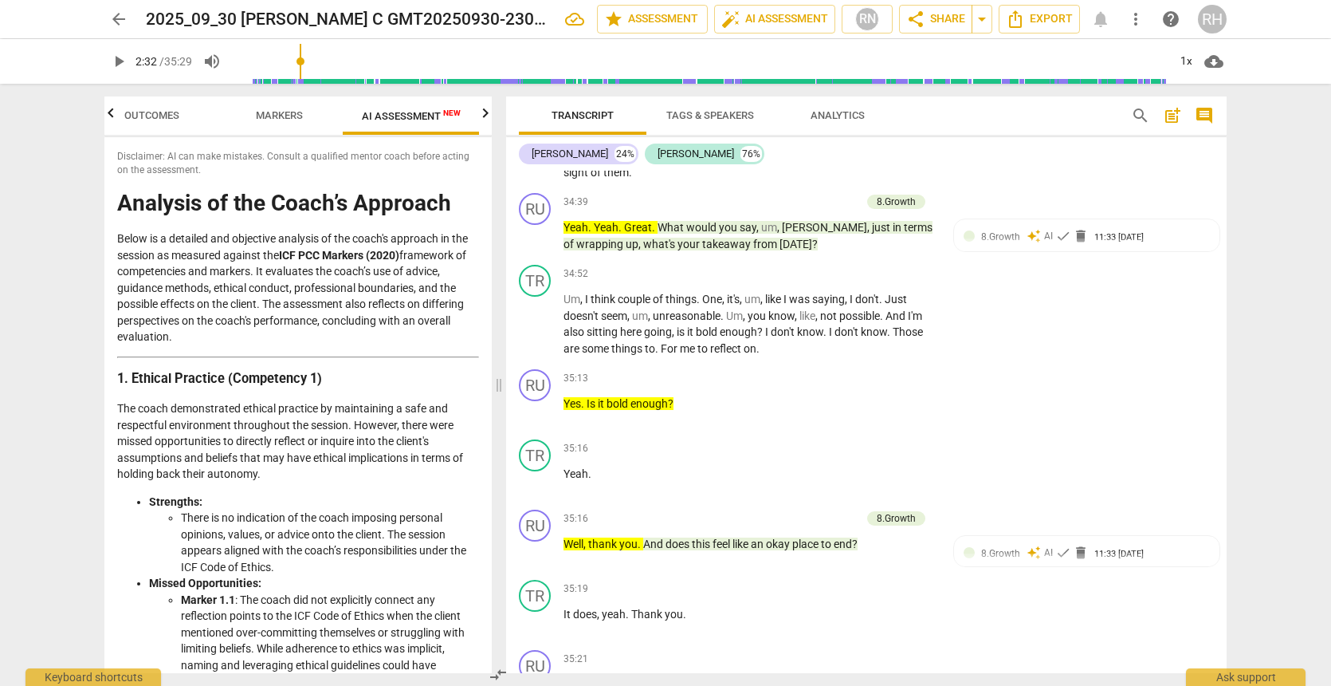
click at [219, 178] on div "Disclaimer: AI can make mistakes. Consult a qualified mentor coach before actin…" at bounding box center [297, 405] width 387 height 536
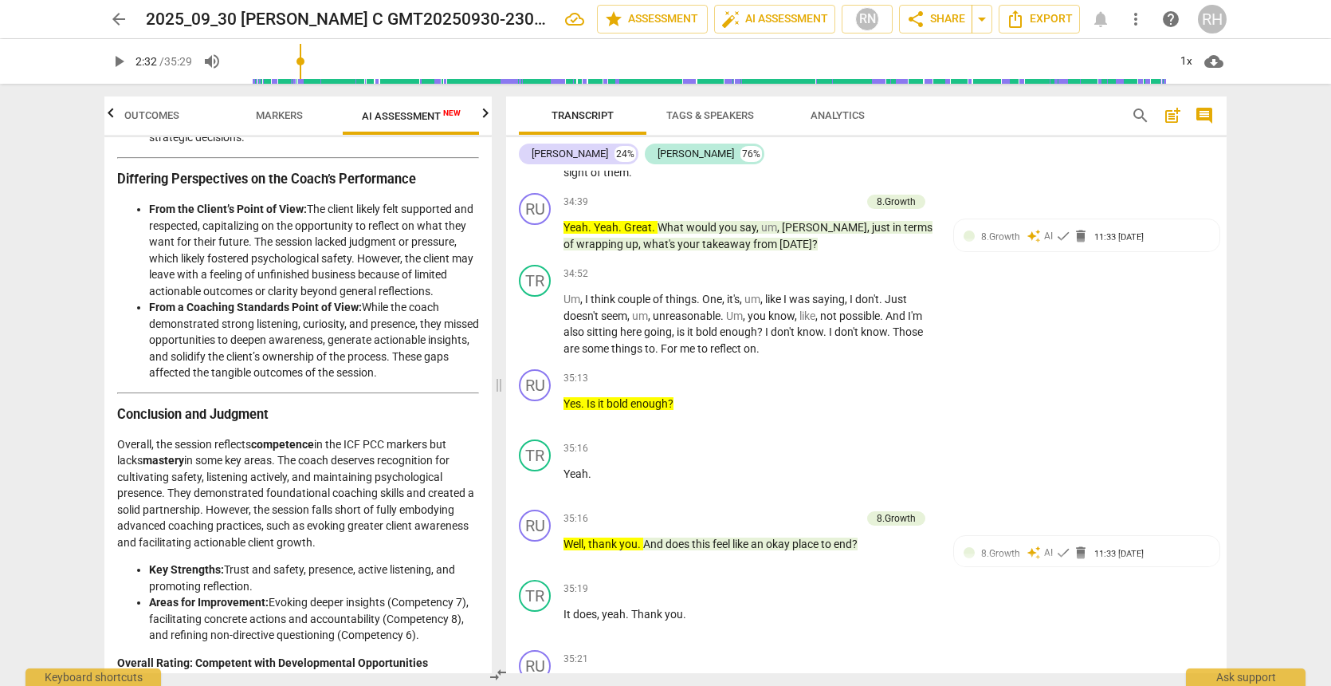
scroll to position [3338, 0]
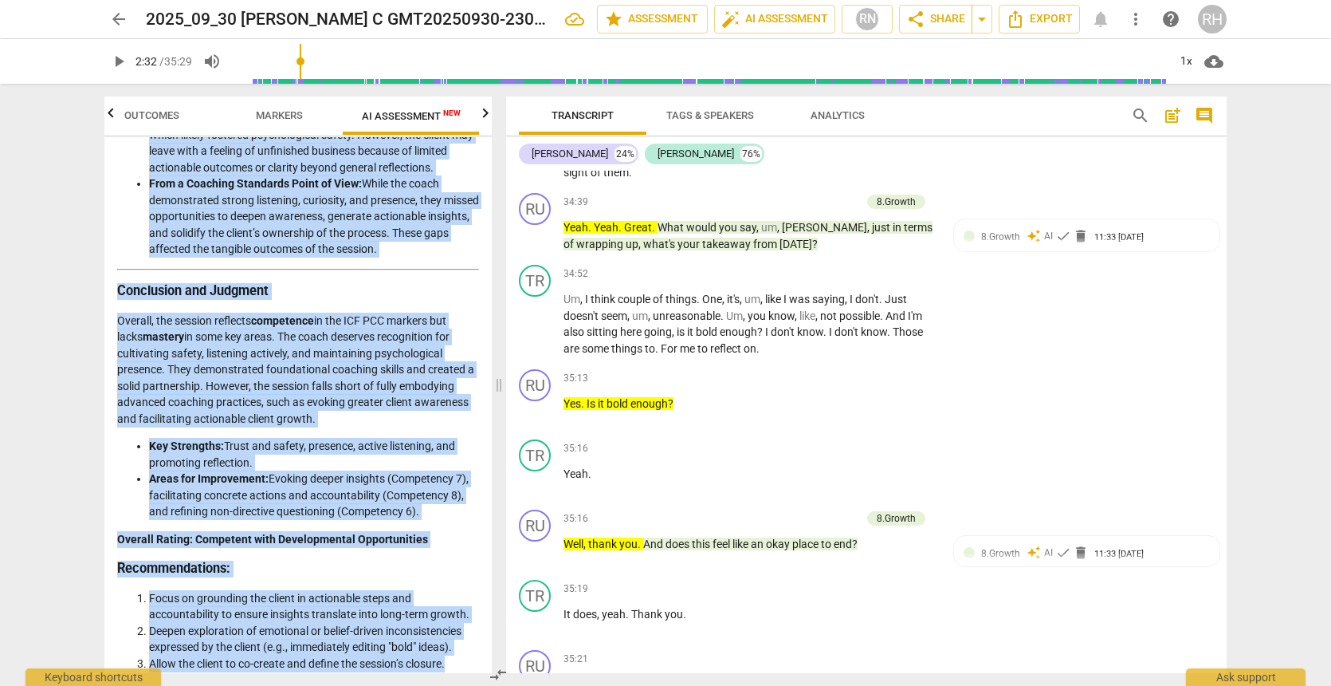
drag, startPoint x: 120, startPoint y: 204, endPoint x: 464, endPoint y: 660, distance: 570.9
copy div "Loremips do sit Ametc’a Elitsedd Eiusm te i utlabore etd magnaaliq enimadmi ve …"
click at [284, 111] on span "Markers" at bounding box center [279, 115] width 47 height 12
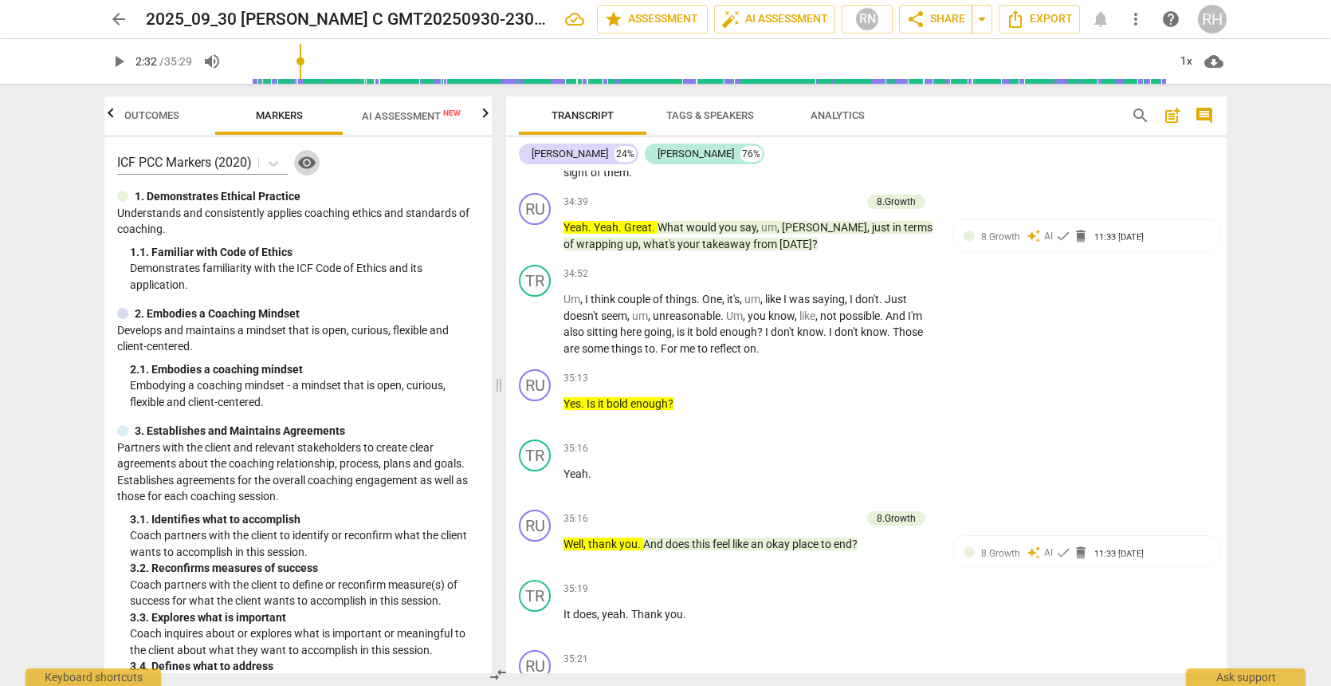
click at [313, 167] on span "visibility" at bounding box center [306, 162] width 19 height 19
click at [169, 118] on span "Outcomes" at bounding box center [151, 115] width 55 height 12
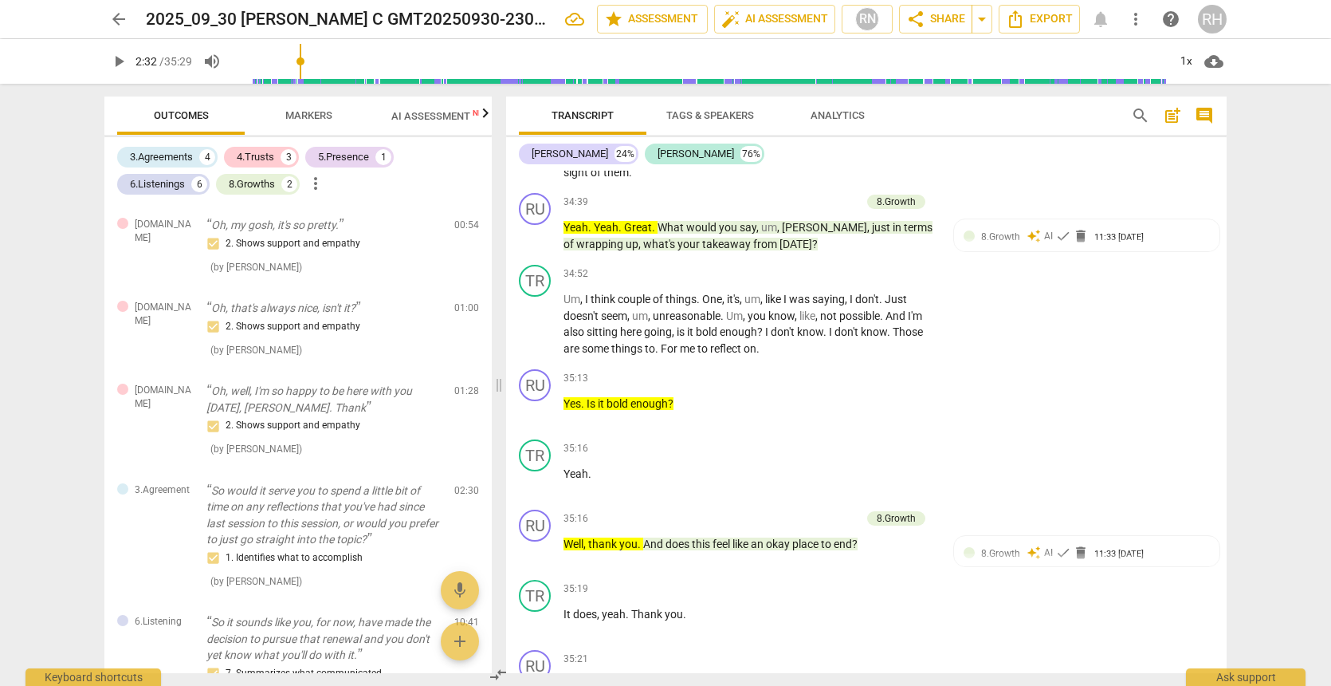
scroll to position [0, 0]
click at [308, 116] on span "Markers" at bounding box center [308, 115] width 47 height 12
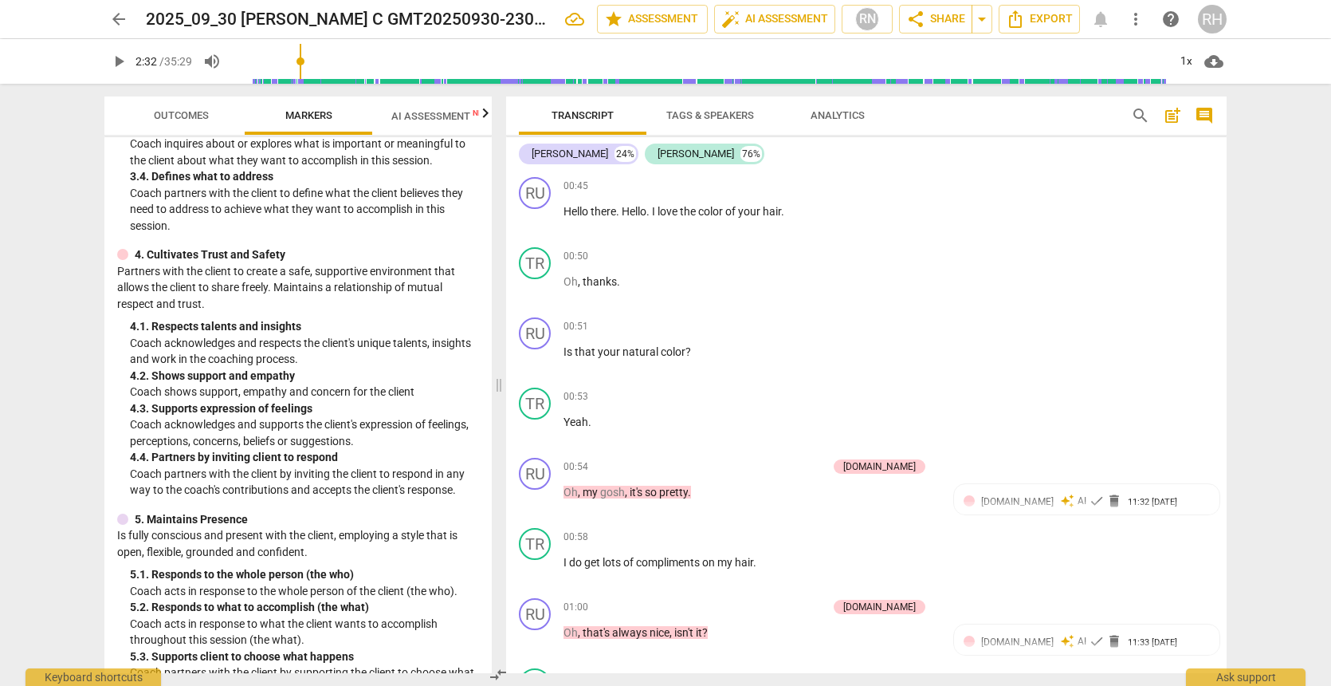
click at [1173, 116] on span "post_add" at bounding box center [1172, 115] width 19 height 19
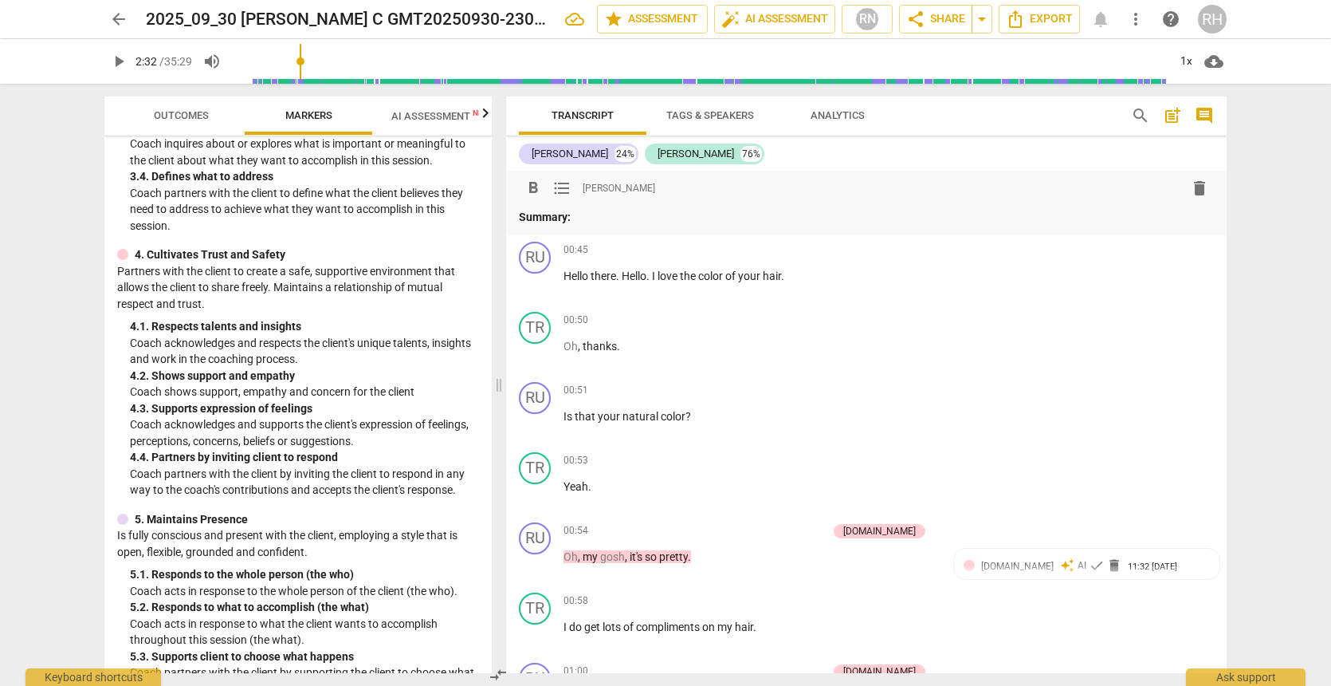
click at [1173, 116] on span "post_add" at bounding box center [1172, 115] width 19 height 19
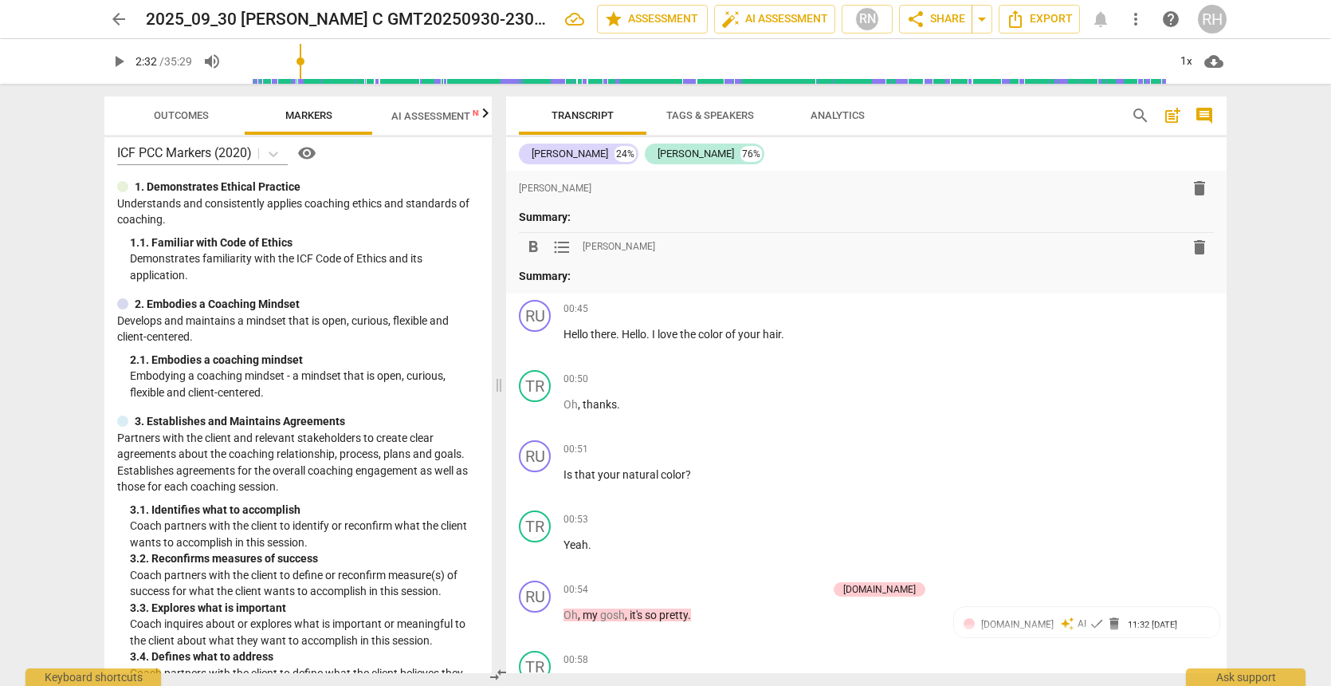
scroll to position [11, 0]
click at [442, 120] on span "AI Assessment New" at bounding box center [440, 116] width 99 height 12
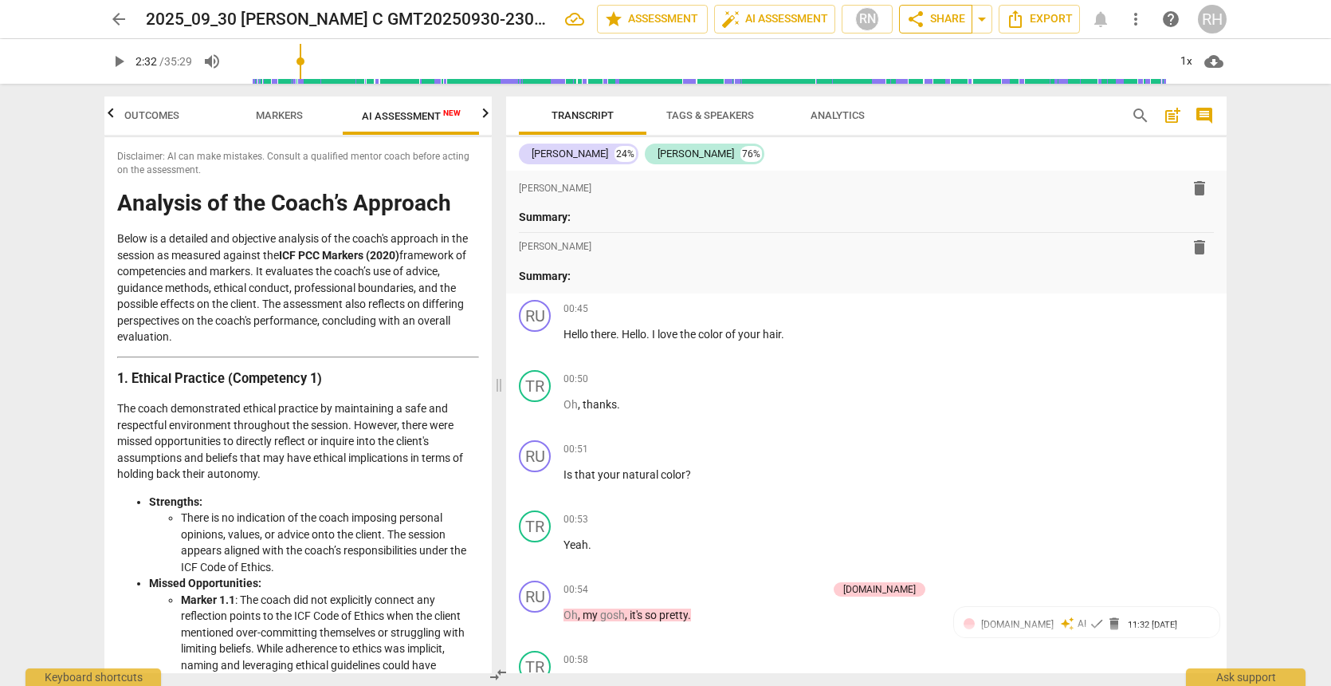
scroll to position [0, 0]
